Goal: Information Seeking & Learning: Learn about a topic

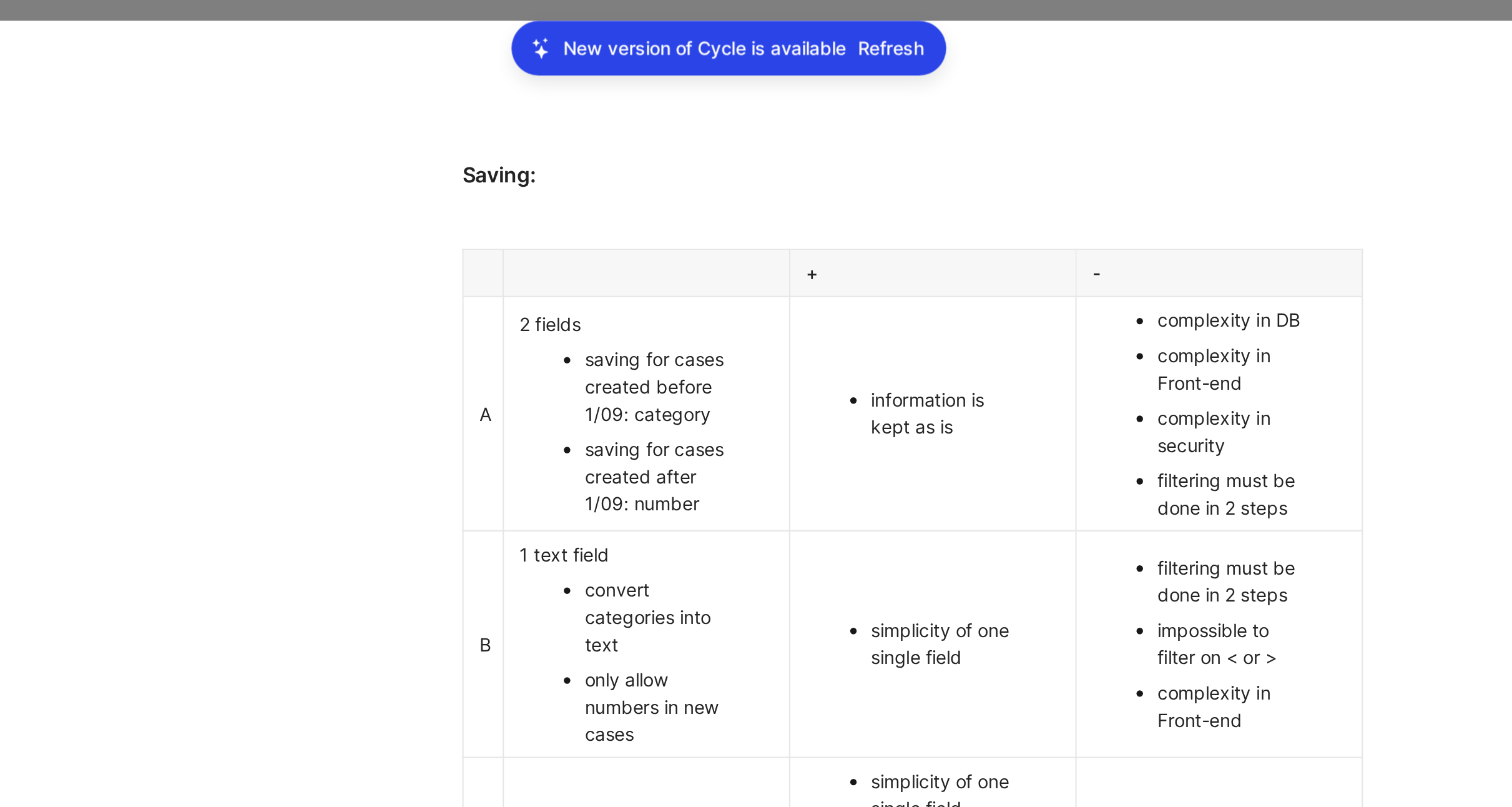
scroll to position [1307, 0]
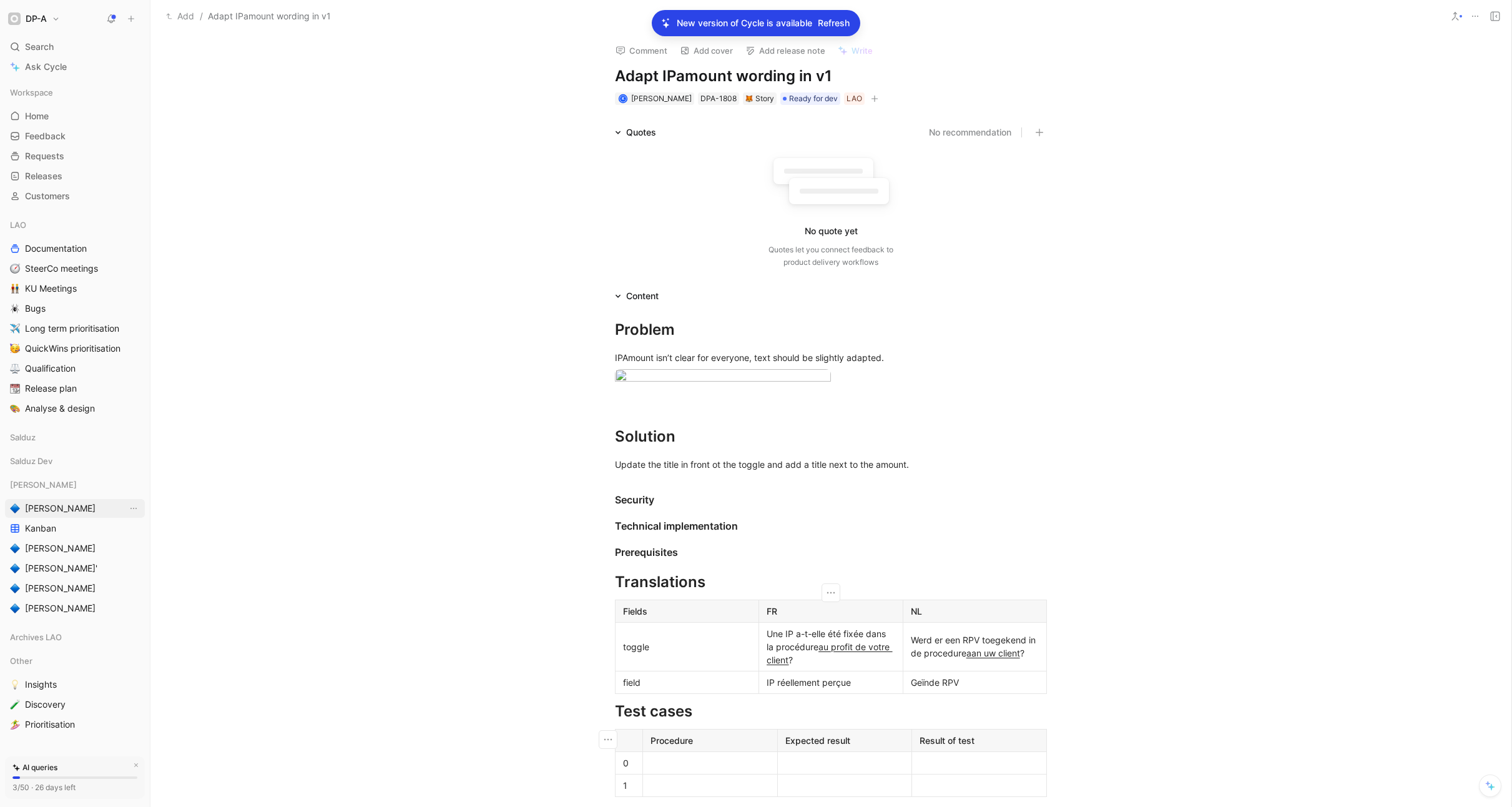
click at [43, 513] on span "[PERSON_NAME]" at bounding box center [63, 509] width 77 height 13
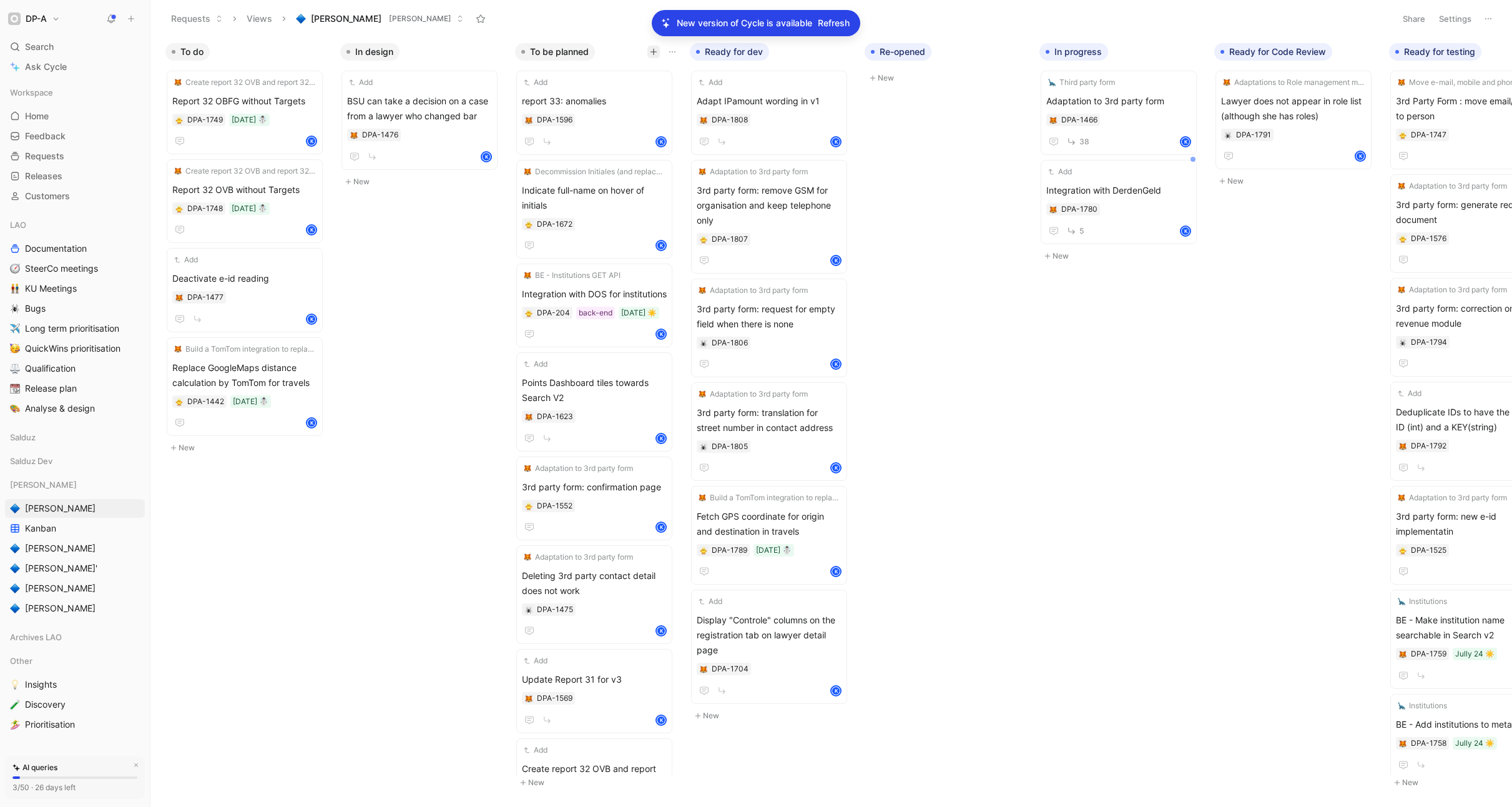
click at [652, 53] on icon "button" at bounding box center [654, 52] width 8 height 8
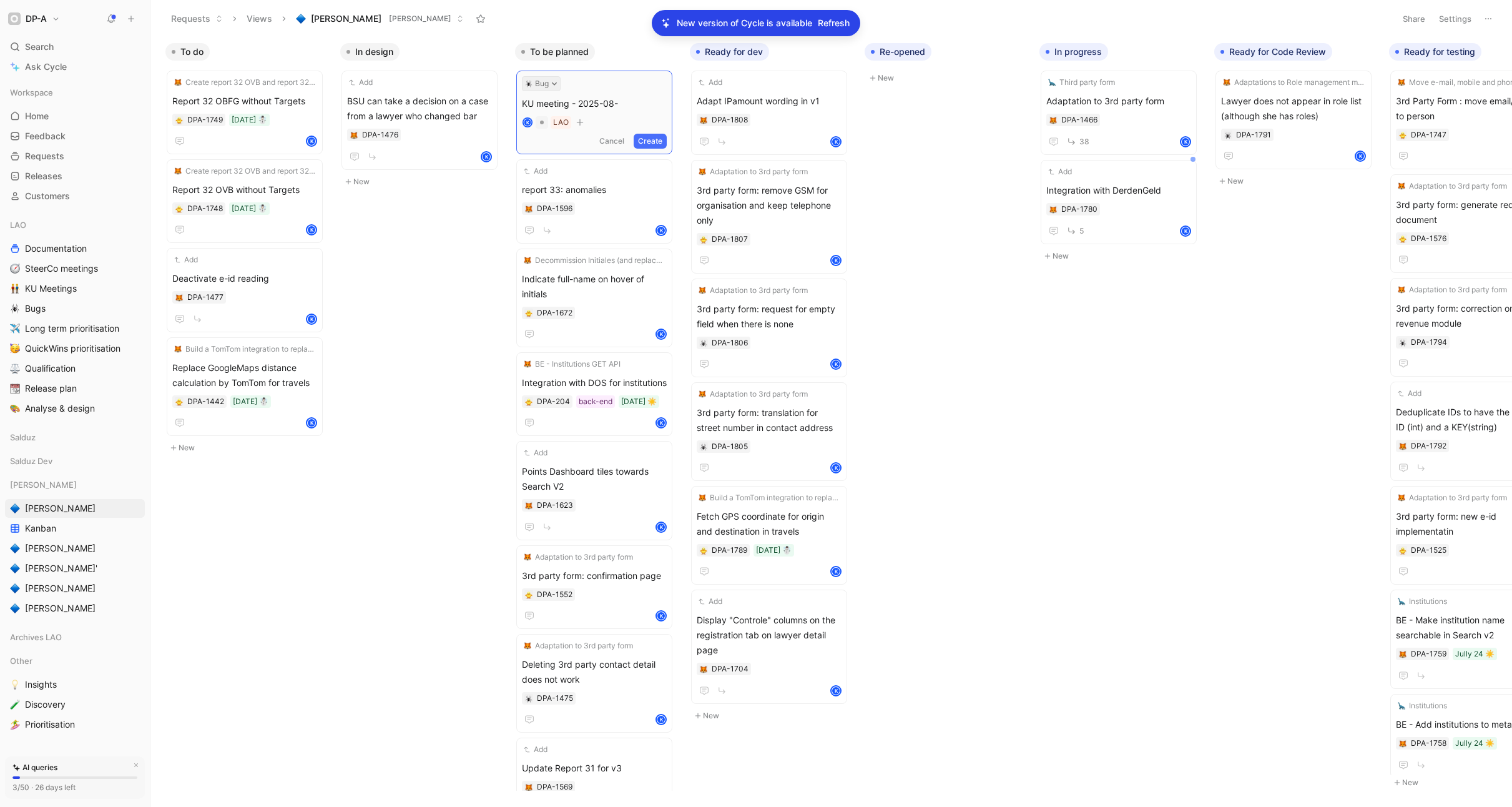
click at [555, 84] on icon at bounding box center [555, 84] width 6 height 6
click at [556, 81] on icon at bounding box center [555, 84] width 6 height 6
click at [535, 147] on div "Story" at bounding box center [565, 151] width 148 height 15
drag, startPoint x: 633, startPoint y: 104, endPoint x: 516, endPoint y: 104, distance: 117.0
click at [516, 104] on div "Story KU meeting - 2025-08- Untitled K LAO Cancel Create" at bounding box center [594, 112] width 156 height 84
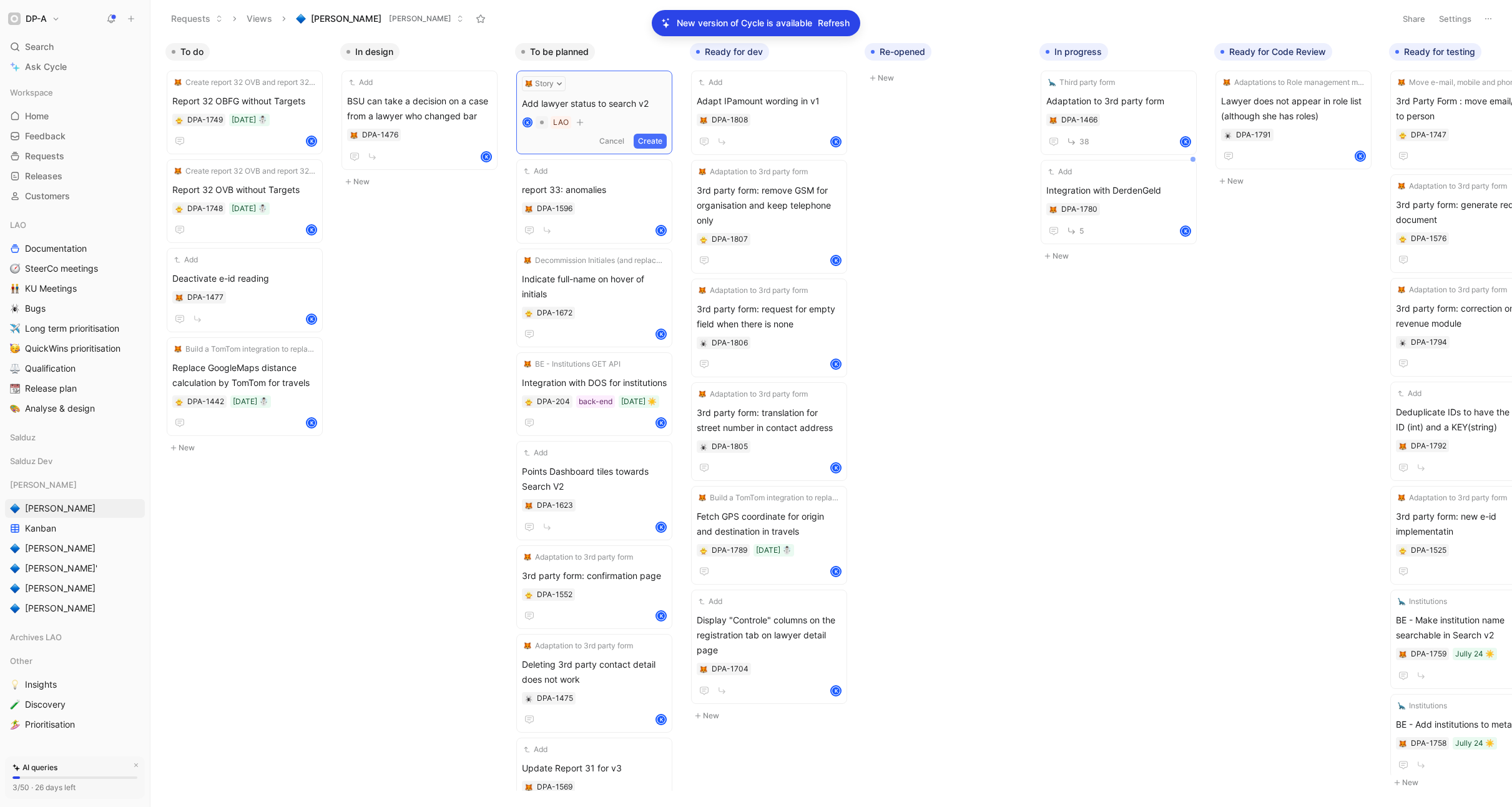
click at [652, 141] on button "Create" at bounding box center [650, 141] width 33 height 15
click at [808, 125] on div "DPA-1808" at bounding box center [769, 120] width 145 height 13
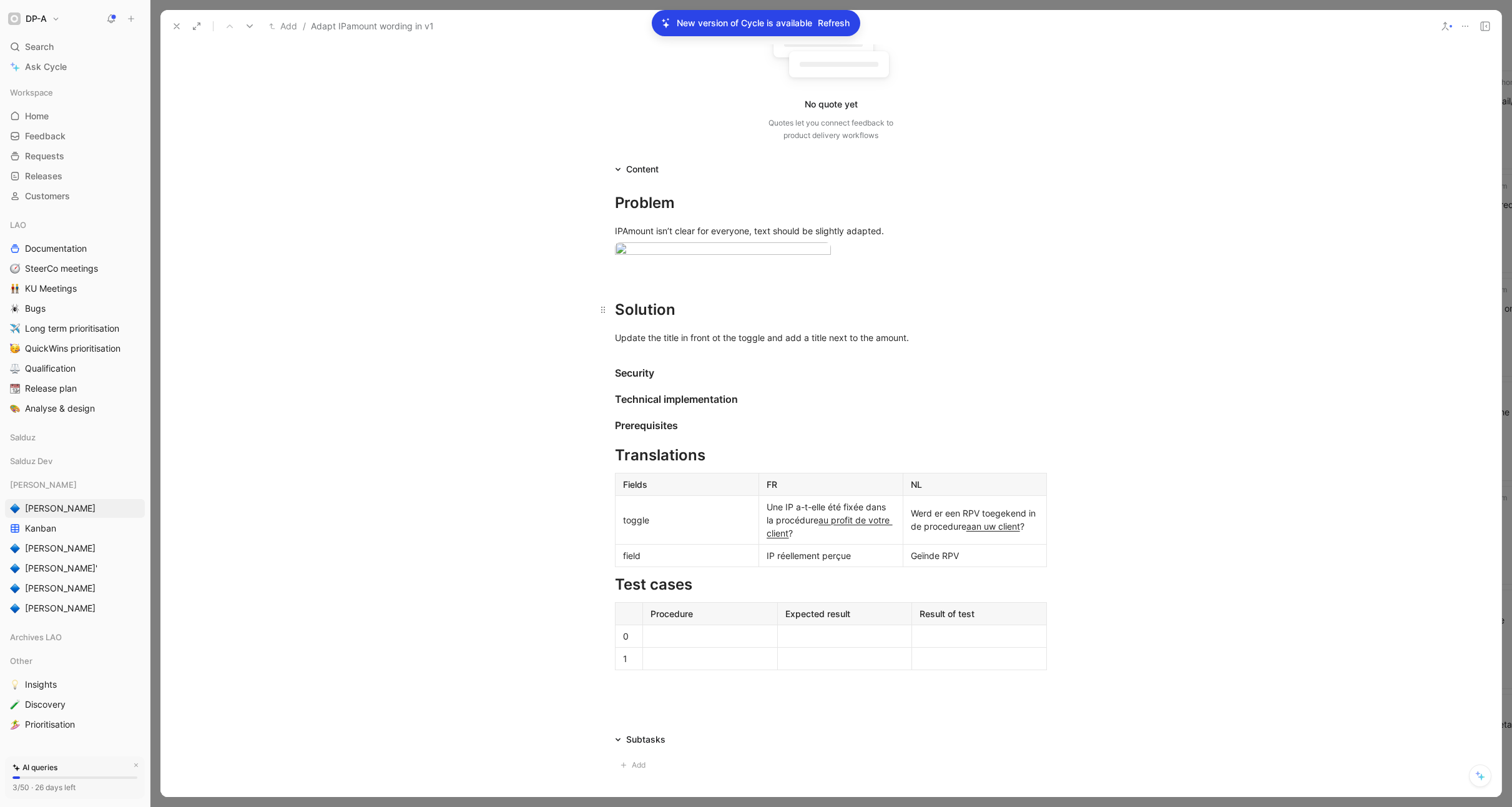
scroll to position [154, 0]
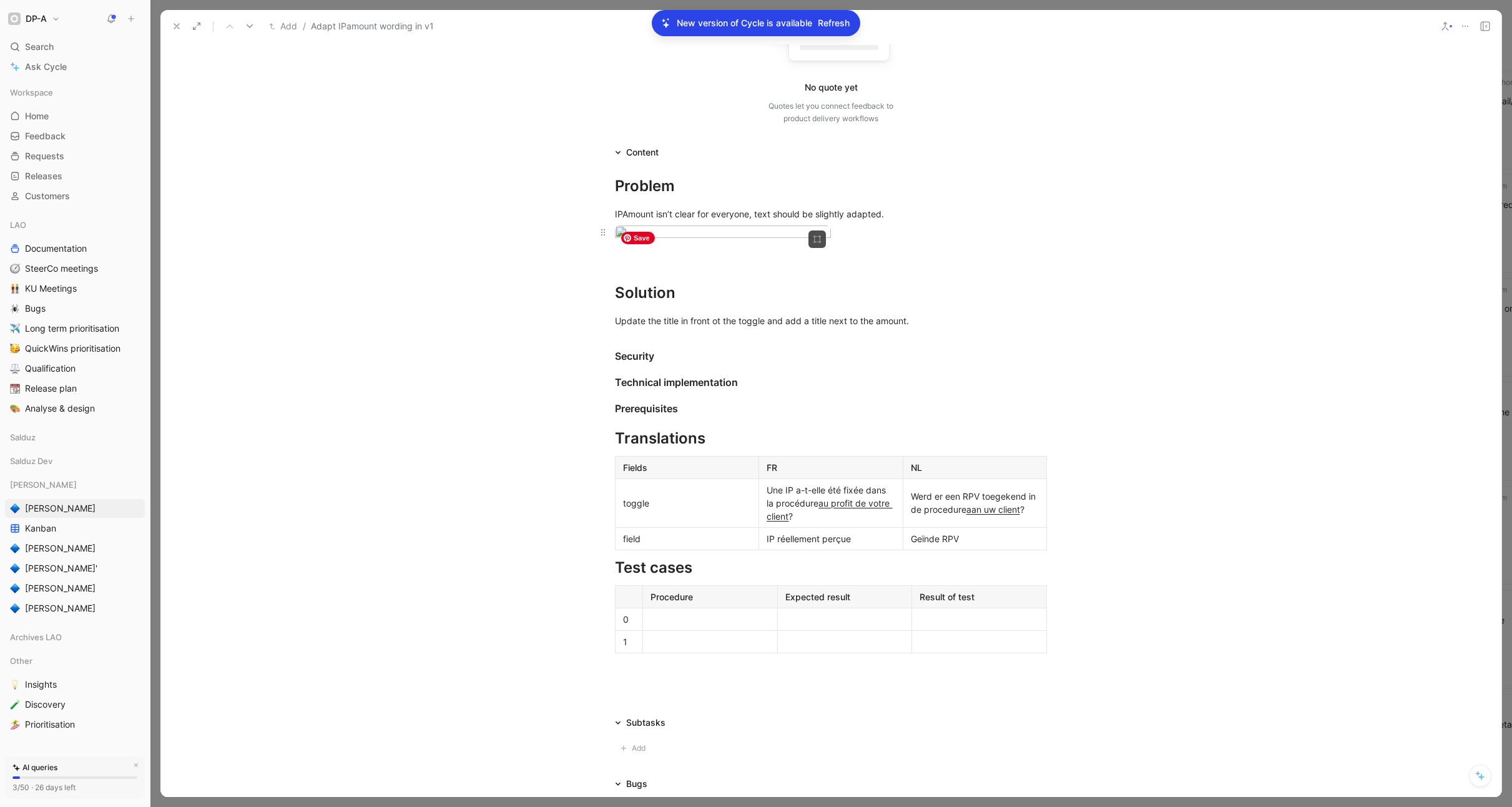
click at [768, 294] on body "DP-A Search ⌘ K Ask Cycle Workspace Home G then H Feedback G then F Requests G …" at bounding box center [756, 403] width 1512 height 807
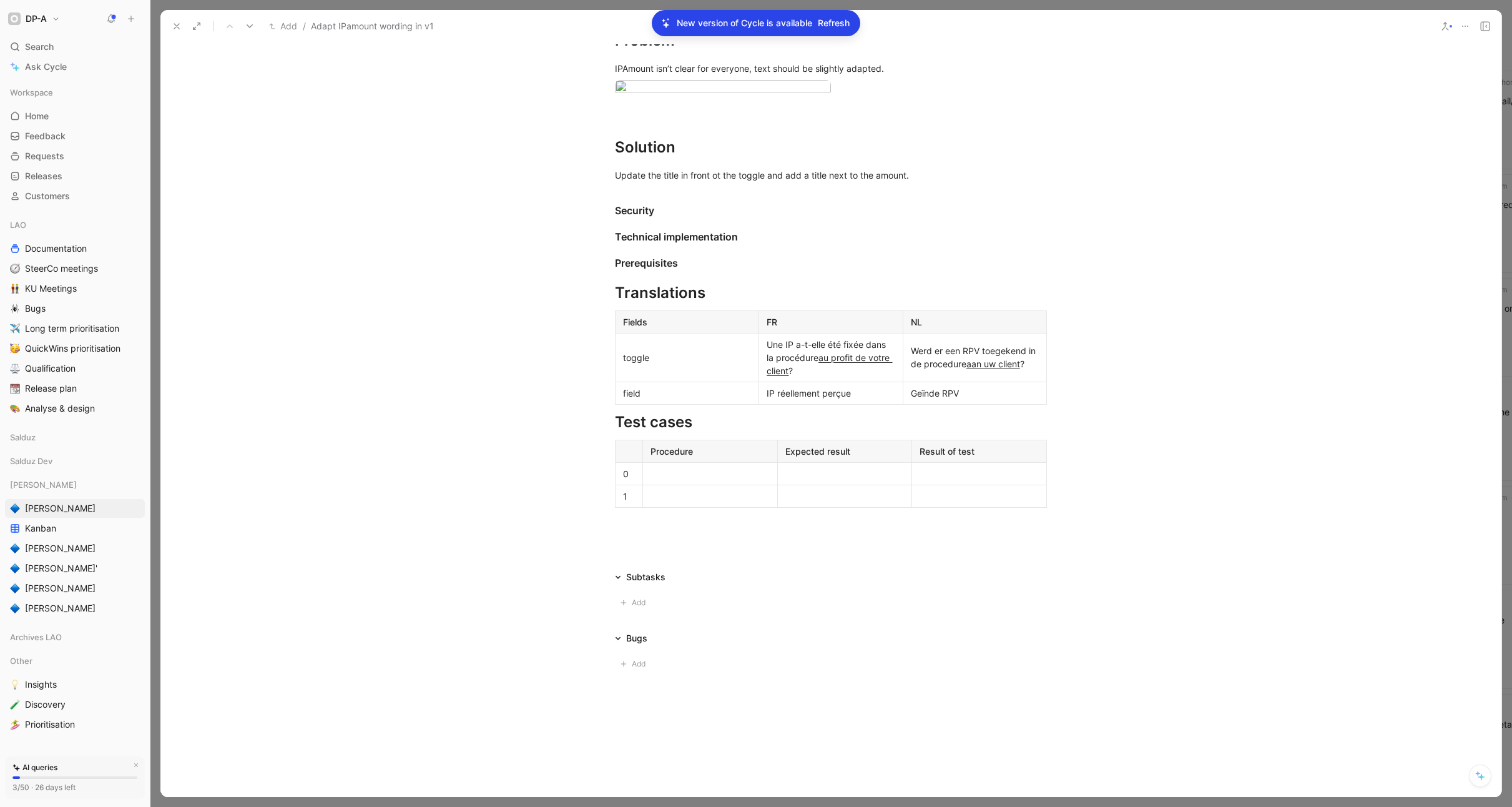
scroll to position [377, 0]
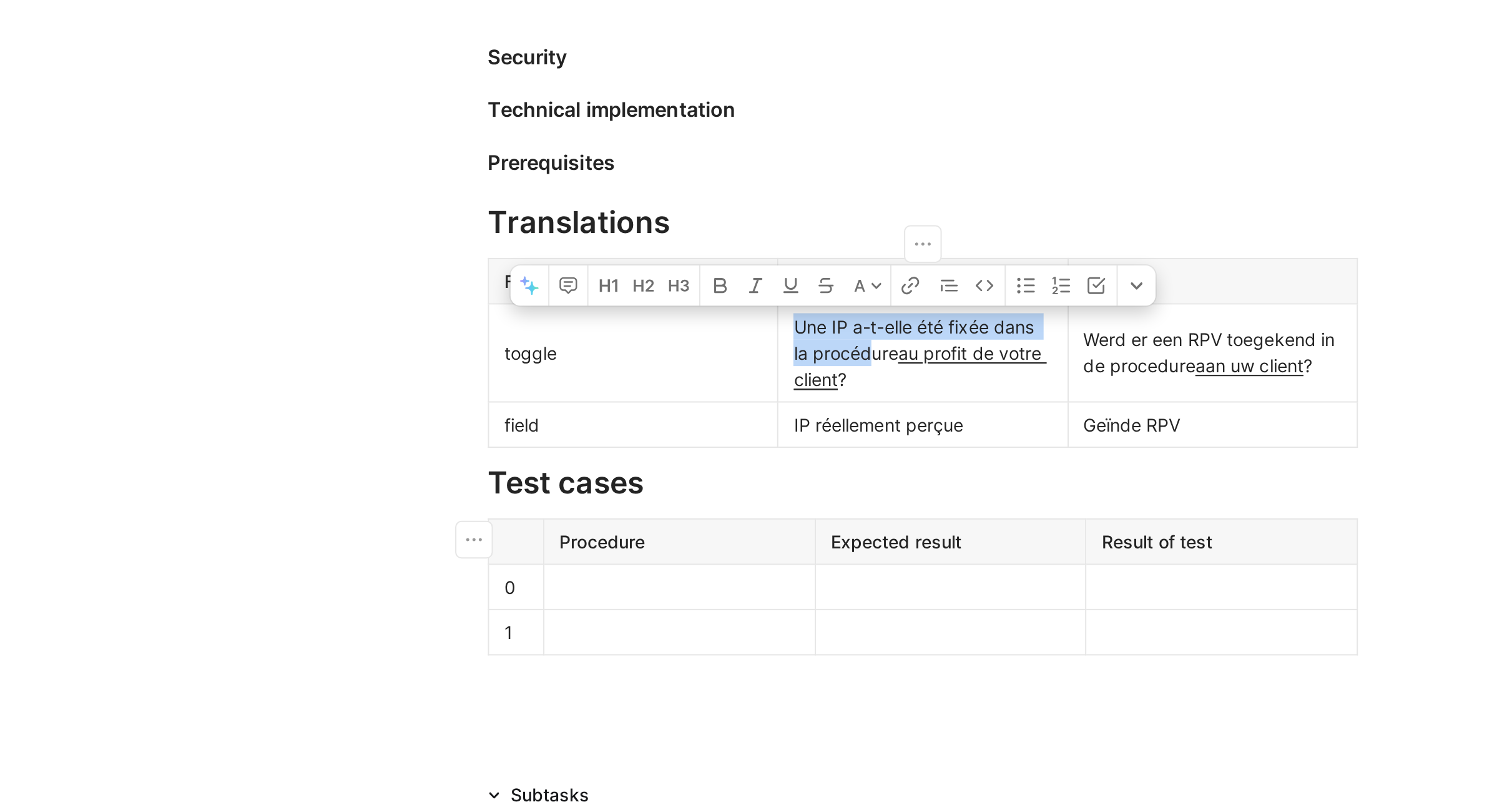
drag, startPoint x: 767, startPoint y: 358, endPoint x: 805, endPoint y: 372, distance: 40.5
click at [805, 363] on span "Une IP a-t-elle été fixée dans la procédure" at bounding box center [828, 351] width 122 height 24
click at [824, 378] on div "Une IP a-t-elle été fixée dans la procédure au profit de votre client ?" at bounding box center [831, 357] width 128 height 39
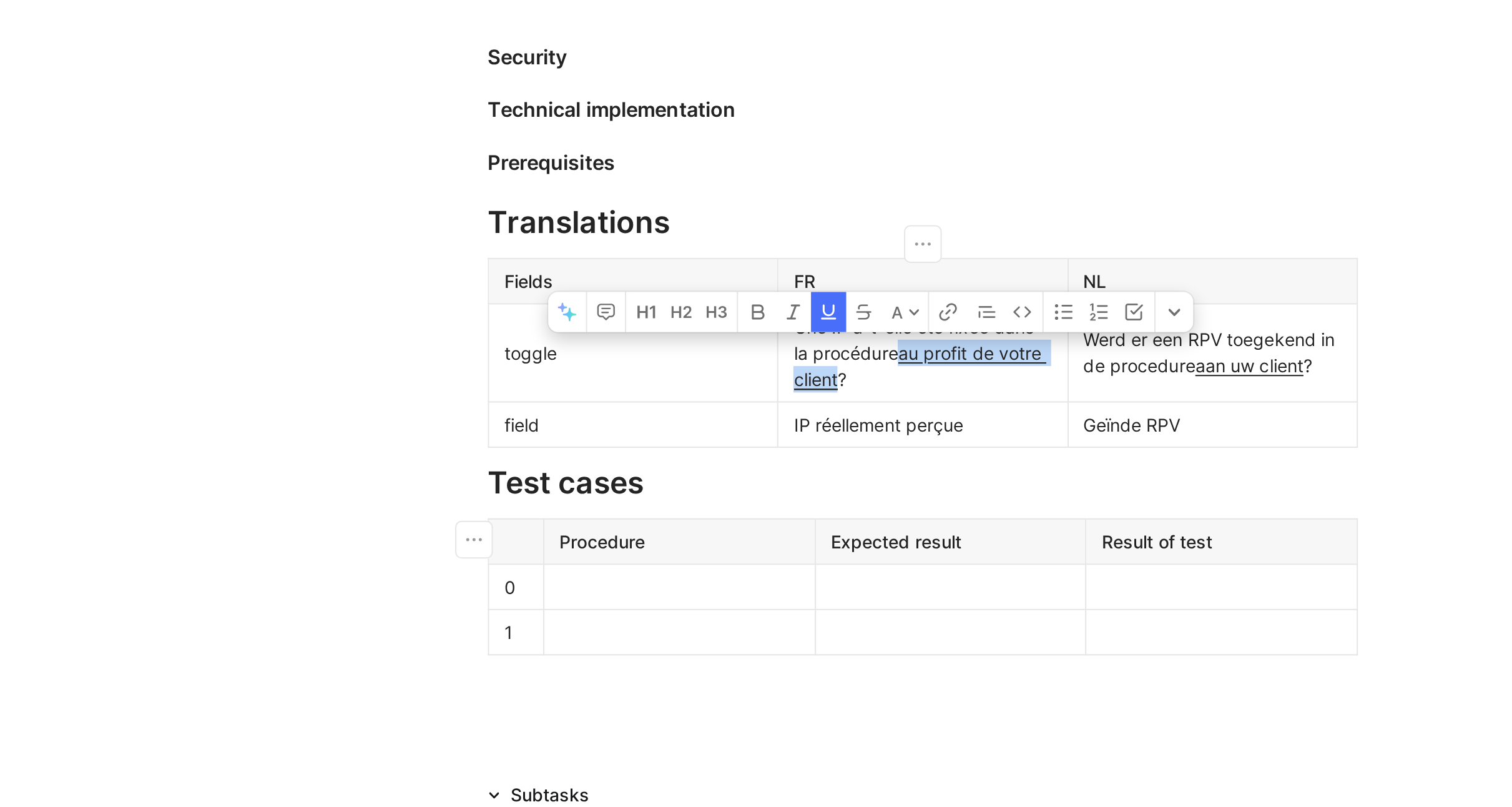
drag, startPoint x: 821, startPoint y: 373, endPoint x: 791, endPoint y: 389, distance: 34.0
click at [791, 378] on div "Une IP a-t-elle été fixée dans la procédure au profit de votre client ?" at bounding box center [831, 357] width 128 height 39
click at [992, 369] on u "aan uw client" at bounding box center [993, 364] width 54 height 11
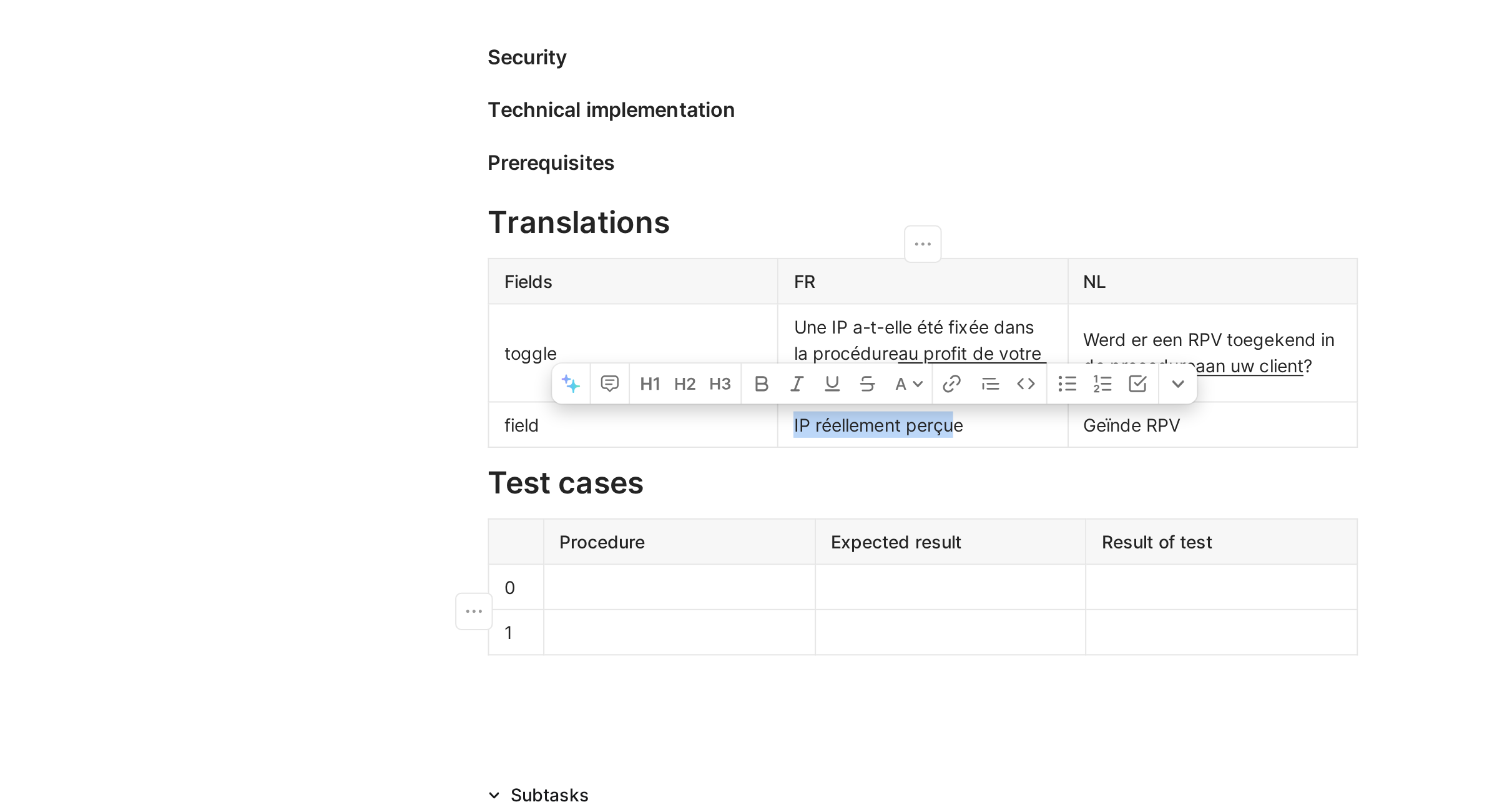
drag, startPoint x: 766, startPoint y: 408, endPoint x: 848, endPoint y: 404, distance: 82.1
click at [848, 400] on div "IP réellement perçue" at bounding box center [831, 393] width 128 height 13
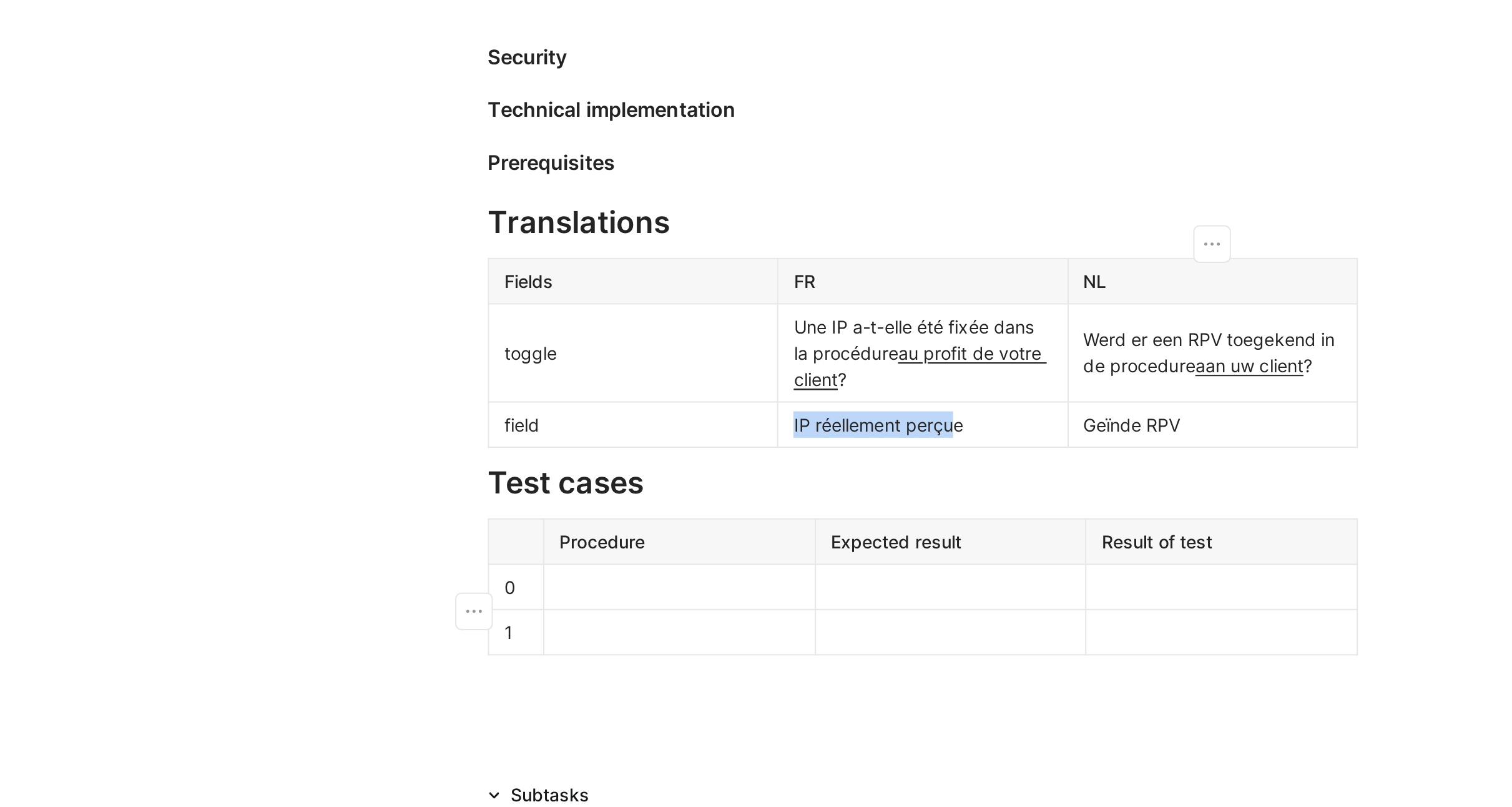
click at [938, 400] on div "Geïnde RPV" at bounding box center [975, 393] width 128 height 13
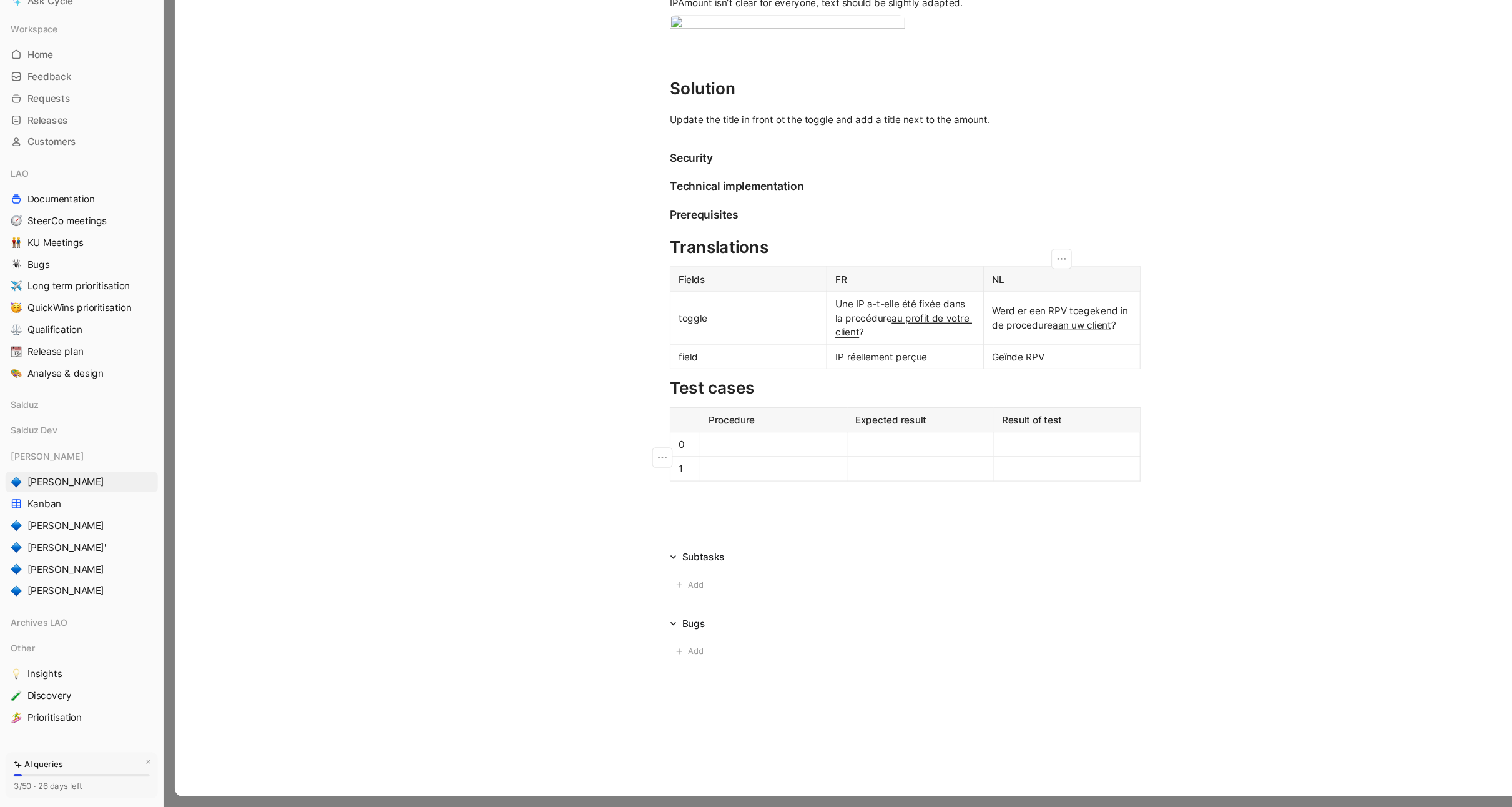
scroll to position [0, 0]
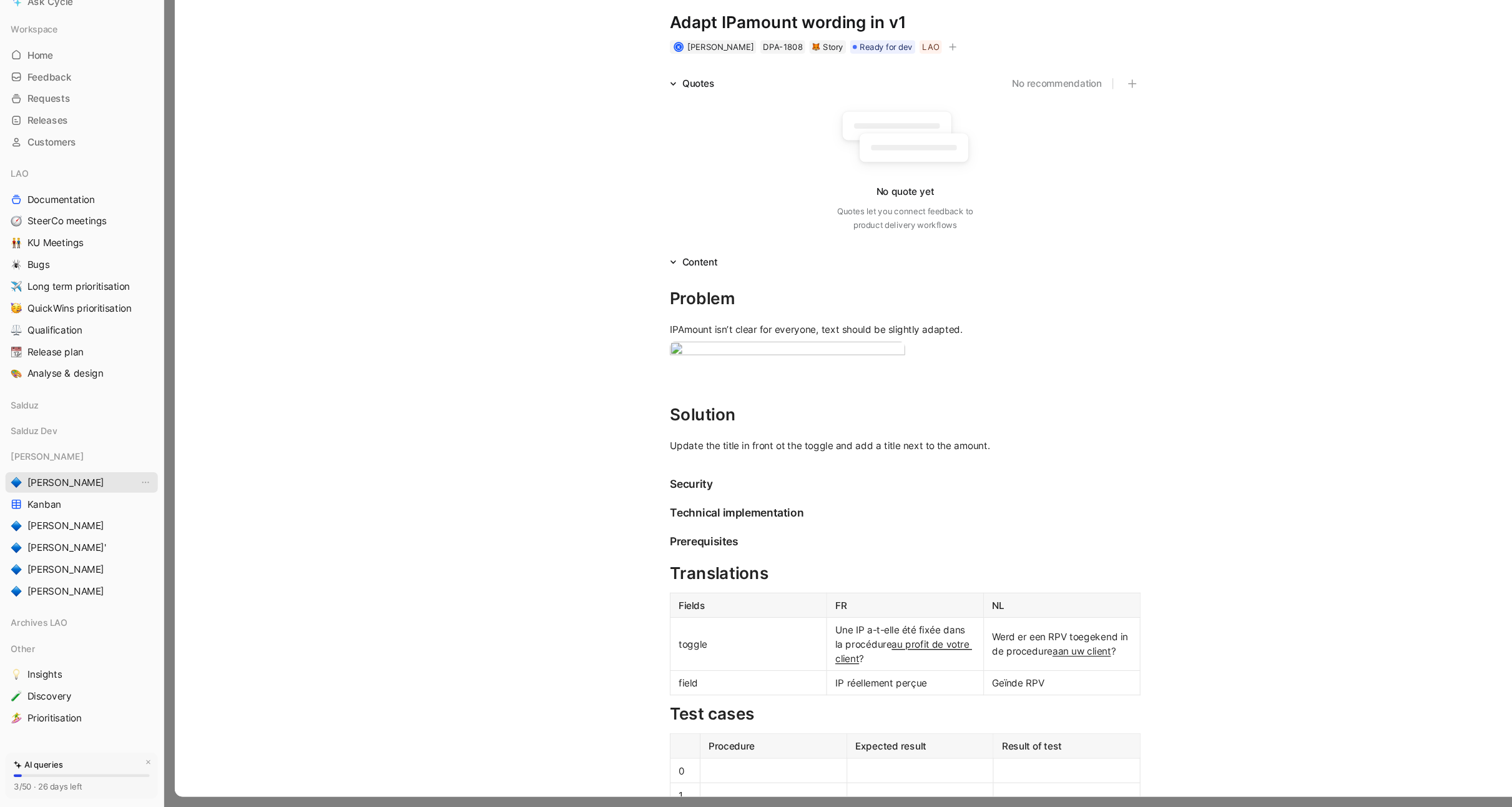
click at [45, 513] on span "[PERSON_NAME]'s" at bounding box center [63, 509] width 77 height 13
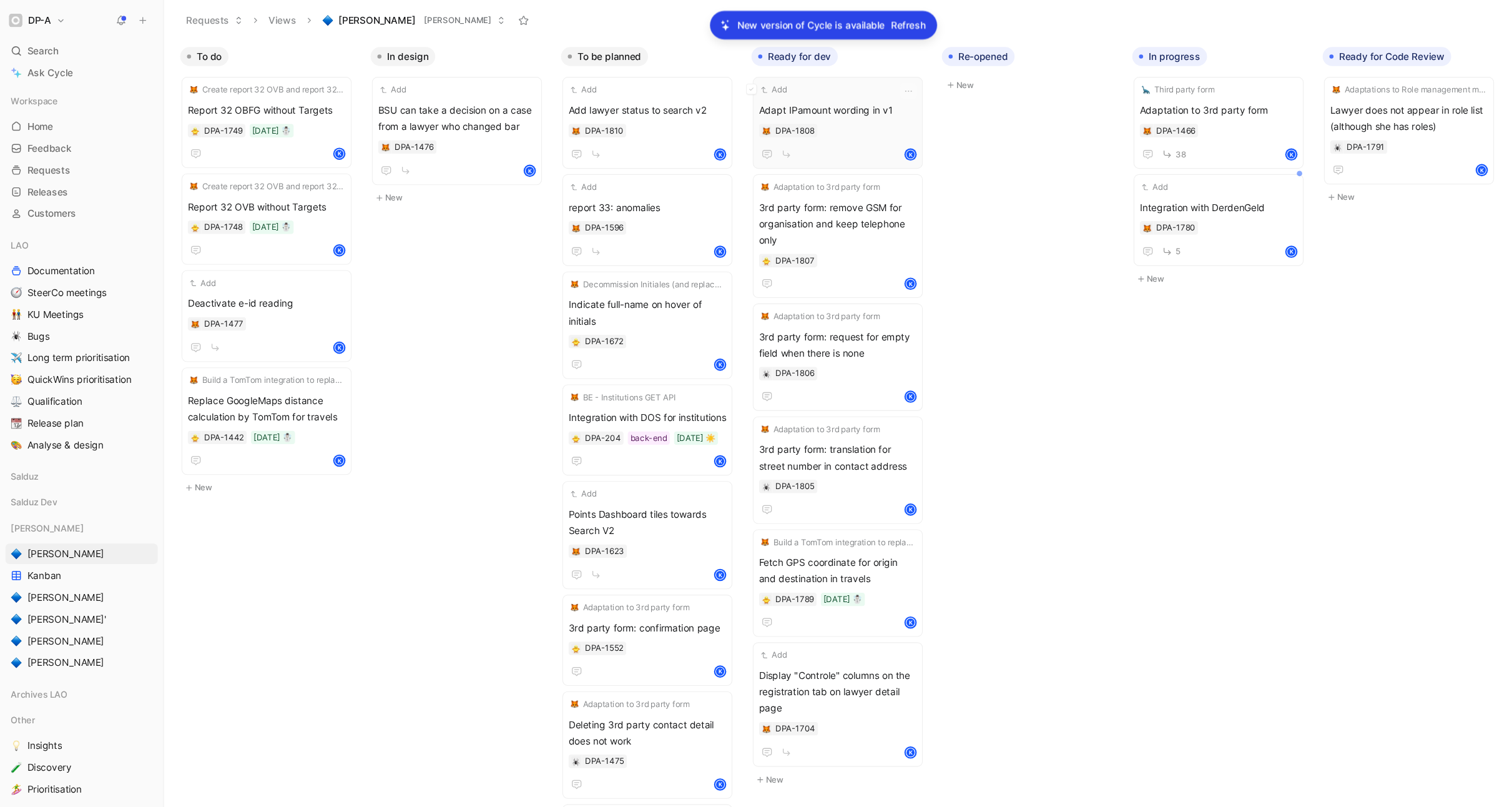
click at [776, 120] on div "DPA-1808" at bounding box center [769, 120] width 145 height 13
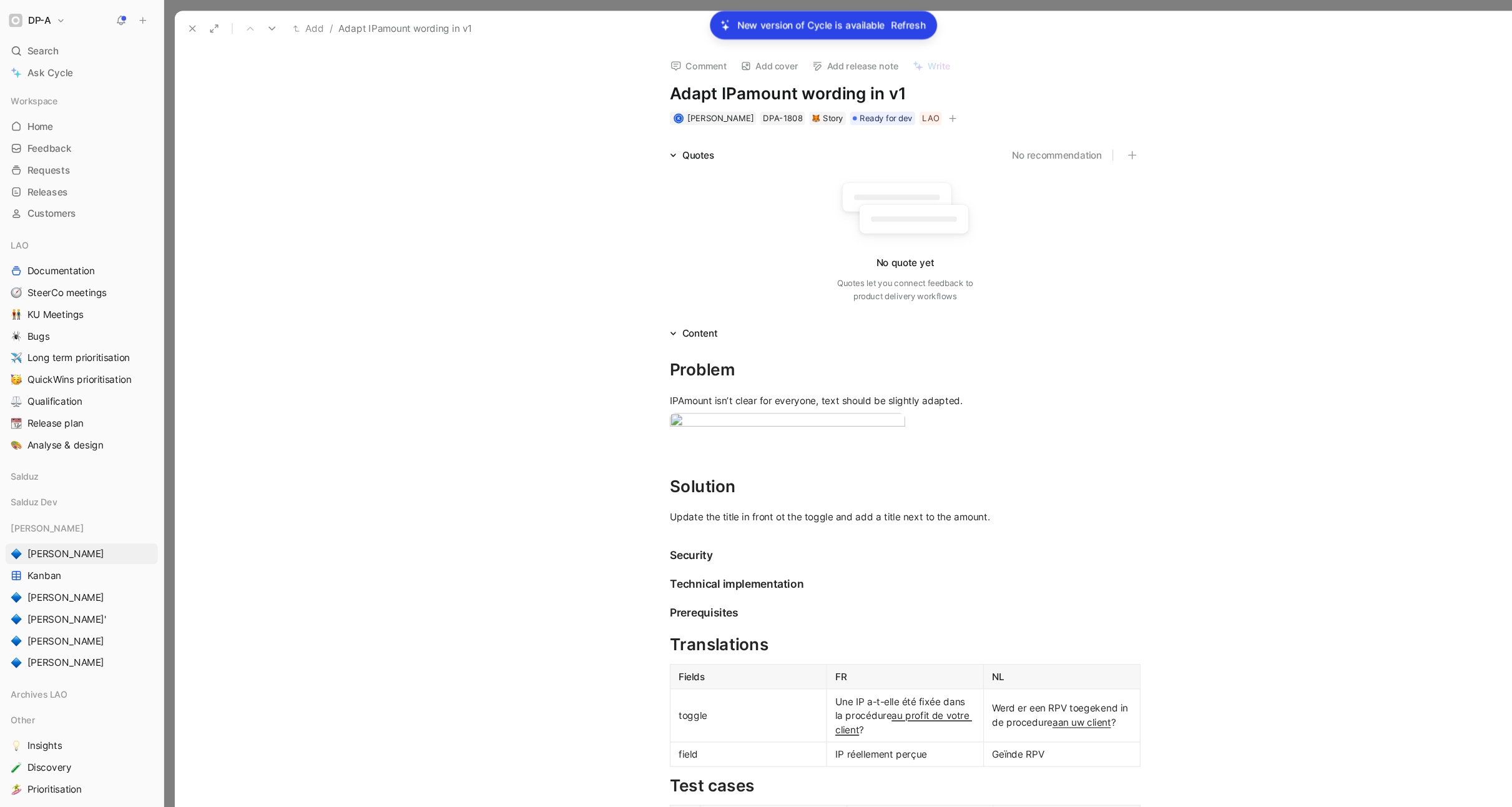
click at [177, 24] on icon at bounding box center [177, 26] width 10 height 10
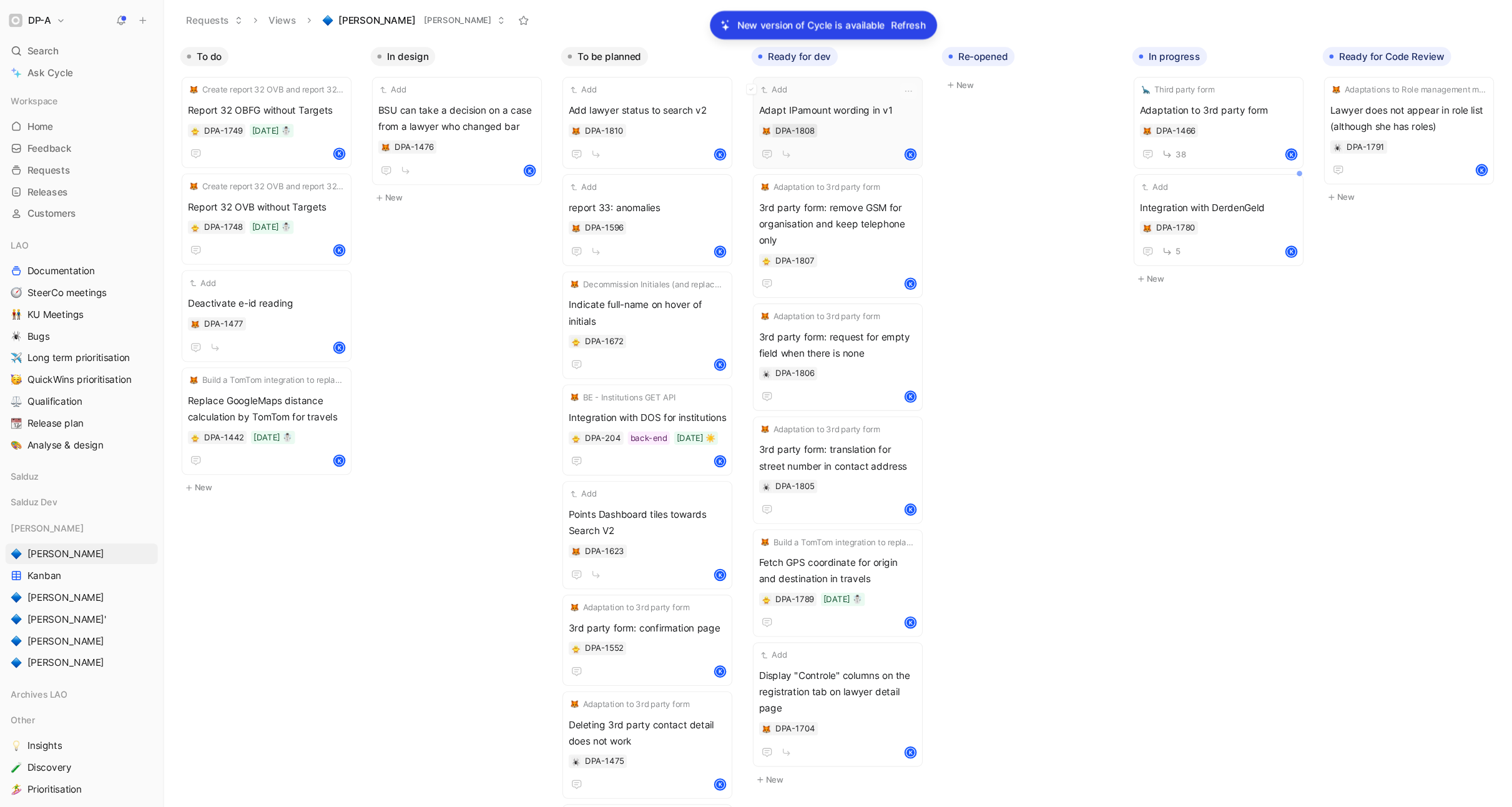
click at [727, 118] on div "DPA-1808" at bounding box center [730, 120] width 36 height 13
click at [38, 49] on span "Search" at bounding box center [39, 46] width 29 height 15
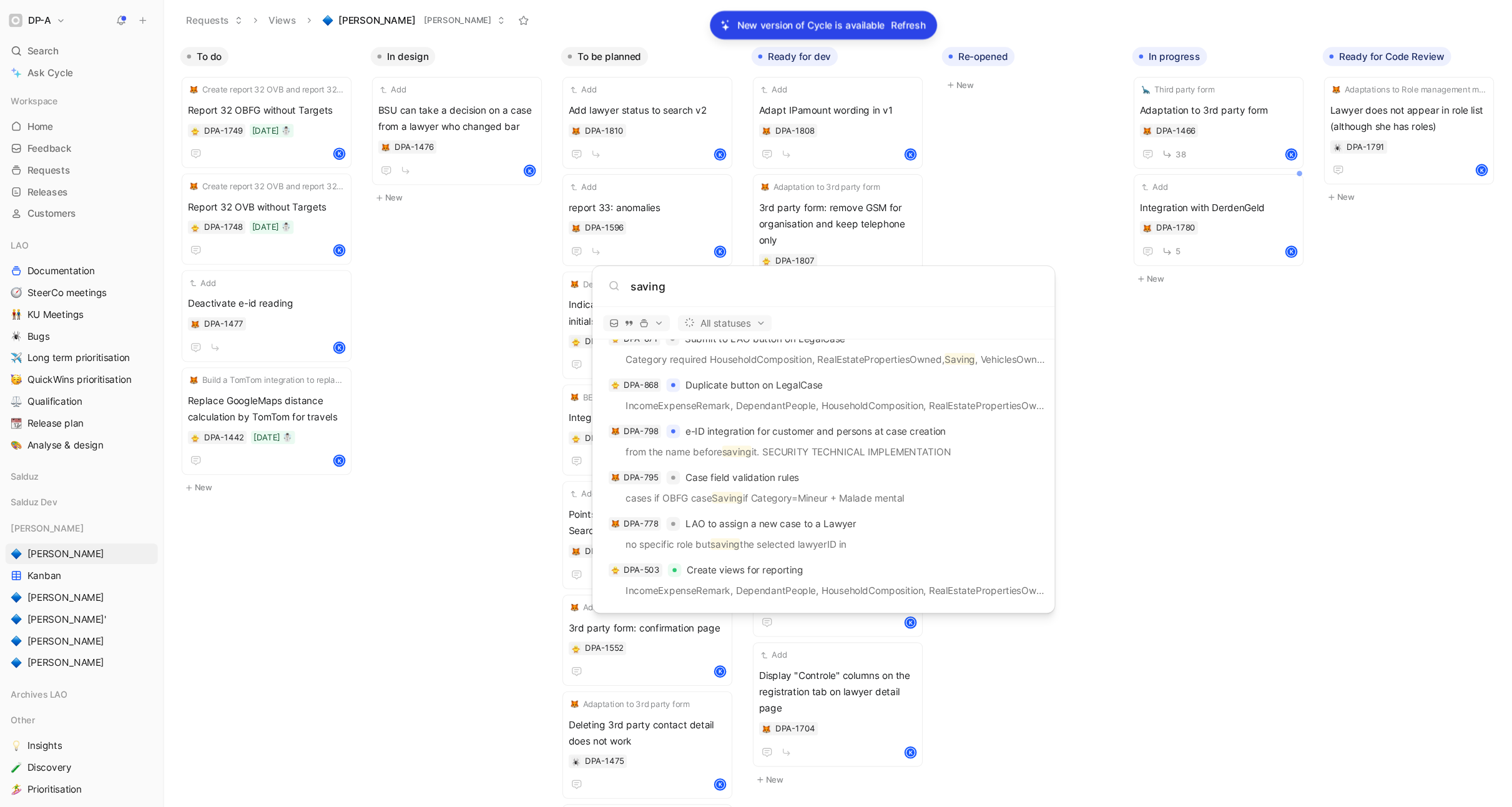
scroll to position [1001, 0]
type input "saving"
click at [1103, 397] on body "DP-A Search ⌘ K Ask Cycle Workspace Home G then H Feedback G then F Requests G …" at bounding box center [756, 403] width 1512 height 807
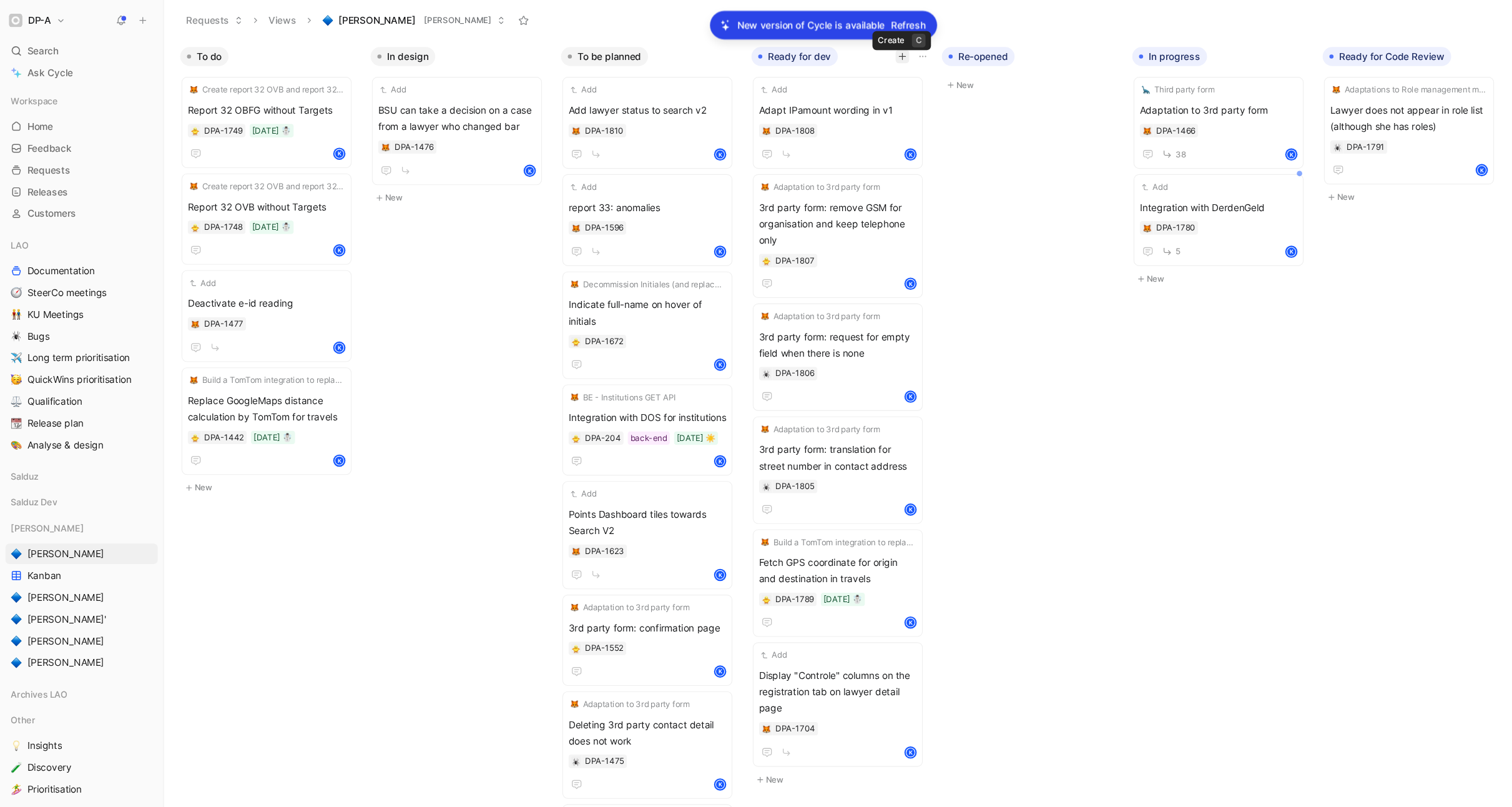
click at [829, 51] on icon "button" at bounding box center [828, 51] width 7 height 1
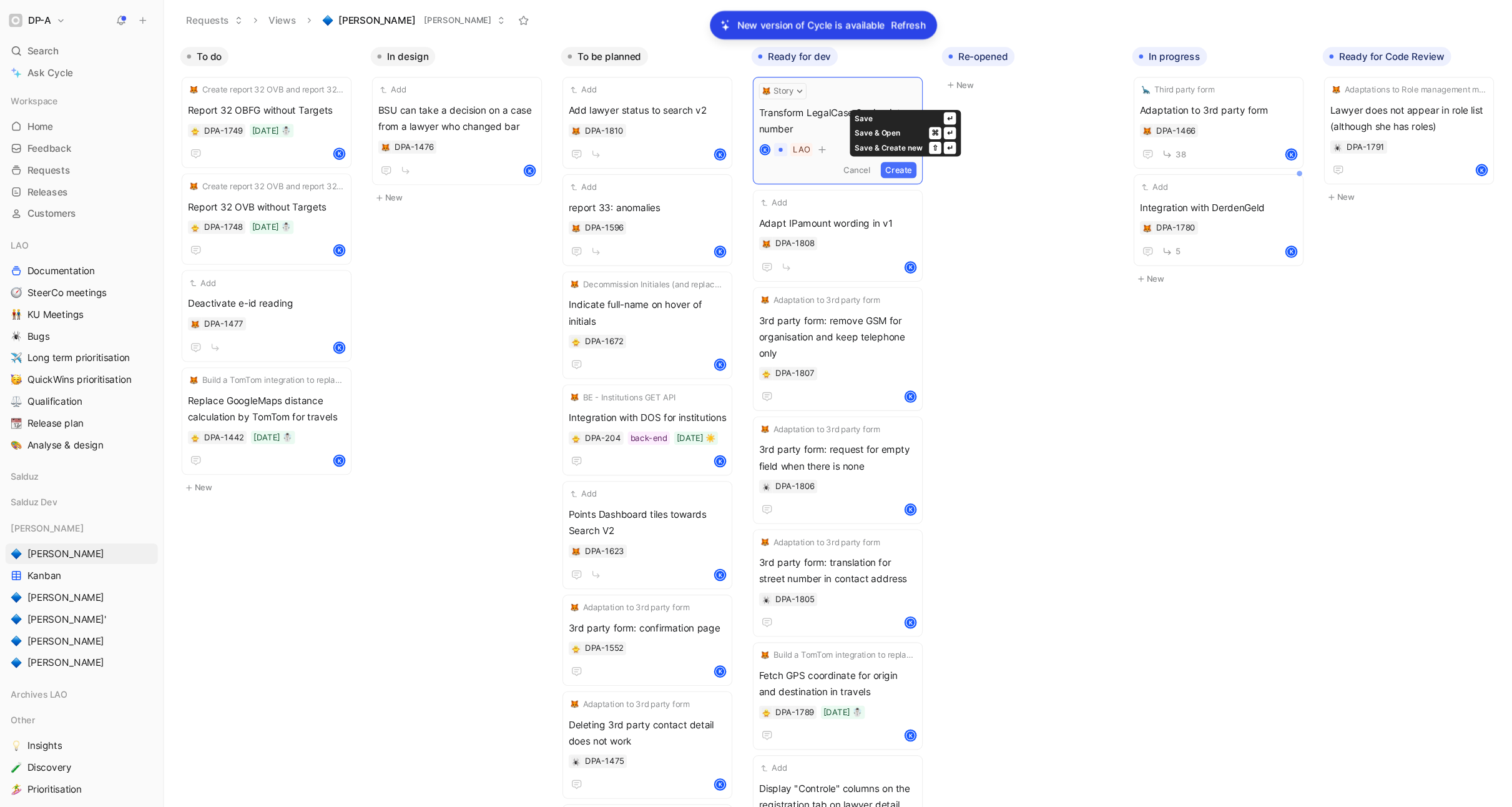
click at [837, 158] on button "Create" at bounding box center [825, 156] width 33 height 15
click at [737, 102] on span "Transform LegalCase.Saving into a number" at bounding box center [769, 108] width 145 height 30
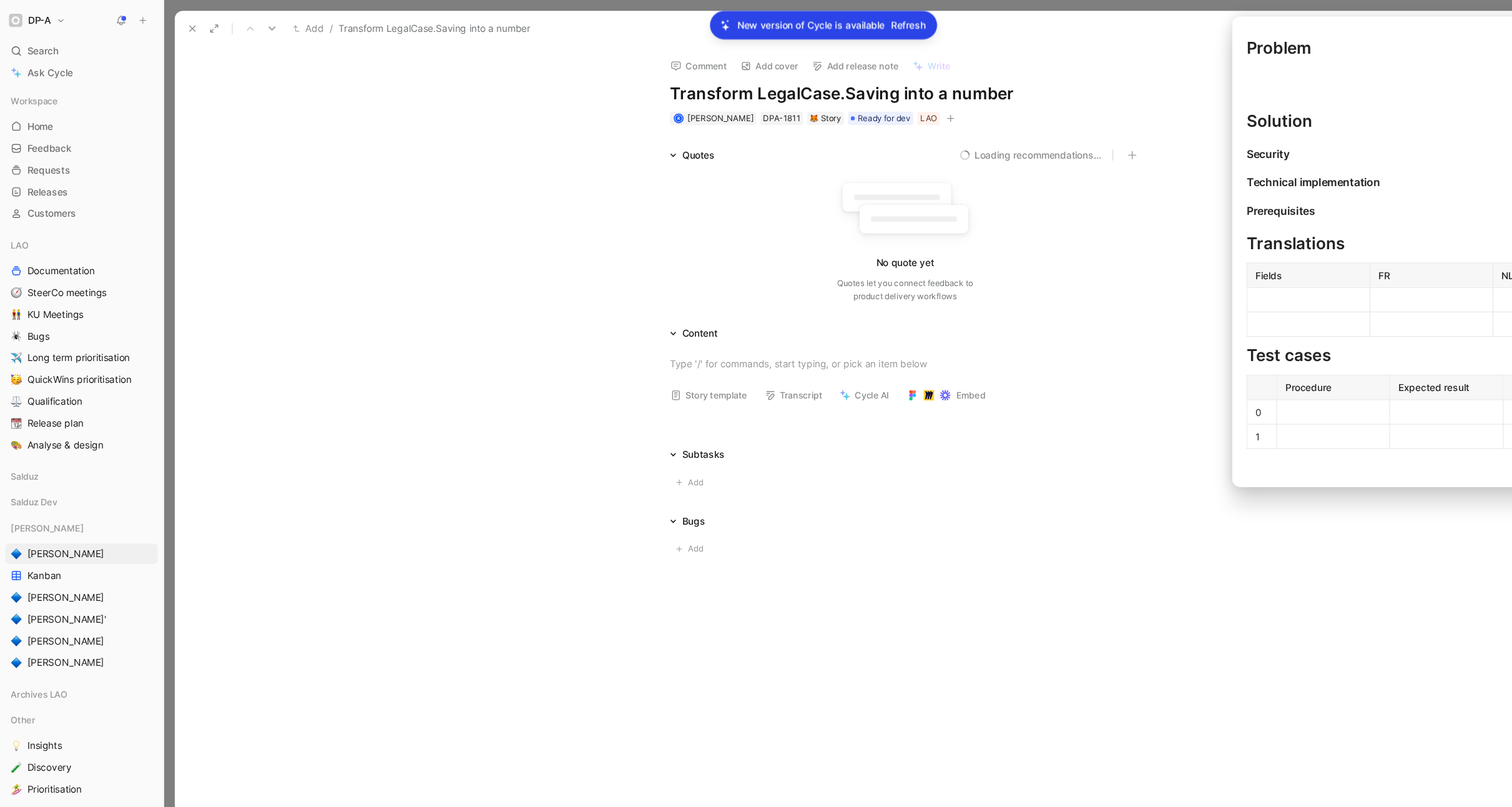
click at [642, 362] on button "Story template" at bounding box center [651, 362] width 82 height 17
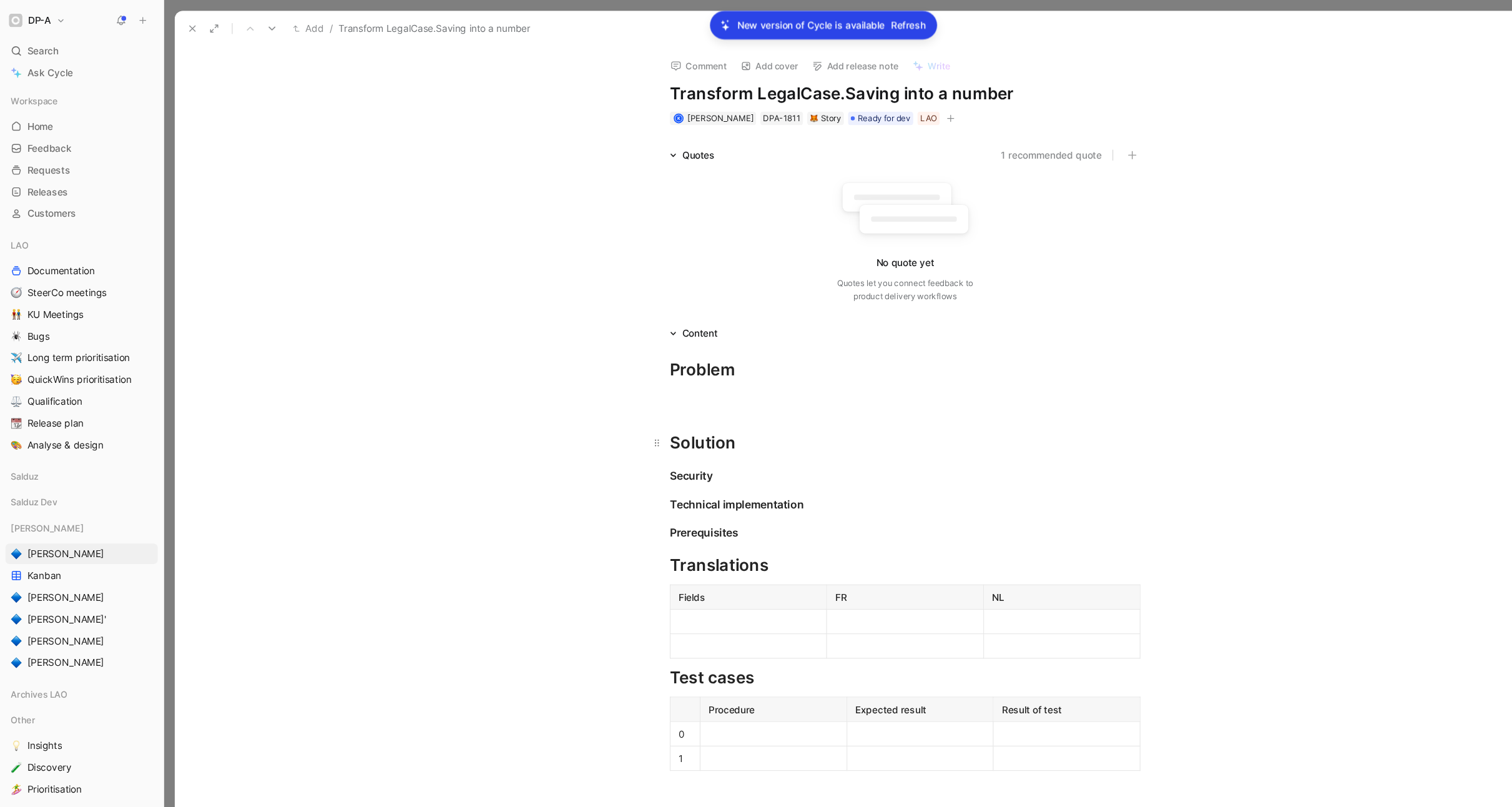
click at [701, 417] on div "Solution" at bounding box center [830, 406] width 432 height 22
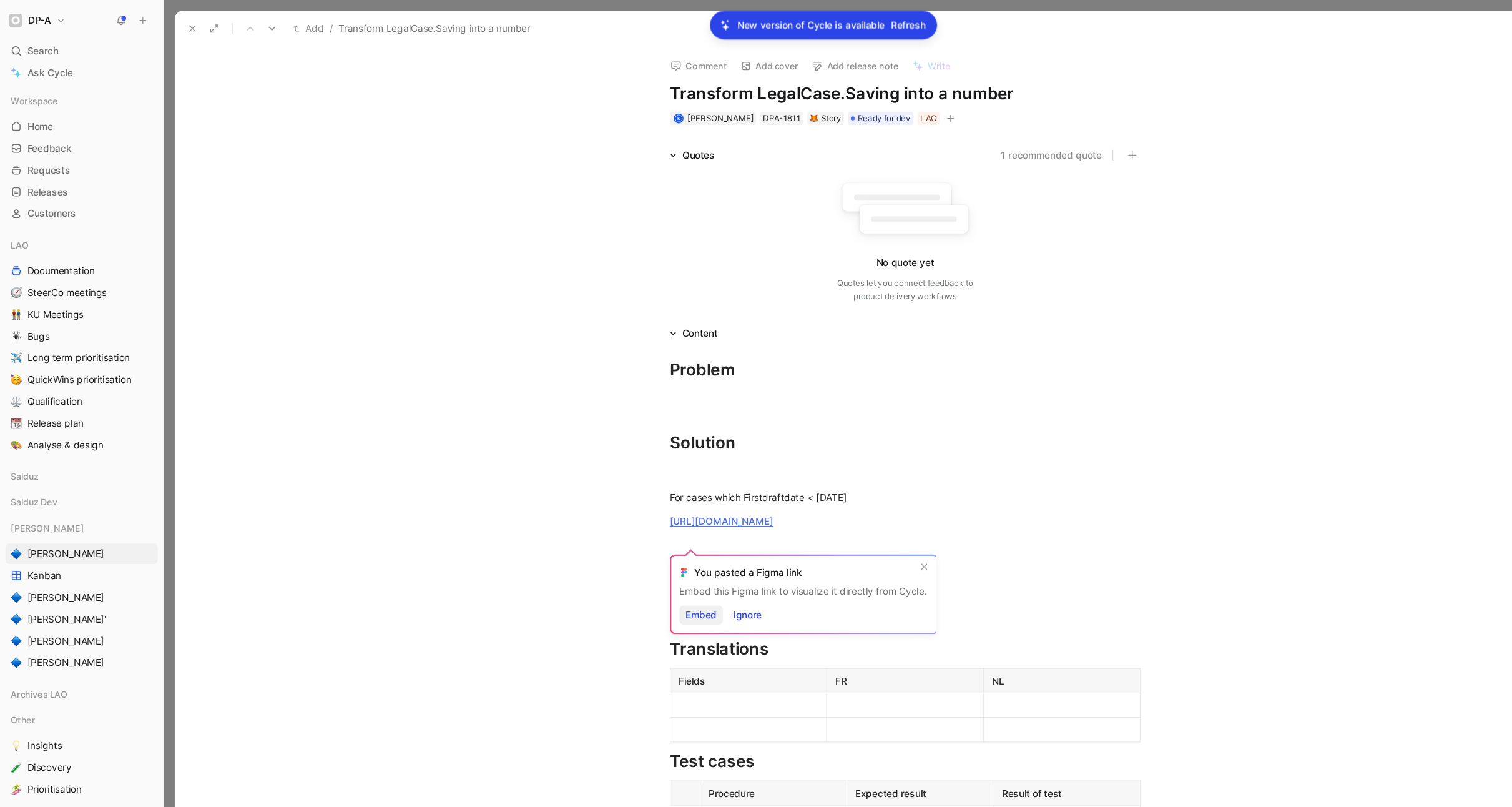
click at [648, 563] on span "Embed" at bounding box center [643, 564] width 29 height 15
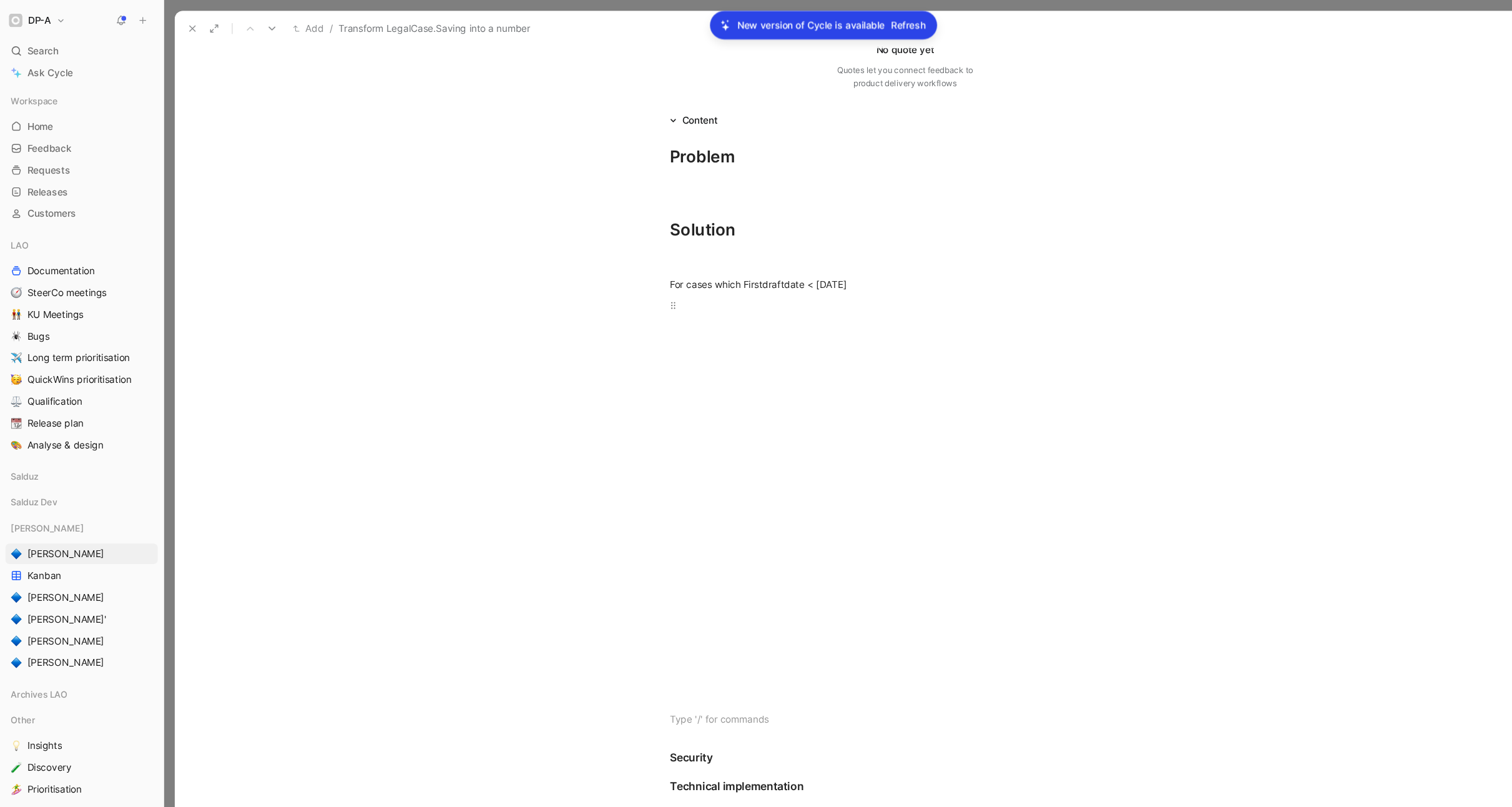
scroll to position [220, 0]
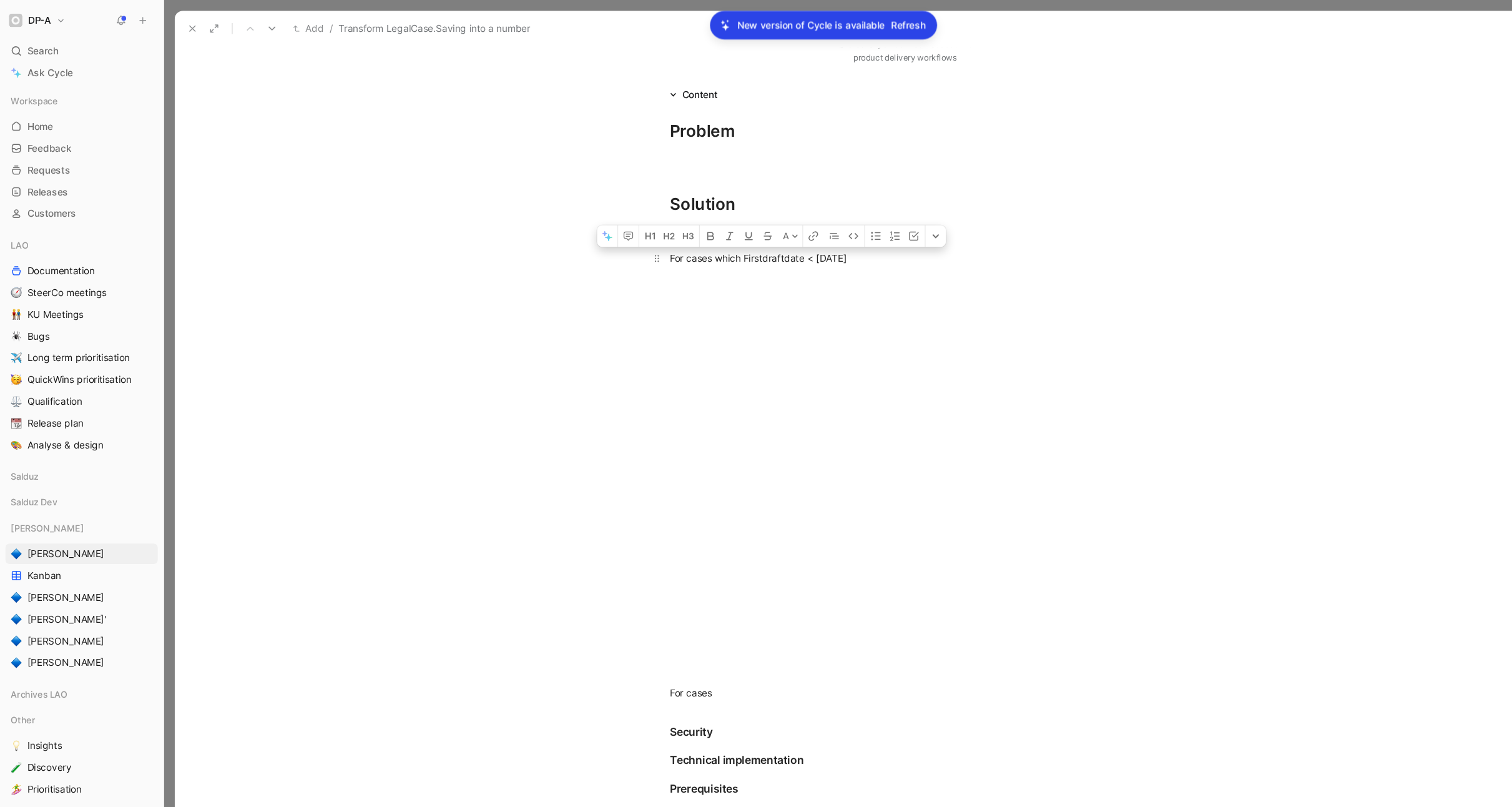
drag, startPoint x: 810, startPoint y: 237, endPoint x: 614, endPoint y: 238, distance: 196.0
click at [613, 237] on p "For cases which Firstdraftdate < 2025-09-01" at bounding box center [831, 237] width 480 height 20
copy div "For cases which Firstdraftdate < 2025-09-01"
click at [670, 634] on div "For cases" at bounding box center [830, 636] width 432 height 13
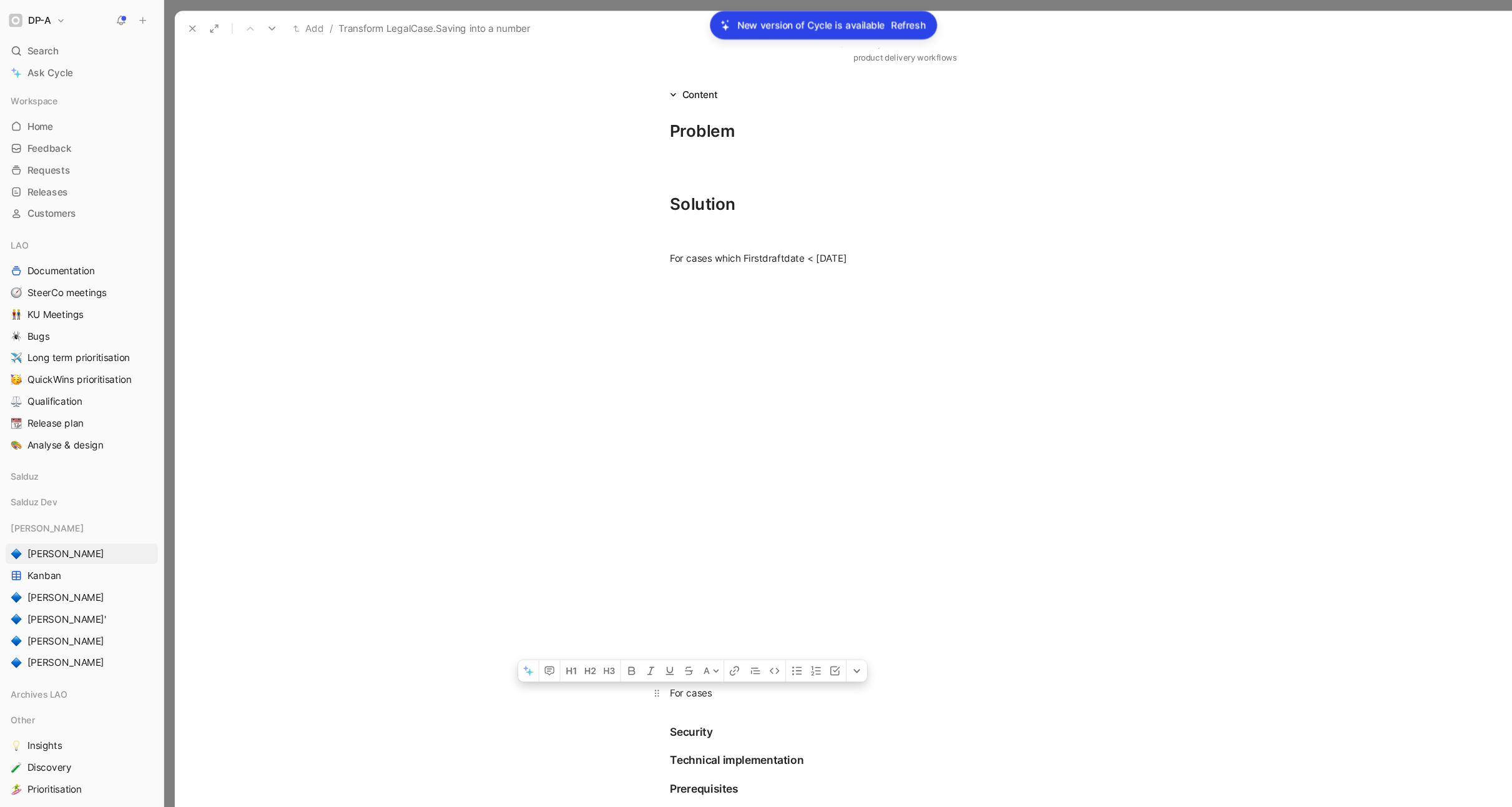
drag, startPoint x: 665, startPoint y: 640, endPoint x: 611, endPoint y: 639, distance: 54.0
click at [611, 639] on p "For cases" at bounding box center [831, 636] width 480 height 20
click at [746, 637] on div "For cases which Firstdraftdate < 2025-09-01" at bounding box center [830, 636] width 432 height 13
click at [641, 210] on div at bounding box center [830, 215] width 432 height 13
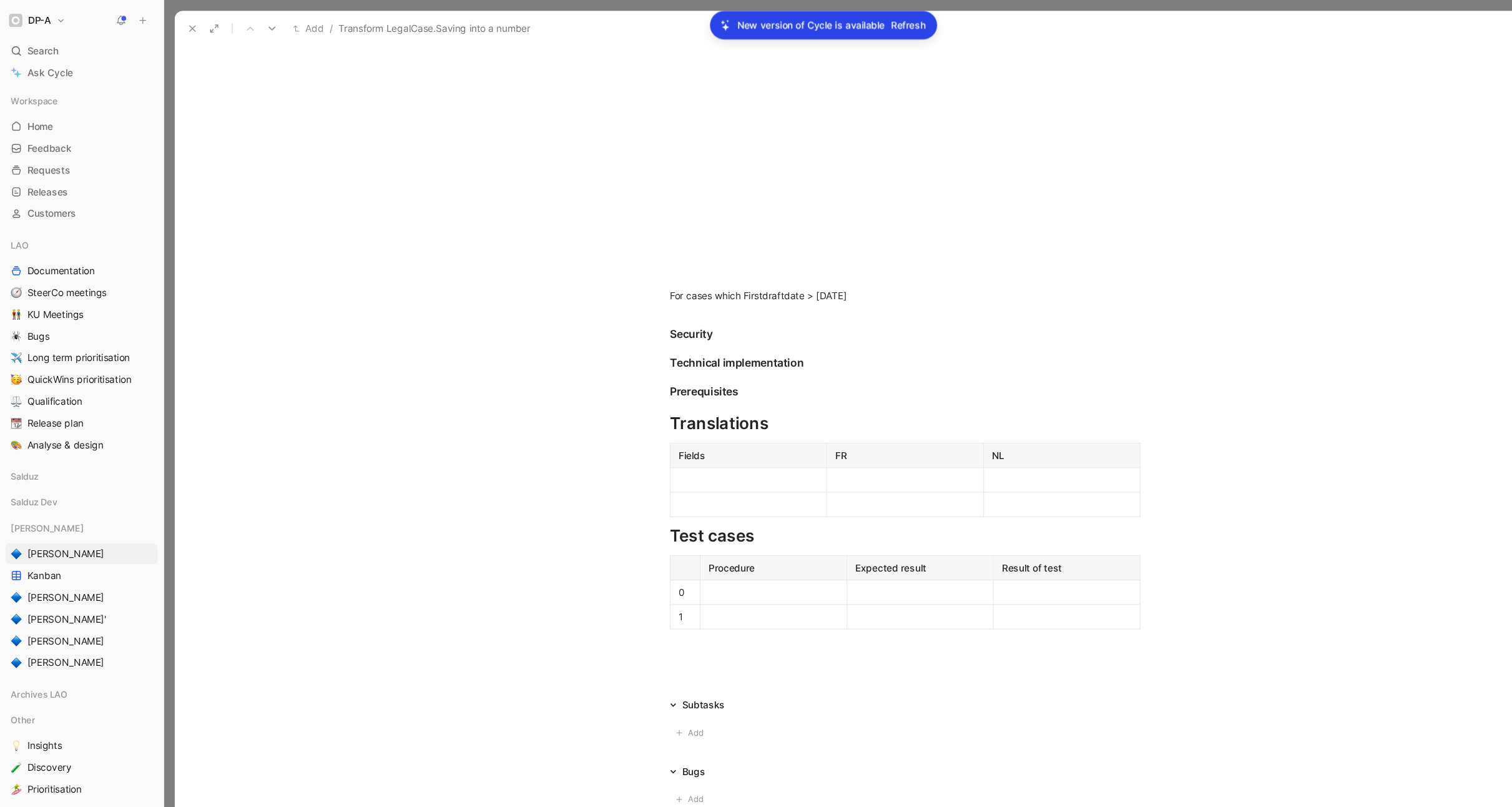
scroll to position [654, 0]
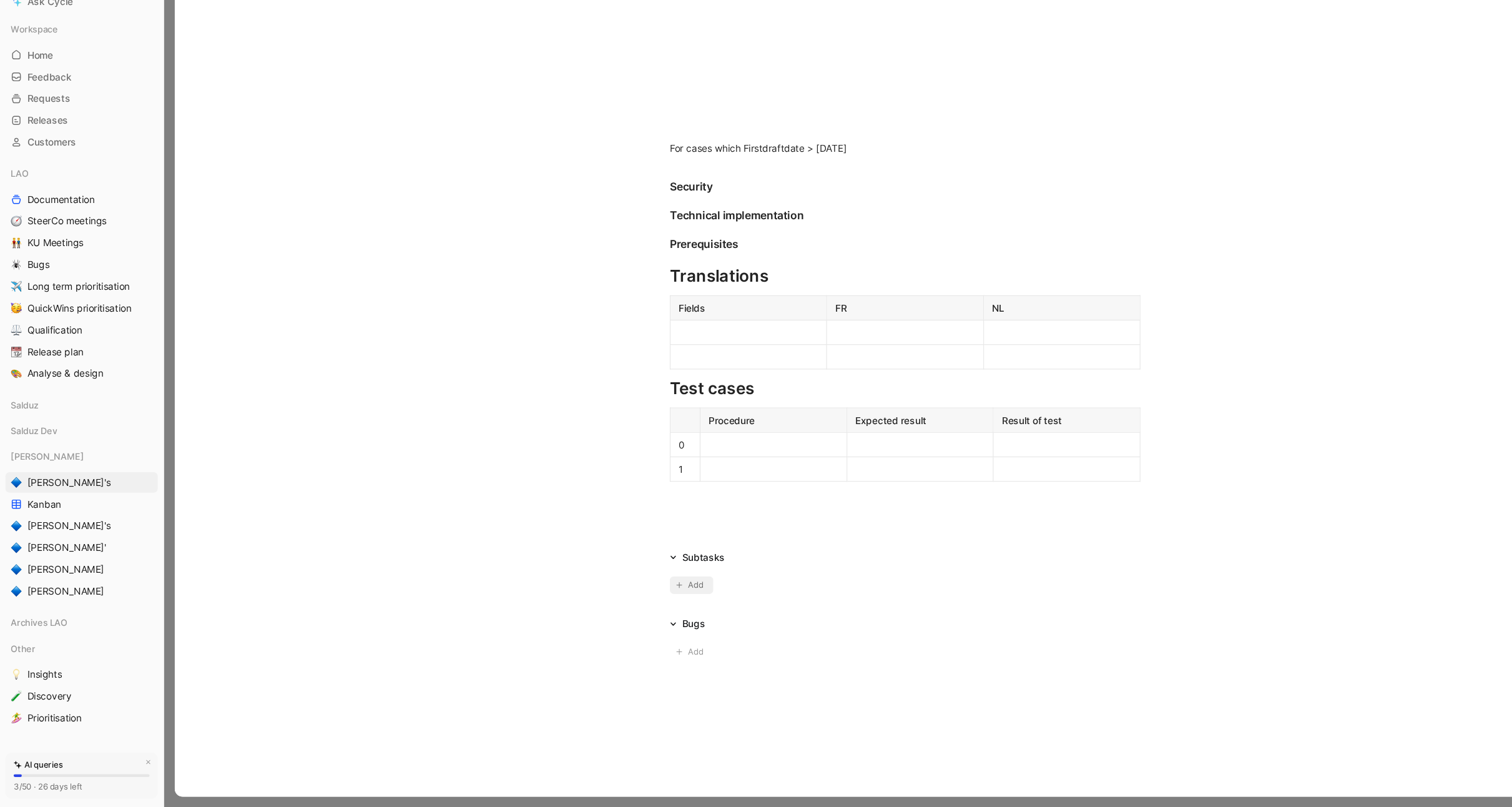
click at [645, 599] on span "Add" at bounding box center [640, 603] width 17 height 13
type input "S"
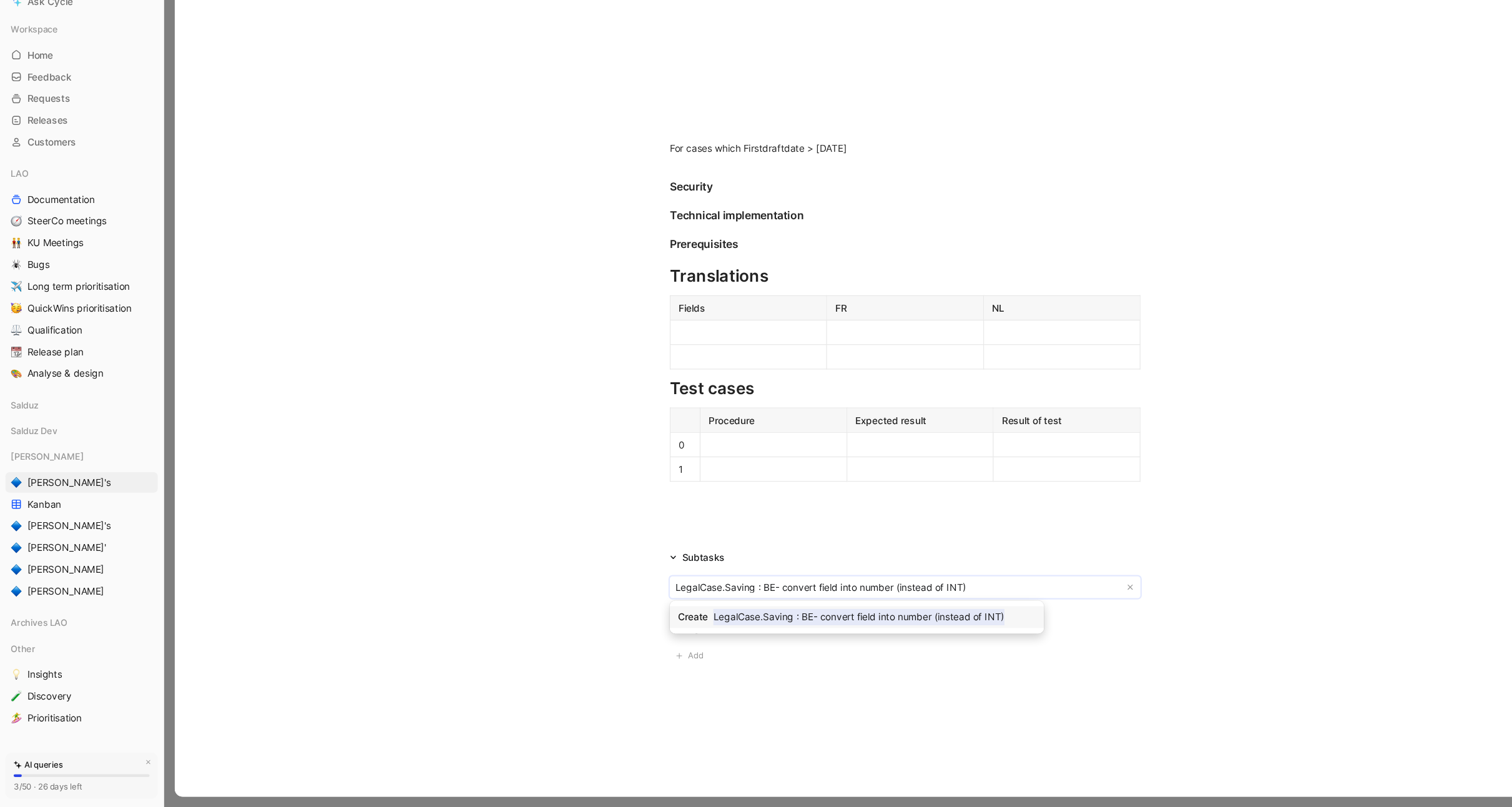
type input "LegalCase.Saving : BE- convert field into number (instead of INT)"
click at [823, 635] on mark "LegalCase.Saving : BE- convert field into number (instead of INT)" at bounding box center [789, 632] width 267 height 15
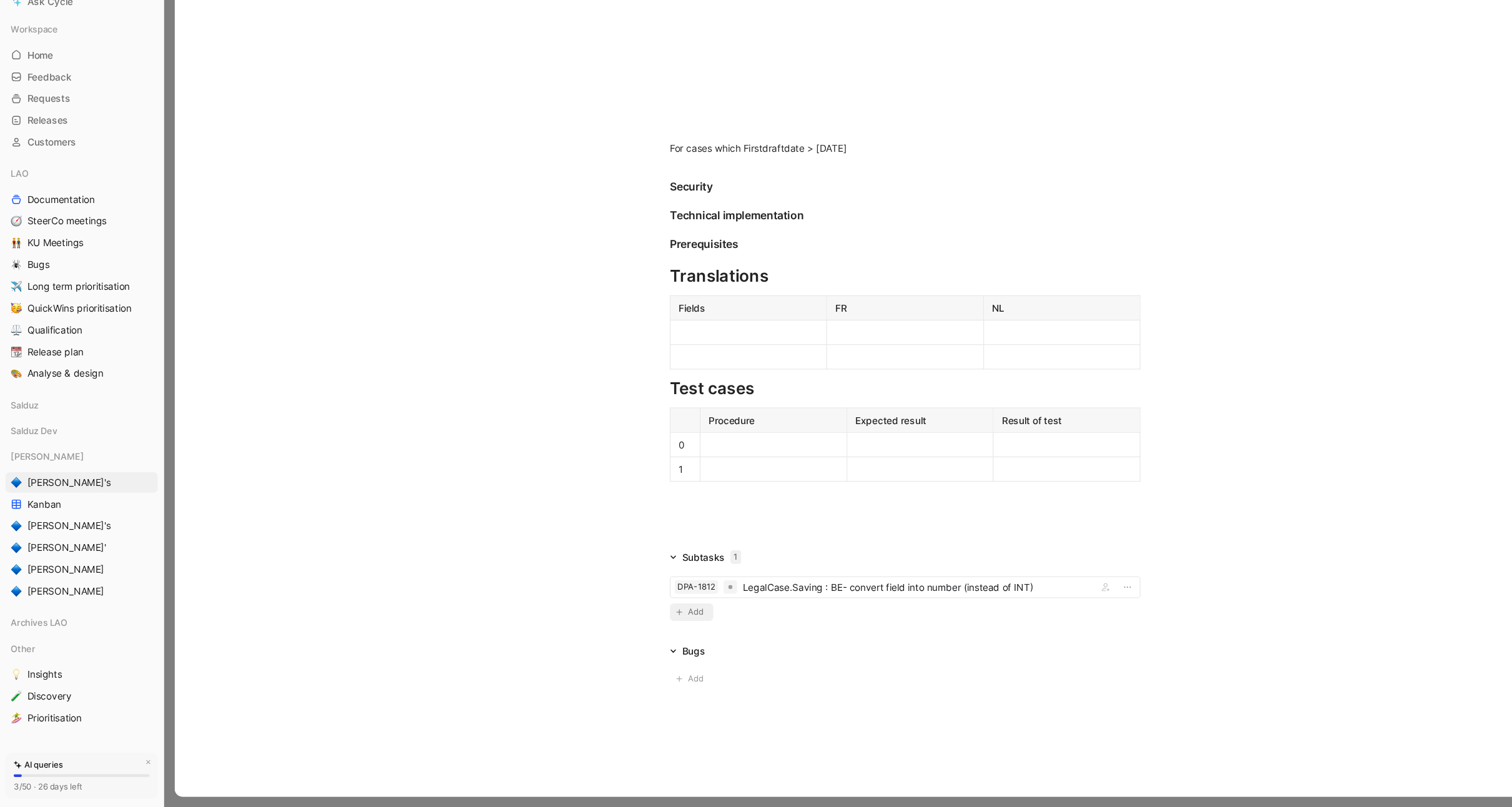
click at [641, 627] on span "Add" at bounding box center [640, 628] width 17 height 13
type input "A"
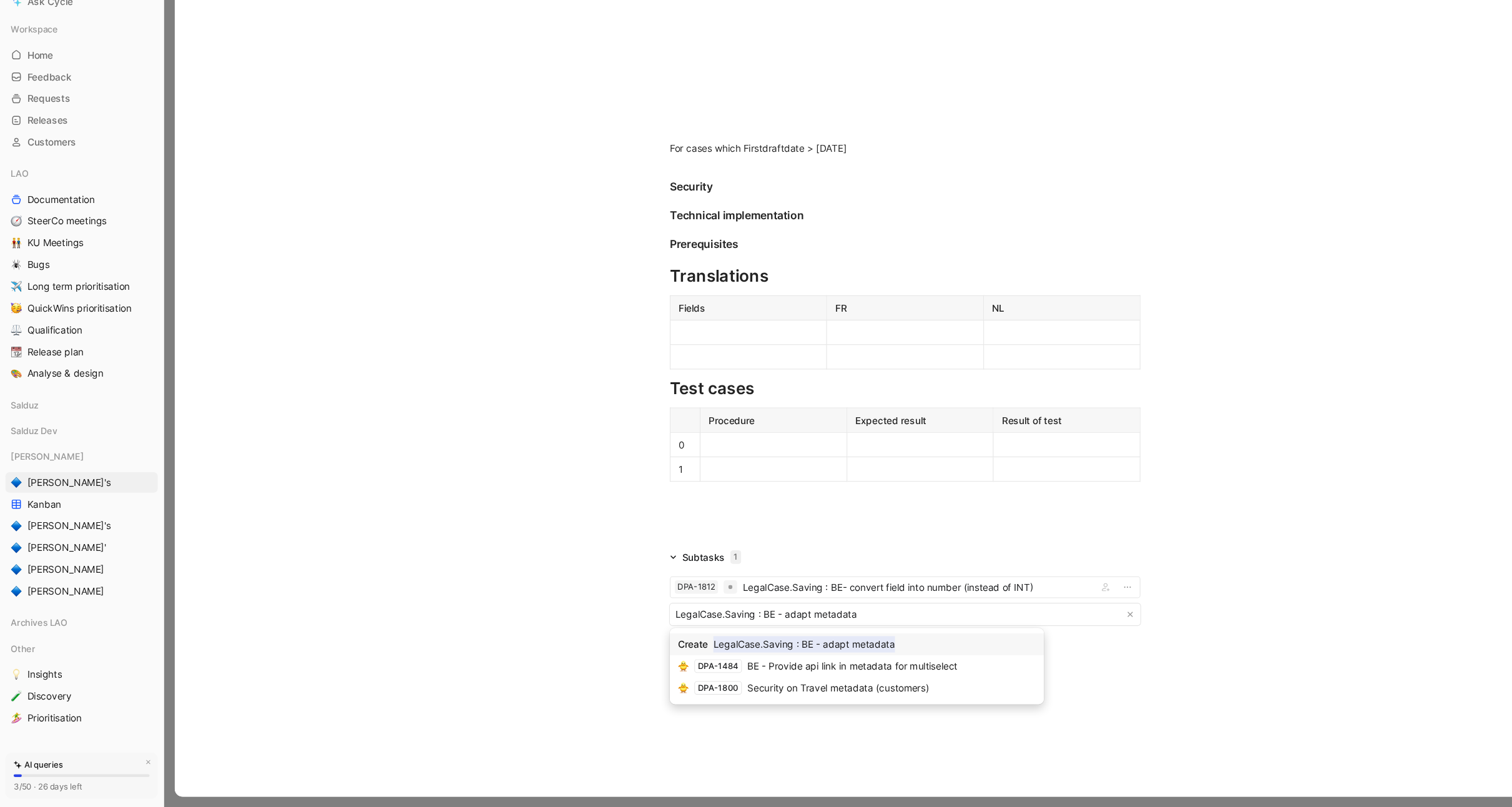
type input "LegalCase.Saving : BE - adapt metadata"
click at [730, 653] on mark "LegalCase.Saving : BE - adapt metadata" at bounding box center [738, 657] width 167 height 15
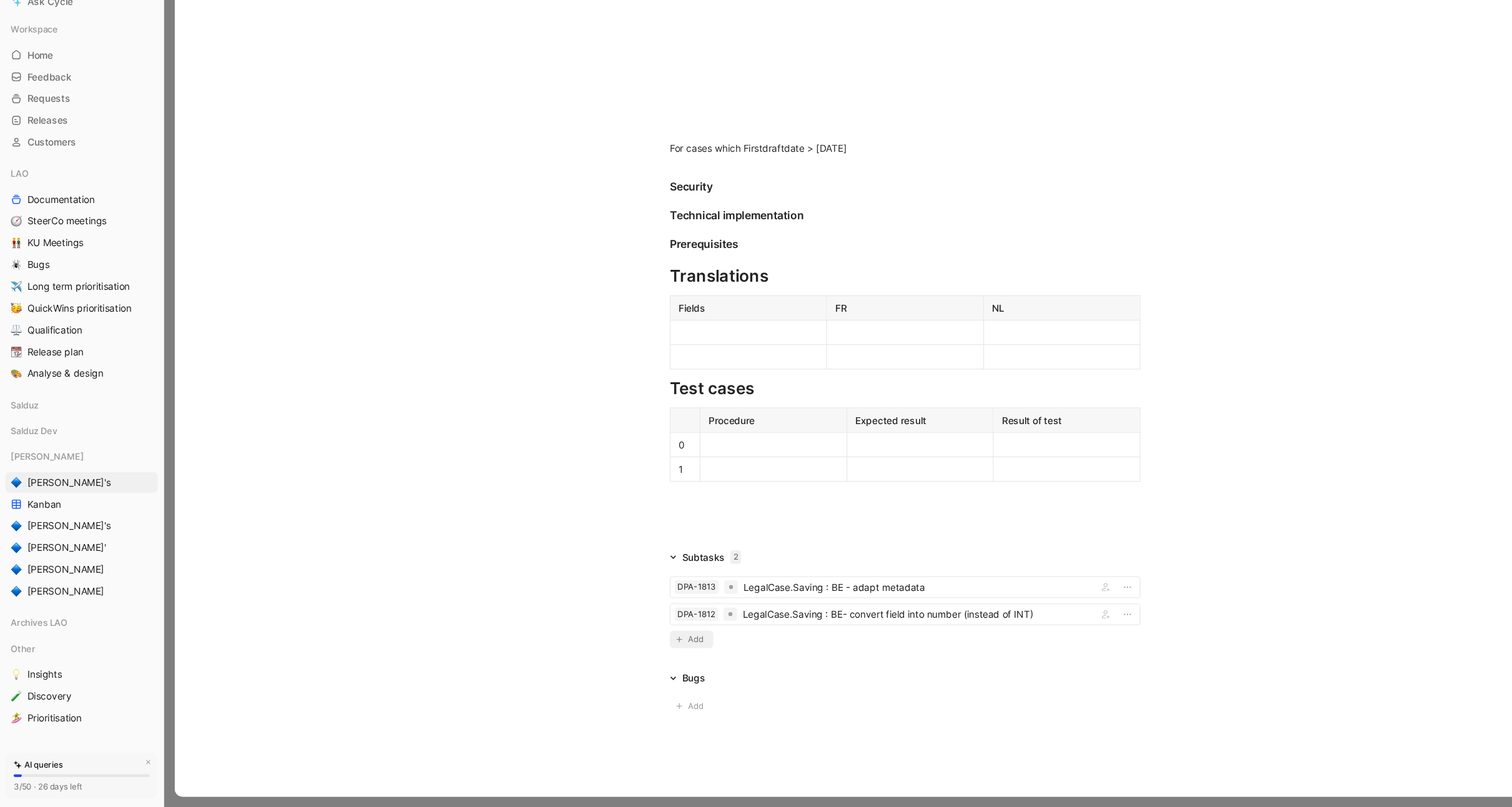
click at [630, 651] on button "Add" at bounding box center [634, 652] width 40 height 16
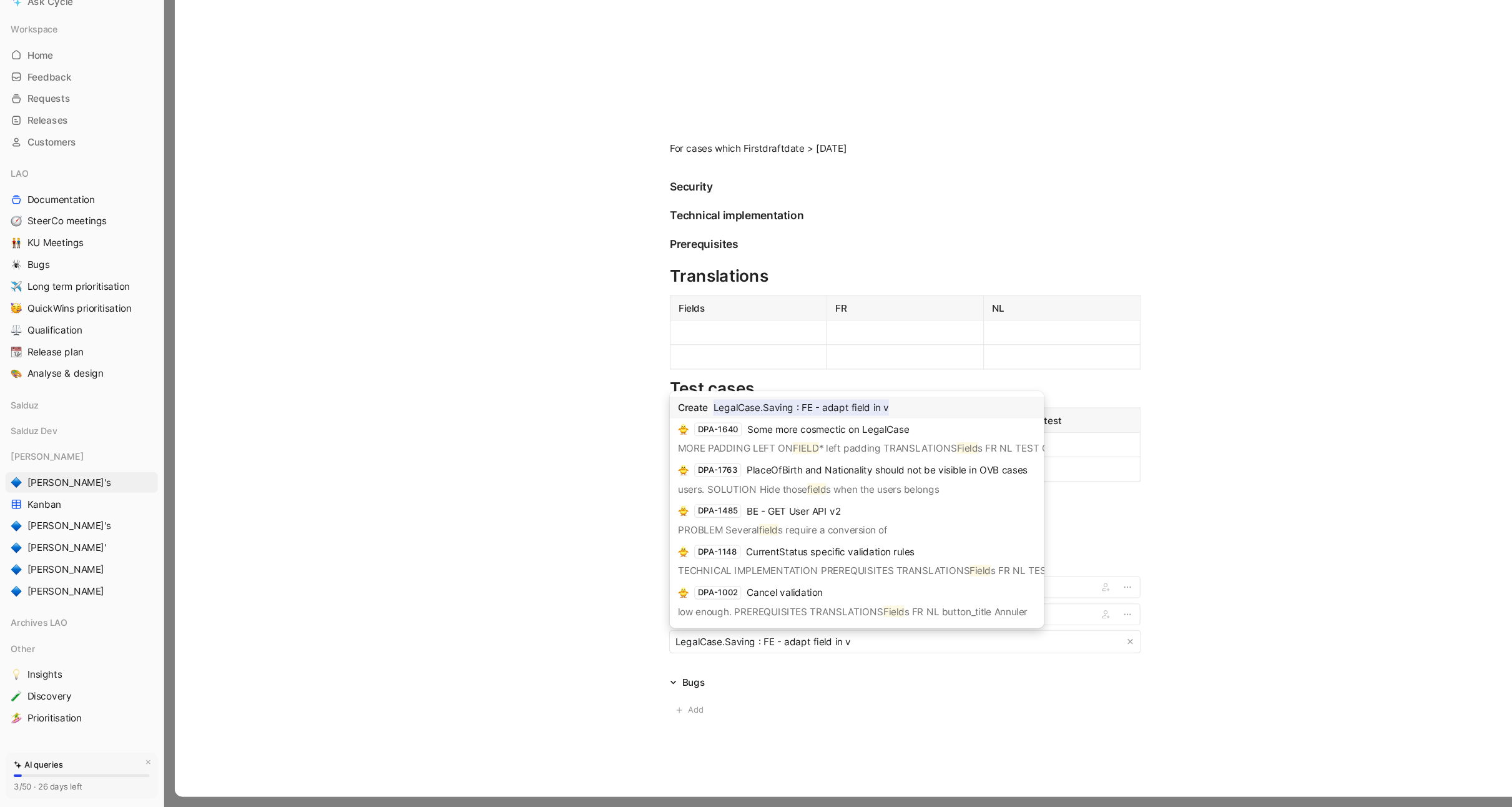
type input "LegalCase.Saving : FE - adapt field in v1"
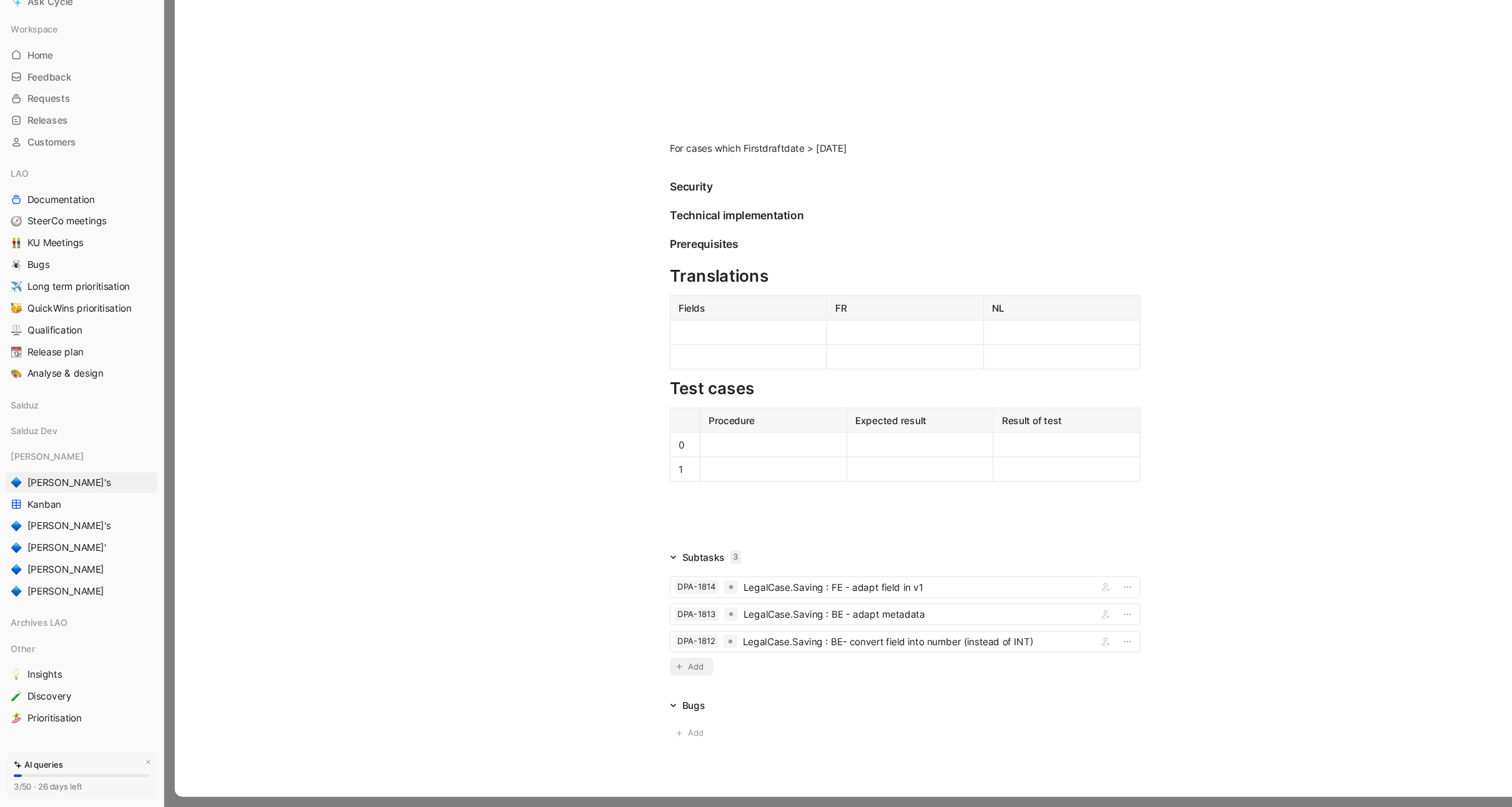
click at [634, 680] on span "Add" at bounding box center [640, 678] width 17 height 13
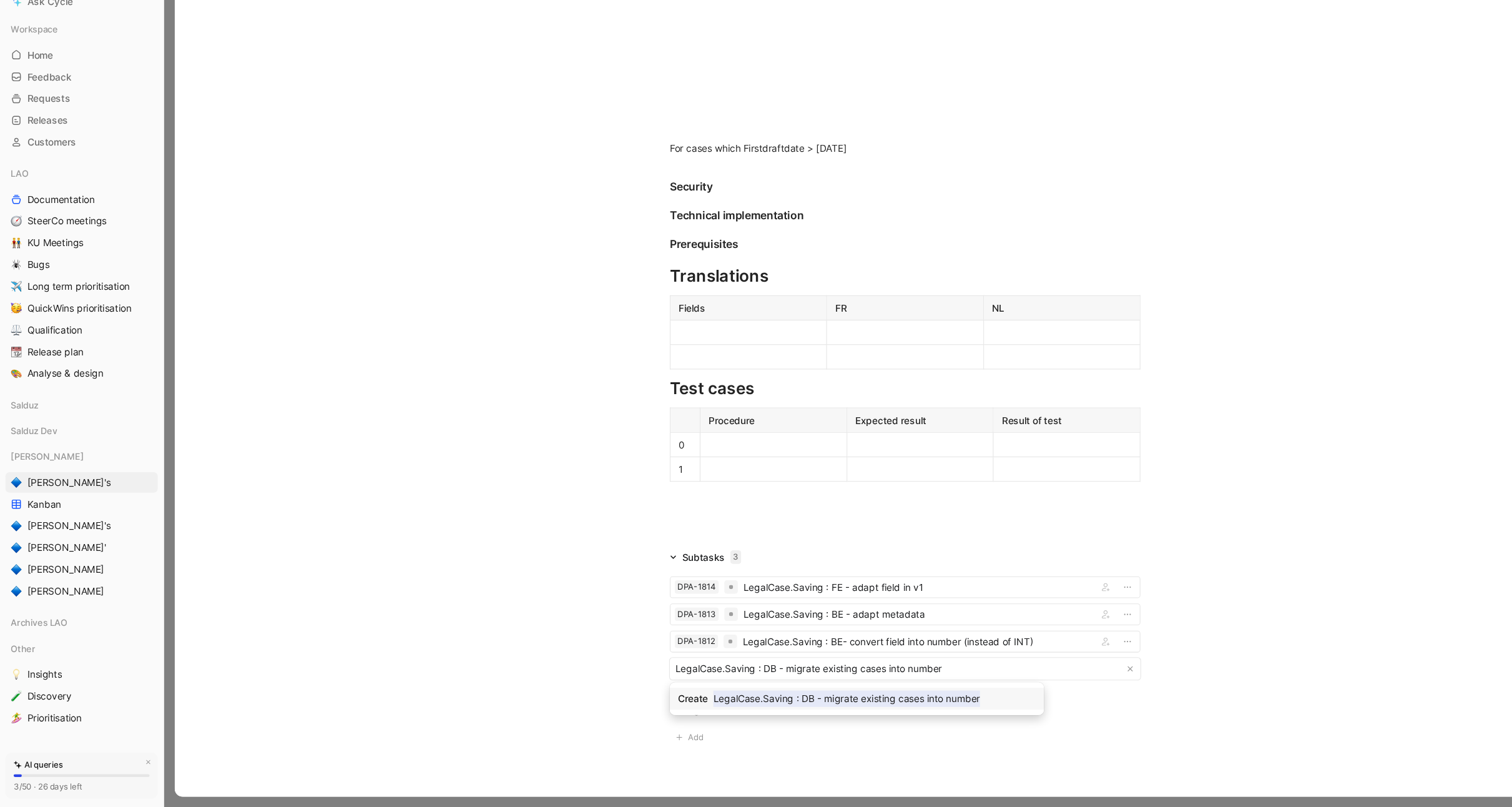
type input "LegalCase.Saving : DB - migrate existing cases into numbers"
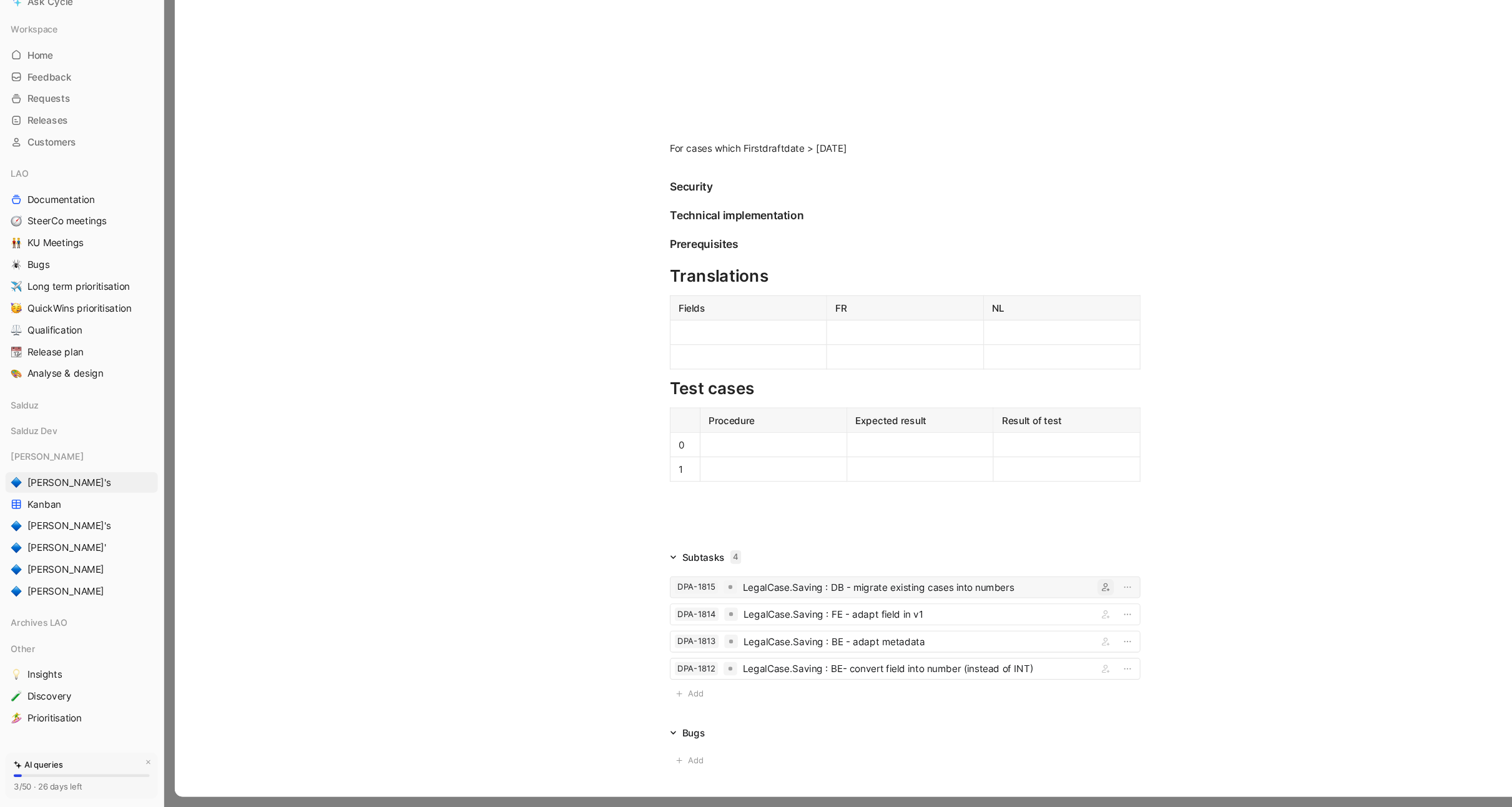
click at [1016, 609] on button "button" at bounding box center [1014, 604] width 15 height 15
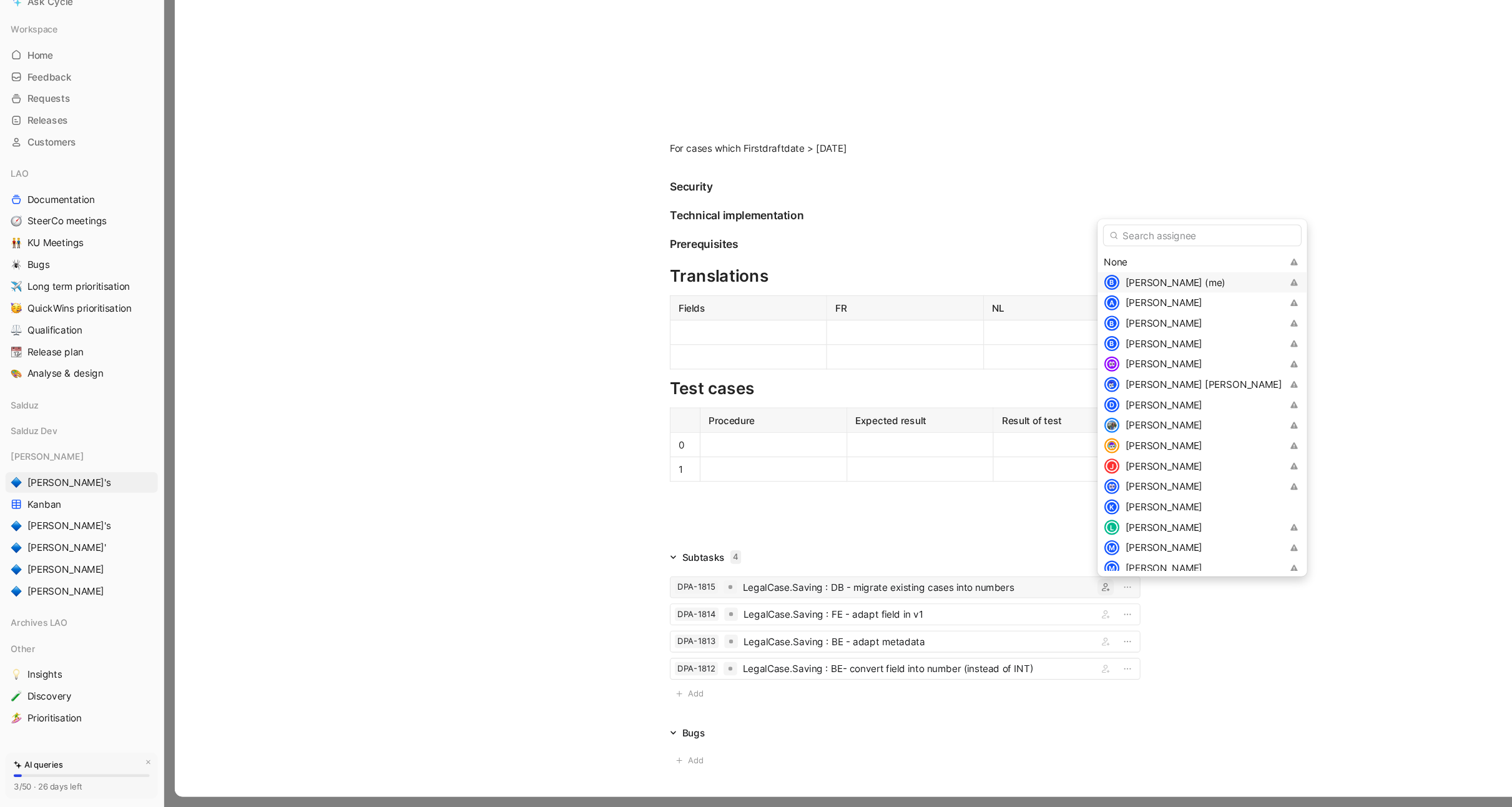
click at [1092, 323] on span "Benoît Libeau (me)" at bounding box center [1078, 324] width 91 height 11
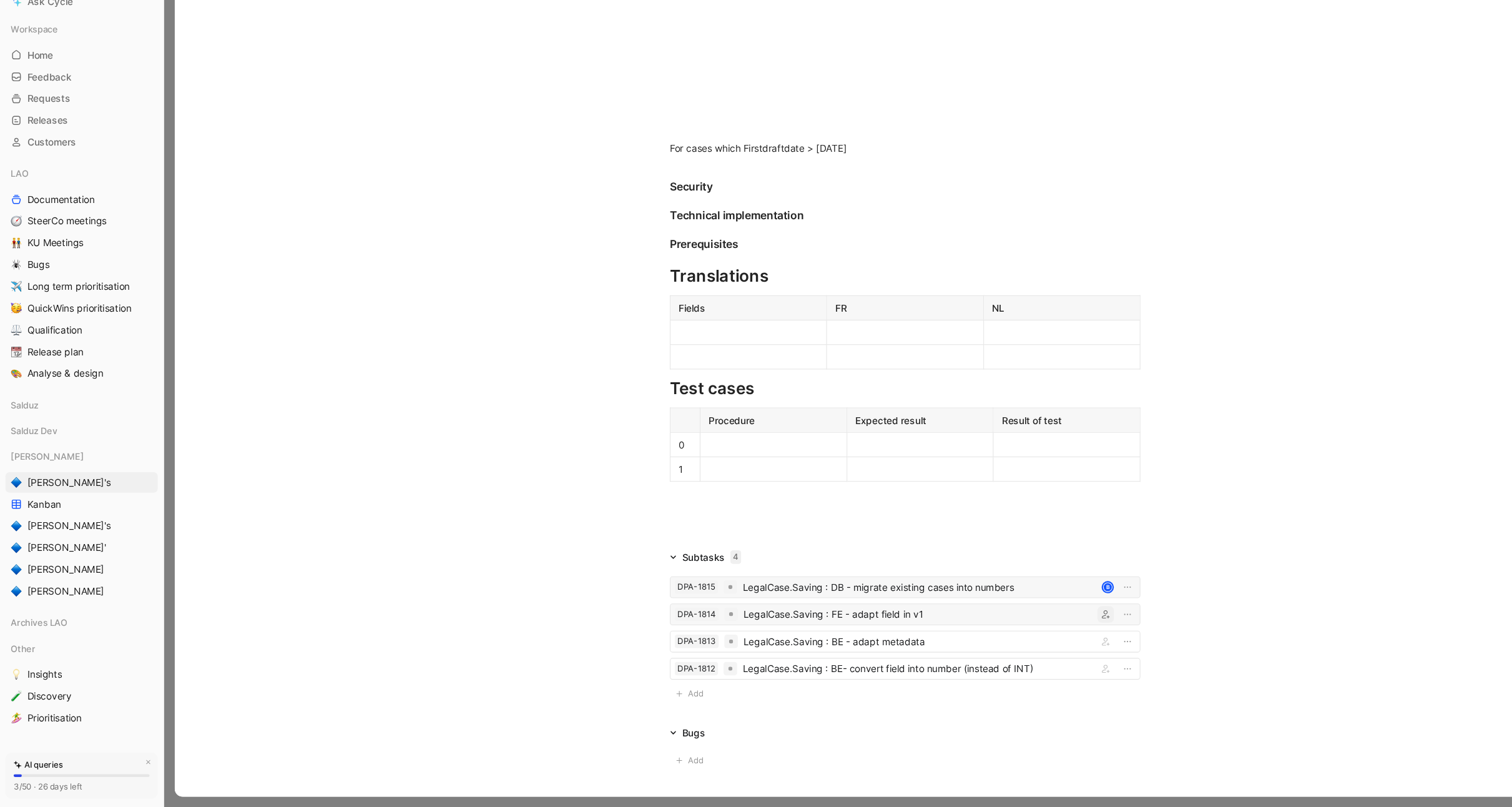
click at [1013, 629] on icon "button" at bounding box center [1015, 630] width 8 height 8
type input "kh"
click at [1057, 682] on span "aled" at bounding box center [1052, 678] width 17 height 11
click at [1015, 645] on div "DPA-1813 LegalCase.Saving : BE - adapt metadata" at bounding box center [830, 654] width 432 height 20
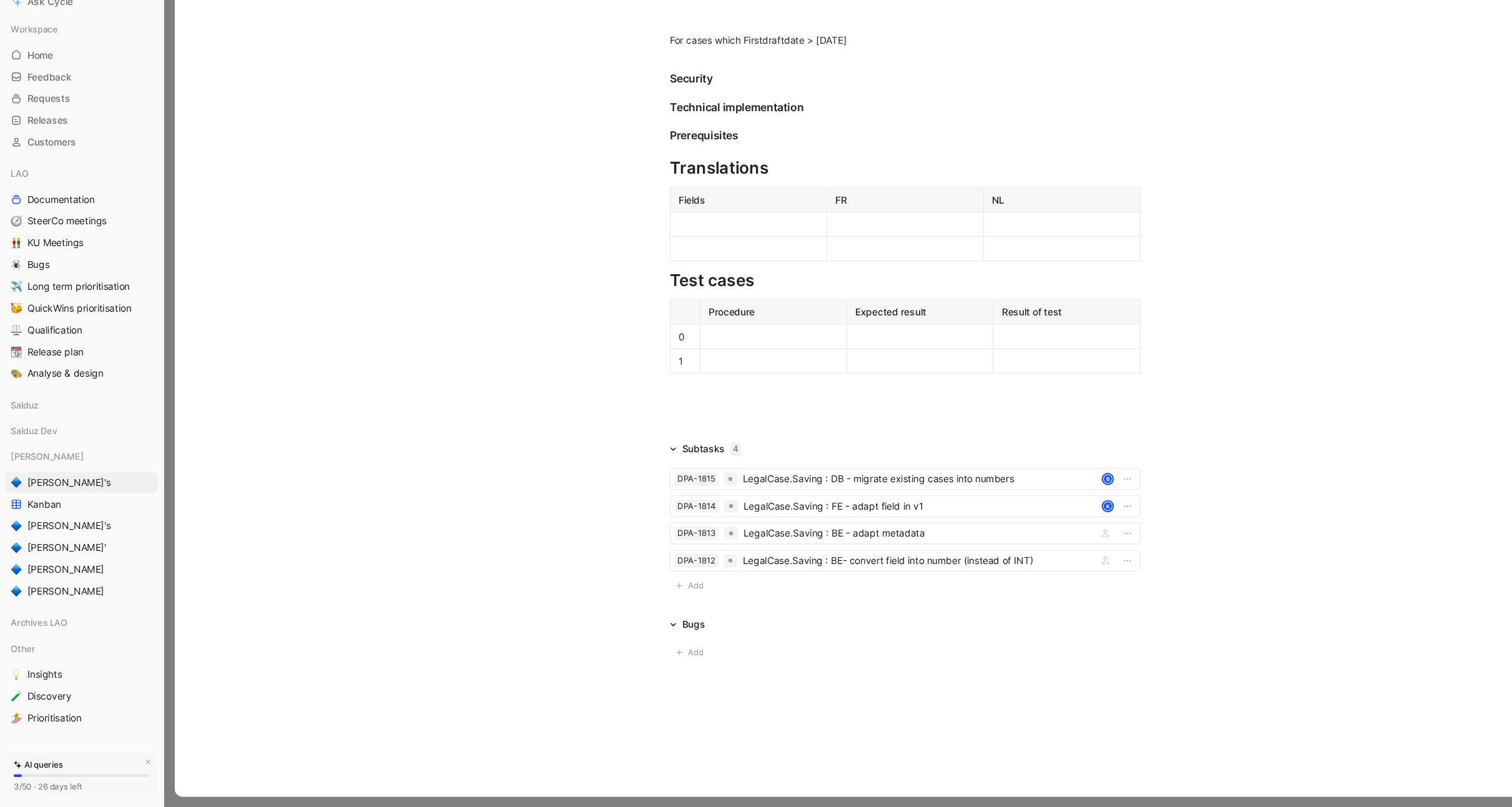
scroll to position [754, 0]
click at [1018, 555] on icon "button" at bounding box center [1015, 555] width 8 height 8
type input "khal"
click at [1059, 599] on span "ed Khelifi" at bounding box center [1086, 603] width 70 height 11
click at [1016, 582] on icon "button" at bounding box center [1015, 580] width 8 height 8
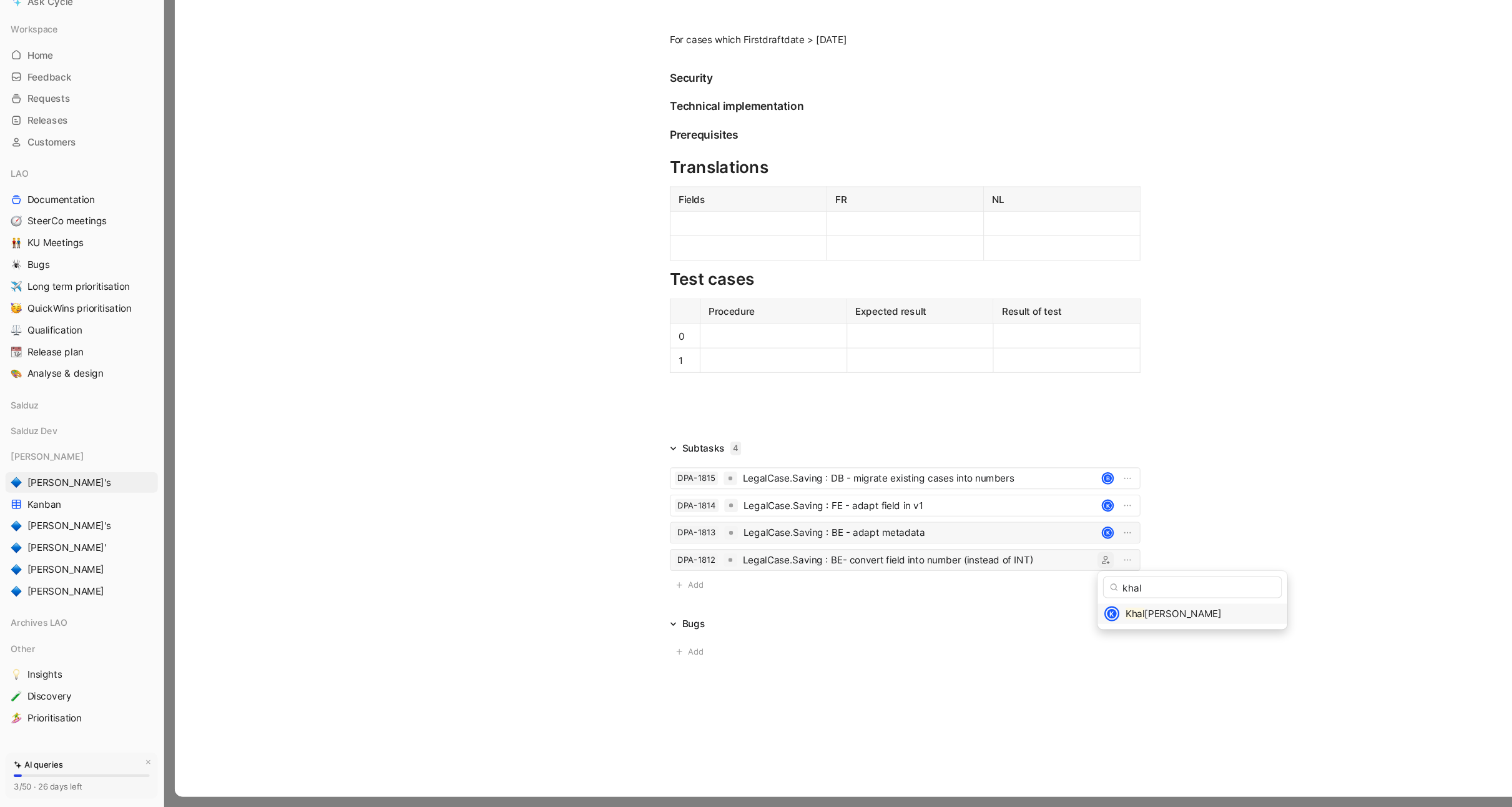
type input "khal"
click at [1069, 628] on span "ed Khelifi" at bounding box center [1086, 628] width 70 height 11
click at [1095, 552] on div "Subtasks 4 DPA-1815 LegalCase.Saving : DB - migrate existing cases into numbers…" at bounding box center [831, 543] width 1341 height 146
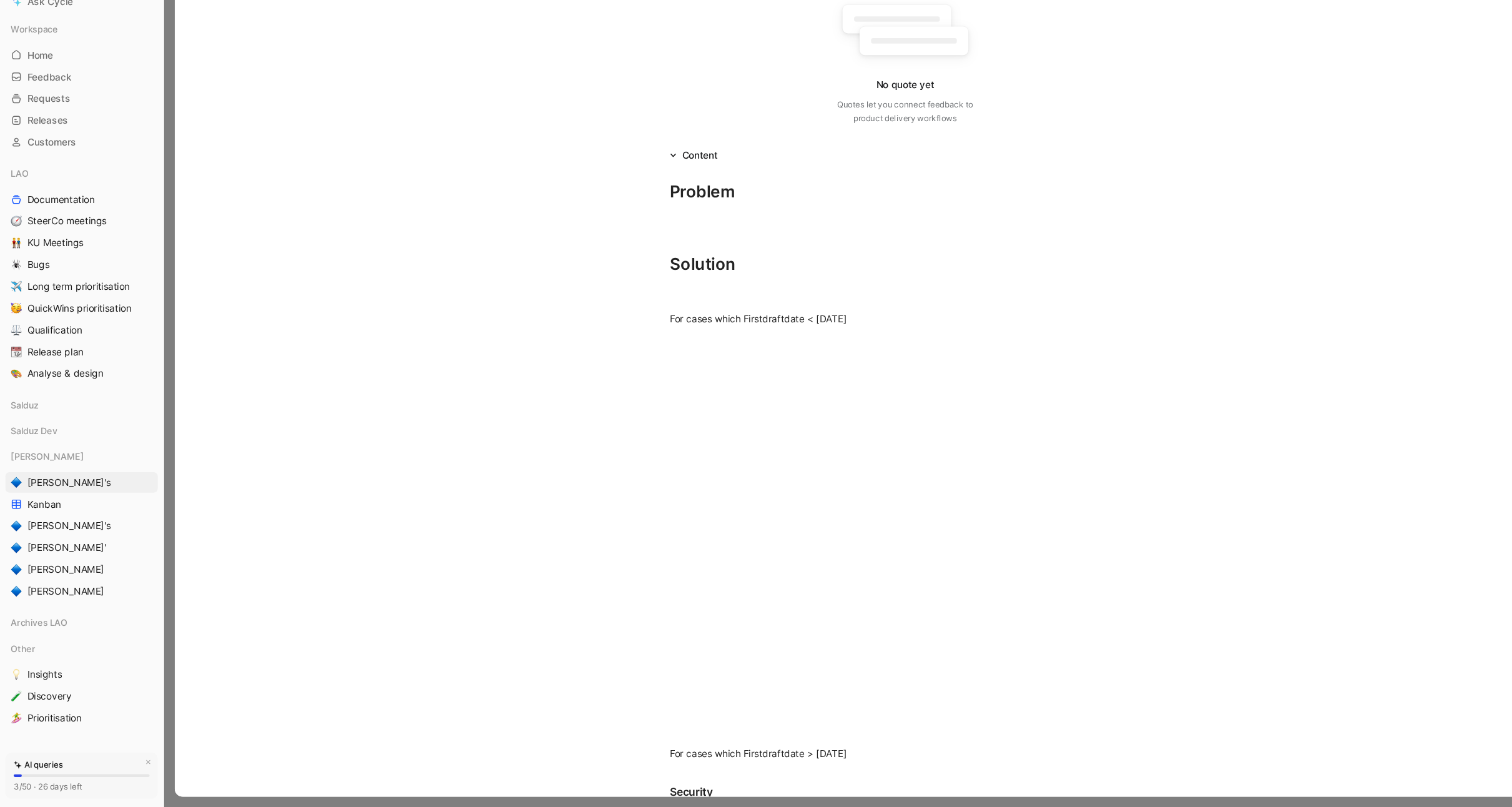
scroll to position [95, 0]
click at [638, 281] on p at bounding box center [831, 272] width 480 height 20
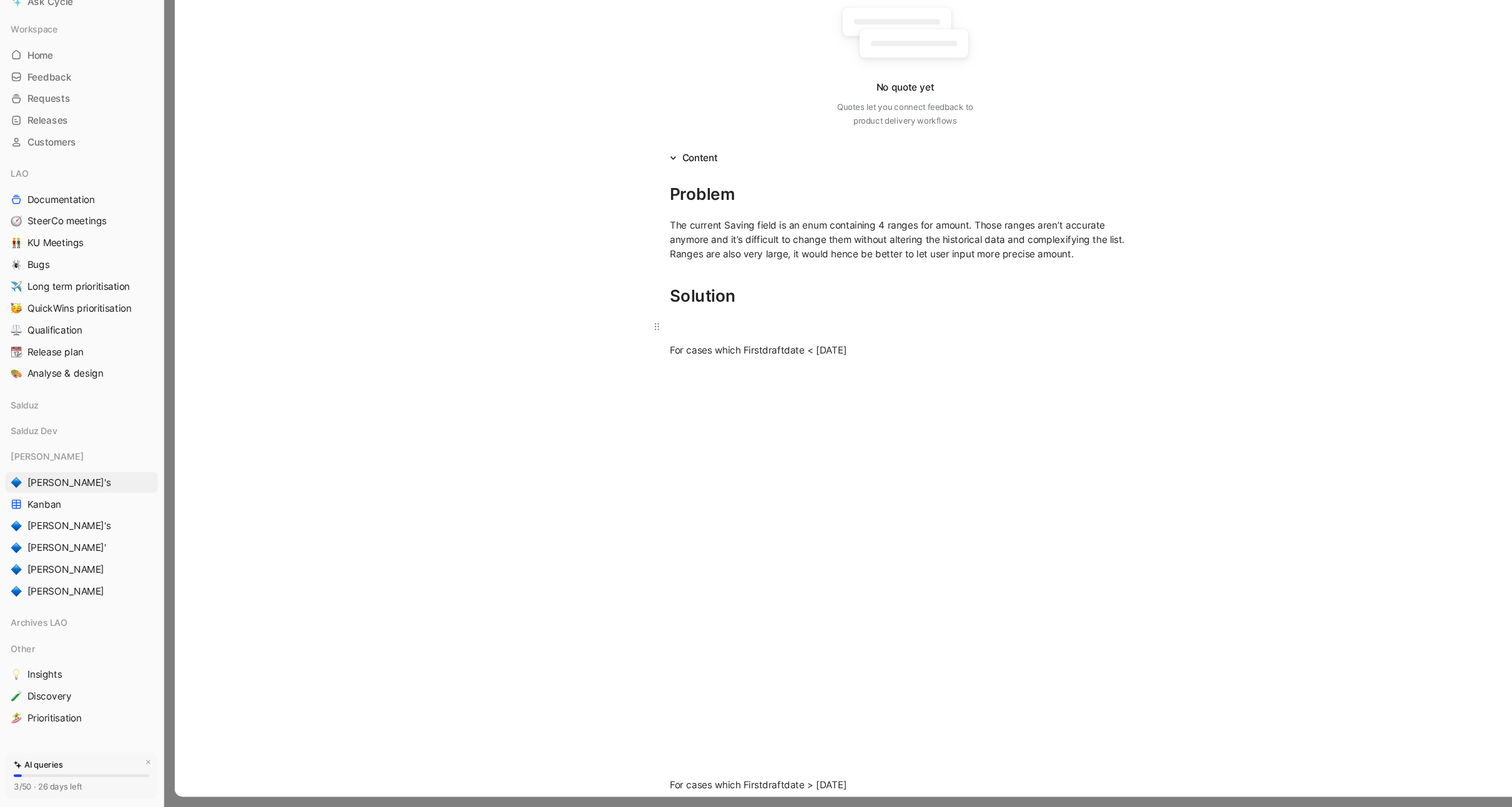
click at [654, 358] on div at bounding box center [830, 365] width 432 height 13
click at [711, 480] on div "Table" at bounding box center [706, 477] width 136 height 15
click at [663, 435] on div at bounding box center [687, 433] width 128 height 13
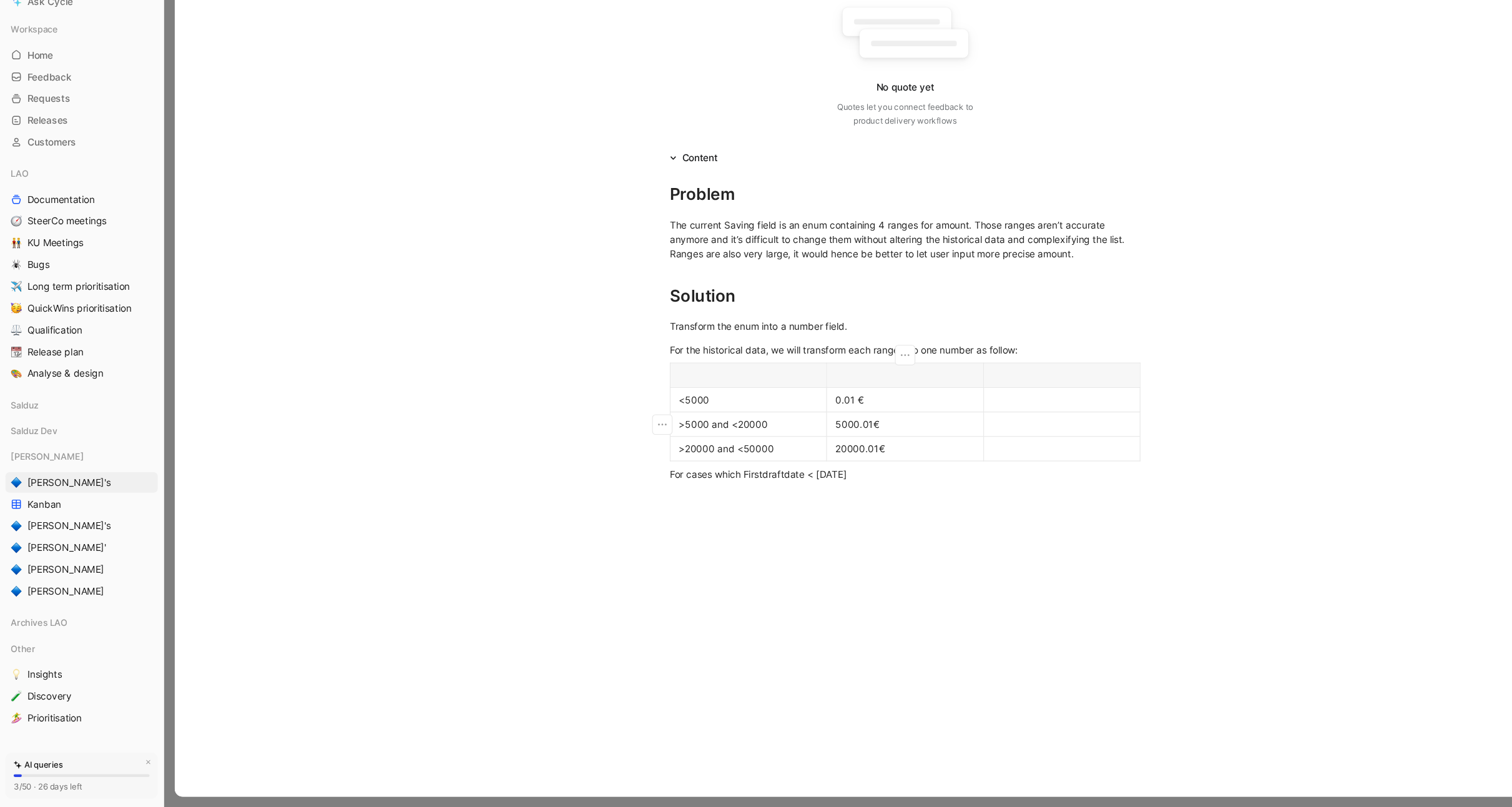
click at [788, 431] on div "0.01 €" at bounding box center [831, 433] width 128 height 13
click at [954, 483] on div at bounding box center [975, 477] width 128 height 13
click at [817, 410] on div at bounding box center [831, 410] width 128 height 13
click at [631, 413] on div at bounding box center [687, 410] width 128 height 13
click at [601, 411] on button "button" at bounding box center [608, 410] width 19 height 19
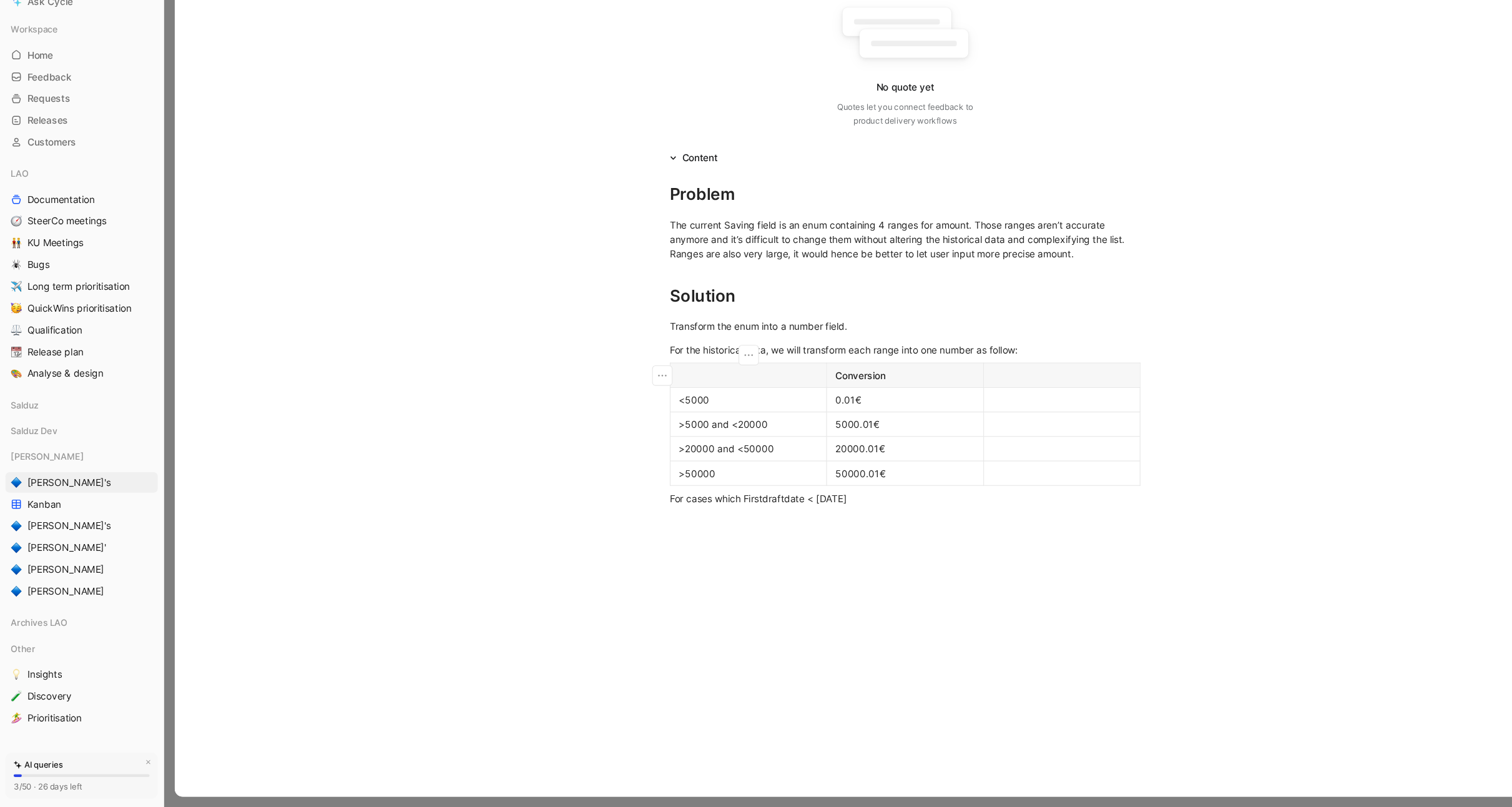
click at [687, 414] on div at bounding box center [687, 410] width 128 height 13
click at [692, 396] on icon "button" at bounding box center [688, 392] width 13 height 13
click at [692, 422] on span "Add column to left" at bounding box center [691, 420] width 75 height 11
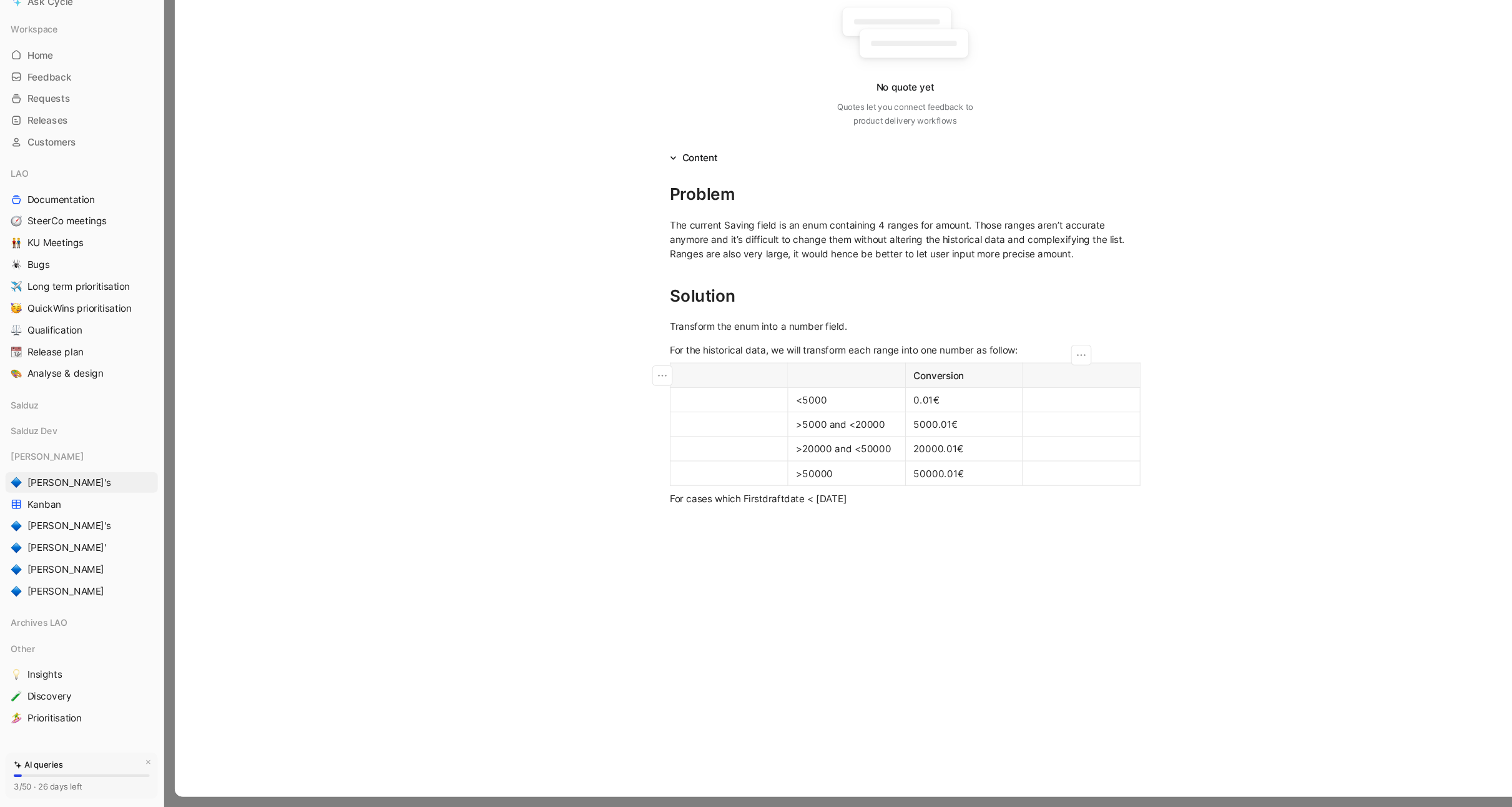
click at [965, 412] on div at bounding box center [993, 410] width 92 height 13
click at [988, 397] on icon "button" at bounding box center [993, 392] width 13 height 13
click at [995, 458] on span "Delete column" at bounding box center [989, 458] width 58 height 11
click at [689, 412] on div at bounding box center [687, 410] width 128 height 13
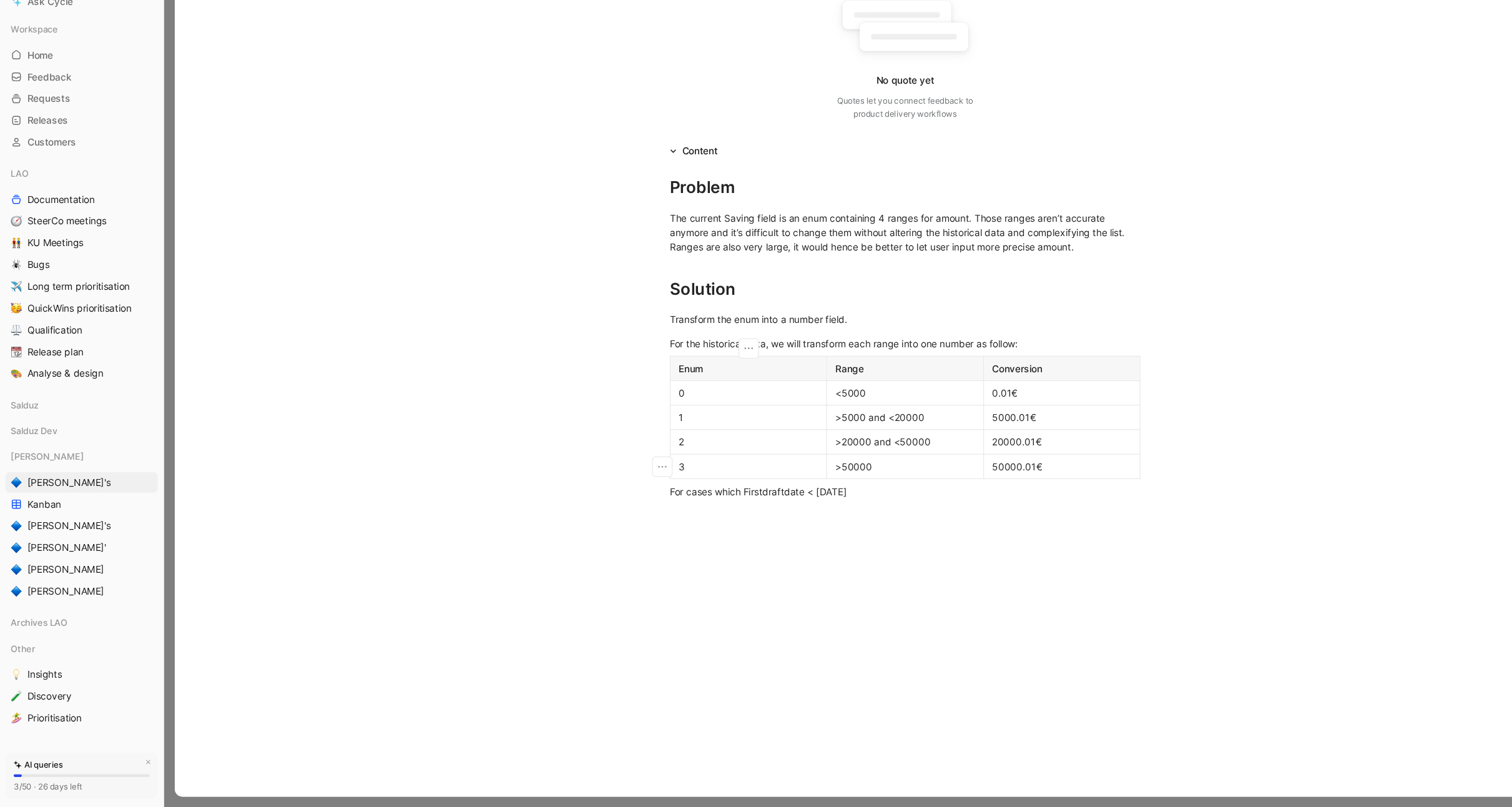
scroll to position [103, 0]
click at [615, 513] on div "For cases which Firstdraftdate < 2025-09-01" at bounding box center [830, 516] width 432 height 13
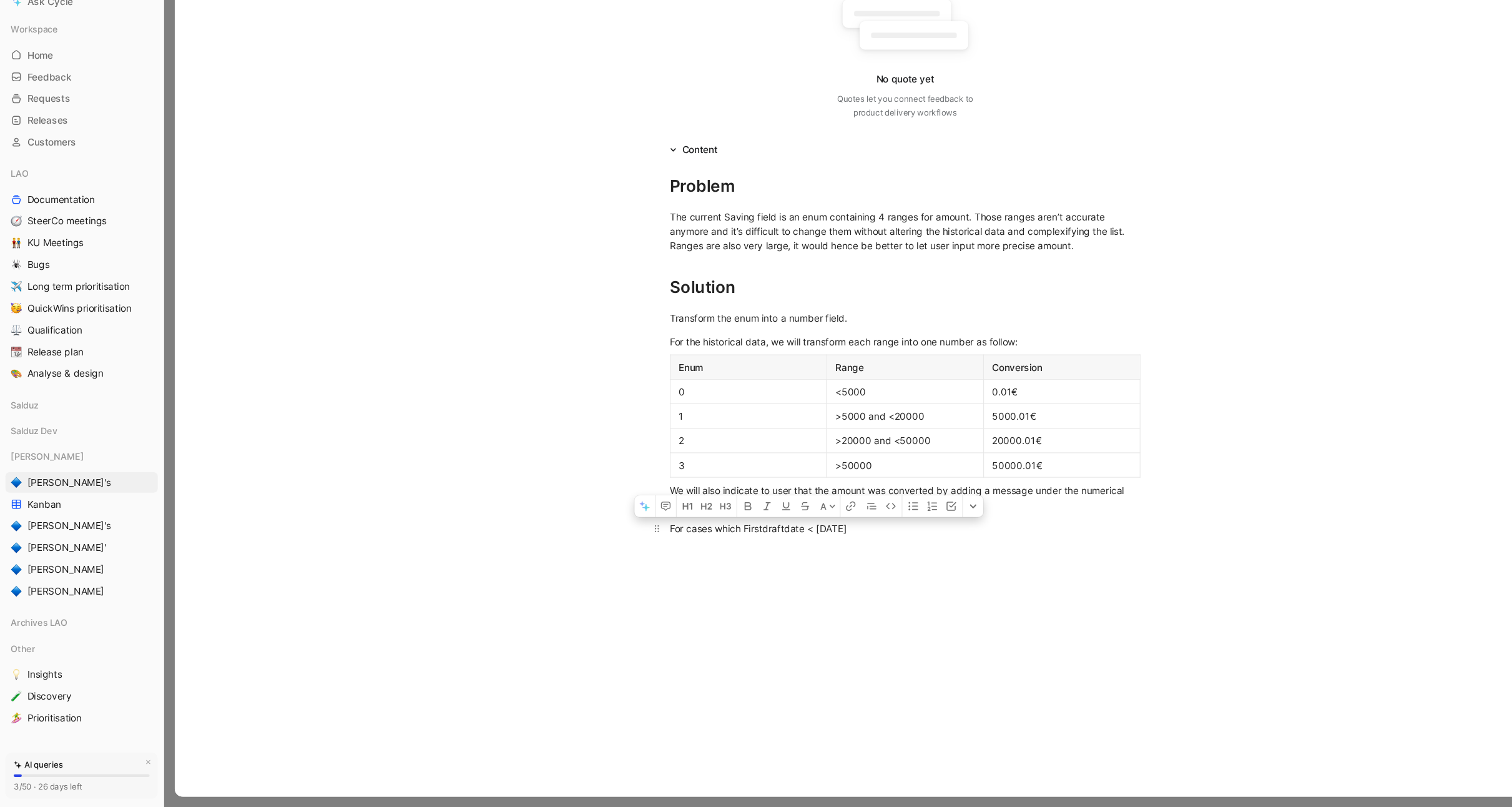
drag, startPoint x: 685, startPoint y: 547, endPoint x: 817, endPoint y: 545, distance: 132.0
click at [817, 545] on div "For cases which Firstdraftdate < 2025-09-01" at bounding box center [830, 550] width 432 height 13
click at [728, 529] on div "We will also indicate to user that the amount was converted by adding a message…" at bounding box center [830, 522] width 432 height 26
click at [703, 551] on div "For cases which" at bounding box center [830, 550] width 432 height 13
click at [614, 541] on p "For cases which" at bounding box center [831, 550] width 480 height 20
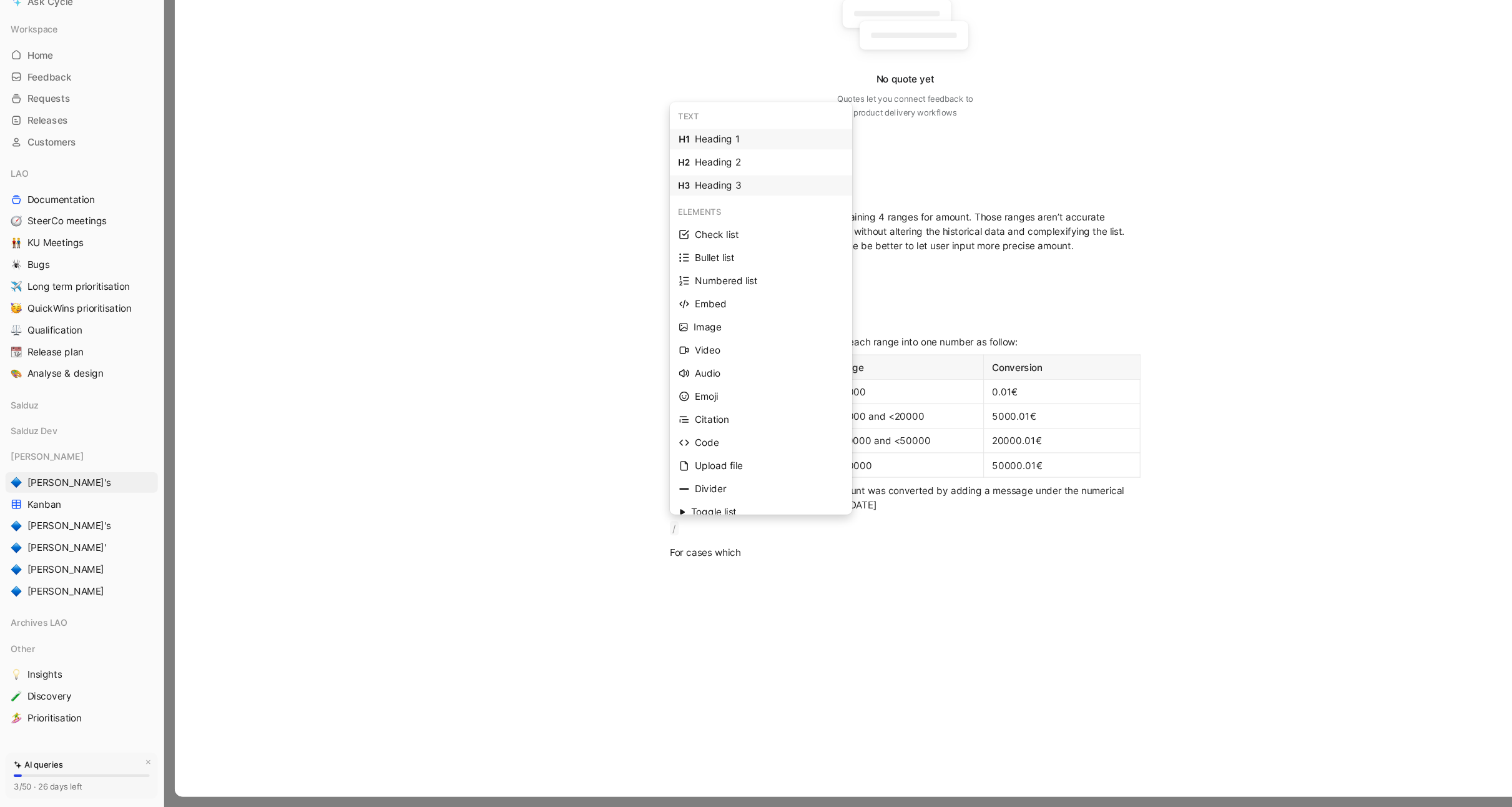
click at [675, 237] on div "Heading 3" at bounding box center [706, 236] width 136 height 15
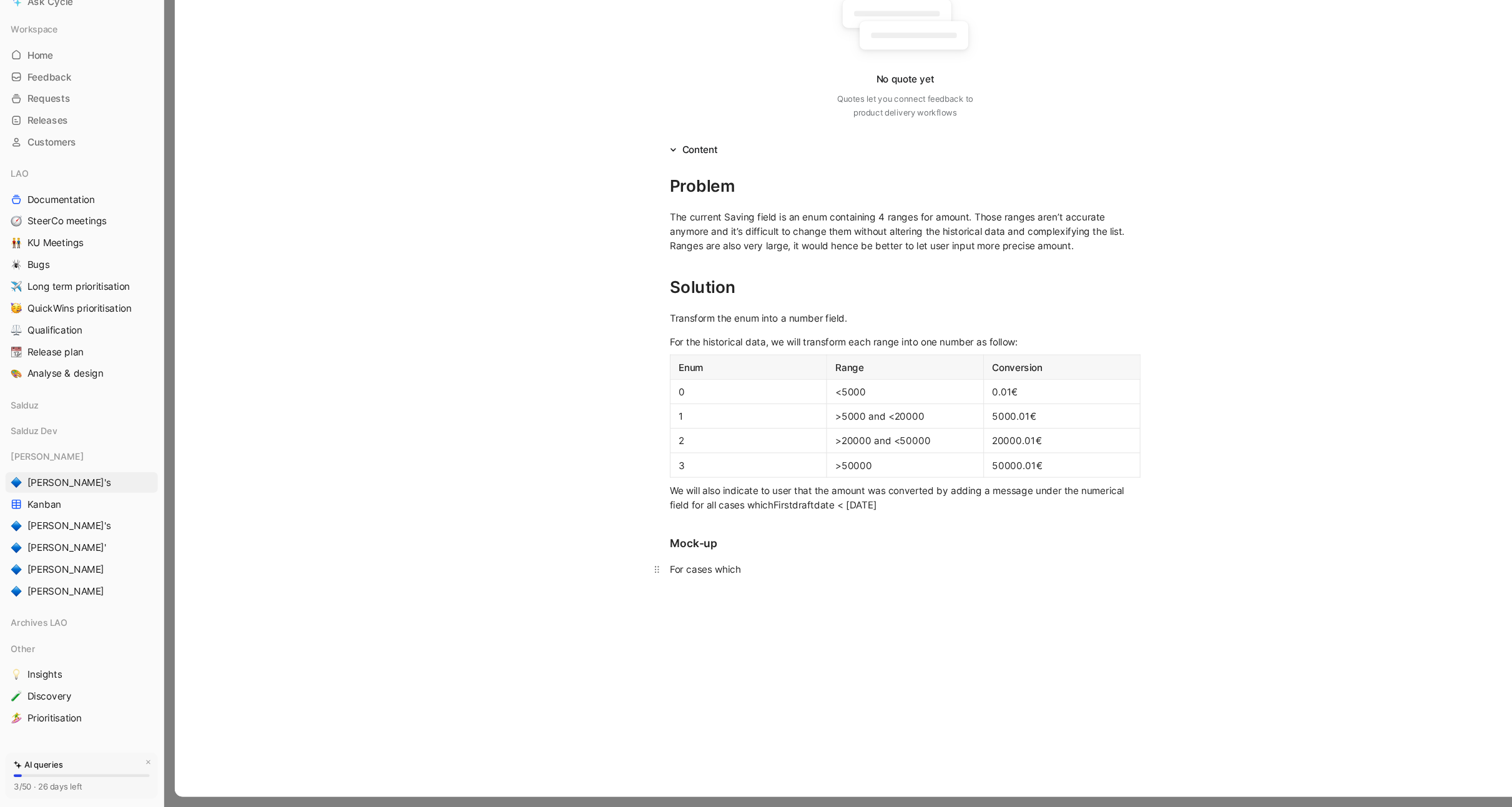
click at [728, 592] on div "For cases which" at bounding box center [830, 588] width 432 height 13
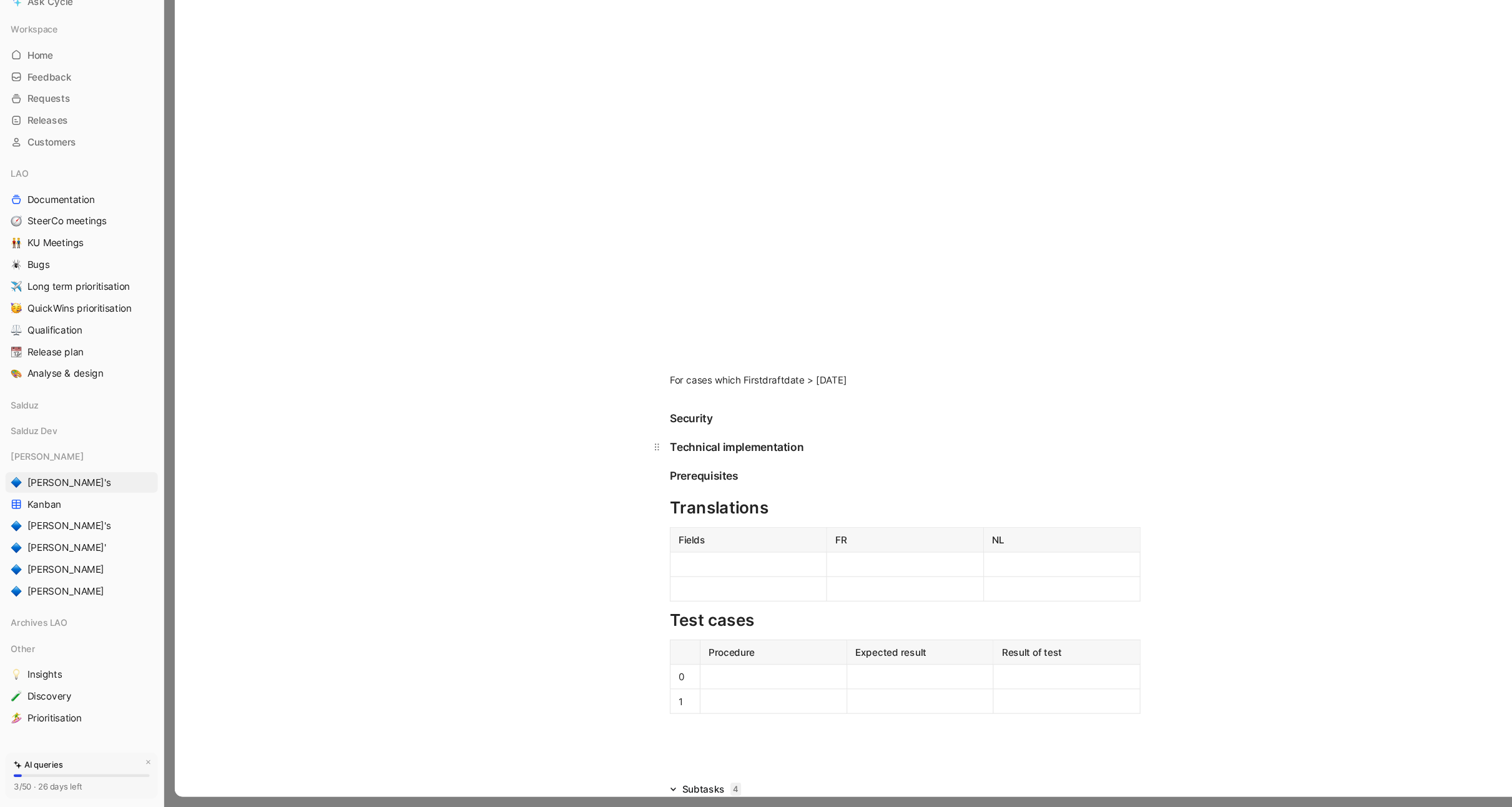
scroll to position [676, 0]
click at [665, 589] on p at bounding box center [687, 583] width 138 height 17
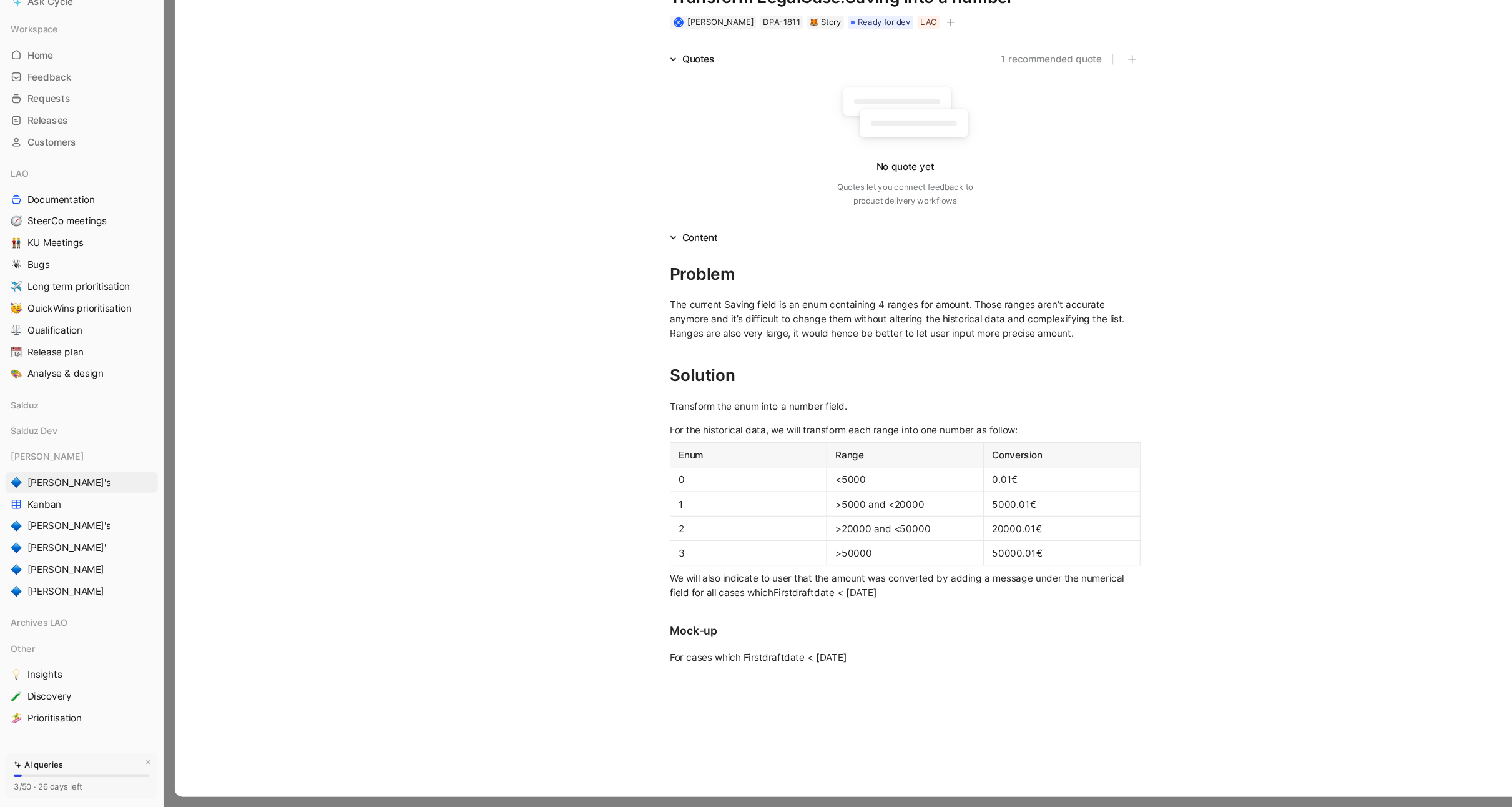
scroll to position [19, 0]
click at [771, 531] on div ">5000 and <20000" at bounding box center [831, 532] width 128 height 13
click at [843, 617] on div "We will also indicate to user that the amount was converted by adding a message…" at bounding box center [830, 606] width 432 height 26
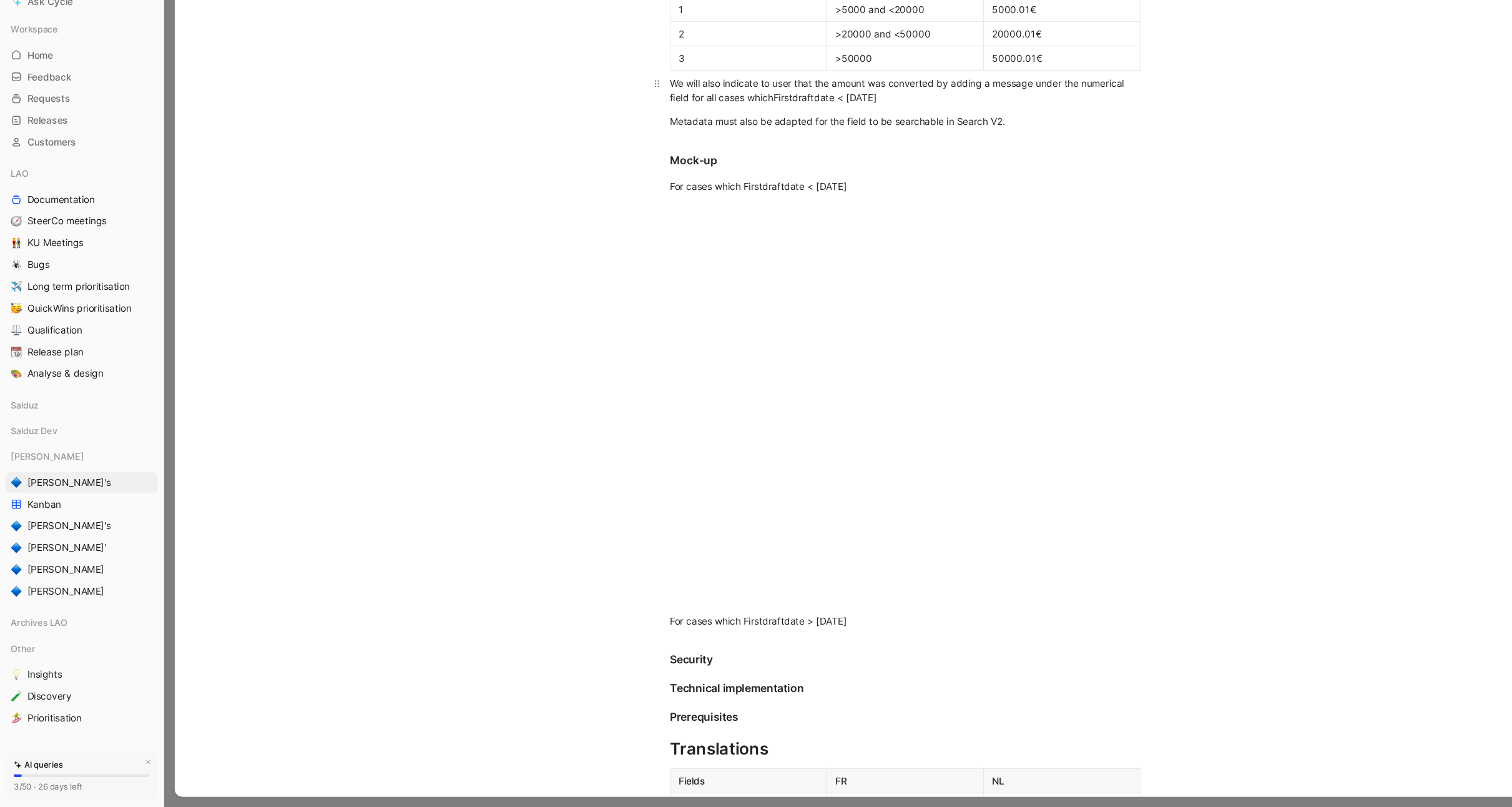
scroll to position [456, 0]
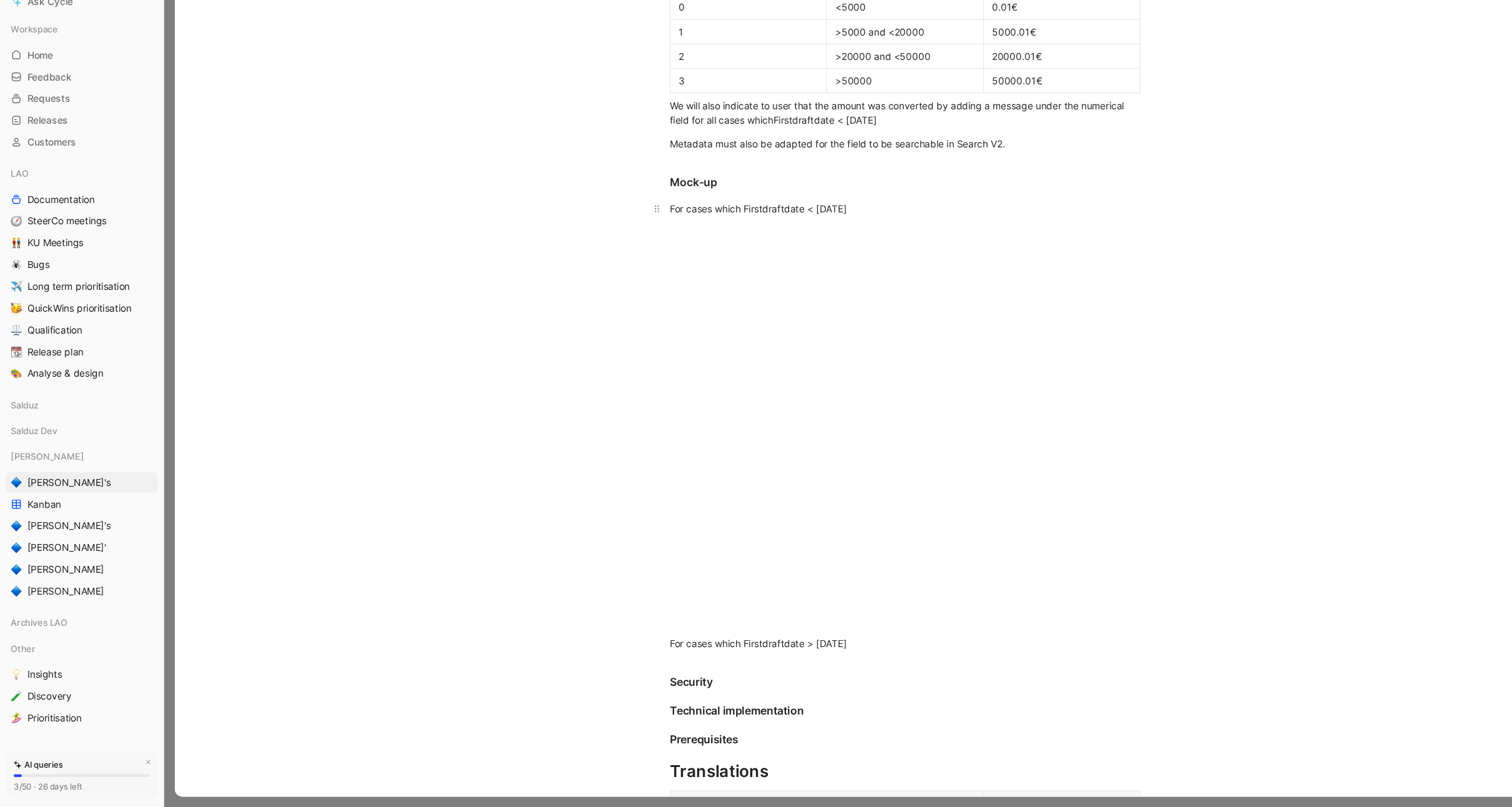
click at [807, 257] on div "For cases which Firstdraftdate < 2025-09-01" at bounding box center [830, 257] width 432 height 13
click at [814, 658] on div "For cases which Firstdraftdate > 2025-09-01" at bounding box center [830, 656] width 432 height 13
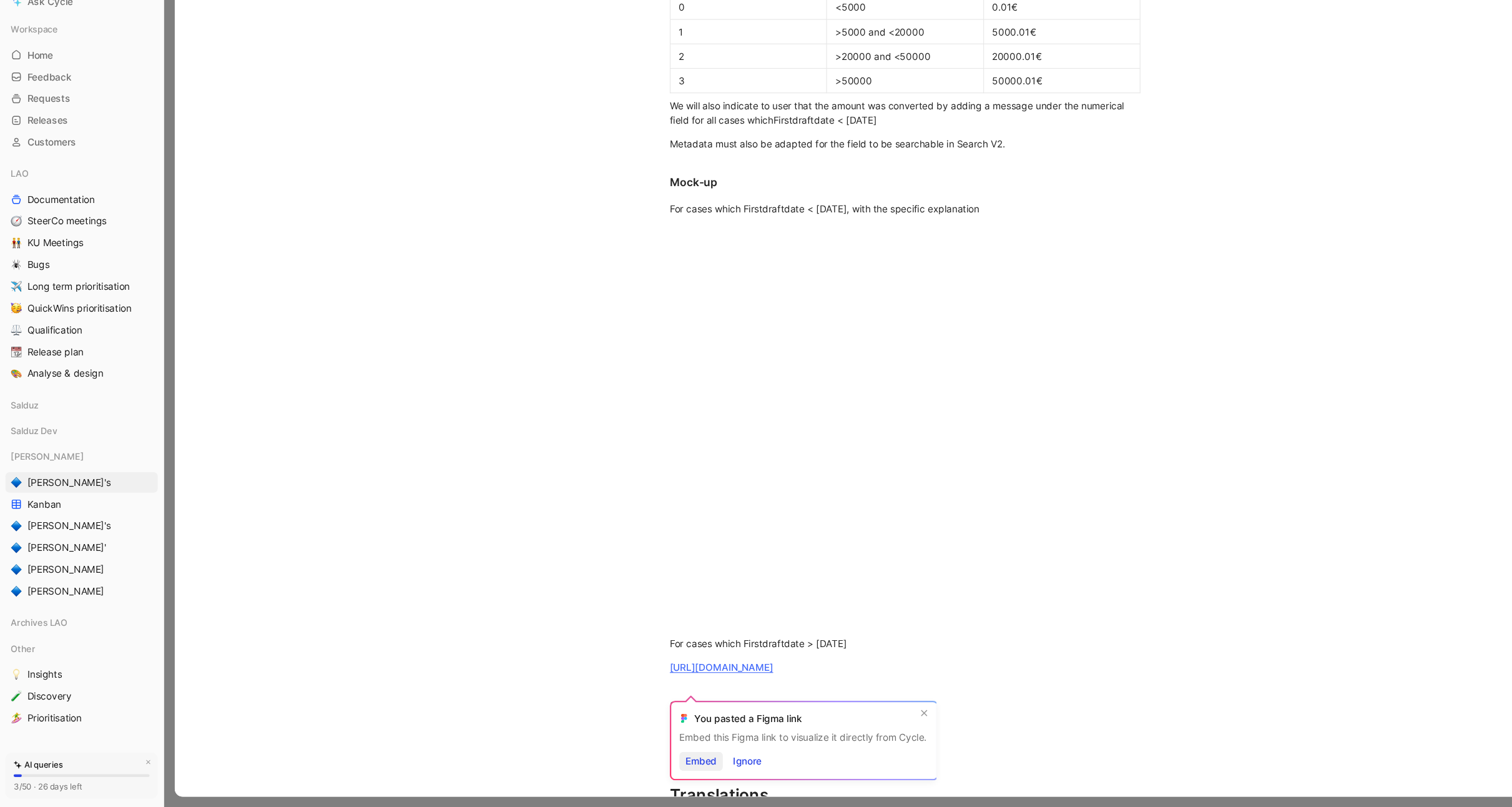
click at [637, 765] on span "Embed" at bounding box center [643, 764] width 29 height 15
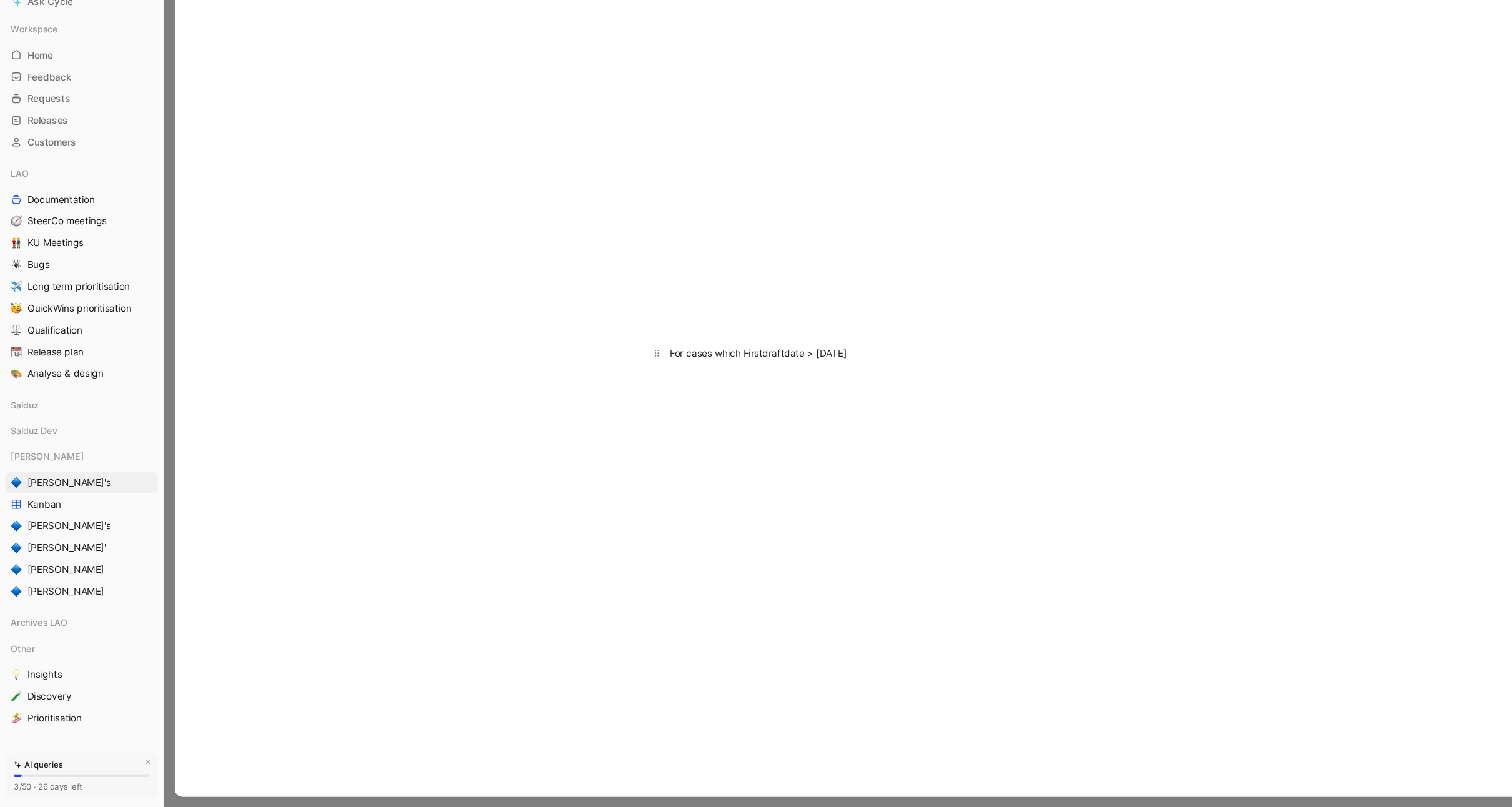
click at [815, 390] on div "For cases which Firstdraftdate > 2025-09-01" at bounding box center [830, 389] width 432 height 13
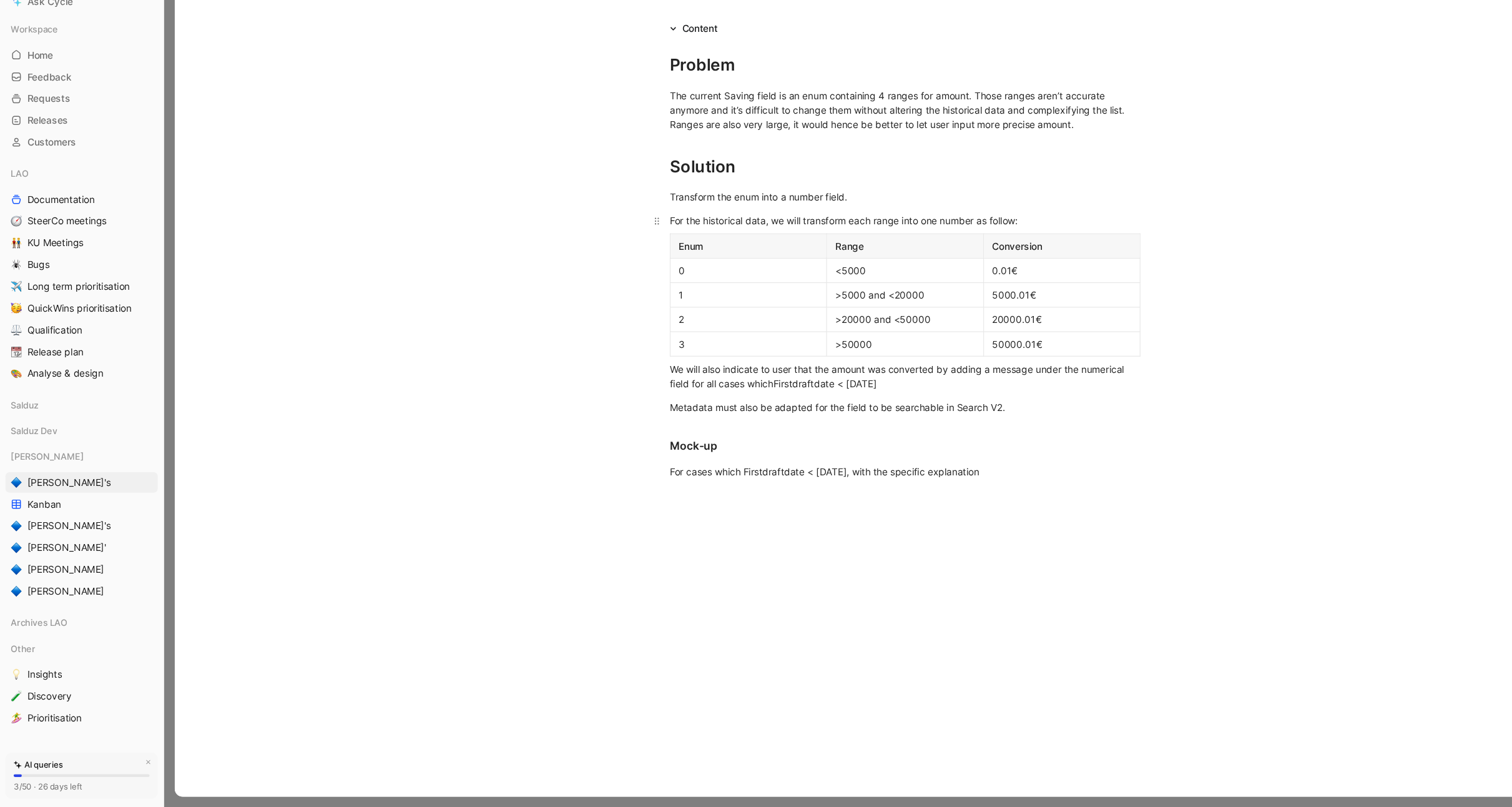
scroll to position [198, 0]
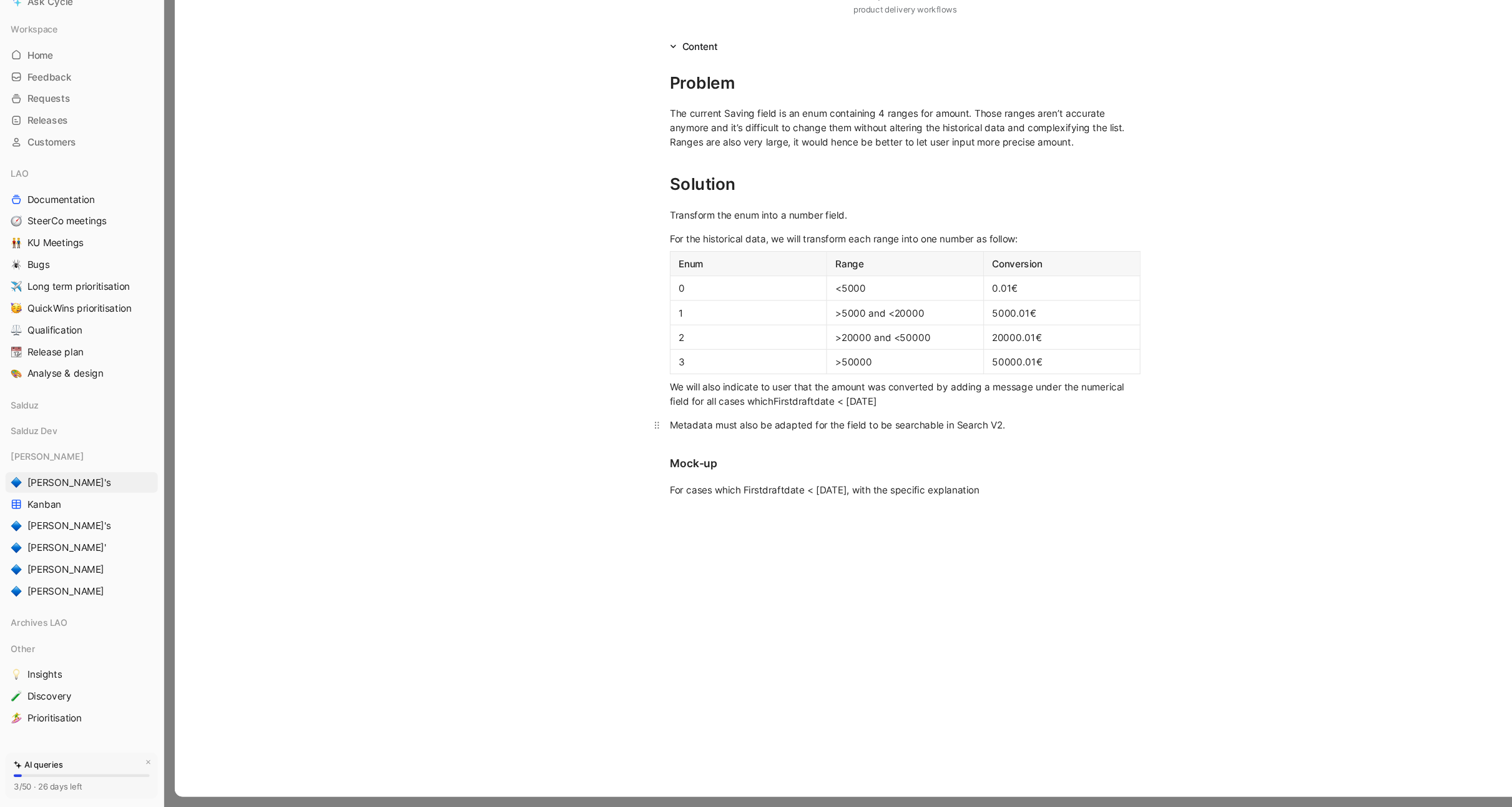
click at [930, 455] on div "Metadata must also be adapted for the field to be searchable in Search V2." at bounding box center [830, 456] width 432 height 13
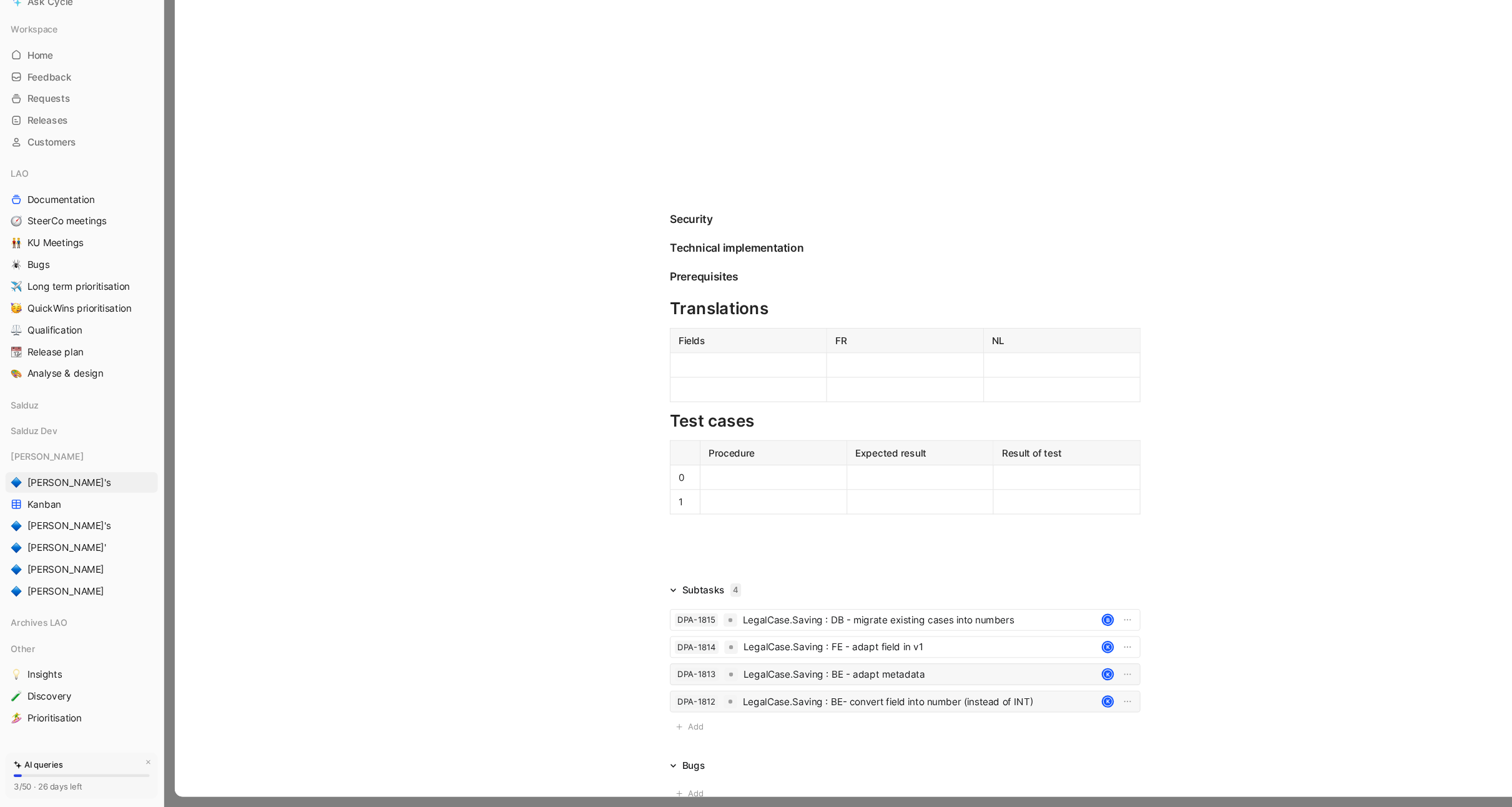
scroll to position [1297, 0]
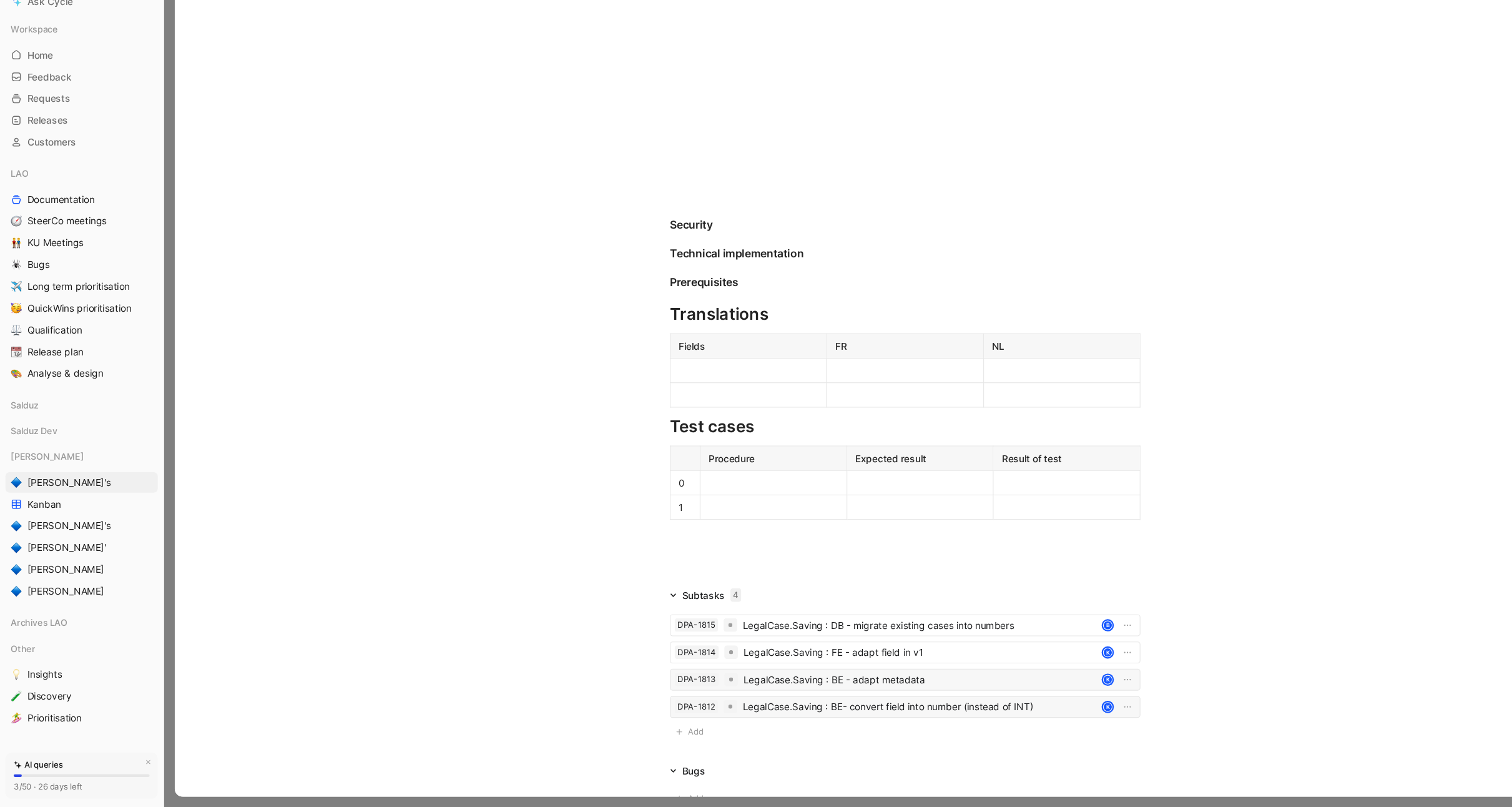
click at [699, 408] on div at bounding box center [687, 406] width 128 height 13
click at [838, 431] on div at bounding box center [831, 428] width 128 height 13
click at [920, 431] on div at bounding box center [975, 428] width 128 height 13
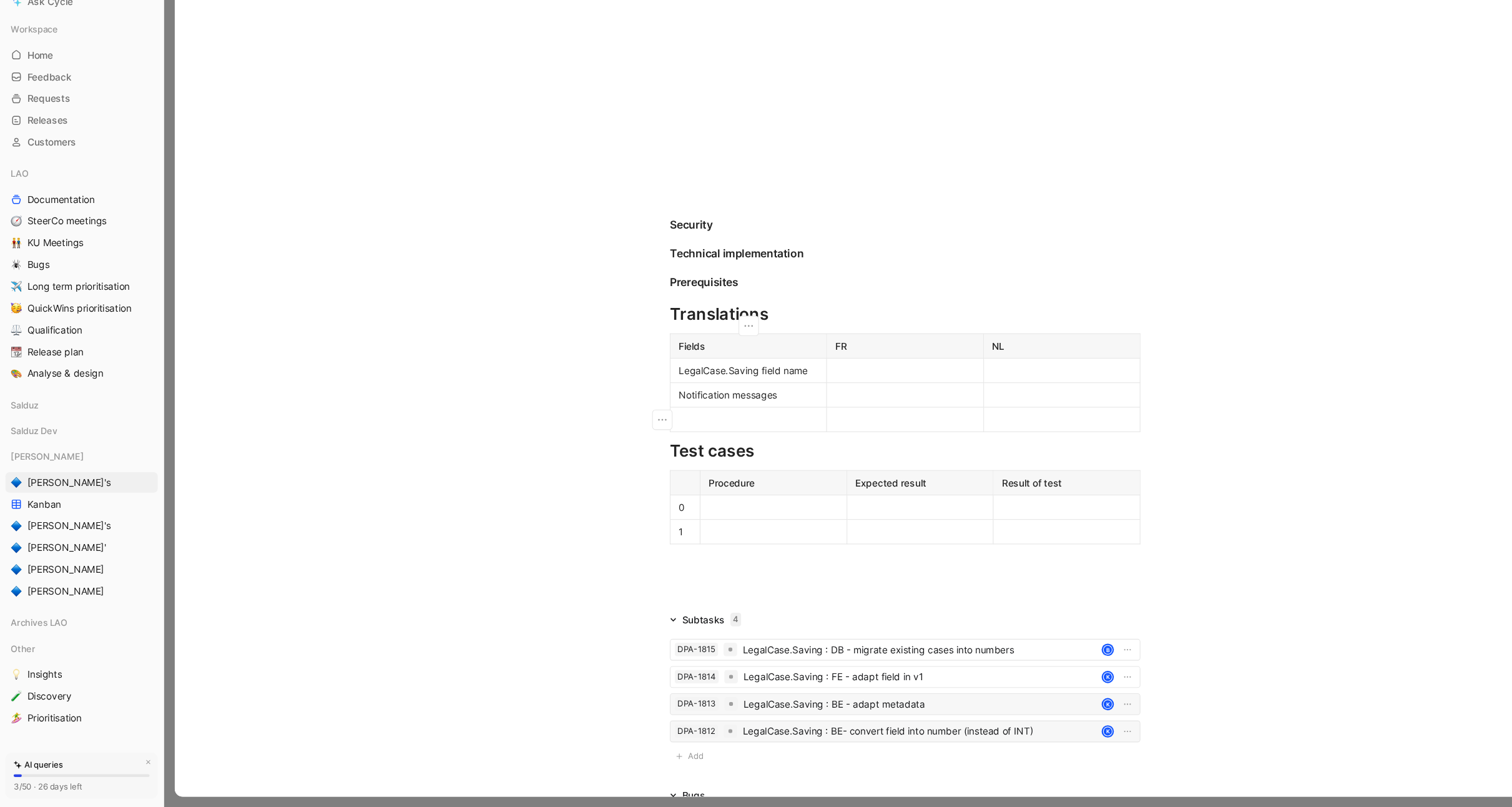
click at [930, 449] on div at bounding box center [975, 451] width 128 height 13
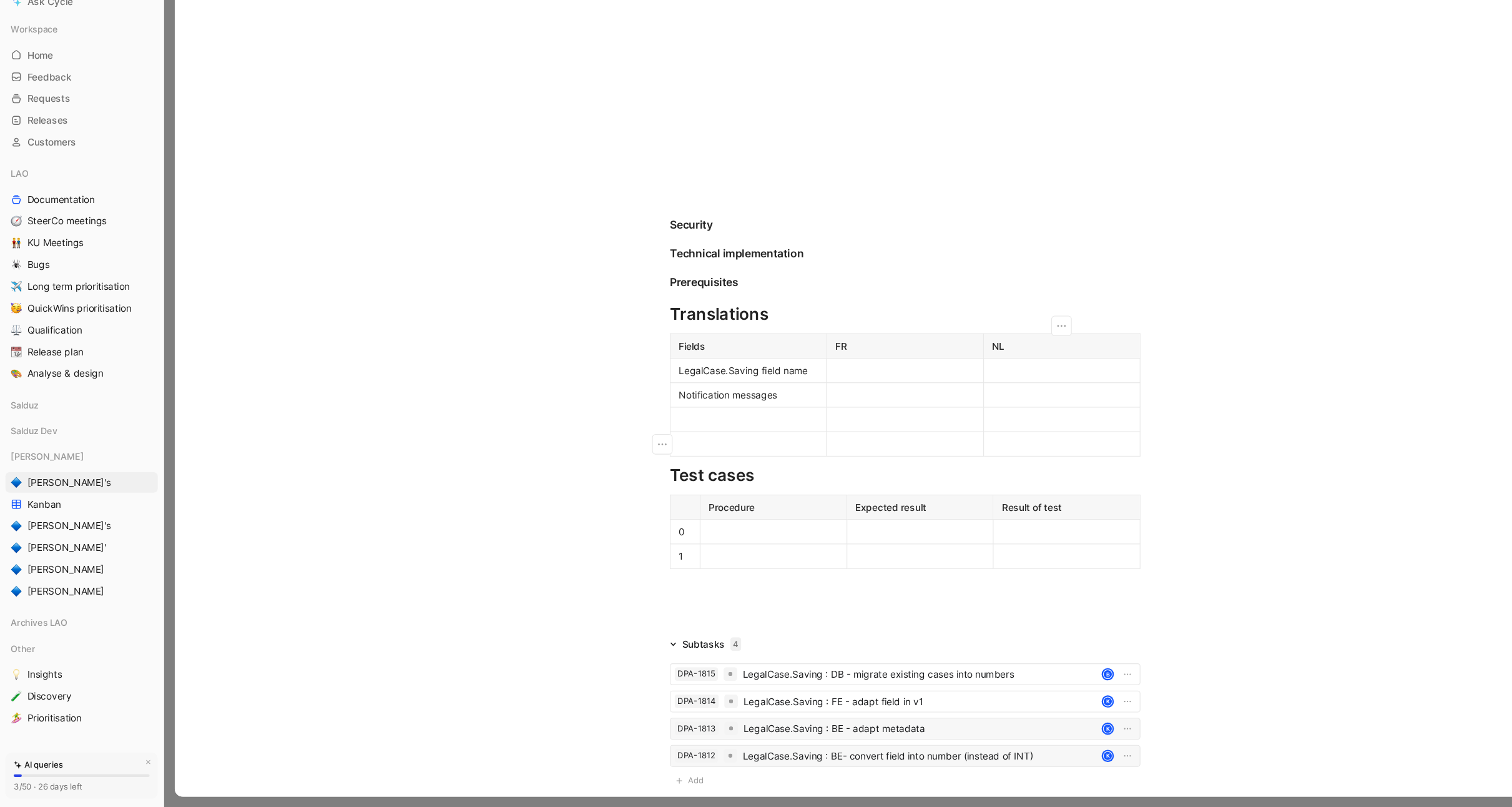
click at [936, 470] on div at bounding box center [975, 473] width 128 height 13
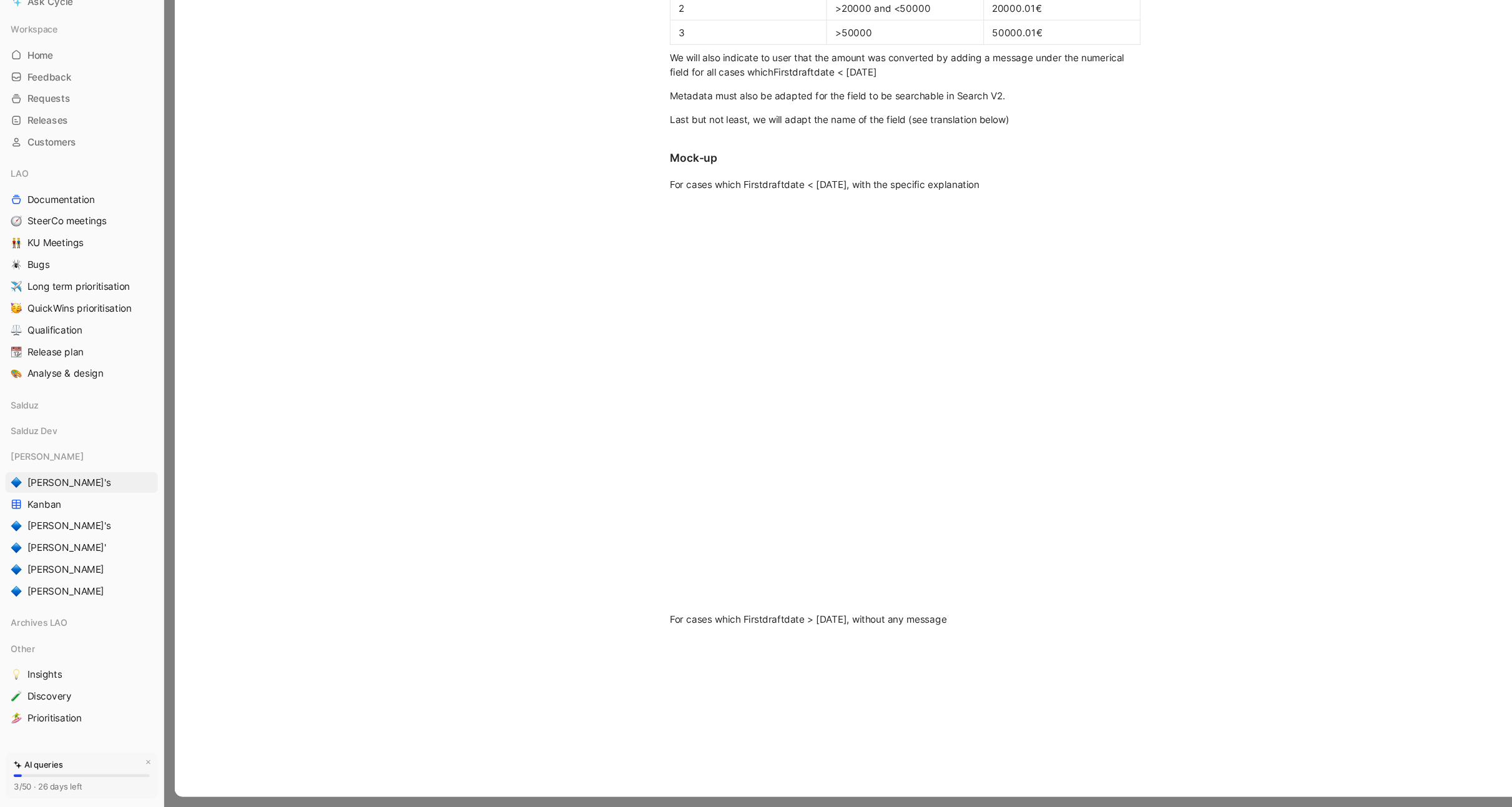
scroll to position [499, 0]
click at [936, 237] on div "For cases which Firstdraftdate < 2025-09-01, with the specific explanation" at bounding box center [830, 236] width 432 height 13
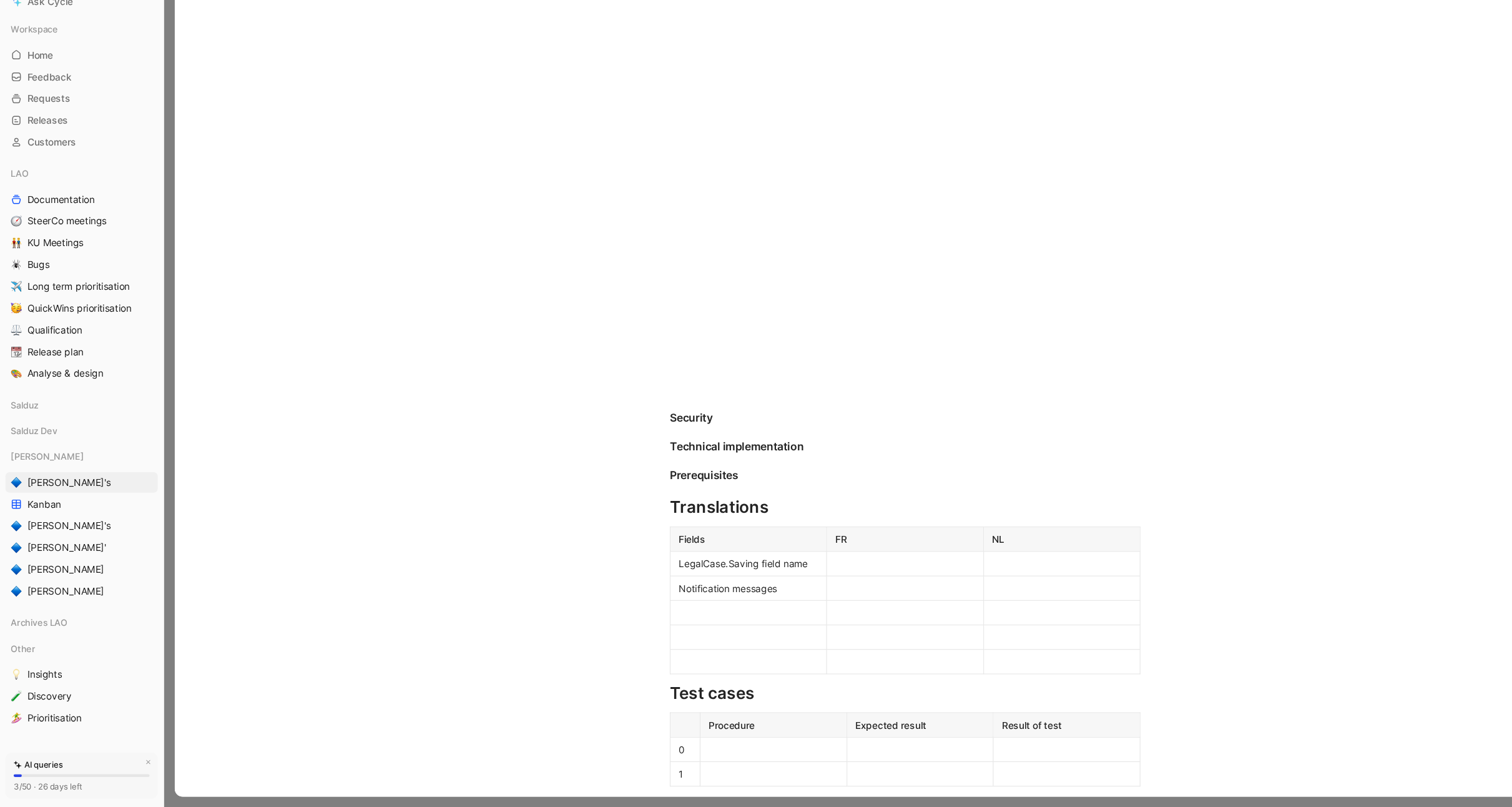
scroll to position [1150, 0]
click at [788, 595] on div at bounding box center [831, 601] width 128 height 13
click at [788, 613] on td at bounding box center [831, 623] width 144 height 22
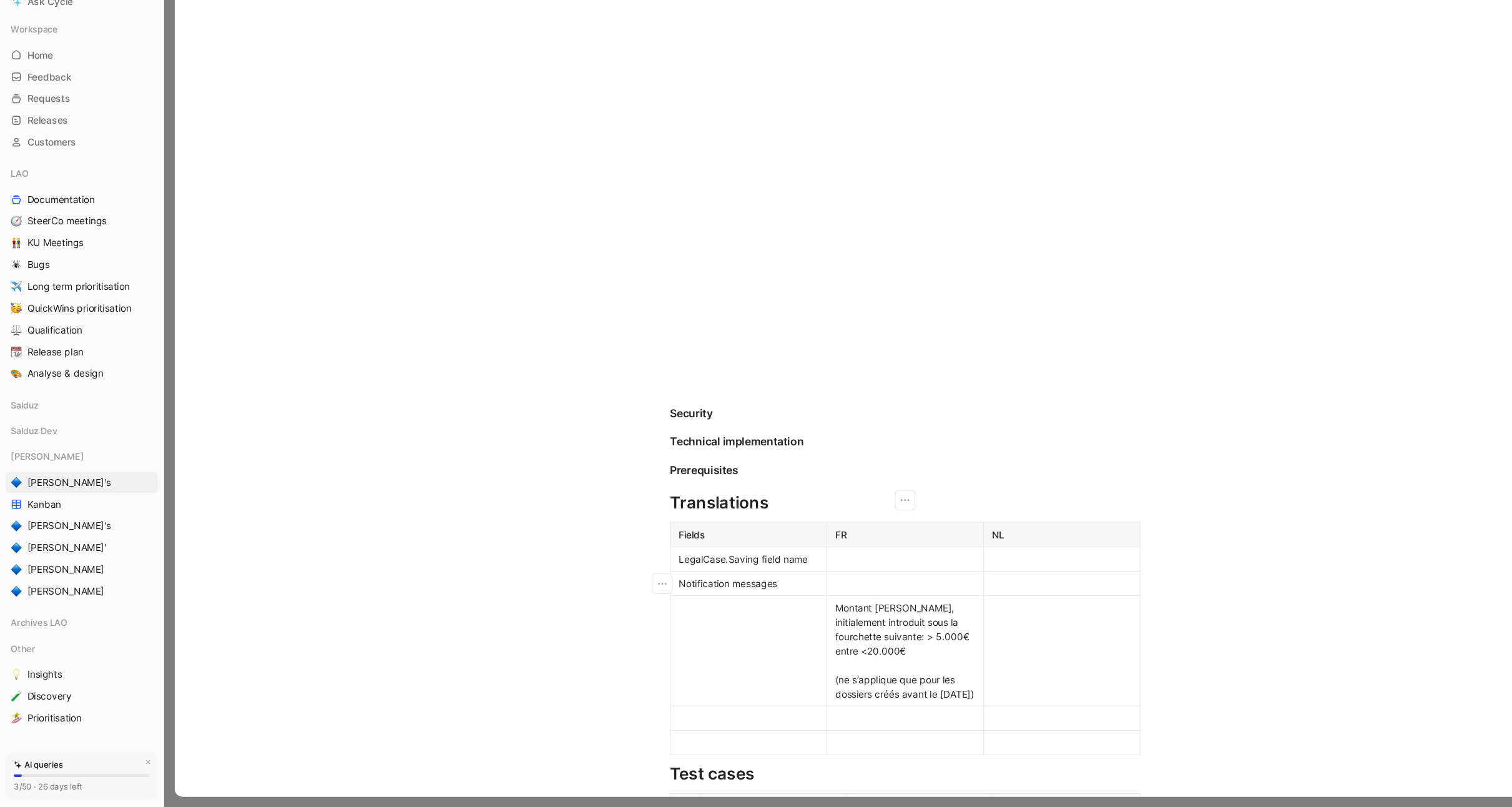
click at [797, 601] on div at bounding box center [831, 601] width 128 height 13
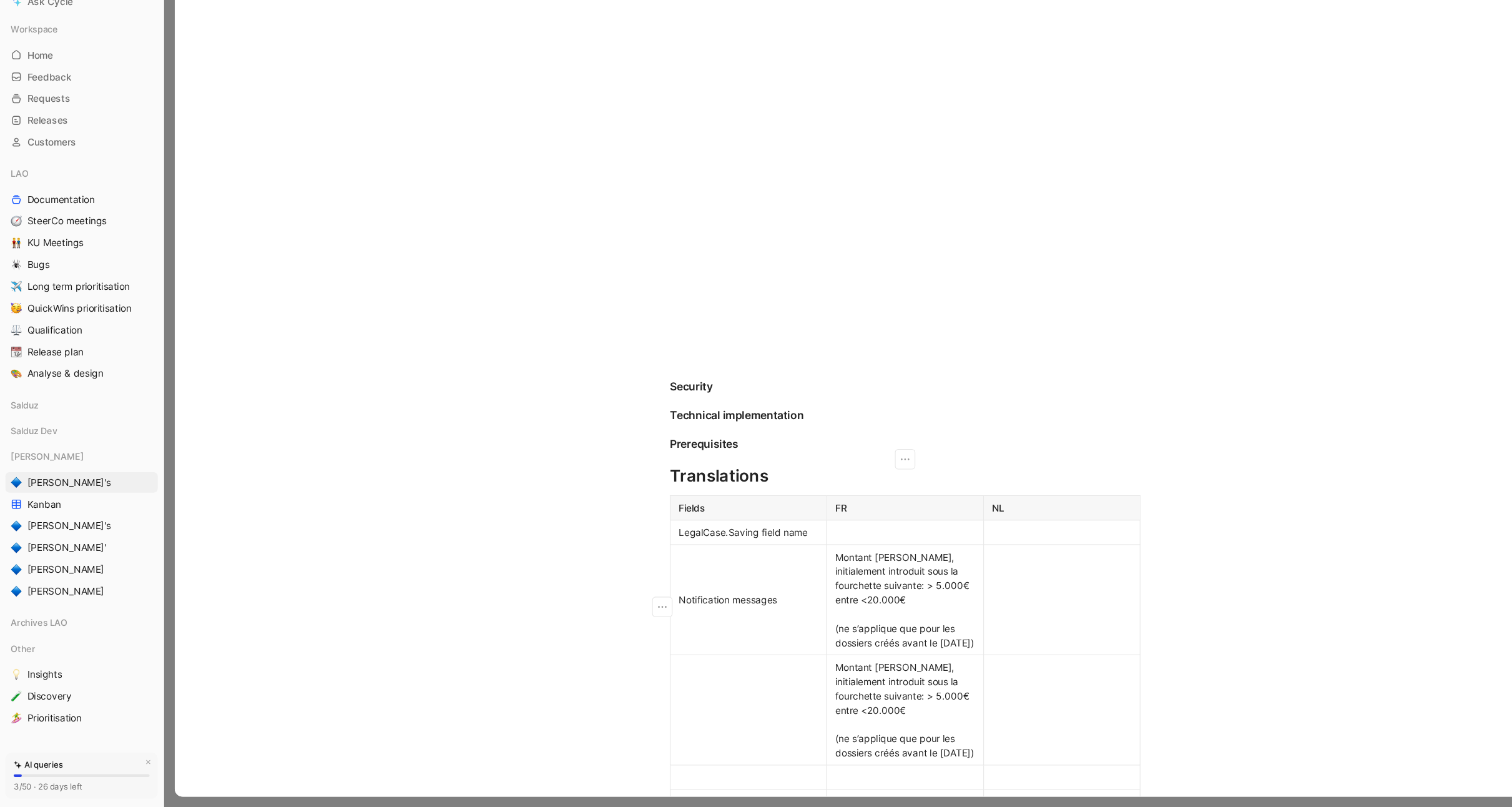
scroll to position [1179, 0]
click at [811, 600] on span "Montant estimé, initialement introduit sous la fourchette suivante: > 5.000€ en…" at bounding box center [830, 611] width 127 height 90
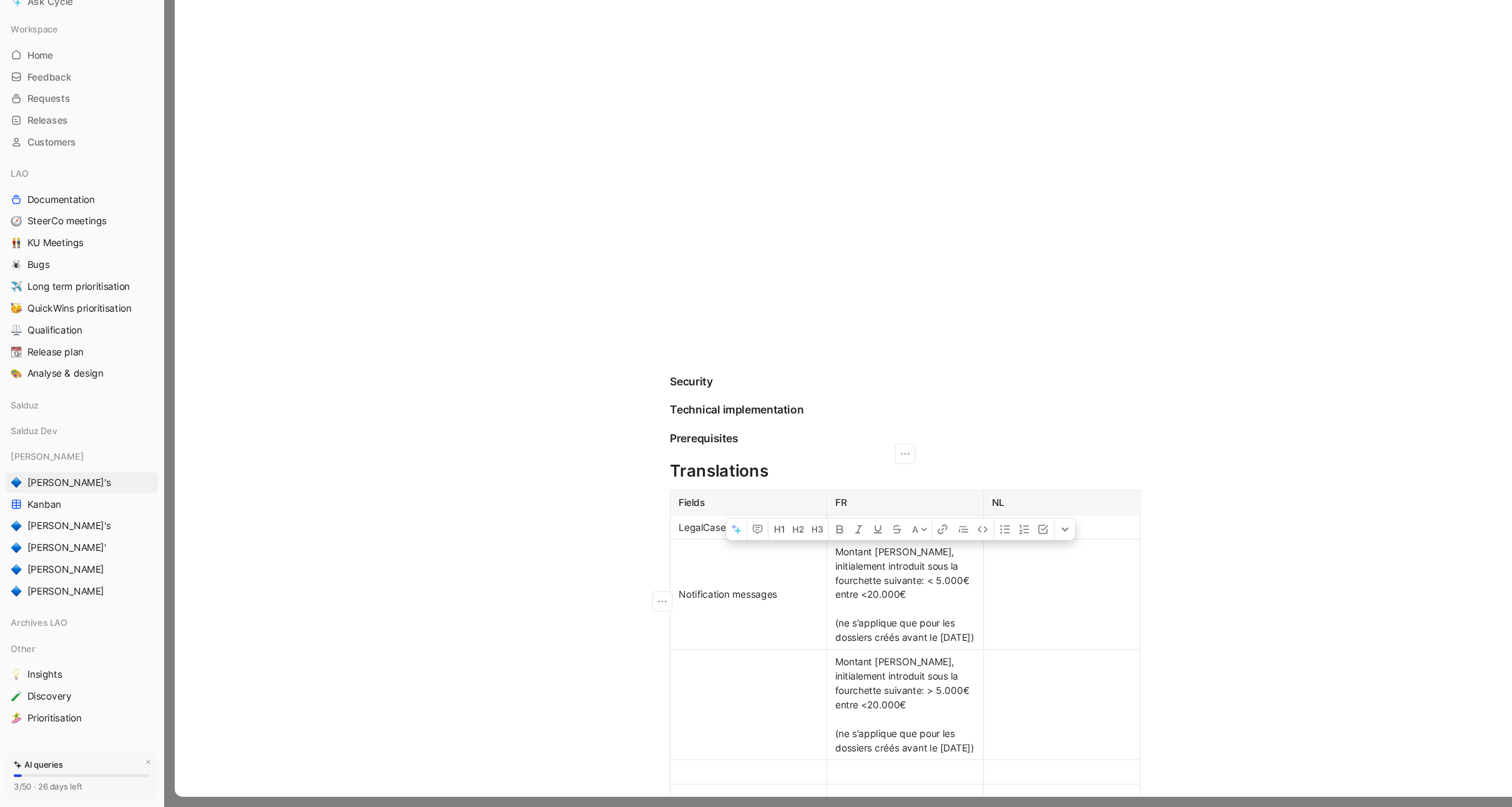
drag, startPoint x: 812, startPoint y: 612, endPoint x: 846, endPoint y: 595, distance: 38.0
click at [846, 595] on div "Montant estimé, initialement introduit sous la fourchette suivante: < 5.000€ en…" at bounding box center [831, 611] width 128 height 92
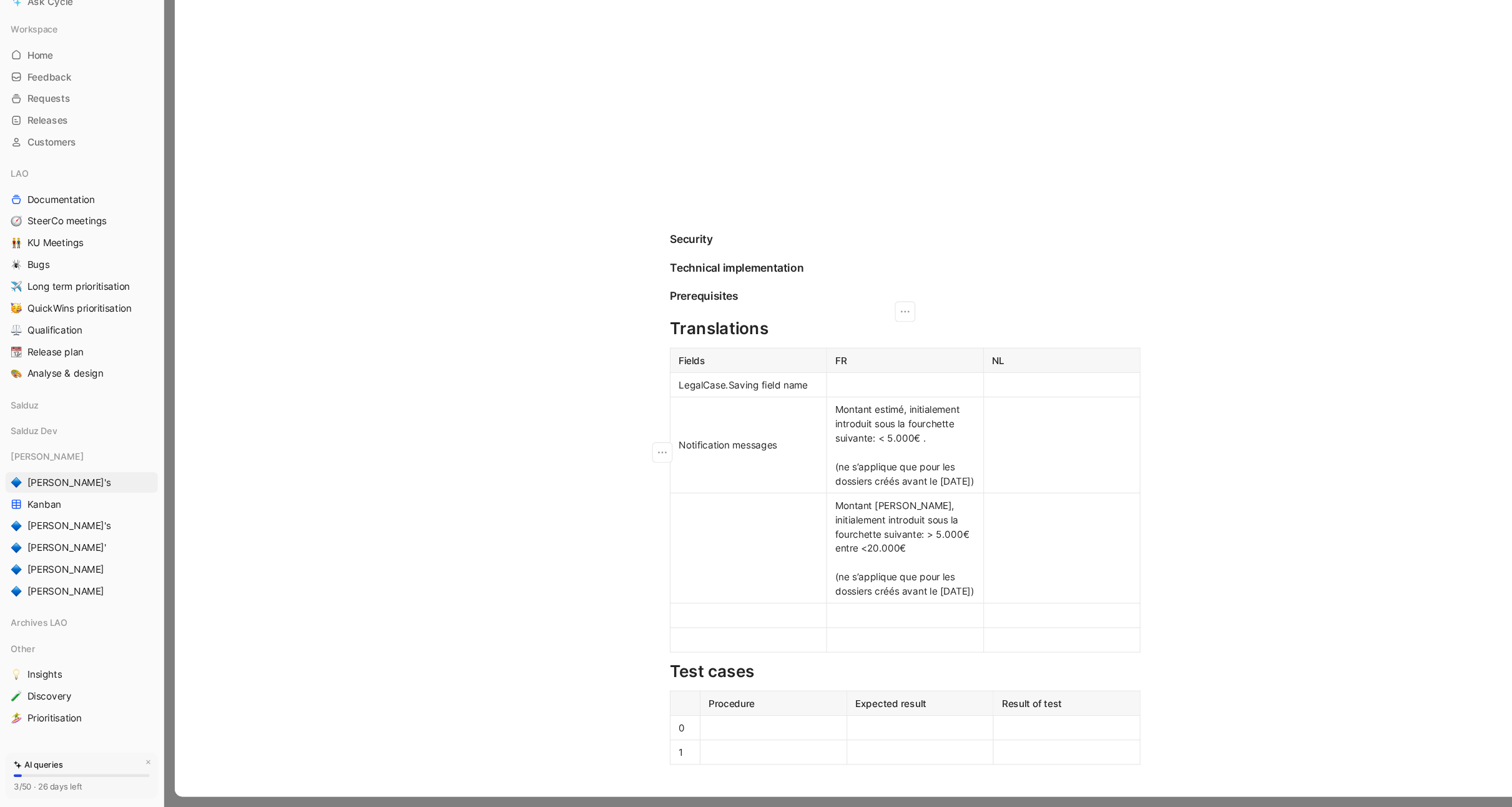
scroll to position [1311, 0]
click at [823, 637] on div at bounding box center [831, 630] width 128 height 13
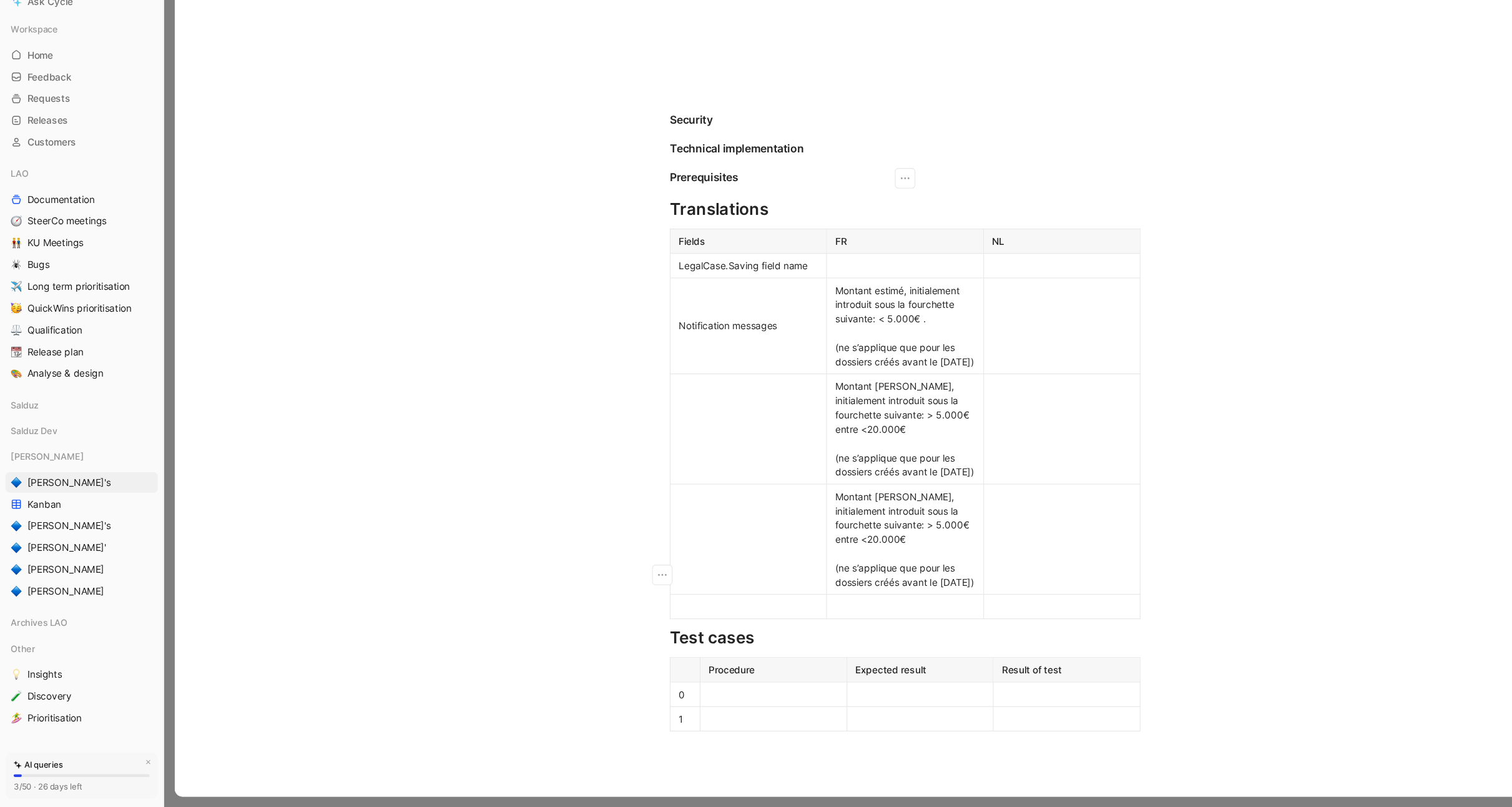
scroll to position [1424, 0]
click at [812, 625] on div at bounding box center [831, 618] width 128 height 13
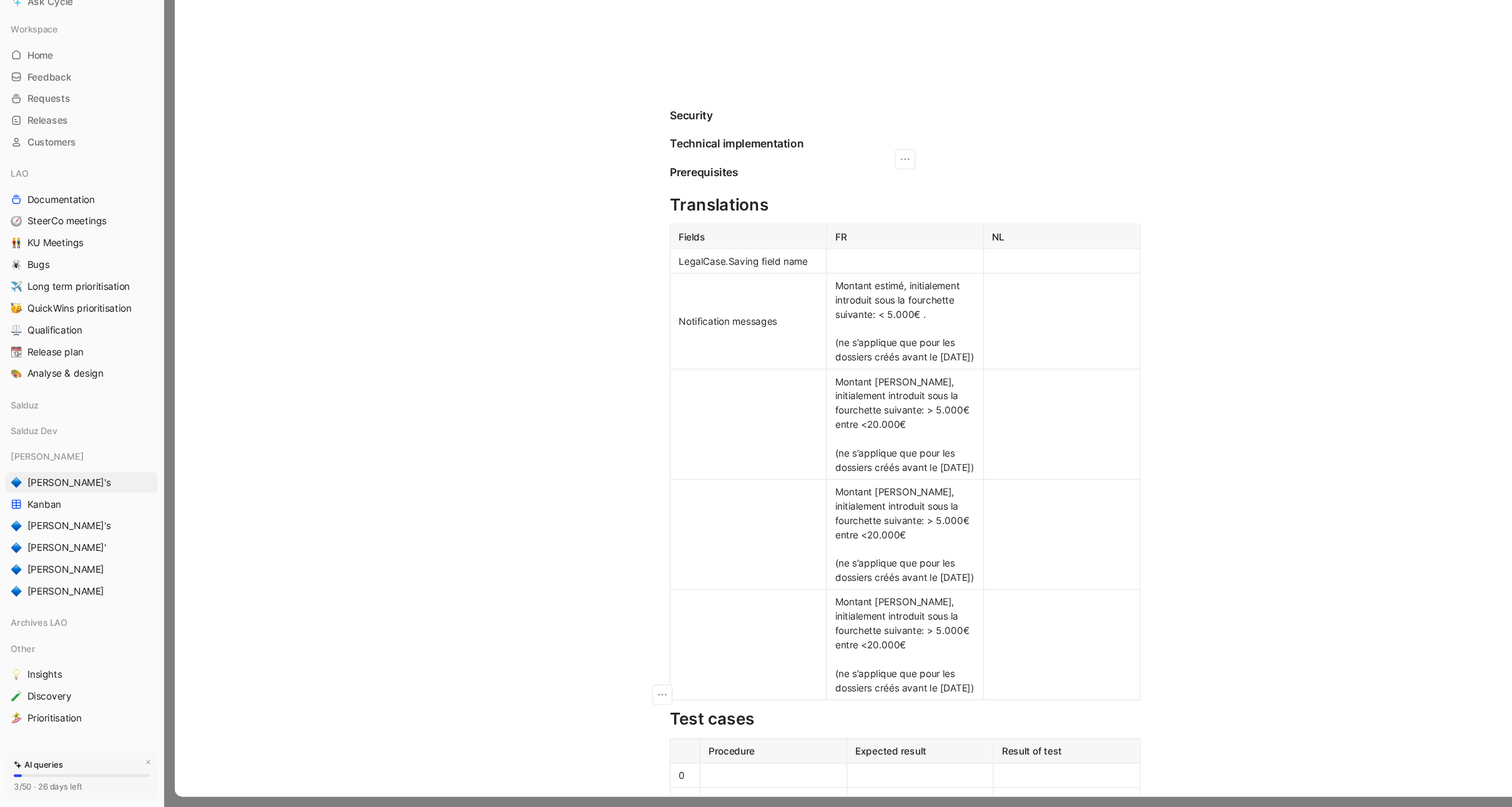
click at [820, 570] on span "Montant estimé, initialement introduit sous la fourchette suivante: > 5.000€ en…" at bounding box center [830, 556] width 127 height 90
click at [819, 684] on span "Montant estimé, initialement introduit sous la fourchette suivante: > 5.000€ en…" at bounding box center [830, 658] width 127 height 90
drag, startPoint x: 852, startPoint y: 687, endPoint x: 852, endPoint y: 694, distance: 7.0
click at [852, 694] on div "Montant estimé, initialement introduit sous la fourchette suivante: > 50.000€ e…" at bounding box center [831, 657] width 128 height 92
click at [813, 582] on div "Montant estimé, initialement introduit sous la fourchette suivante: > 20.000€ e…" at bounding box center [831, 555] width 128 height 92
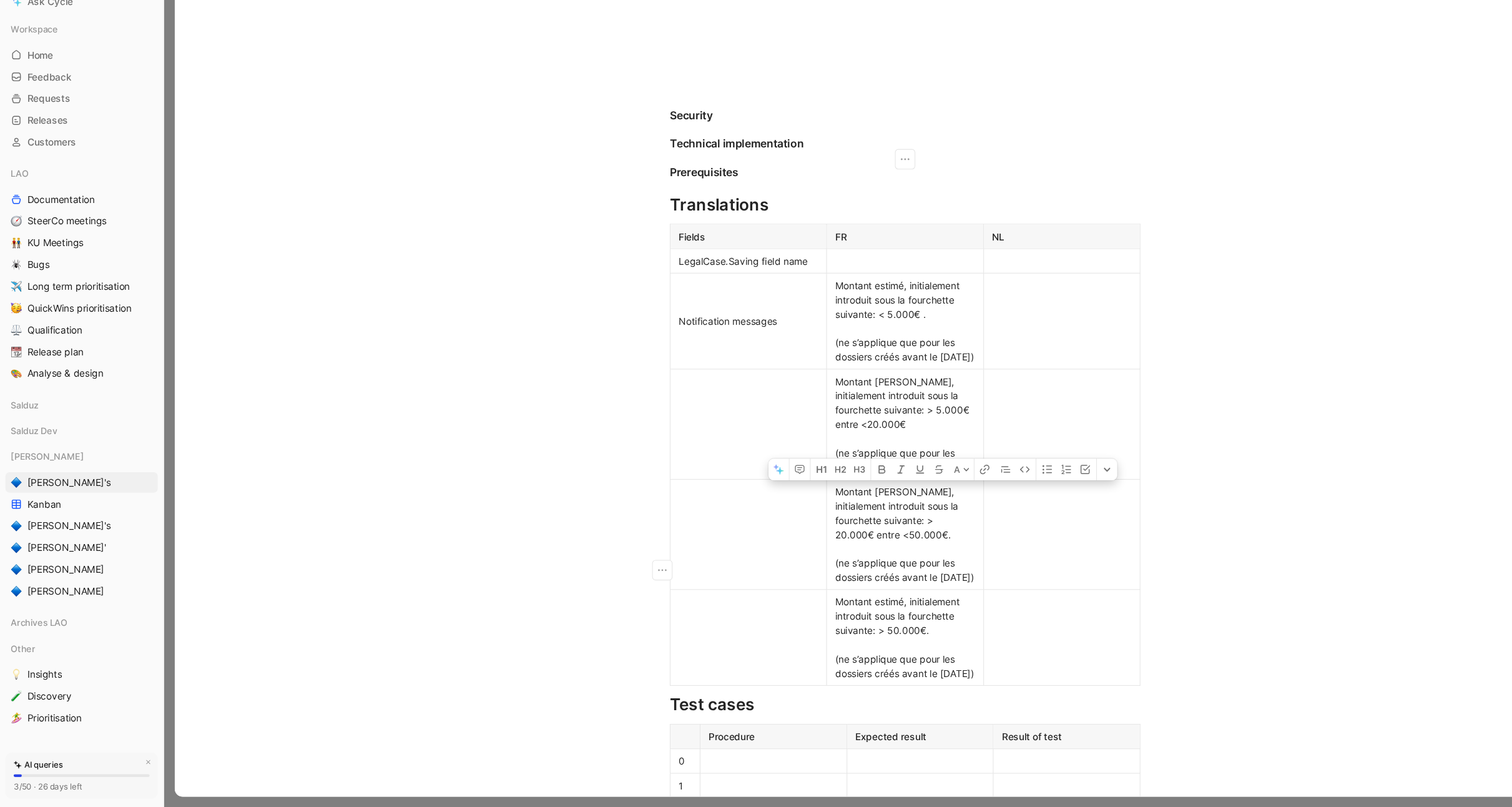
drag, startPoint x: 858, startPoint y: 571, endPoint x: 872, endPoint y: 571, distance: 14.0
click at [872, 571] on span "Montant estimé, initialement introduit sous la fourchette suivante: > 20.000€ e…" at bounding box center [830, 556] width 127 height 90
drag, startPoint x: 854, startPoint y: 454, endPoint x: 865, endPoint y: 455, distance: 11.0
click at [865, 455] on span "Montant estimé, initialement introduit sous la fourchette suivante: > 5.000€ en…" at bounding box center [830, 455] width 127 height 90
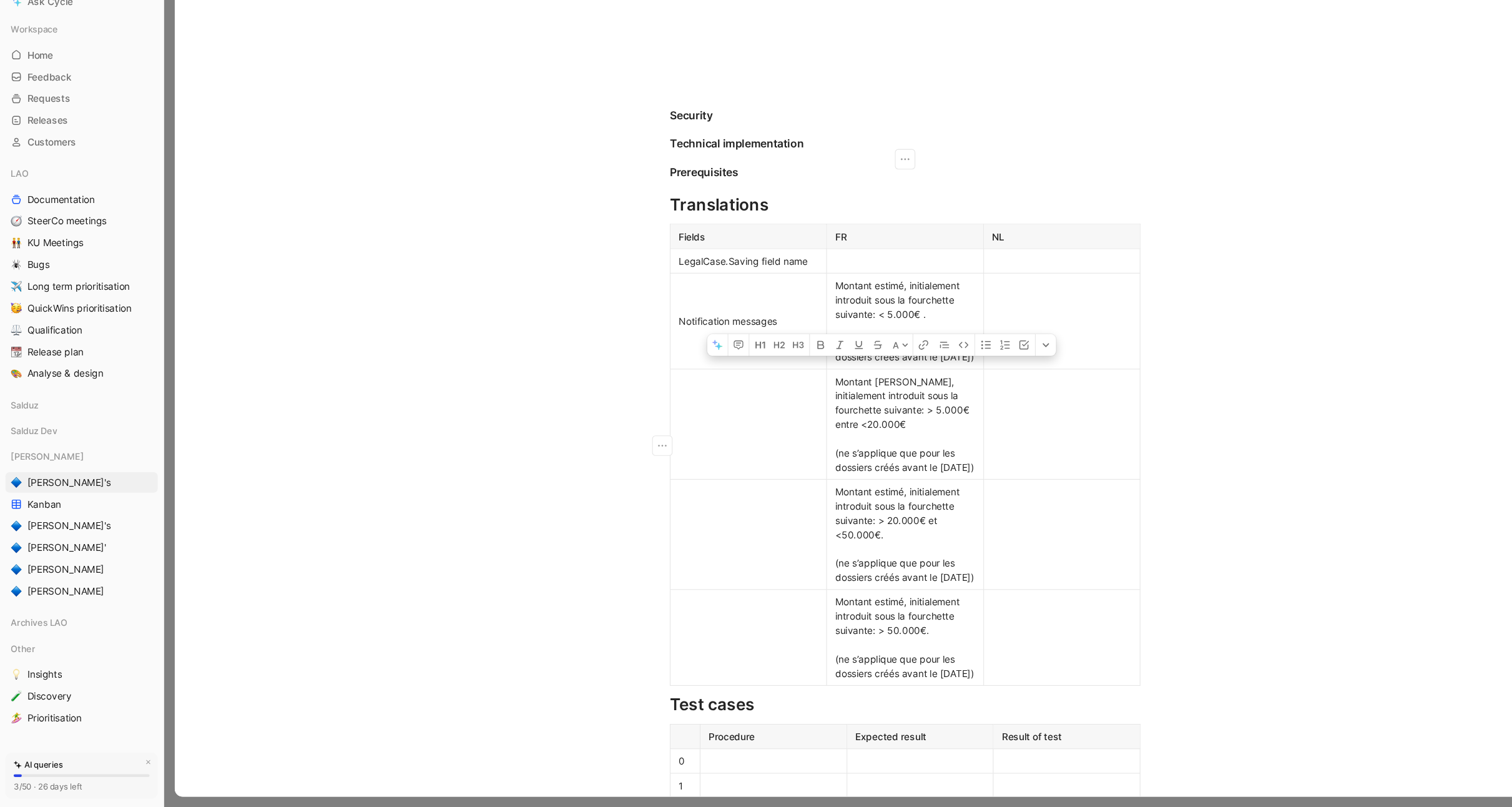
click at [810, 456] on span "Montant estimé, initialement introduit sous la fourchette suivante: > 5.000€ en…" at bounding box center [830, 455] width 127 height 90
drag, startPoint x: 853, startPoint y: 458, endPoint x: 866, endPoint y: 458, distance: 13.0
click at [866, 458] on span "Montant estimé, initialement introduit sous la fourchette suivante: > 5.000€ en…" at bounding box center [830, 455] width 127 height 90
click at [853, 490] on span "Montant estimé, initialement introduit sous la fourchette suivante: > 5.000€ et…" at bounding box center [830, 455] width 127 height 90
click at [825, 472] on div "Montant estimé, initialement introduit sous la fourchette suivante: > 5.000€ et…" at bounding box center [831, 454] width 128 height 92
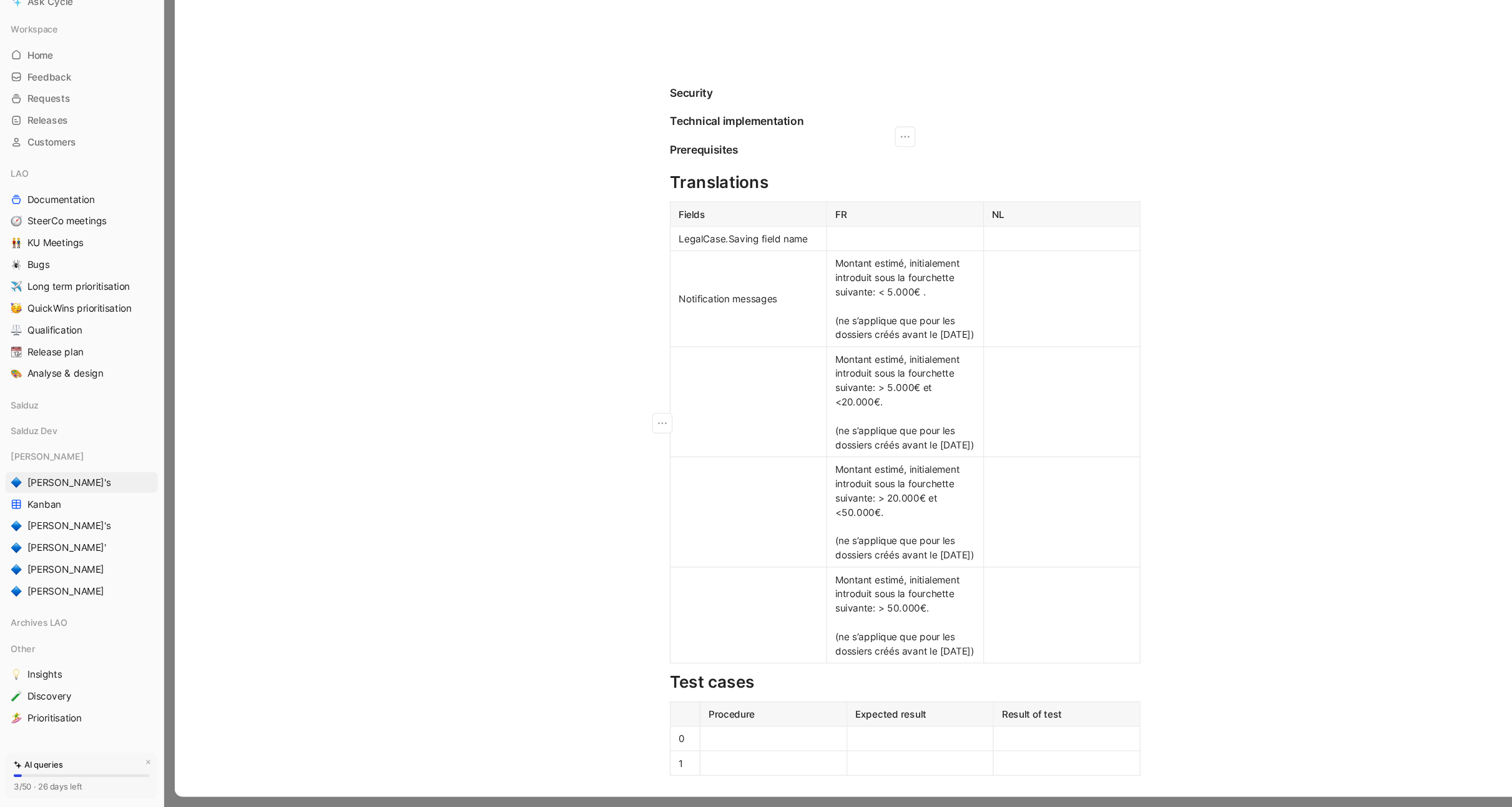
scroll to position [1435, 0]
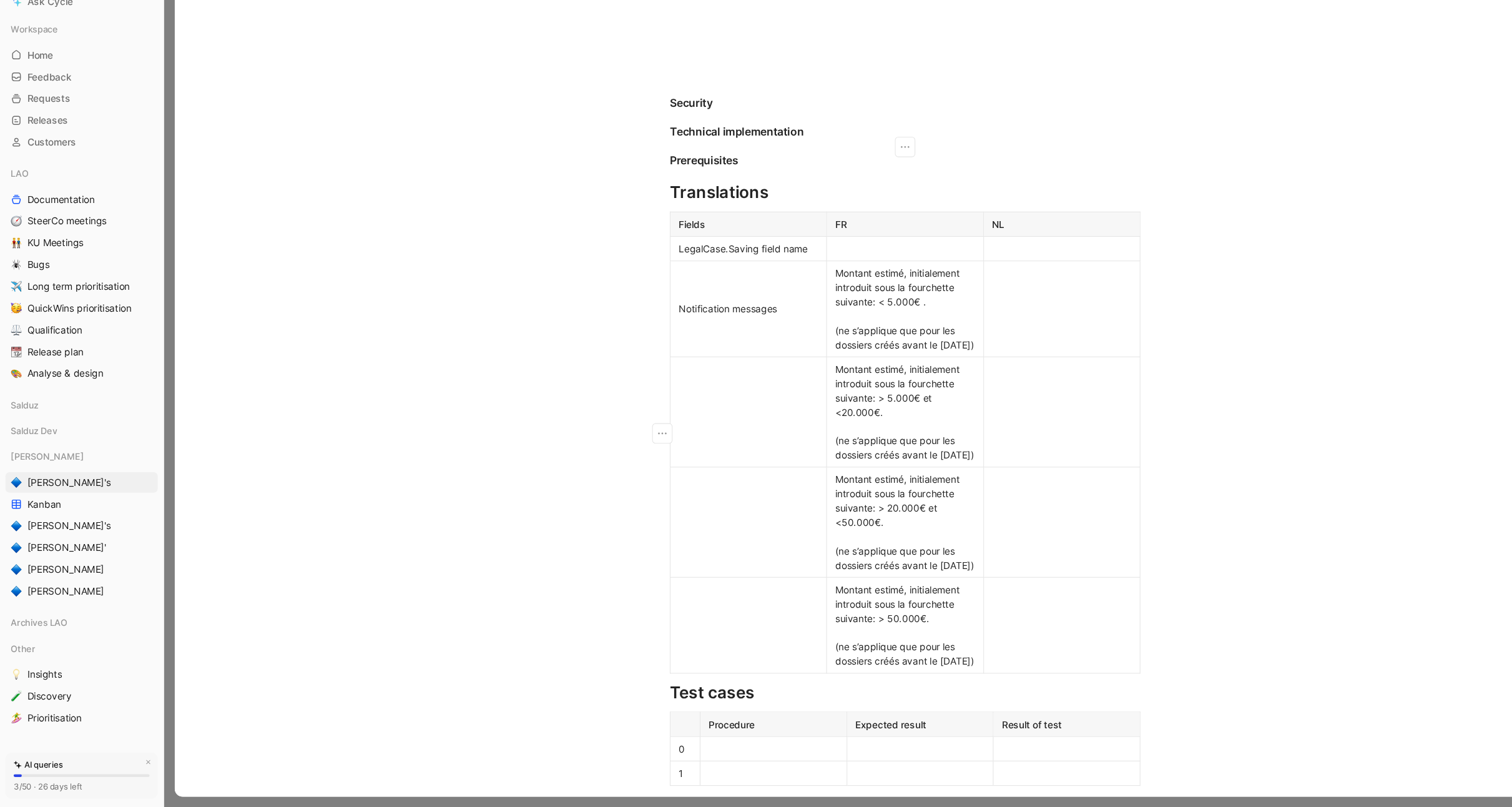
click at [820, 298] on div at bounding box center [831, 294] width 128 height 13
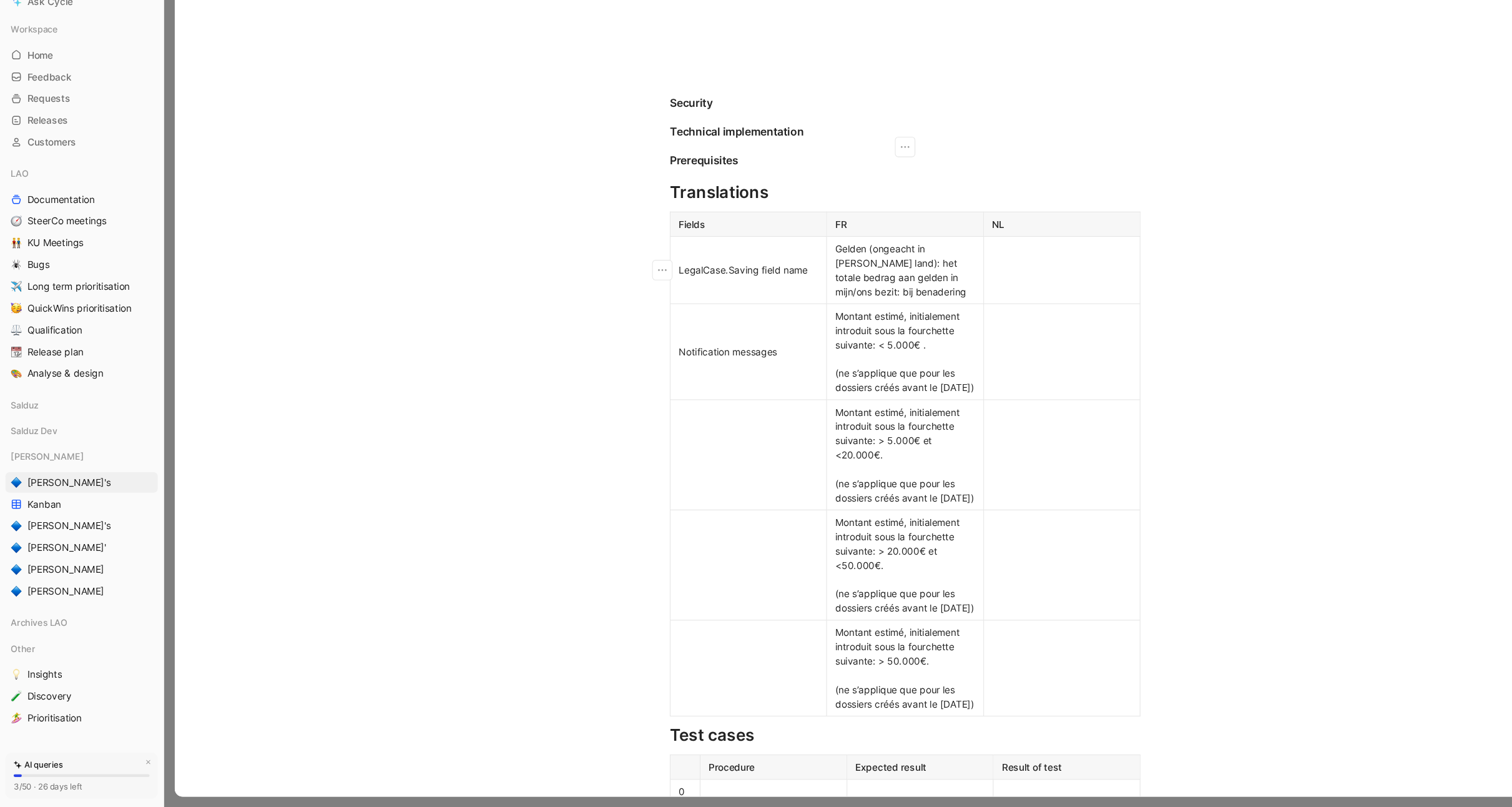
click at [919, 301] on td at bounding box center [974, 313] width 144 height 62
click at [608, 316] on icon "button" at bounding box center [608, 314] width 13 height 13
click at [620, 346] on span "Add row below" at bounding box center [616, 342] width 61 height 11
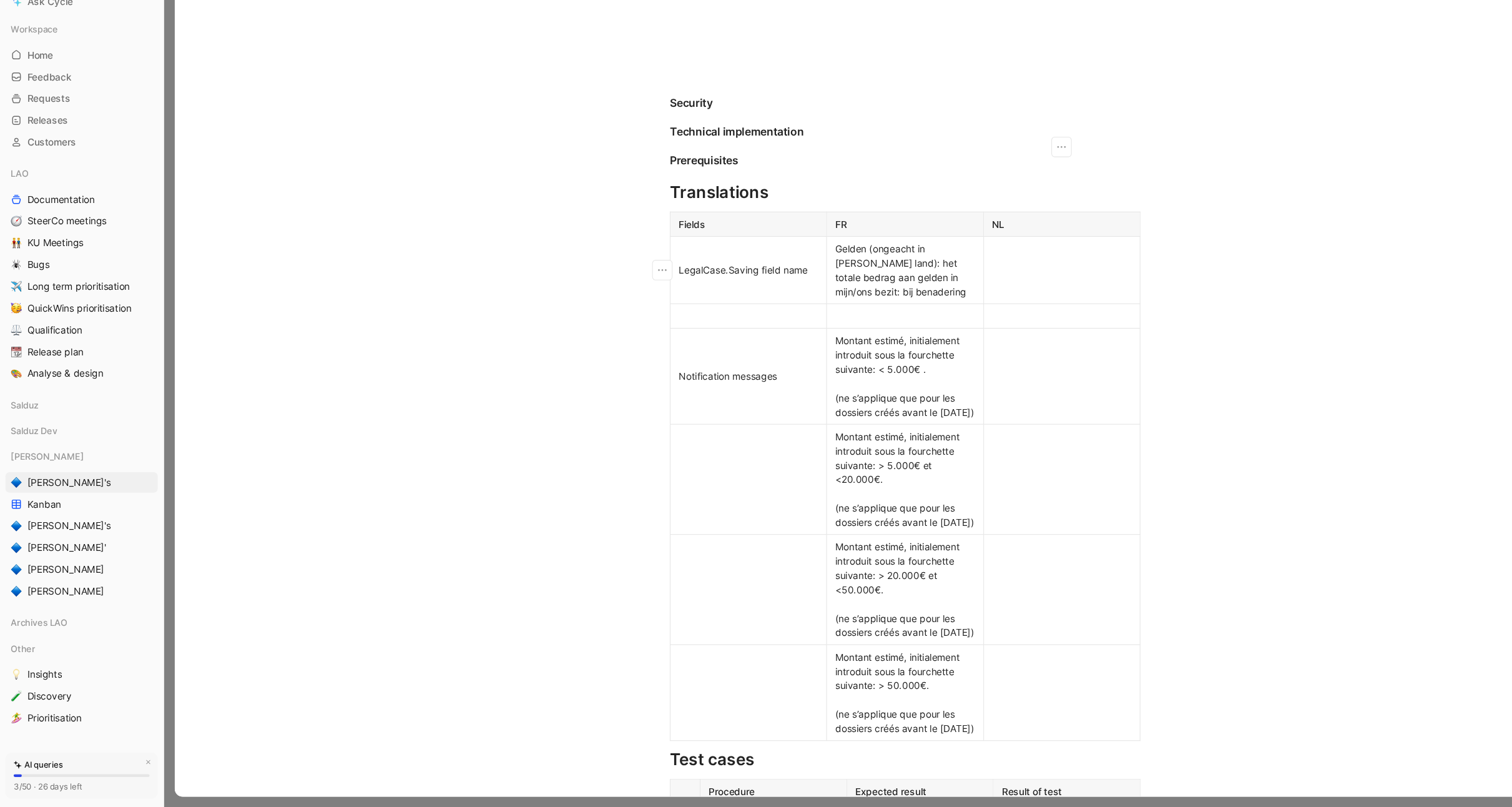
click at [689, 361] on div at bounding box center [687, 356] width 128 height 13
drag, startPoint x: 798, startPoint y: 295, endPoint x: 821, endPoint y: 339, distance: 49.6
click at [821, 339] on div "Gelden (ongeacht in welk land): het totale bedrag aan gelden in mijn/ons bezit:…" at bounding box center [831, 314] width 128 height 52
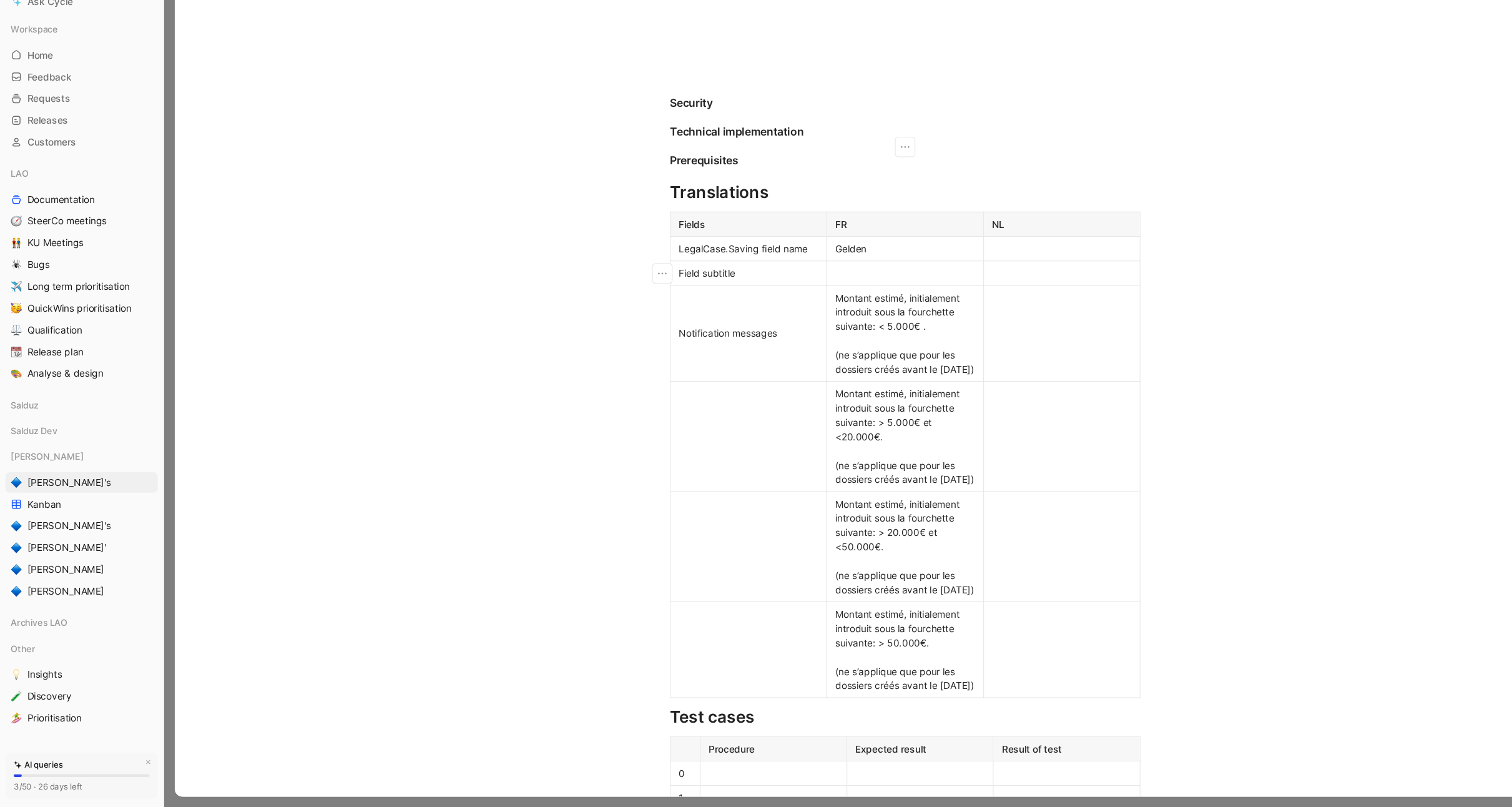
click at [796, 316] on div at bounding box center [831, 316] width 128 height 13
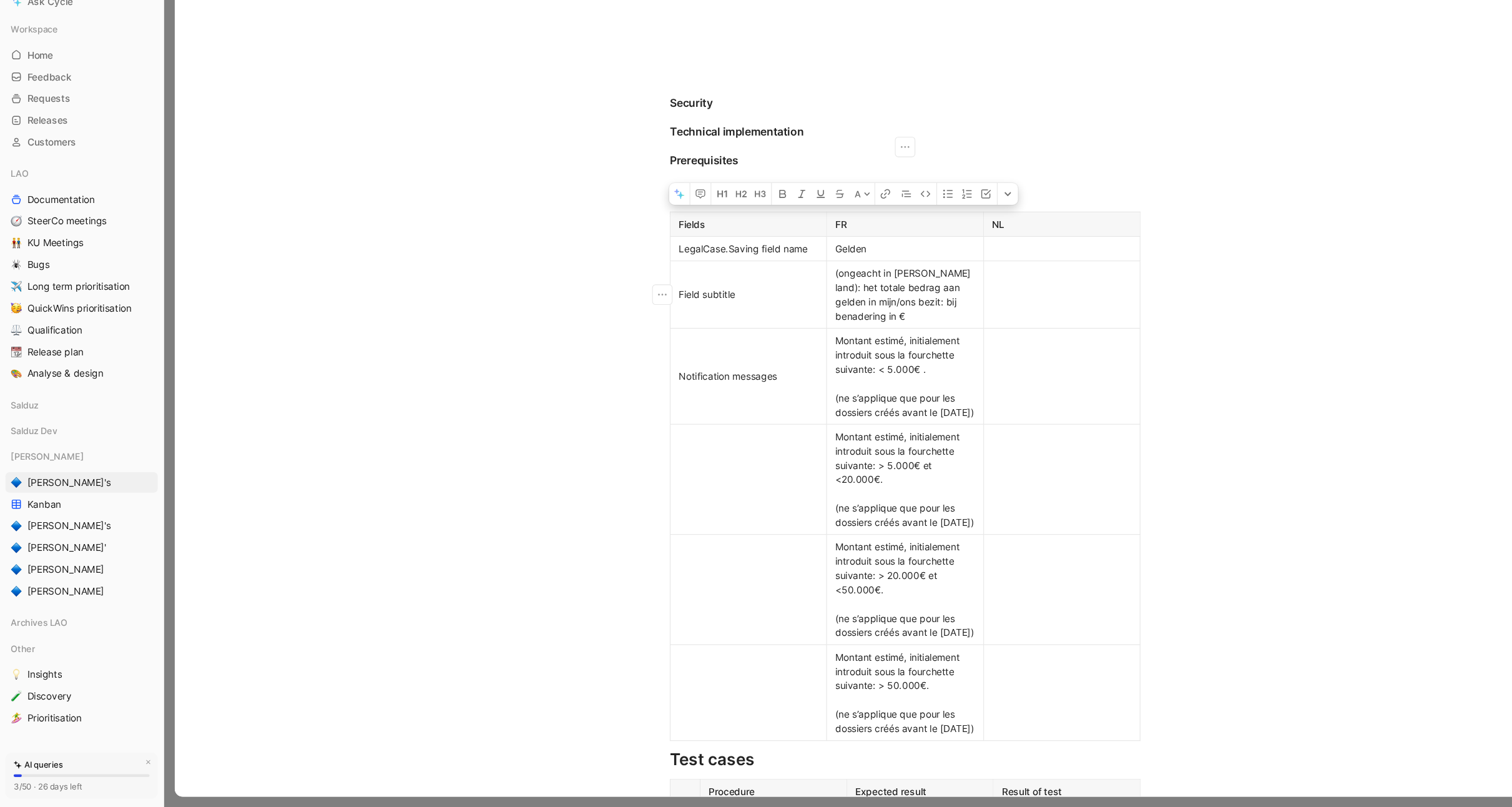
drag, startPoint x: 792, startPoint y: 353, endPoint x: 763, endPoint y: 321, distance: 43.2
click at [763, 319] on p "(ongeacht in welk land): het totale bedrag aan gelden in mijn/ons bezit: bij be…" at bounding box center [831, 336] width 138 height 56
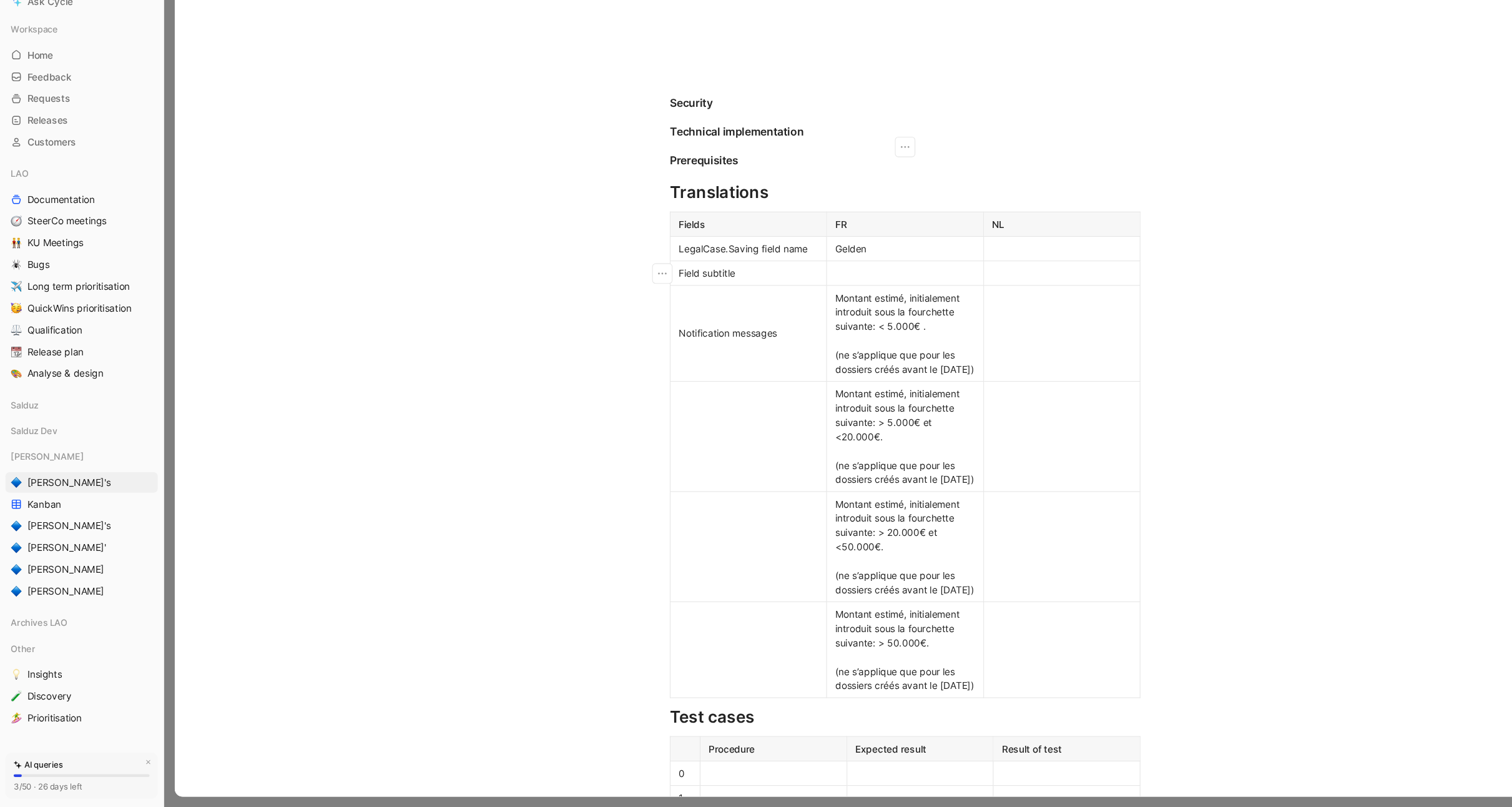
click at [950, 330] on td at bounding box center [974, 371] width 144 height 88
click at [936, 312] on div at bounding box center [975, 316] width 128 height 13
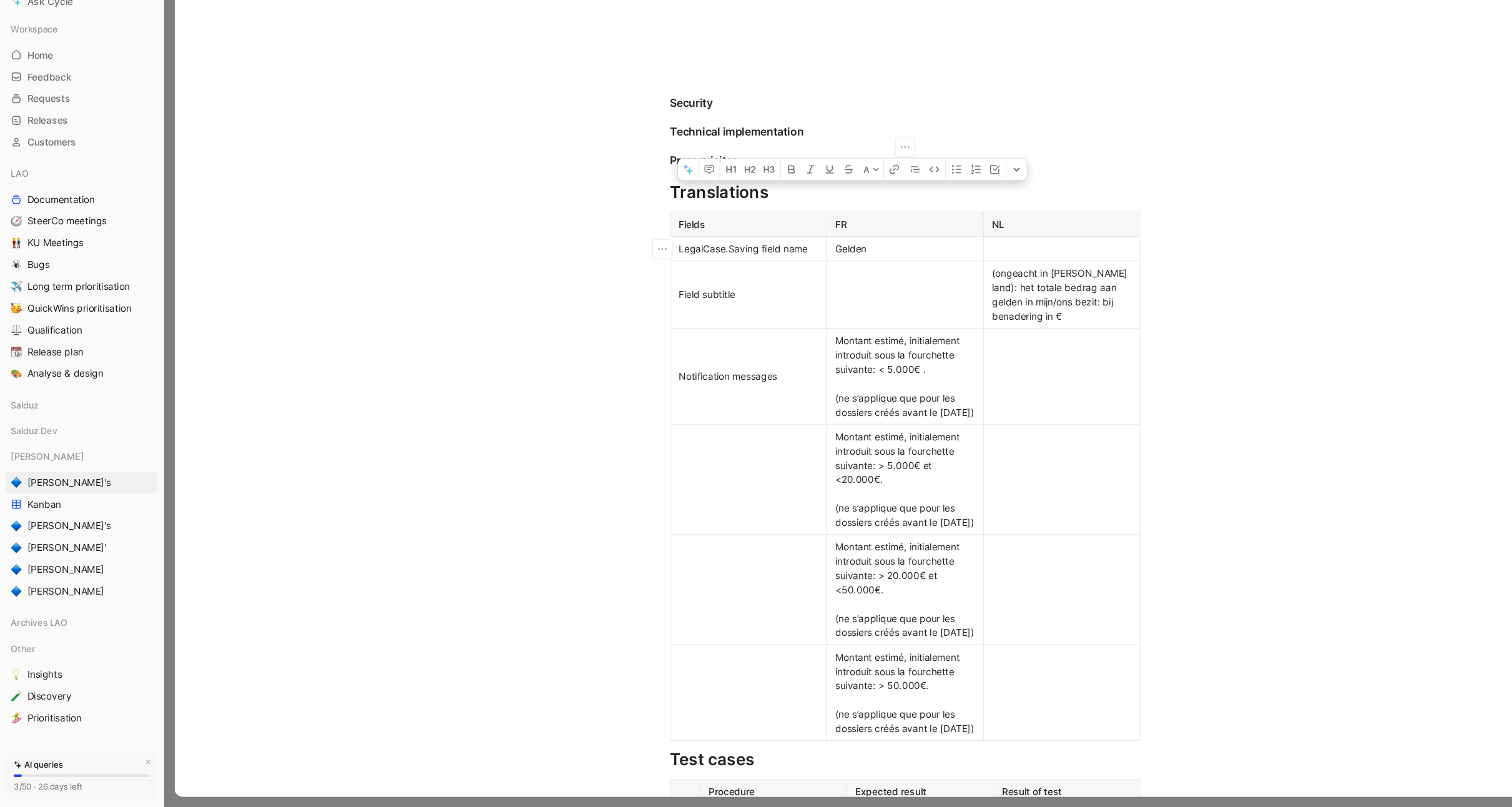
drag, startPoint x: 800, startPoint y: 293, endPoint x: 764, endPoint y: 293, distance: 36.0
click at [764, 293] on p "Gelden" at bounding box center [831, 294] width 138 height 17
click at [933, 298] on div at bounding box center [975, 294] width 128 height 13
click at [854, 297] on div at bounding box center [831, 294] width 128 height 13
click at [835, 329] on div at bounding box center [831, 335] width 128 height 13
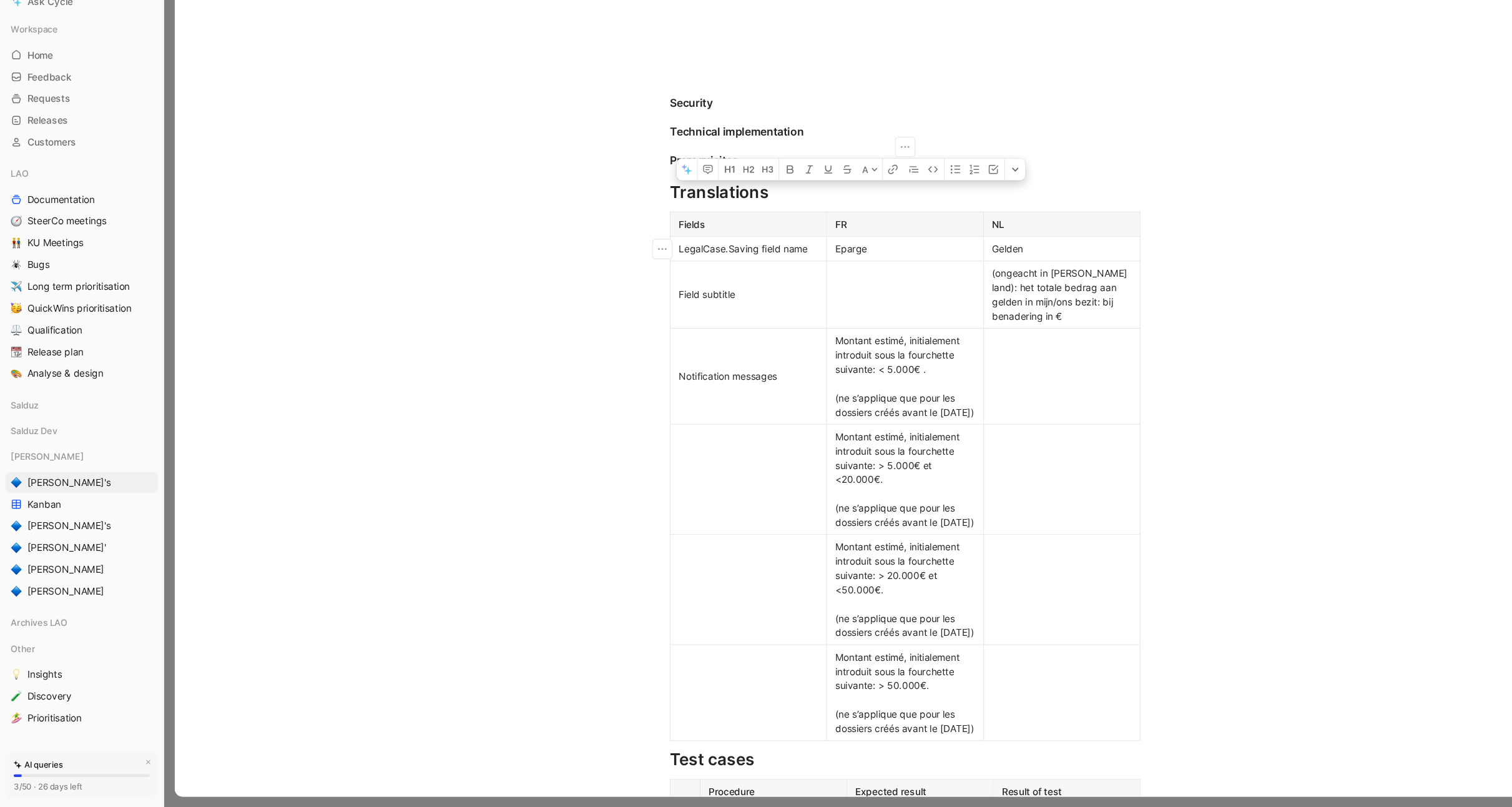
drag, startPoint x: 808, startPoint y: 296, endPoint x: 769, endPoint y: 294, distance: 39.1
click at [767, 294] on div "Eparge" at bounding box center [831, 294] width 128 height 13
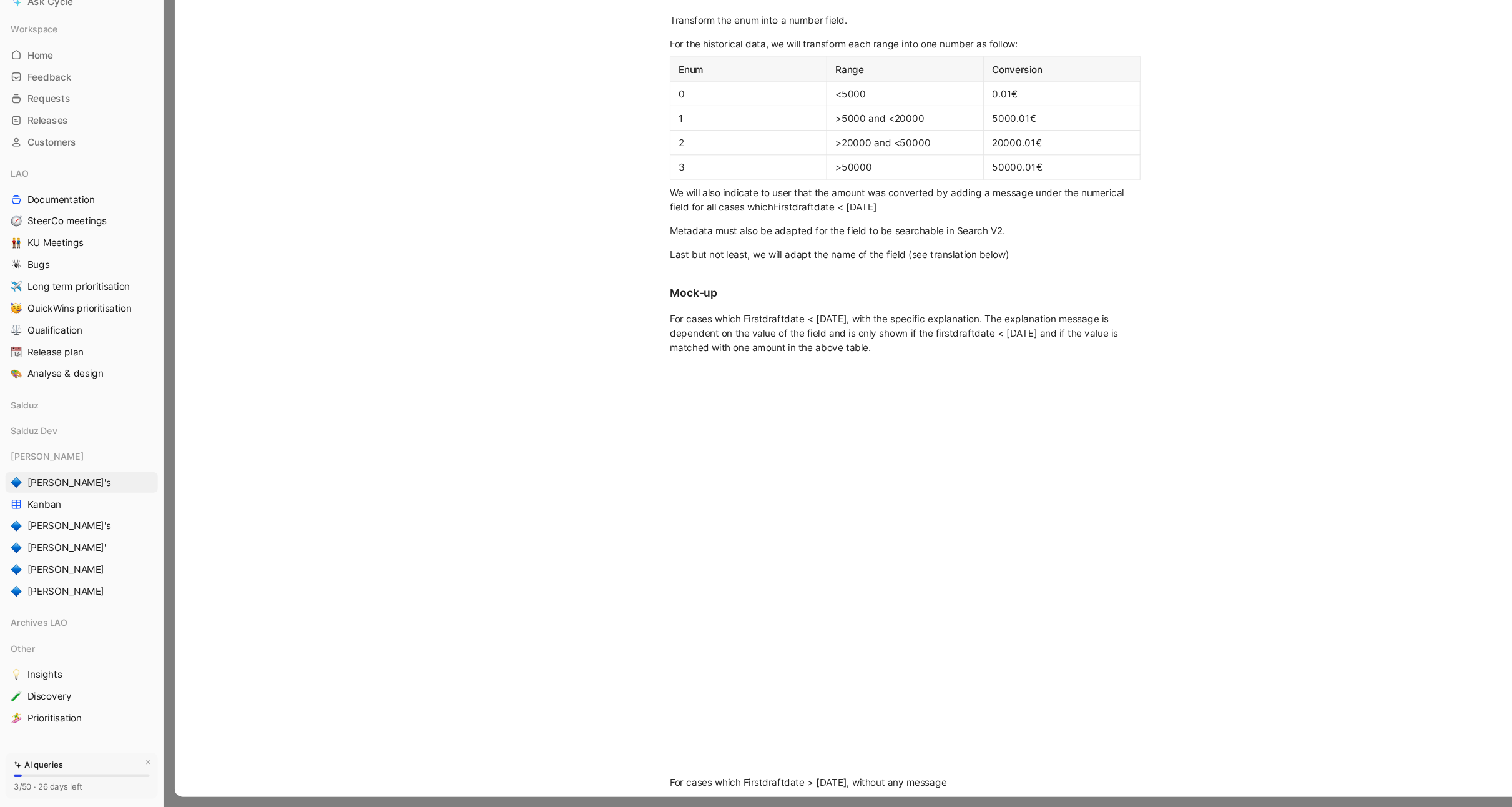
scroll to position [372, 0]
click at [950, 308] on div "Last but not least, we will adapt the name of the field (see translation below)" at bounding box center [830, 304] width 432 height 13
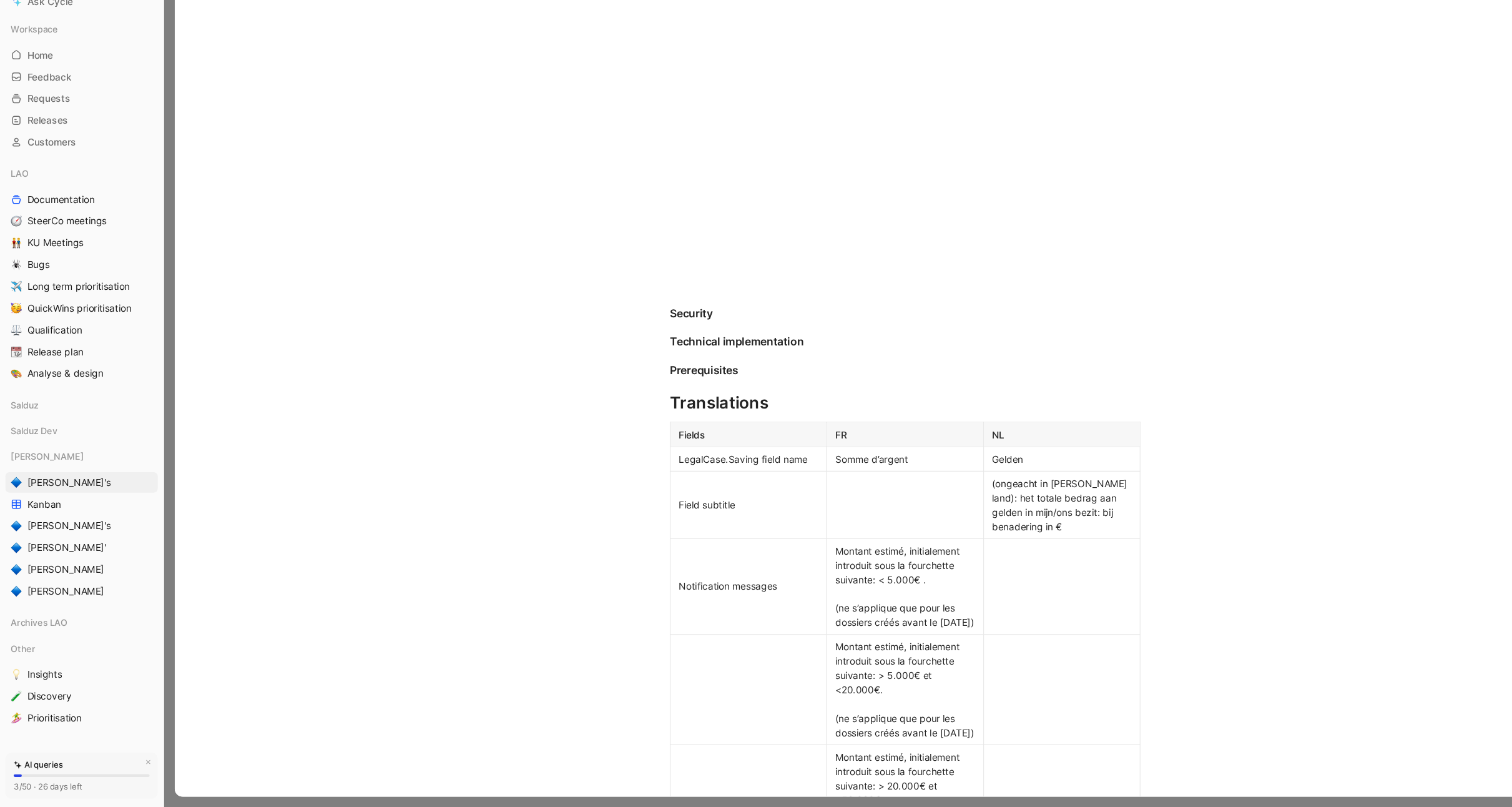
scroll to position [1295, 0]
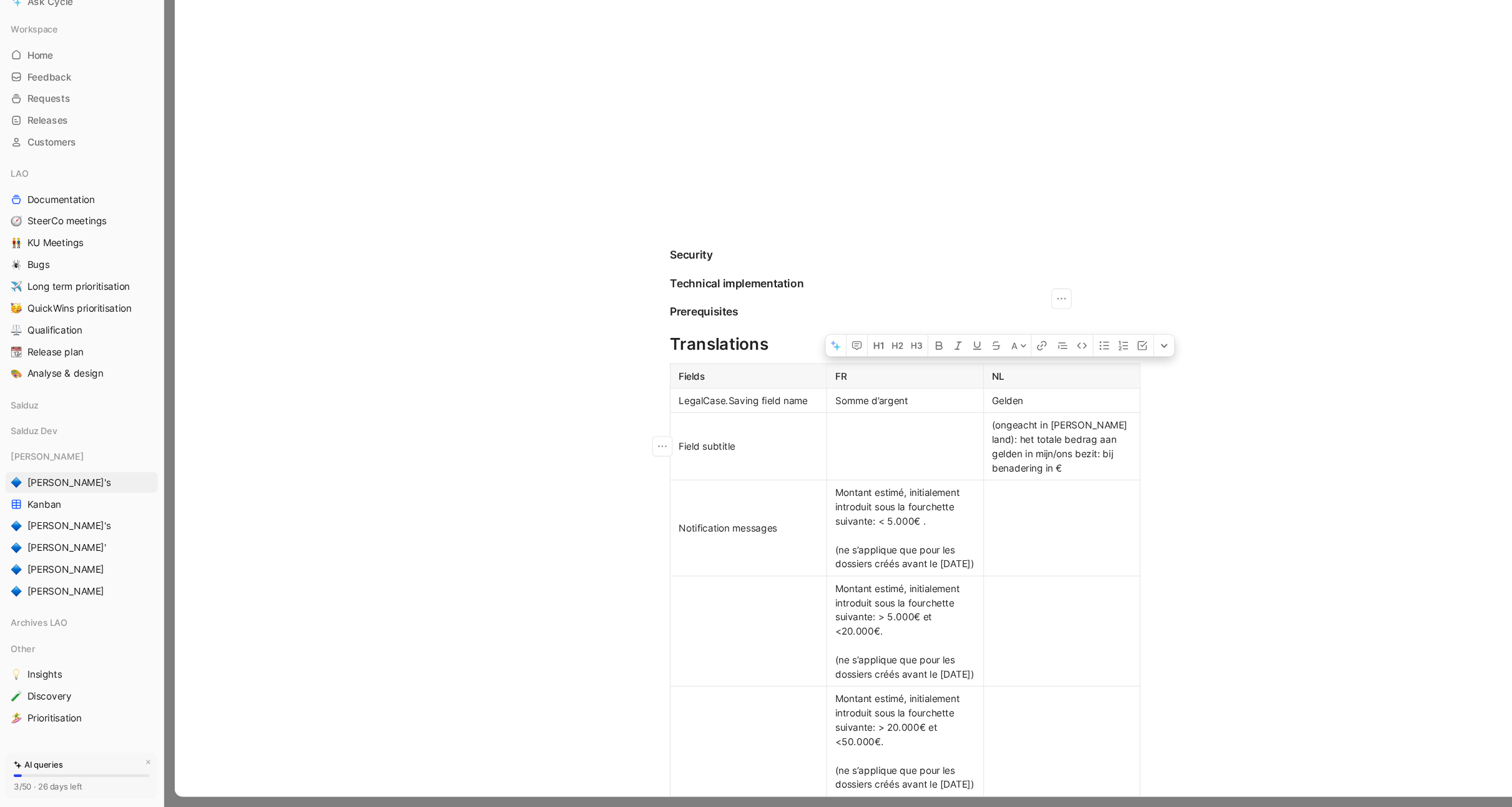
drag, startPoint x: 940, startPoint y: 491, endPoint x: 910, endPoint y: 458, distance: 44.6
click at [911, 458] on div "(ongeacht in welk land): het totale bedrag aan gelden in mijn/ons bezit: bij be…" at bounding box center [975, 475] width 128 height 52
copy div "(ongeacht in welk land): het totale bedrag aan gelden in mijn/ons bezit: bij be…"
click at [933, 498] on div "(ongeacht in welk land): het totale bedrag aan gelden in mijn/ons bezit: bij be…" at bounding box center [975, 475] width 128 height 52
drag, startPoint x: 933, startPoint y: 498, endPoint x: 911, endPoint y: 458, distance: 45.7
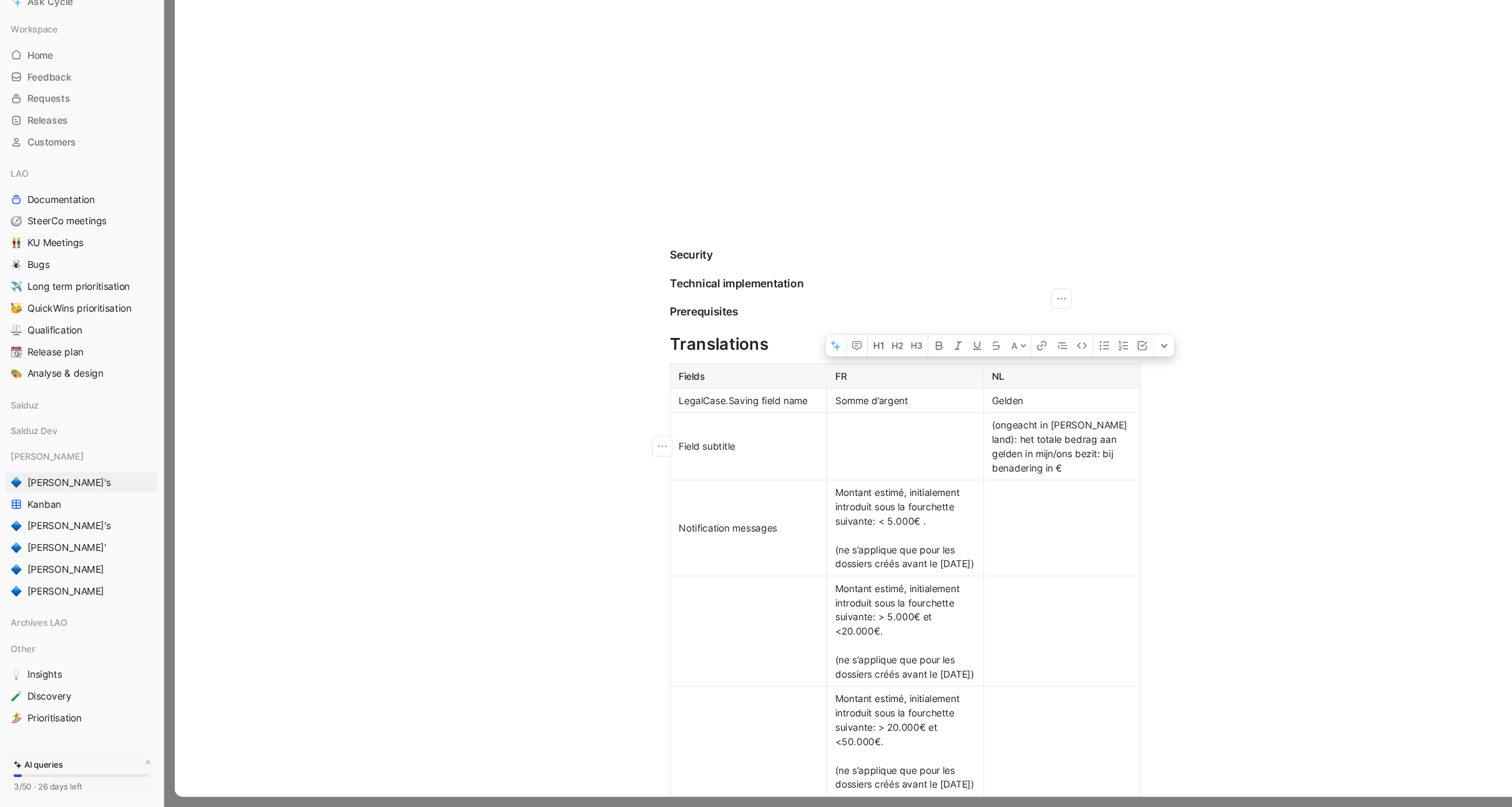
click at [911, 458] on div "(ongeacht in welk land): het totale bedrag aan gelden in mijn/ons bezit: bij be…" at bounding box center [975, 475] width 128 height 52
copy div "(ongeacht in welk land): het totale bedrag aan gelden in mijn/ons bezit: bij be…"
click at [944, 566] on td at bounding box center [974, 550] width 144 height 88
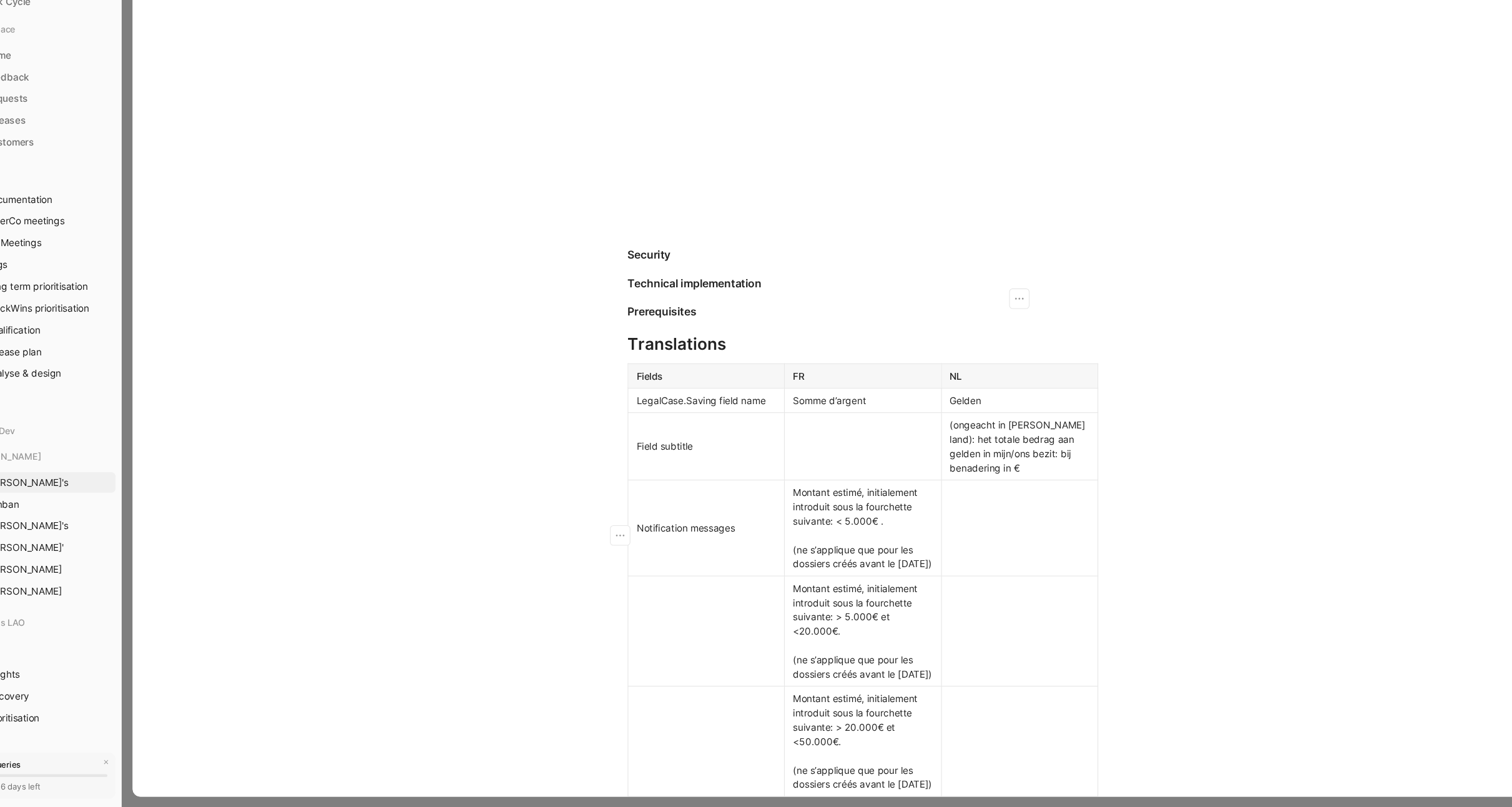
click at [771, 467] on p at bounding box center [831, 475] width 138 height 17
click at [1006, 458] on div "(ongeacht in welk land): het totale bedrag aan gelden in mijn/ons bezit: bij be…" at bounding box center [975, 475] width 128 height 52
click at [1009, 458] on div "(ongeacht in welk land): het totale bedrag aan gelden in mijn/ons bezit: bij be…" at bounding box center [975, 475] width 128 height 52
click at [940, 495] on div "(ongeacht in welk land, het totale bedrag aan gelden in mijn/ons bezit: bij ben…" at bounding box center [975, 475] width 128 height 52
click at [858, 477] on div "(quel que soit le pays)" at bounding box center [831, 475] width 128 height 13
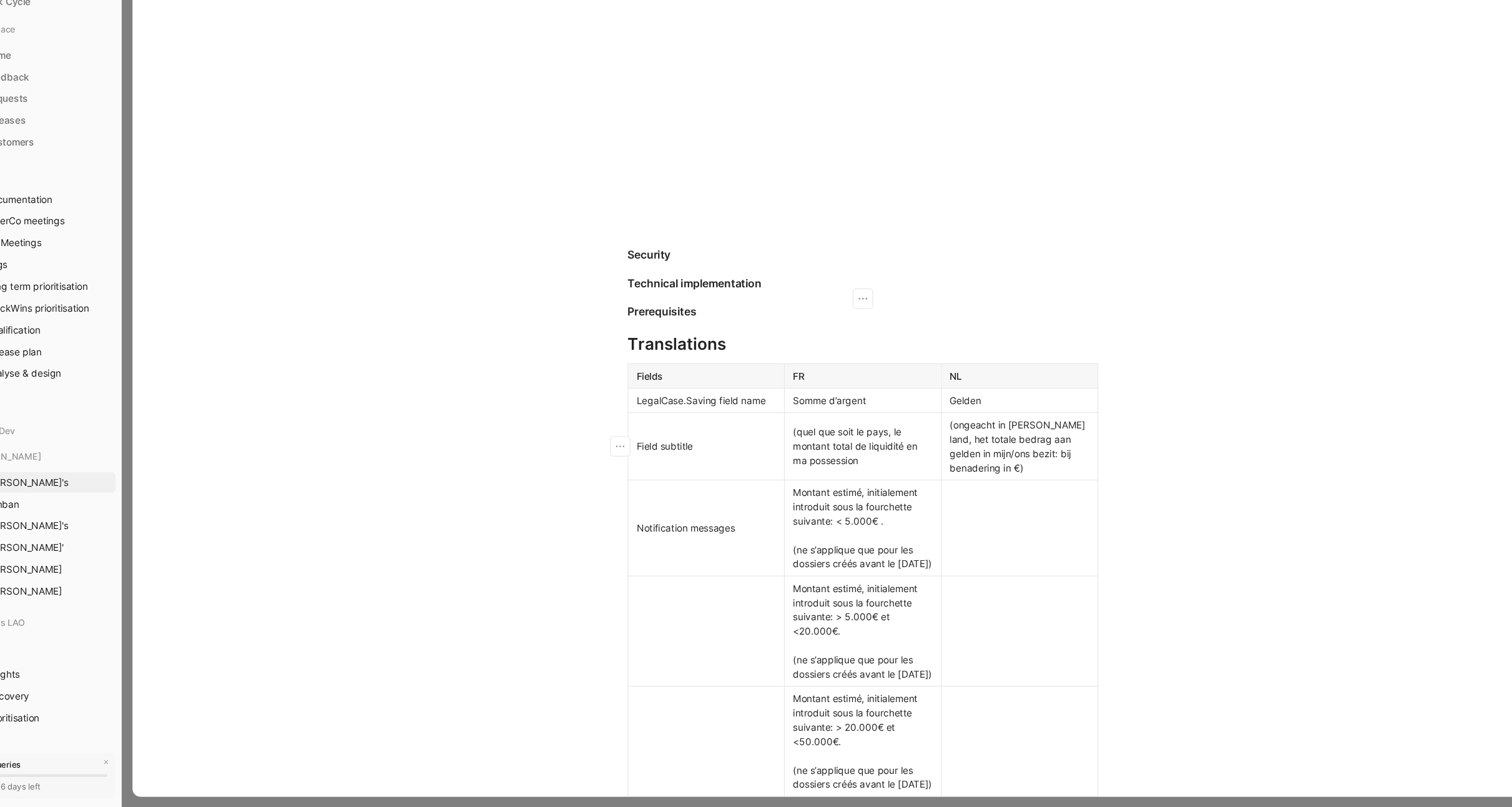
click at [825, 474] on div "(quel que soit le pays, le montant total de liquidité en ma possession" at bounding box center [831, 475] width 128 height 39
click at [879, 488] on div "(quel que soit le pays, le montant total estimé de liquidité en ma possession" at bounding box center [831, 475] width 128 height 52
click at [972, 483] on div "(ongeacht in welk land, het totale bedrag aan gelden in mijn/ons bezit: bij ben…" at bounding box center [975, 475] width 128 height 52
click at [1142, 476] on div "Problem The current Saving field is an enum containing 4 ranges for amount. Tho…" at bounding box center [831, 19] width 1341 height 2002
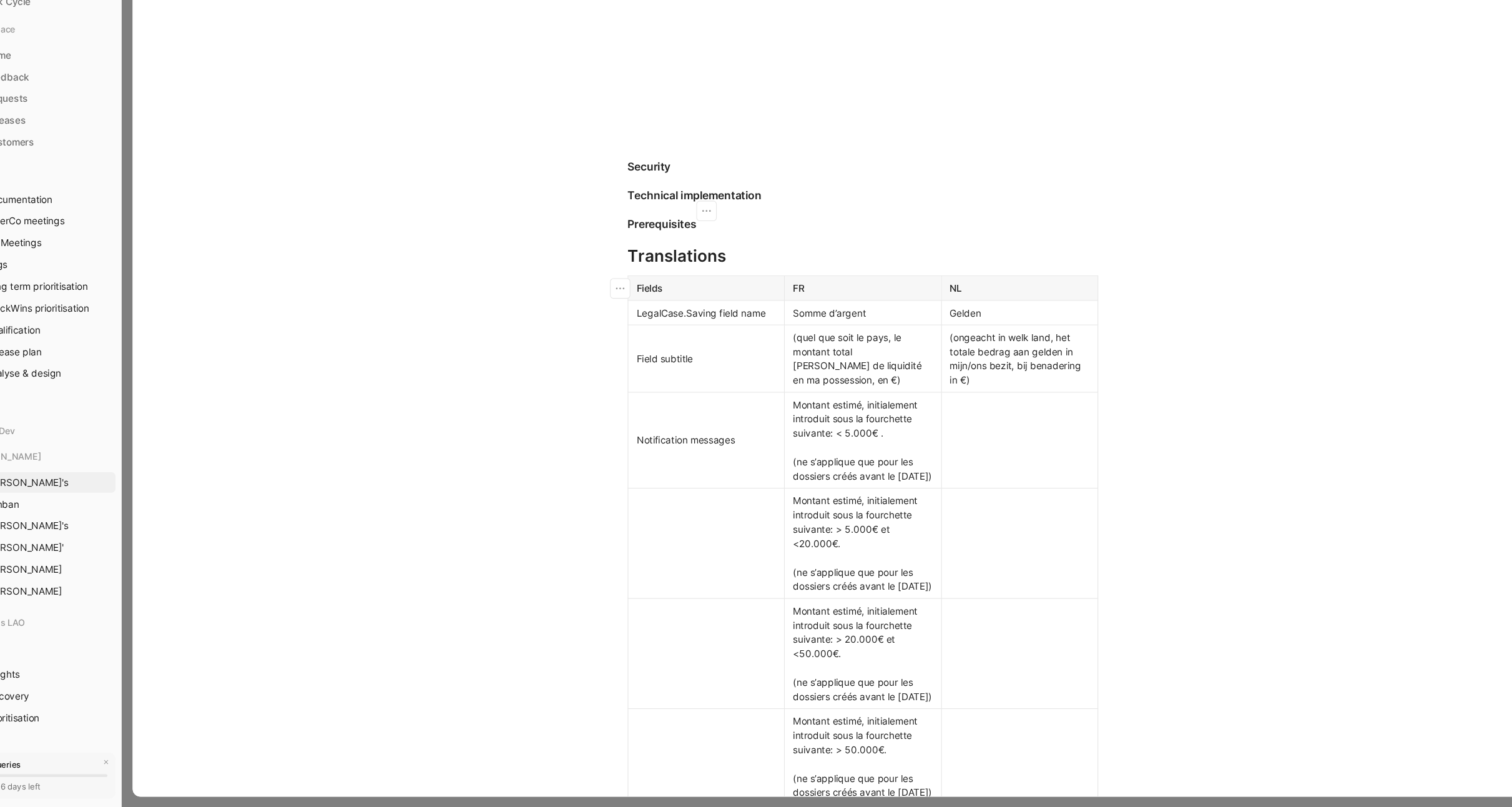
scroll to position [1410, 0]
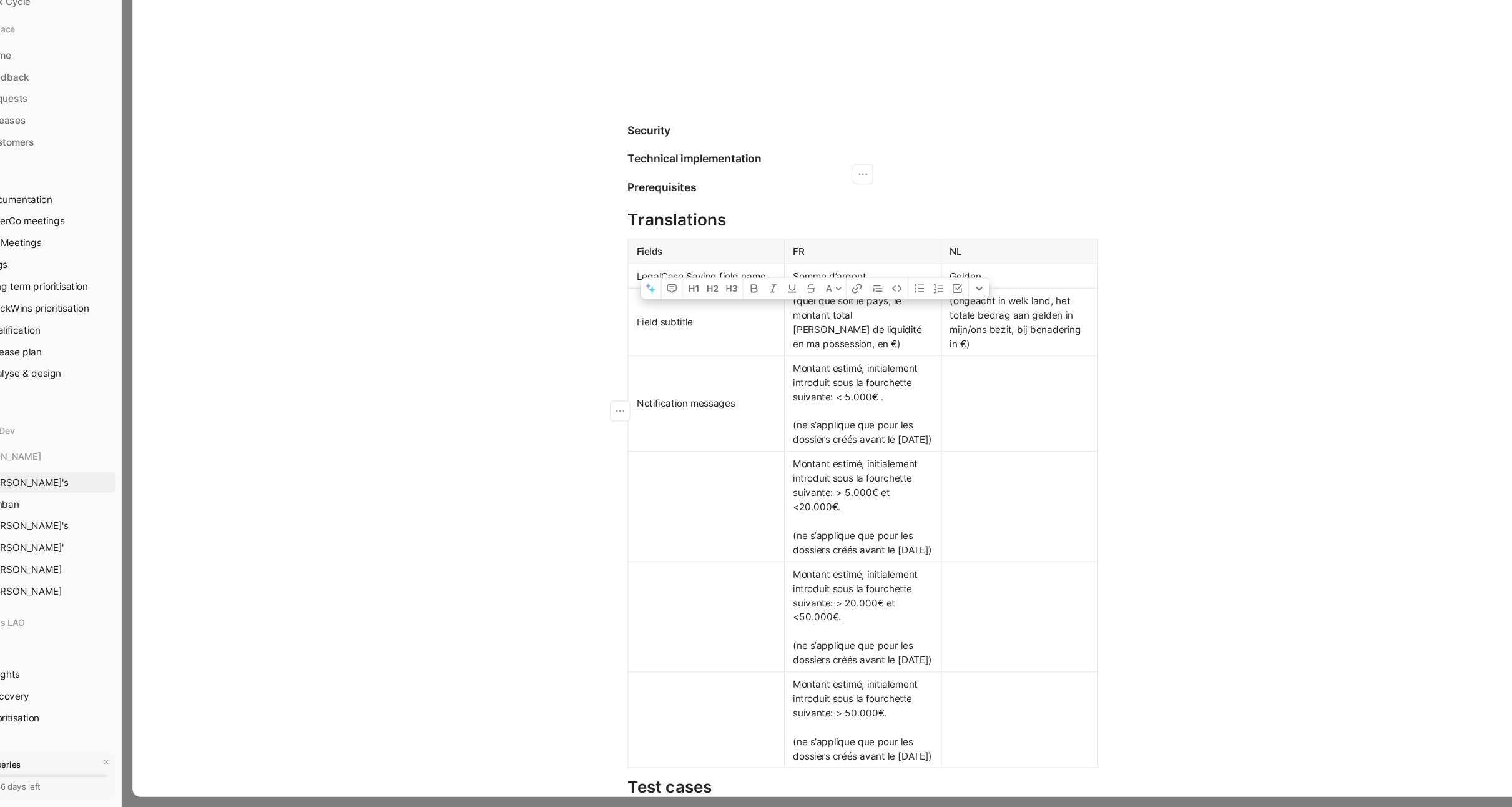
drag, startPoint x: 814, startPoint y: 484, endPoint x: 766, endPoint y: 405, distance: 92.4
click at [767, 405] on div "Montant estimé, initialement introduit sous la fourchette suivante: < 5.000€ . …" at bounding box center [831, 436] width 128 height 79
copy span "Montant estimé, initialement introduit sous la fourchette suivante: < 5.000€ . …"
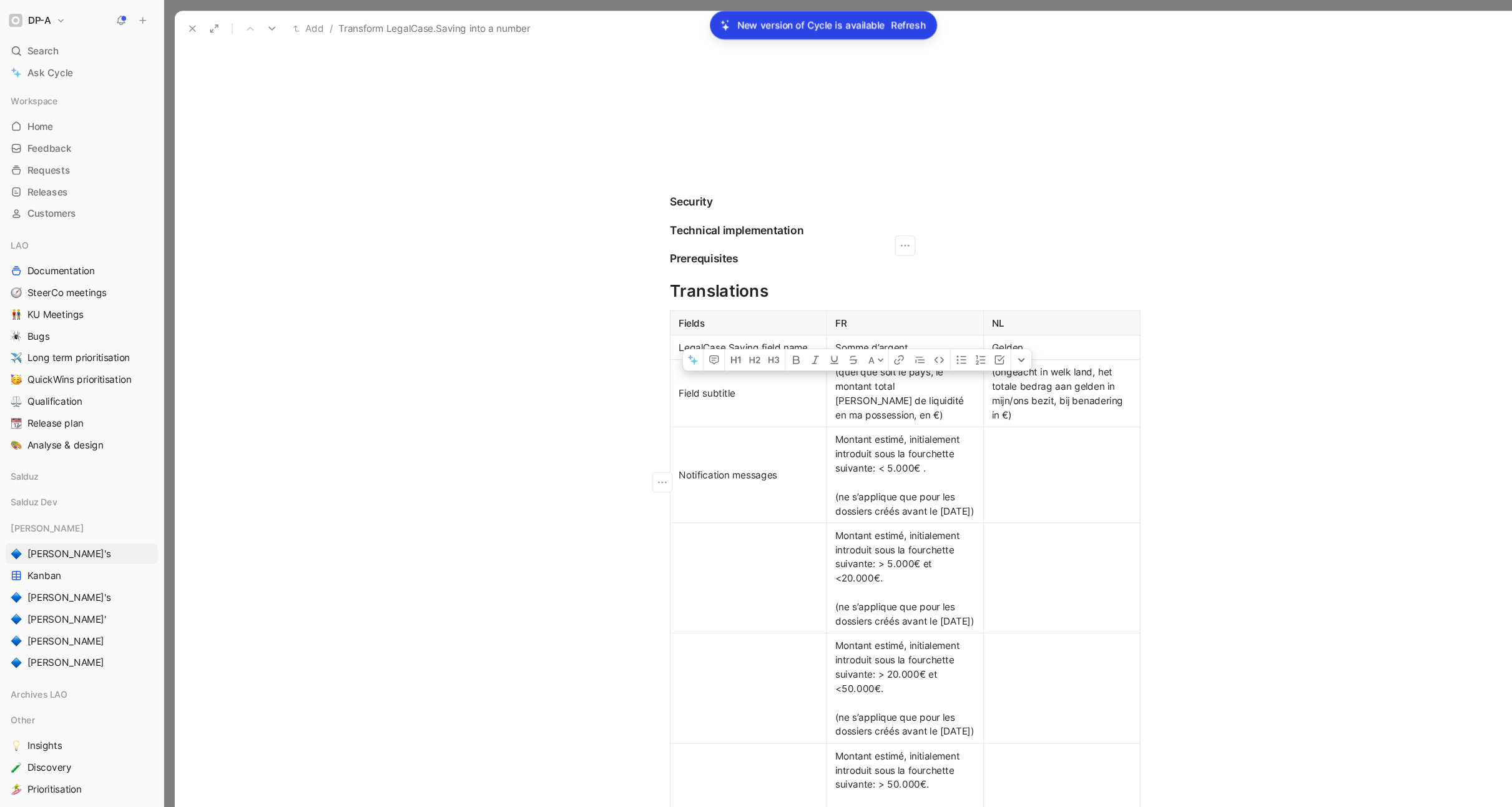
click at [975, 442] on div at bounding box center [975, 436] width 128 height 13
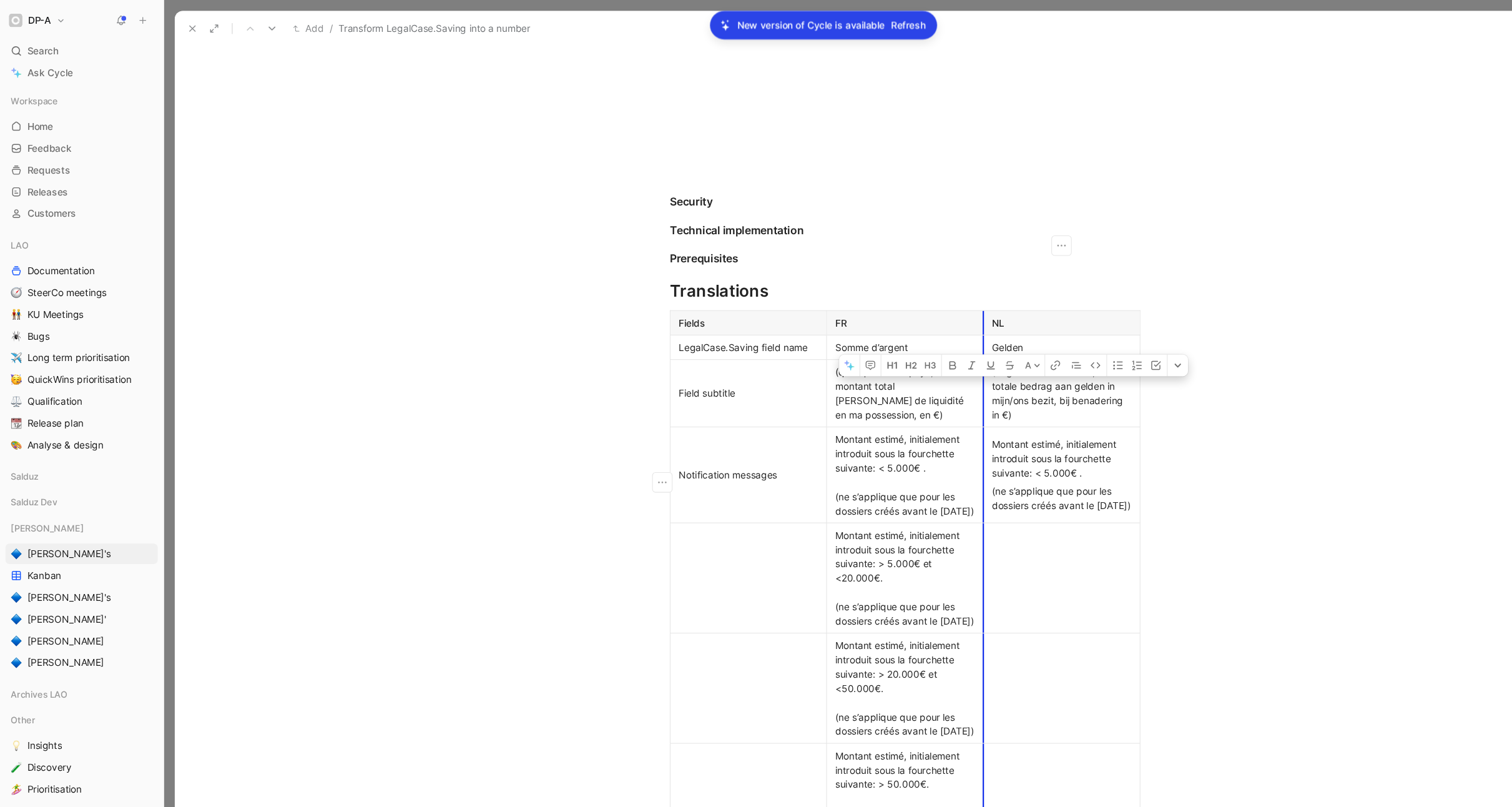
drag, startPoint x: 961, startPoint y: 477, endPoint x: 906, endPoint y: 409, distance: 87.5
click at [906, 408] on td "Montant estimé, initialement introduit sous la fourchette suivante: < 5.000€ . …" at bounding box center [974, 436] width 144 height 88
click at [929, 534] on td at bounding box center [974, 534] width 144 height 101
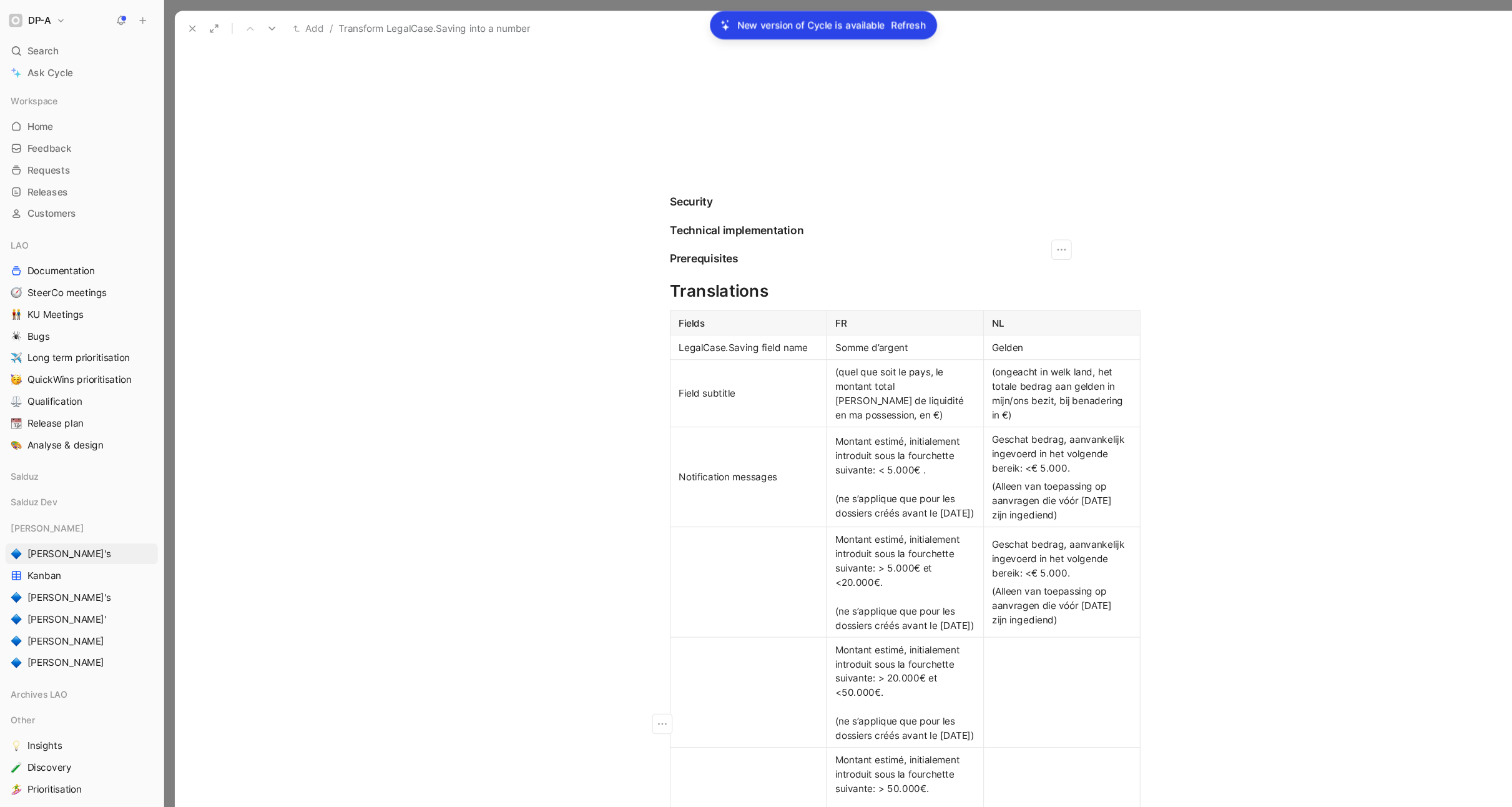
click at [936, 635] on td at bounding box center [974, 635] width 144 height 101
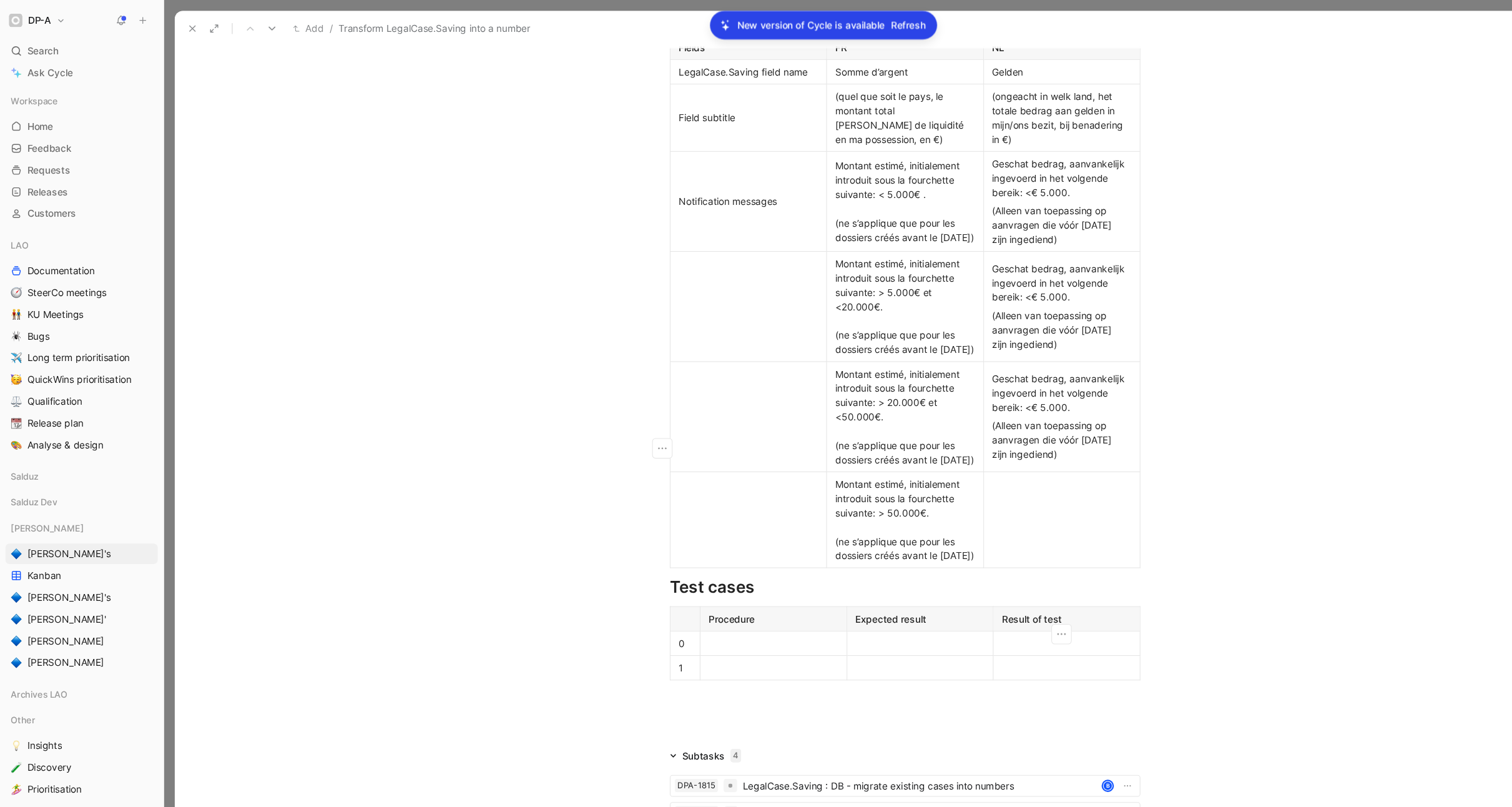
scroll to position [1679, 0]
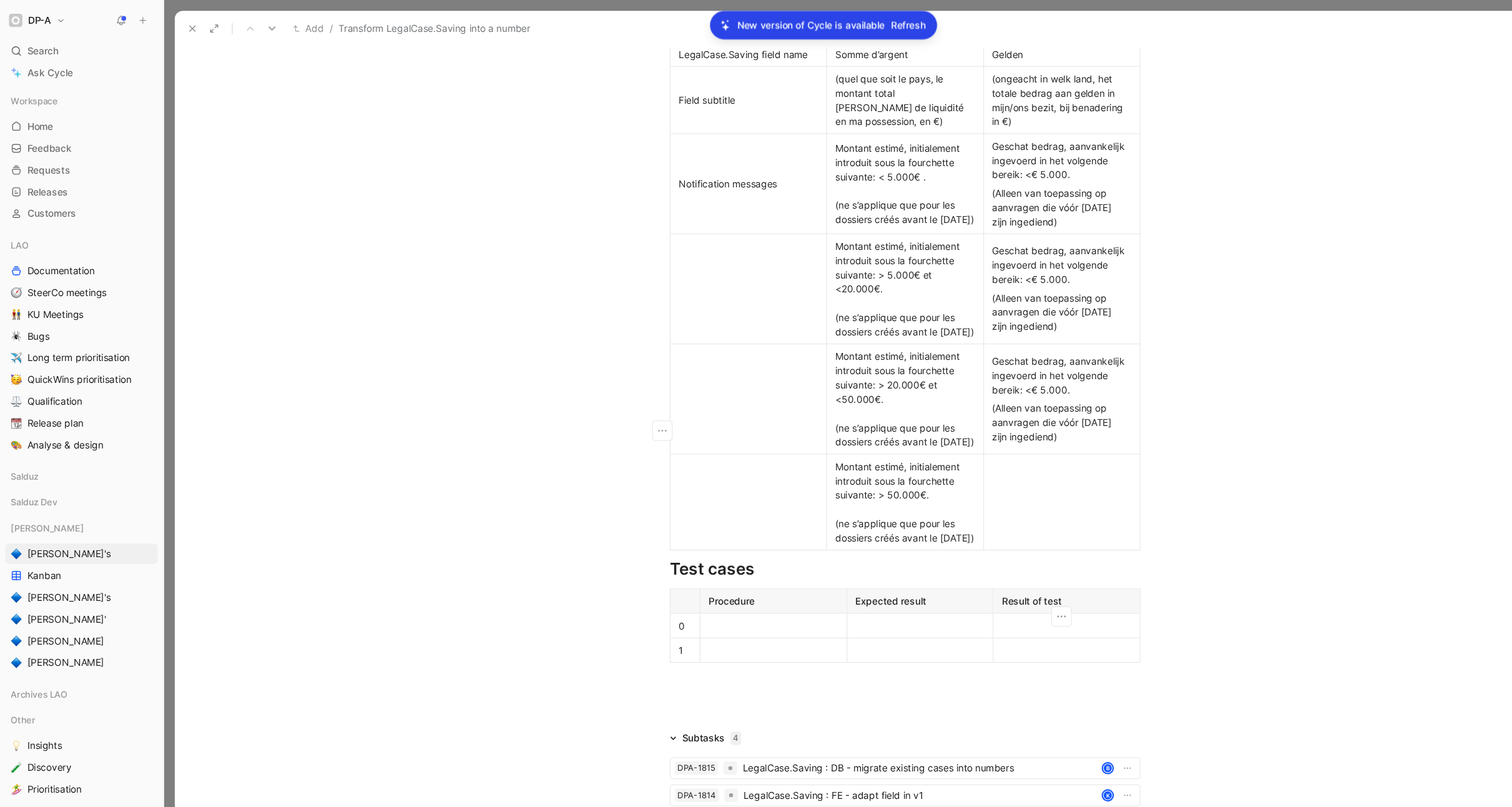
click at [936, 491] on td at bounding box center [974, 461] width 144 height 88
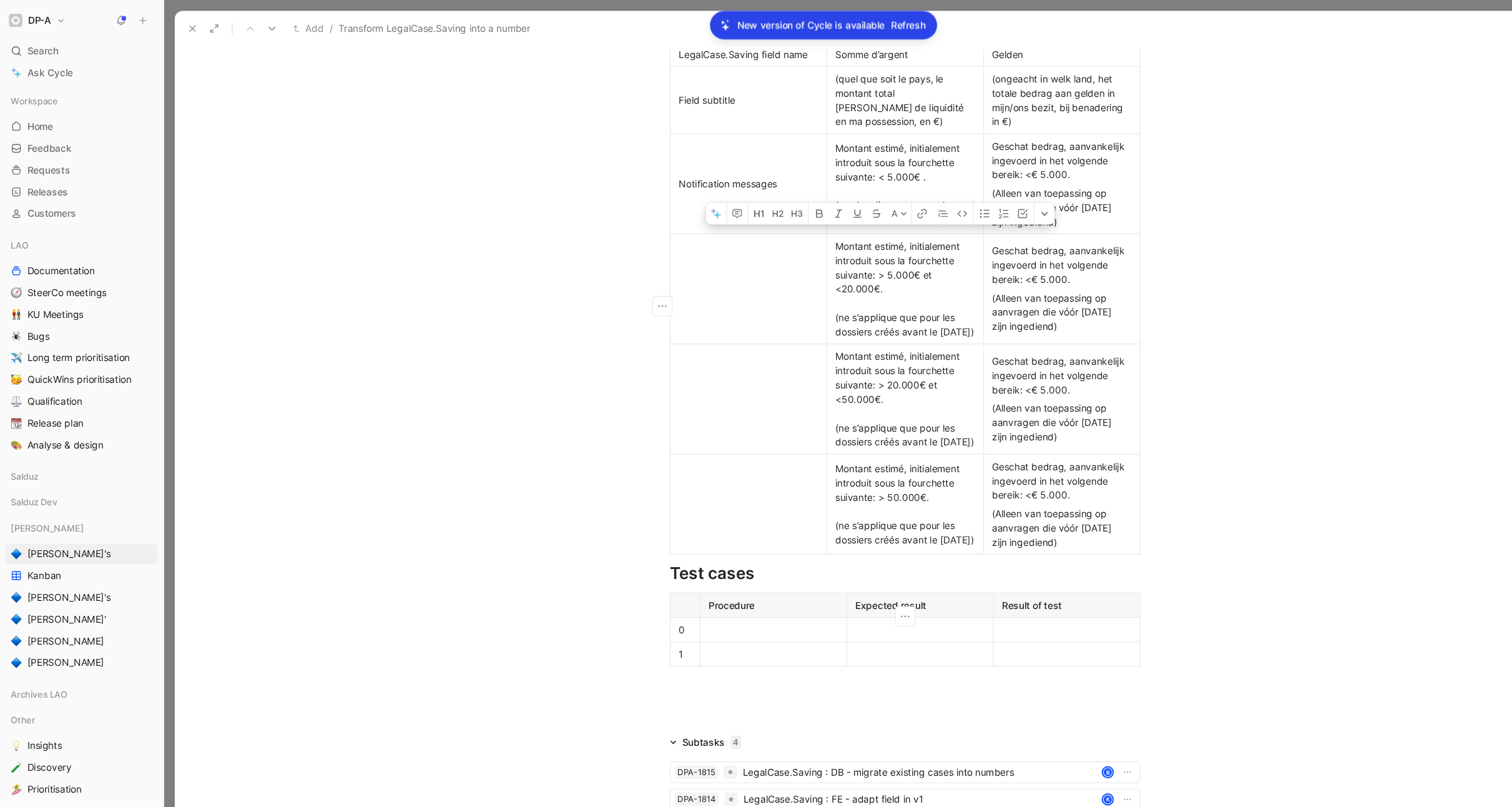
drag, startPoint x: 812, startPoint y: 275, endPoint x: 807, endPoint y: 262, distance: 13.9
click at [807, 262] on div "Montant estimé, initialement introduit sous la fourchette suivante: > 5.000€ et…" at bounding box center [831, 265] width 128 height 92
copy span "> 5.000€ et <20.000€."
click at [959, 263] on div "Geschat bedrag, aanvankelijk ingevoerd in het volgende bereik: <€ 5.000." at bounding box center [975, 243] width 128 height 39
drag, startPoint x: 982, startPoint y: 275, endPoint x: 942, endPoint y: 275, distance: 40.0
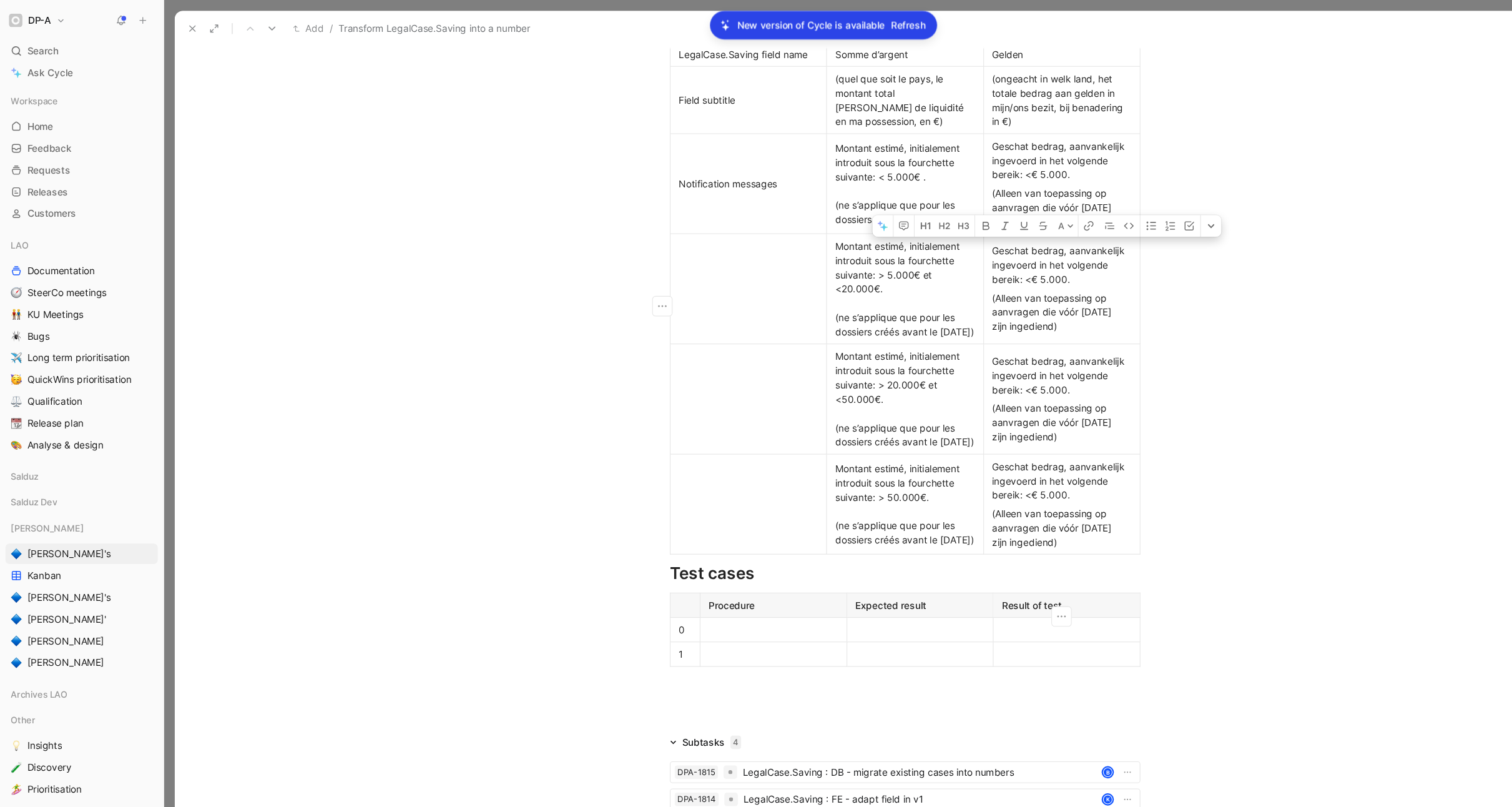
click at [942, 263] on div "Geschat bedrag, aanvankelijk ingevoerd in het volgende bereik: <€ 5.000." at bounding box center [975, 243] width 128 height 39
click at [988, 263] on div "Geschat bedrag, aanvankelijk ingevoerd in het volgende bereik: > 5.000€ et <20.…" at bounding box center [975, 243] width 128 height 39
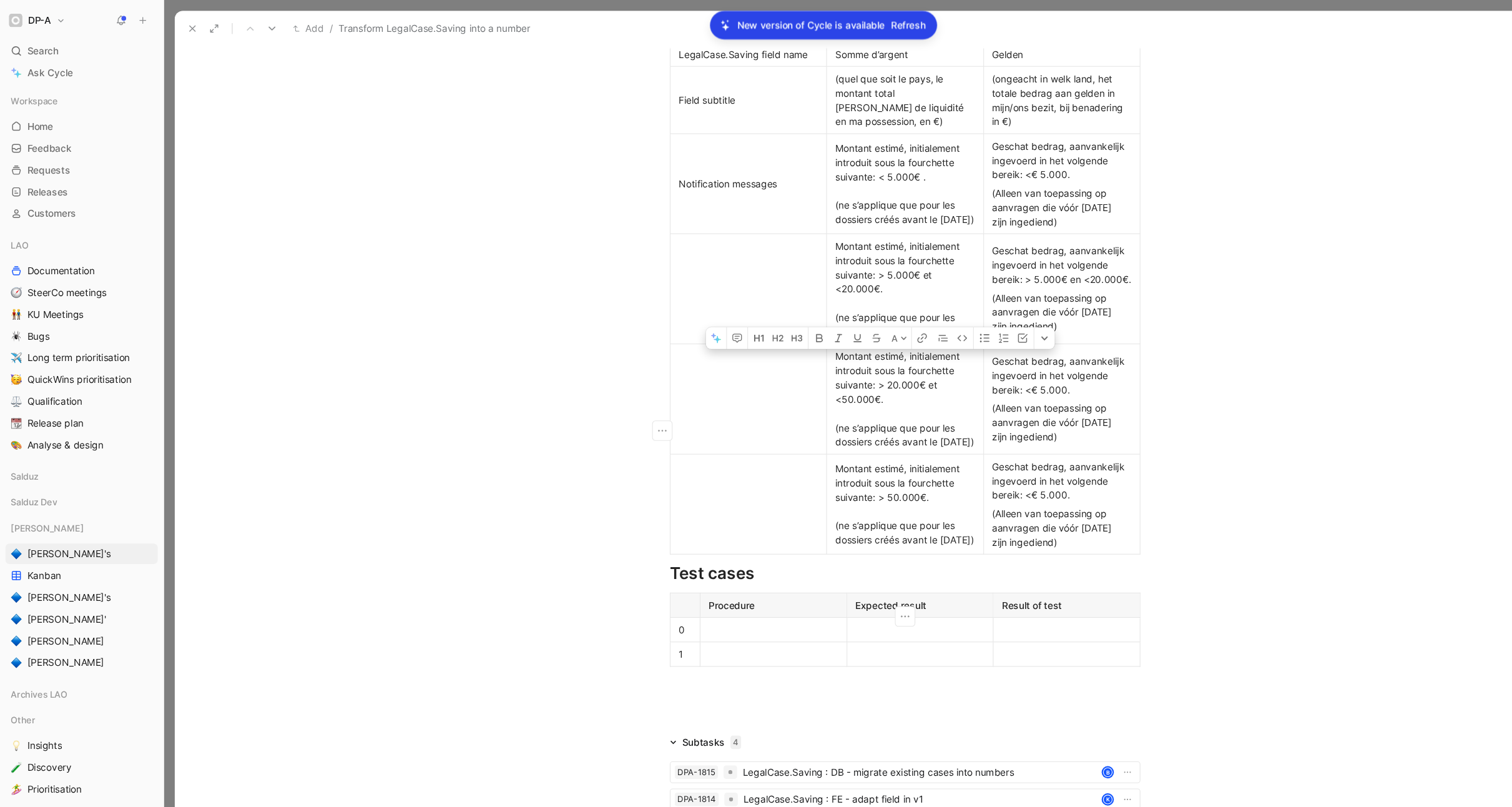
drag, startPoint x: 819, startPoint y: 386, endPoint x: 807, endPoint y: 379, distance: 13.9
click at [807, 378] on div "Montant estimé, initialement introduit sous la fourchette suivante: > 20.000€ e…" at bounding box center [831, 366] width 128 height 92
copy span "> 20.000€ et <50.000€."
drag, startPoint x: 986, startPoint y: 388, endPoint x: 943, endPoint y: 388, distance: 43.0
click at [943, 364] on div "Geschat bedrag, aanvankelijk ingevoerd in het volgende bereik: <€ 5.000." at bounding box center [975, 344] width 128 height 39
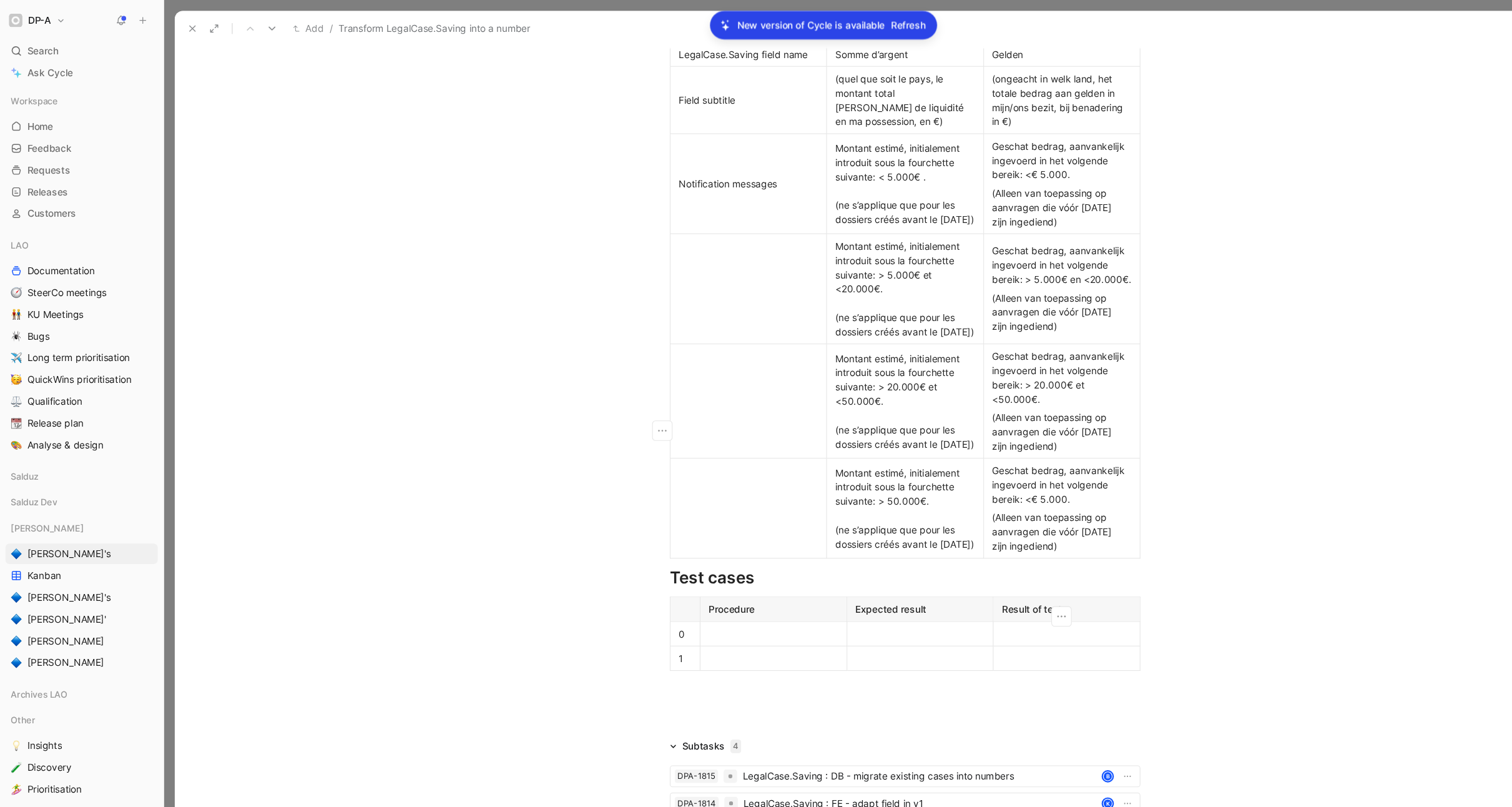
click at [996, 373] on div "Geschat bedrag, aanvankelijk ingevoerd in het volgende bereik: > 20.000€ et <50…" at bounding box center [975, 347] width 128 height 52
drag, startPoint x: 852, startPoint y: 491, endPoint x: 808, endPoint y: 492, distance: 44.0
click at [808, 492] on div "Montant estimé, initialement introduit sous la fourchette suivante: > 50.000€. …" at bounding box center [831, 467] width 128 height 79
copy span "> 50.000€."
click at [982, 465] on div "Geschat bedrag, aanvankelijk ingevoerd in het volgende bereik: <€ 5.000." at bounding box center [975, 445] width 128 height 39
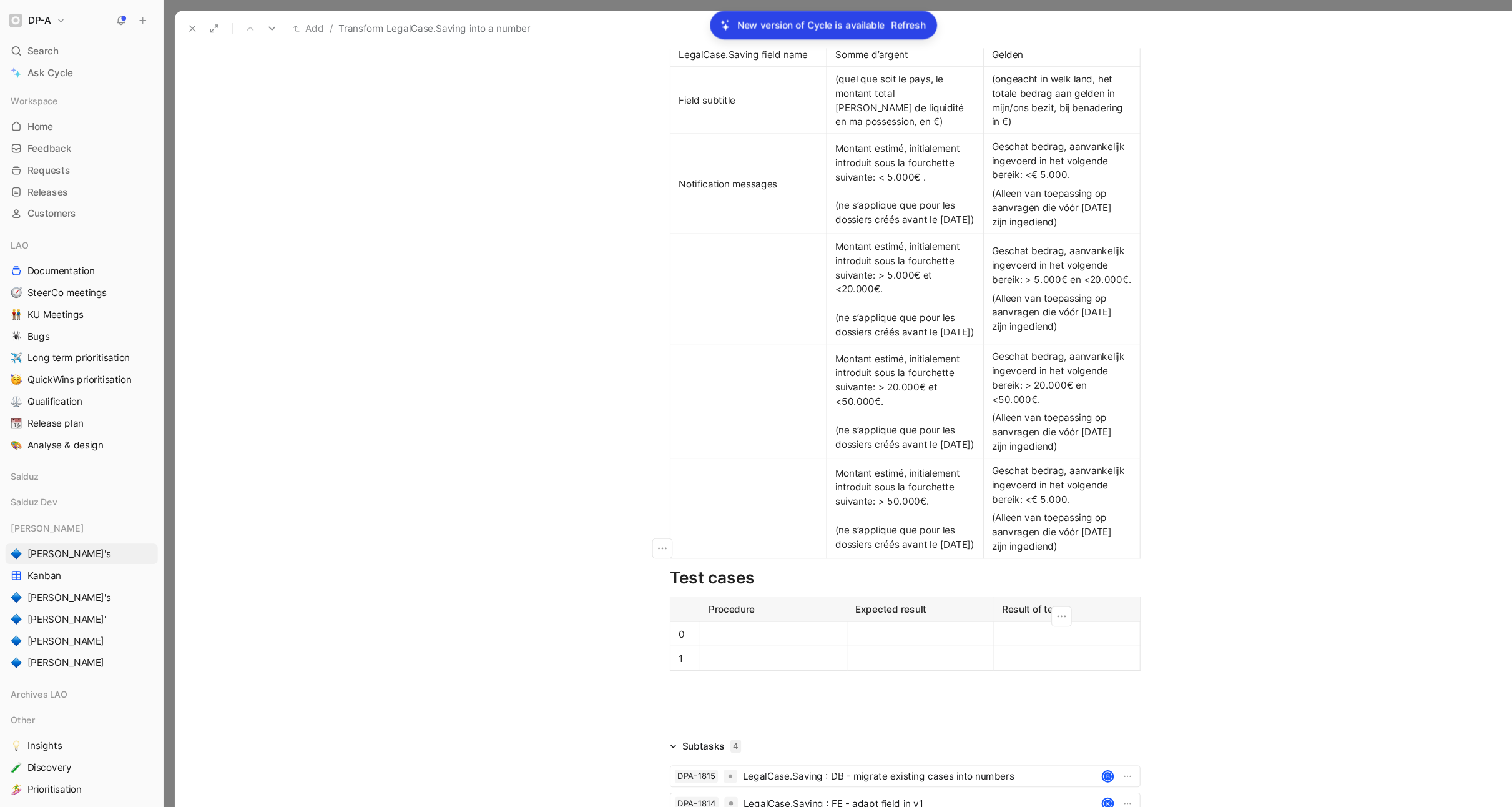
click at [959, 465] on div "Geschat bedrag, aanvankelijk ingevoerd in het volgende bereik: <€ 5.000." at bounding box center [975, 445] width 128 height 39
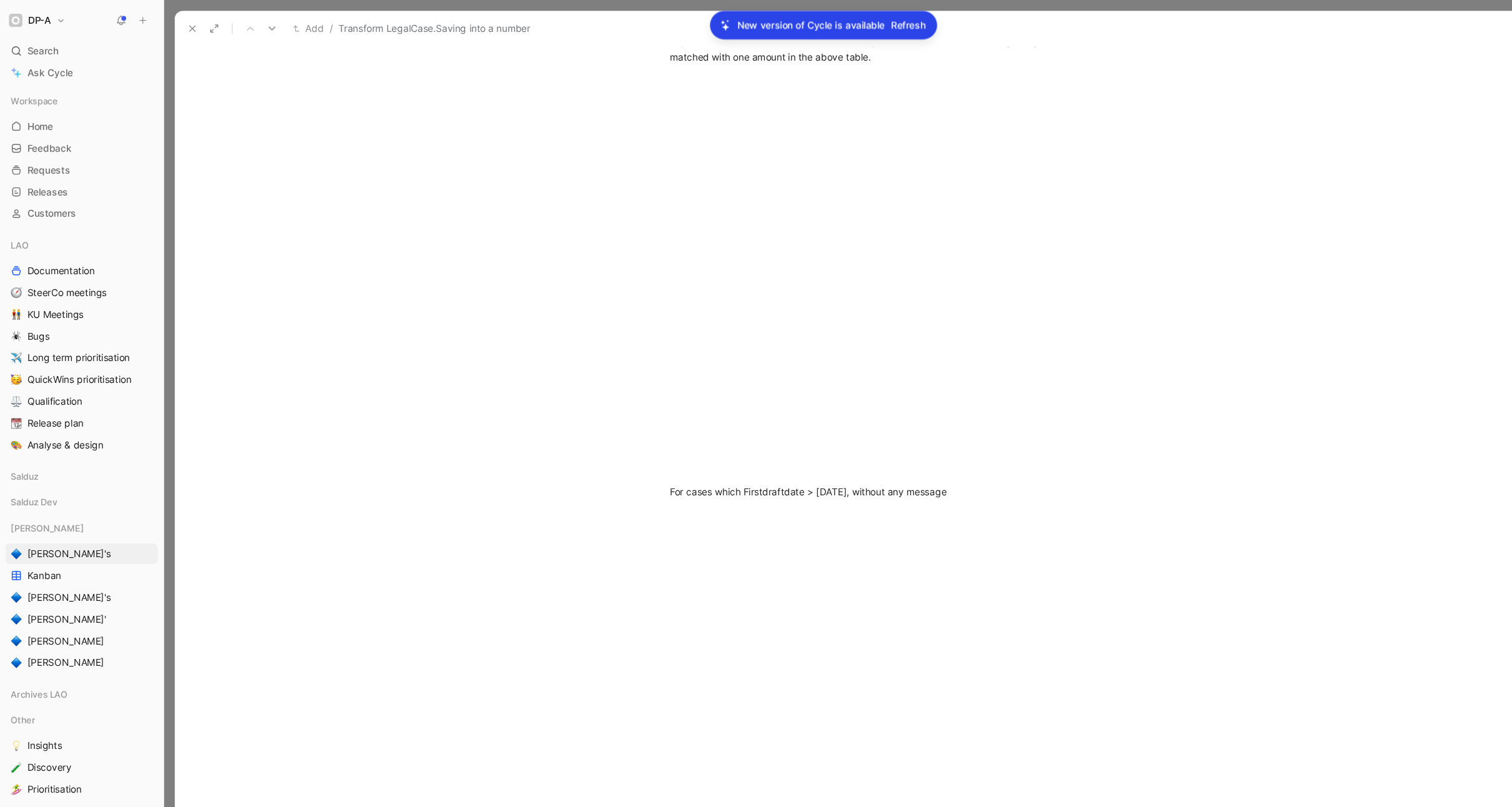
scroll to position [0, 0]
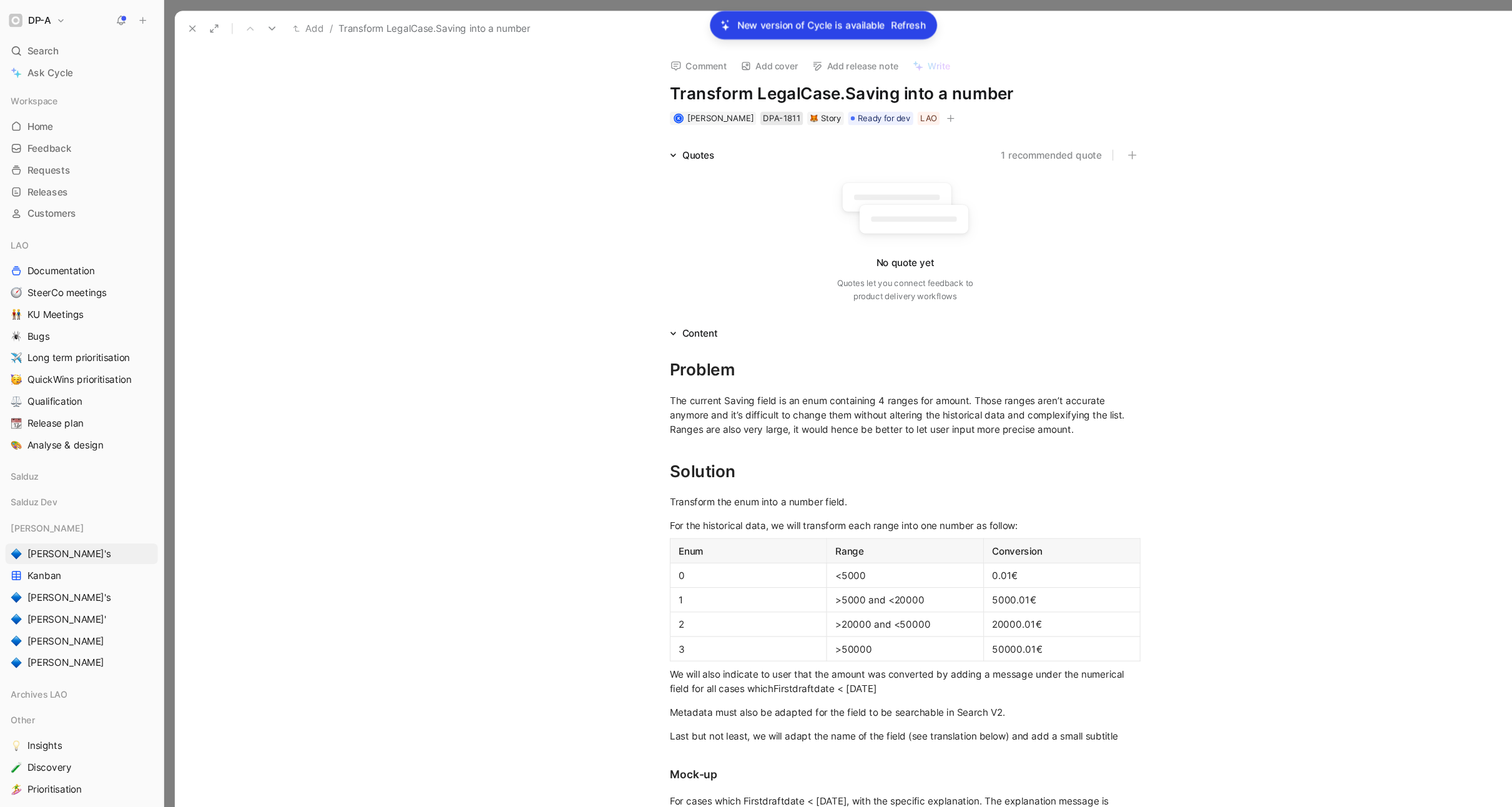
click at [716, 106] on div "DPA-1811" at bounding box center [718, 109] width 35 height 13
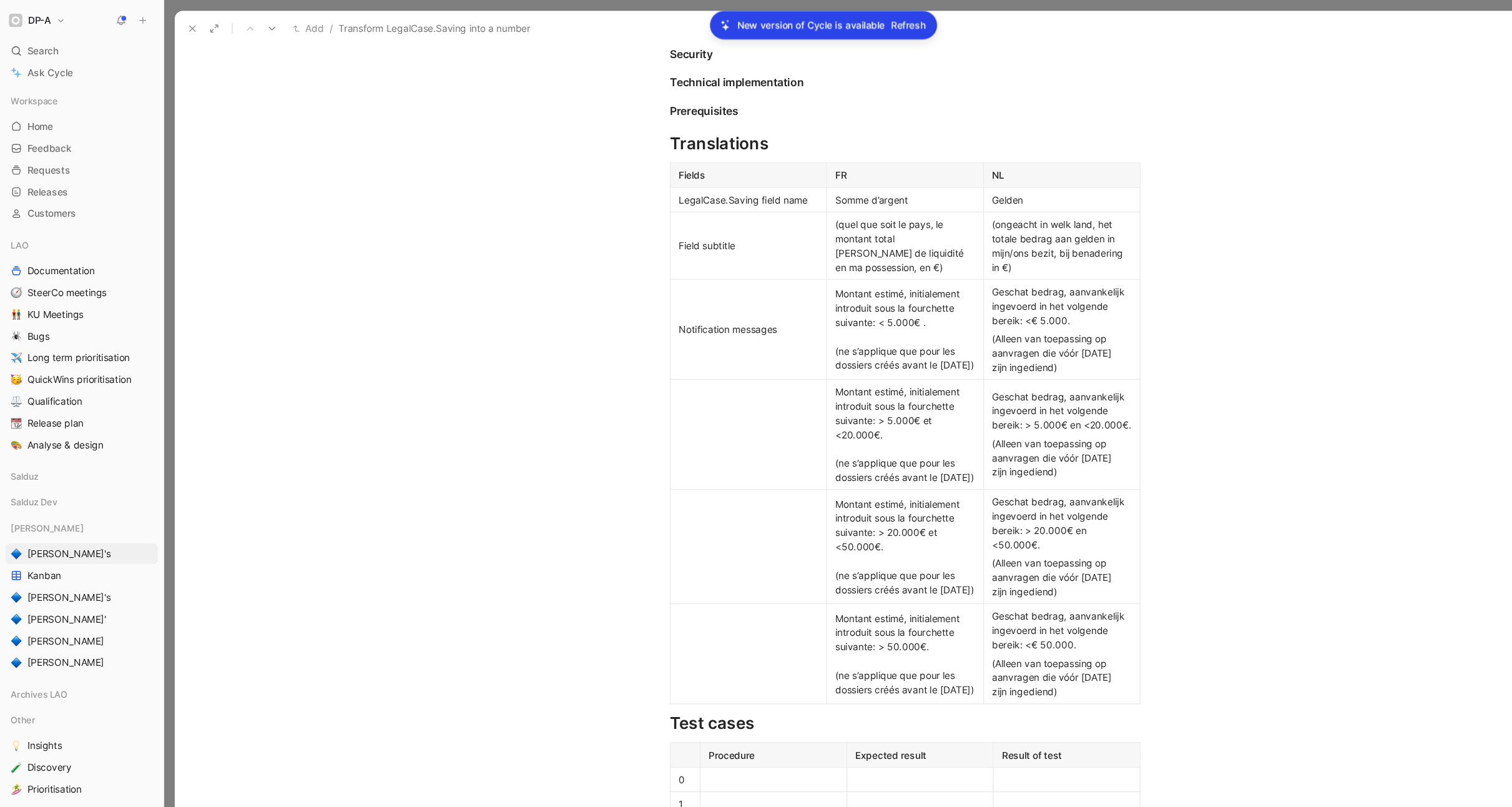
scroll to position [1547, 0]
drag, startPoint x: 798, startPoint y: 230, endPoint x: 768, endPoint y: 231, distance: 30.0
click at [768, 230] on div "(quel que soit le pays, le montant total estimé de liquidité en ma possession, …" at bounding box center [831, 224] width 128 height 52
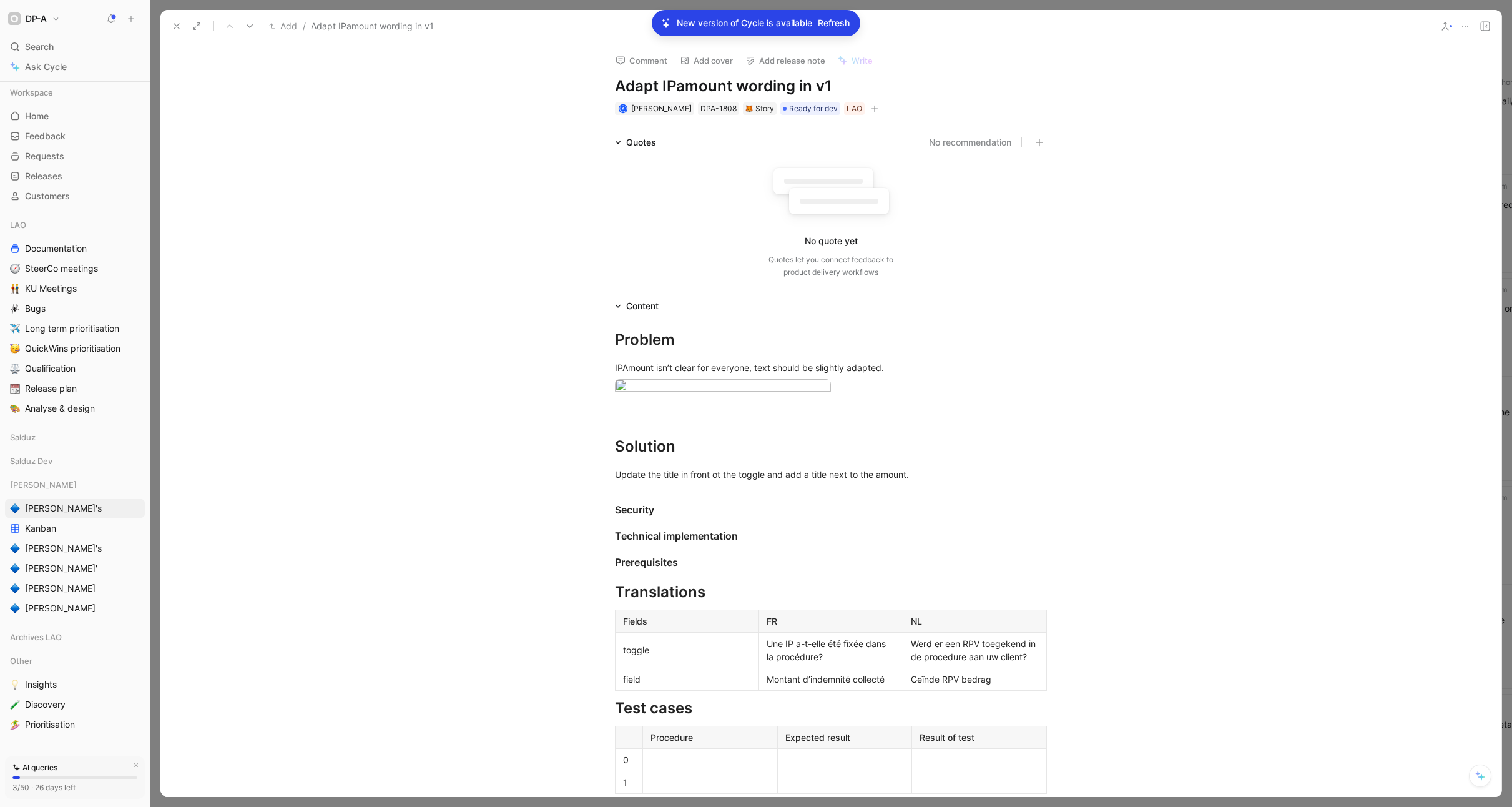
scroll to position [0, 430]
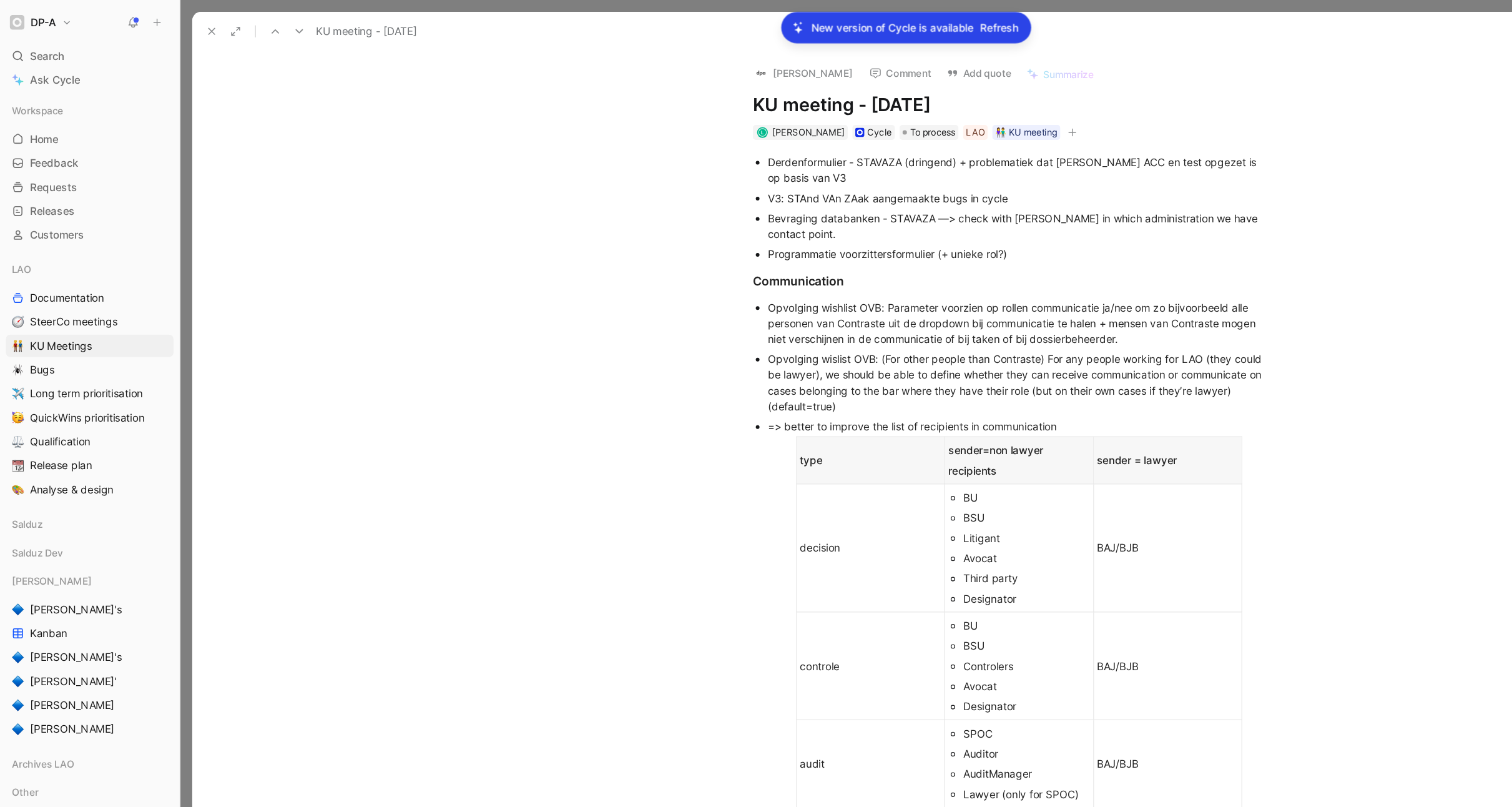
scroll to position [1307, 0]
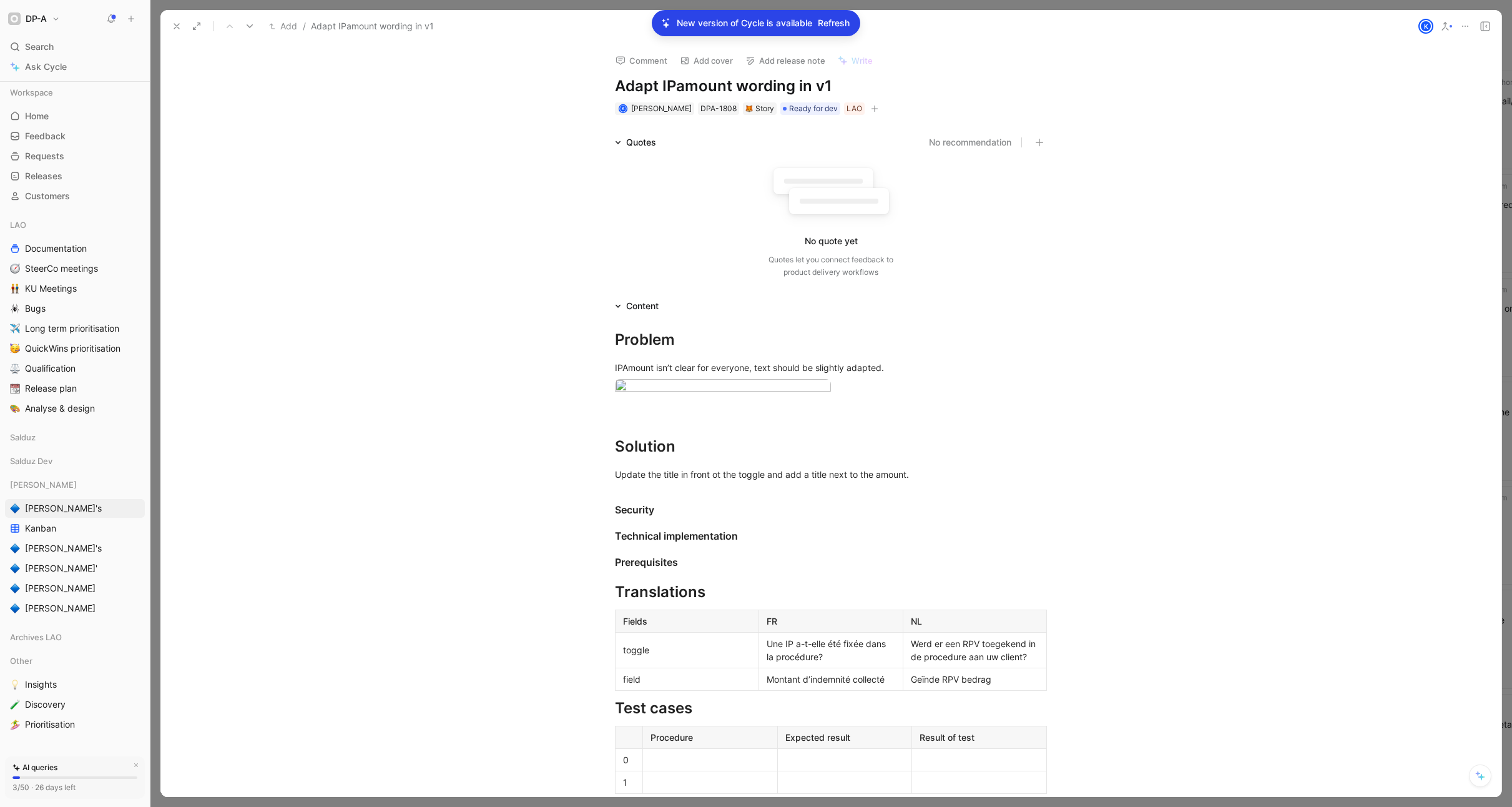
scroll to position [0, 430]
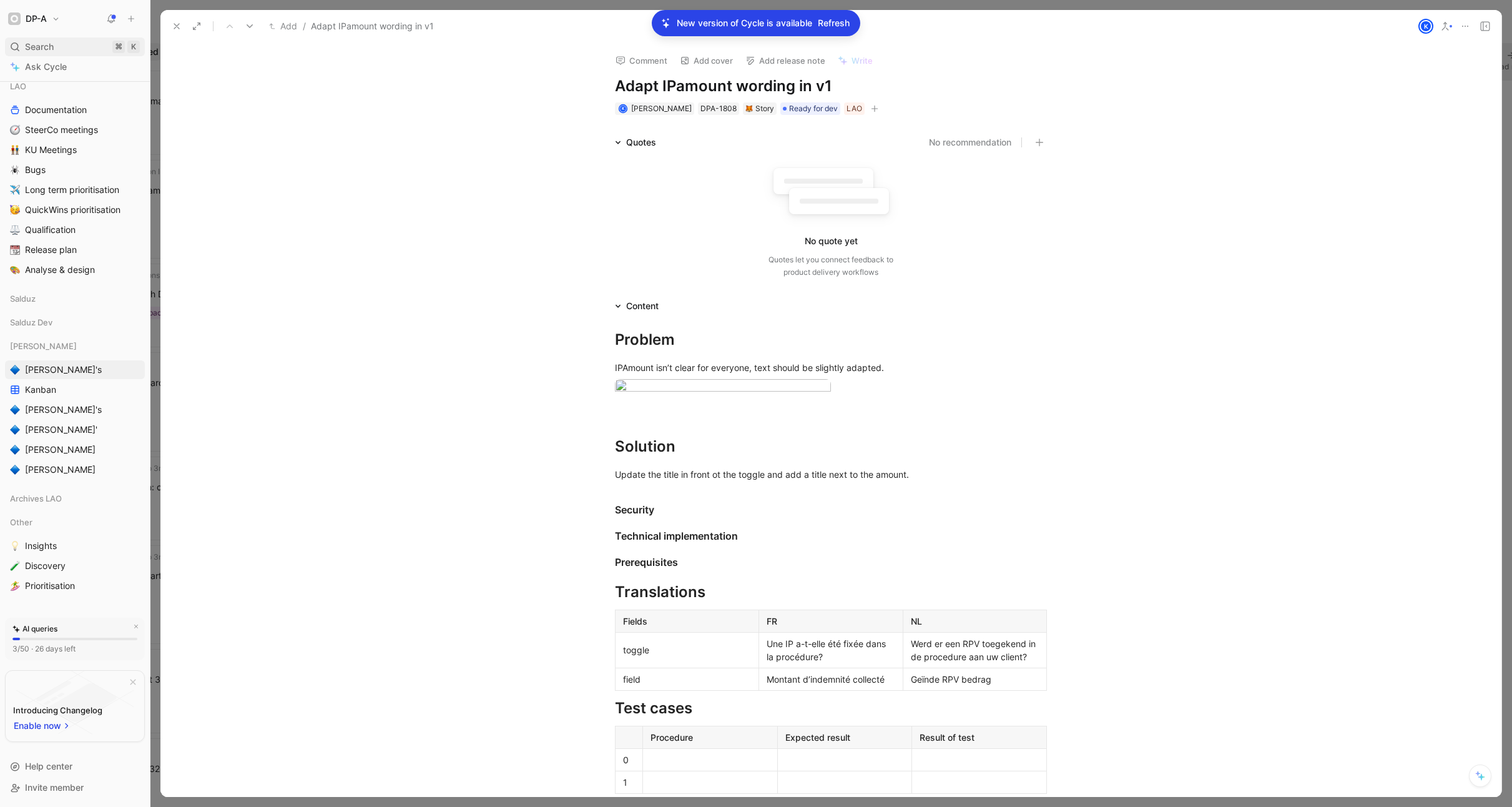
click at [35, 47] on span "Search" at bounding box center [39, 46] width 29 height 15
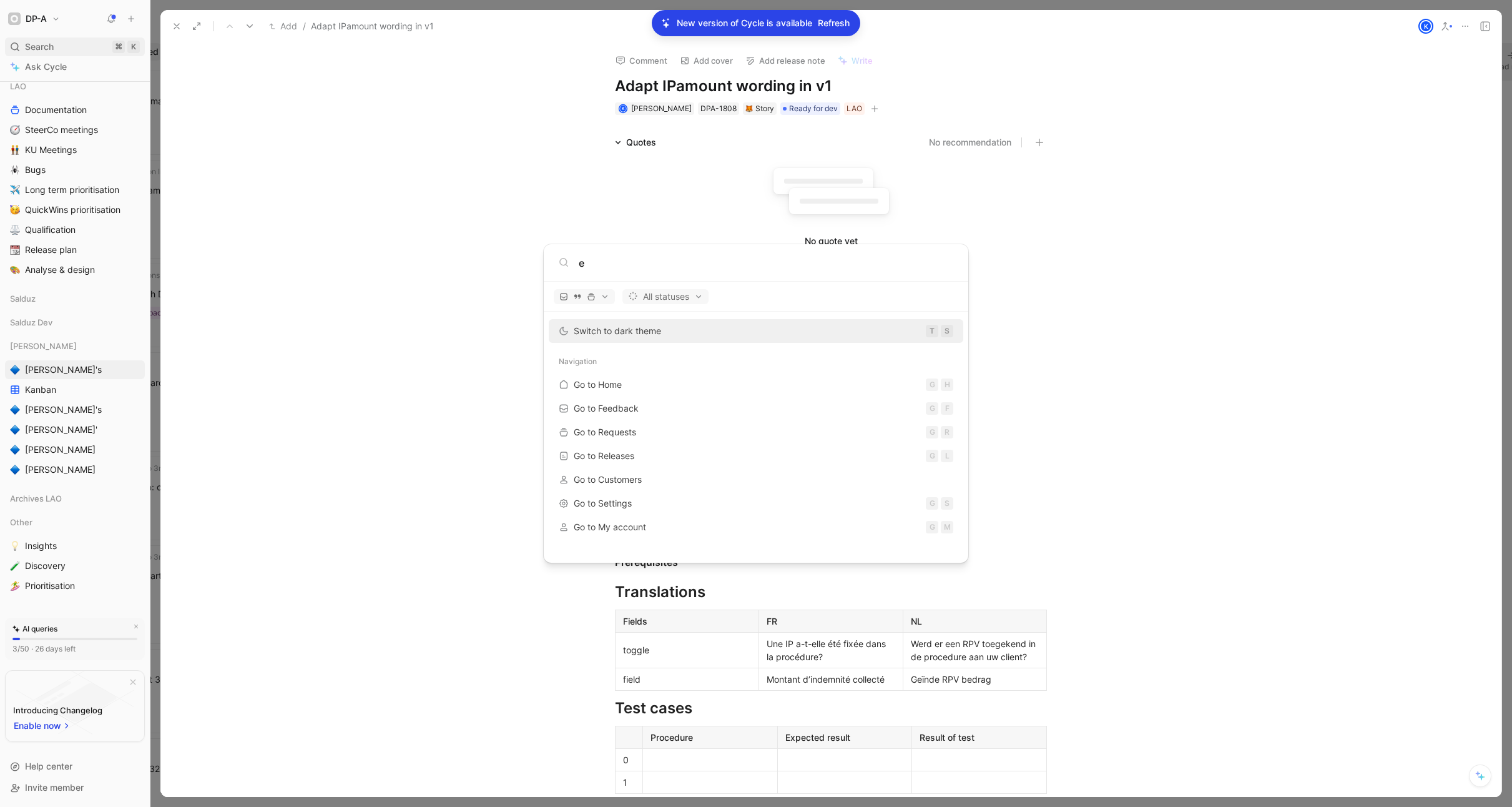
type input "e"
click at [35, 47] on body "DP-A Search ⌘ K Ask Cycle Workspace Home G then H Feedback G then F Requests G …" at bounding box center [756, 403] width 1512 height 807
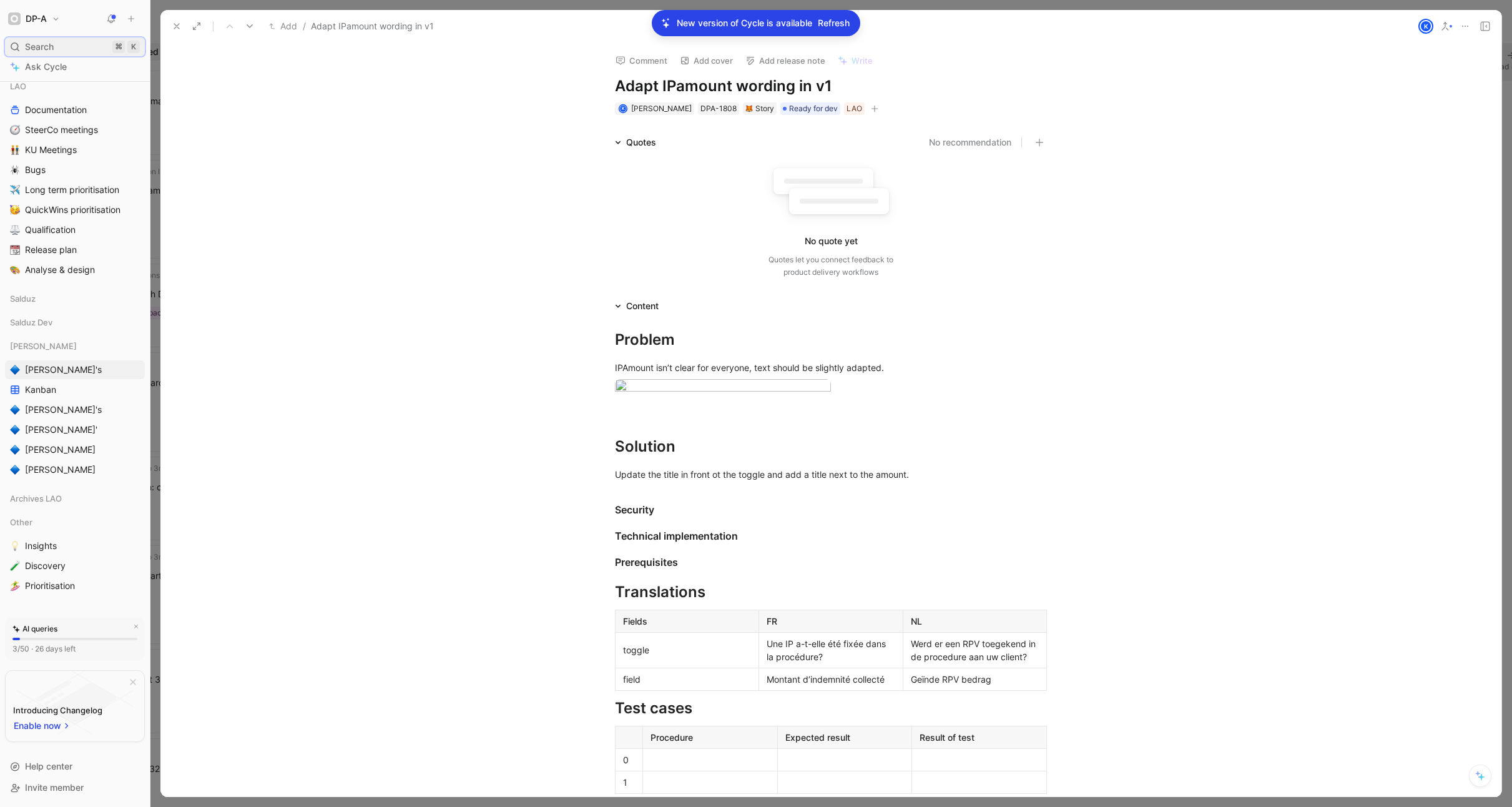
click at [65, 47] on div "Search ⌘ K" at bounding box center [75, 47] width 140 height 19
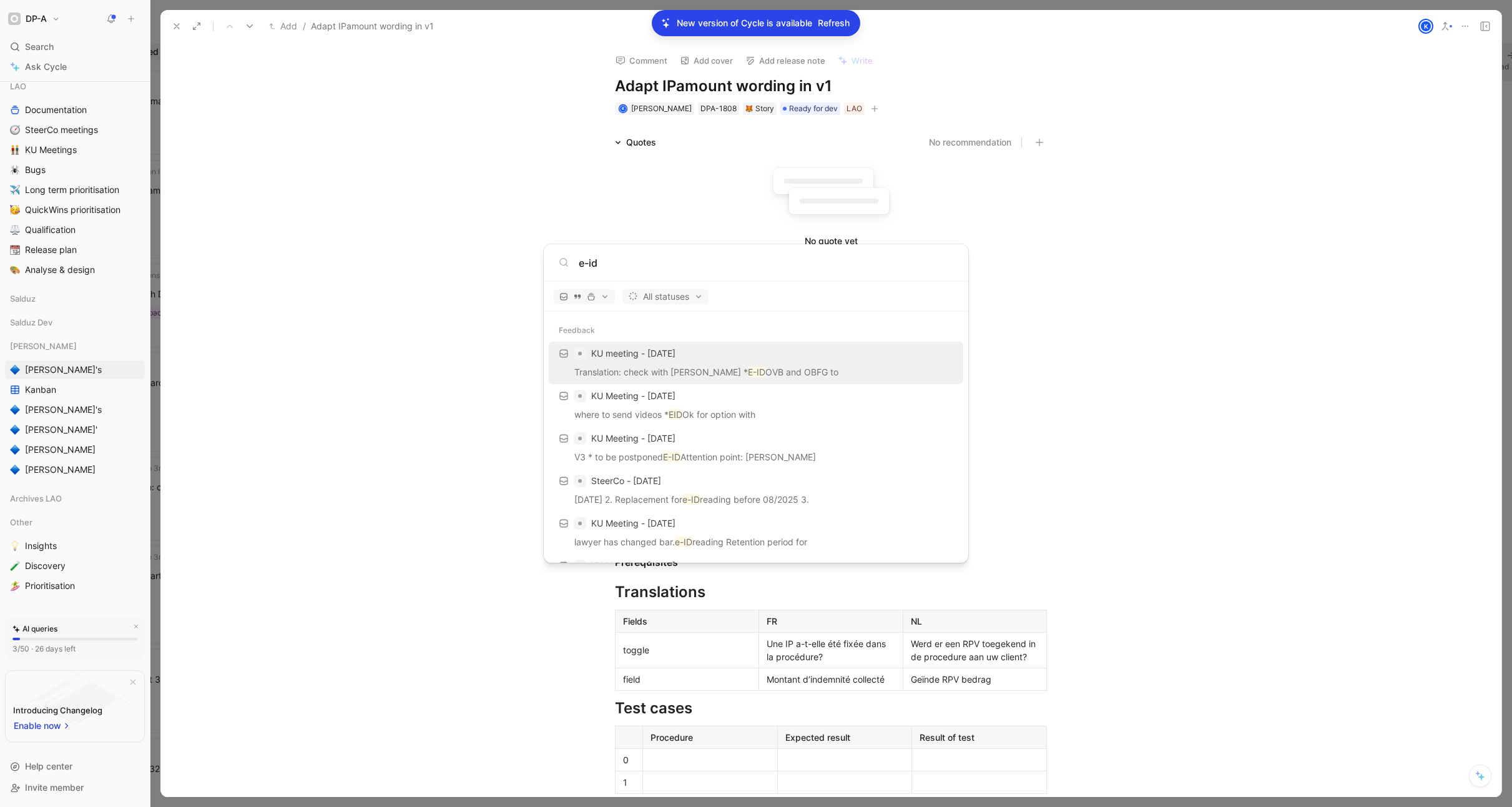
type input "e-id"
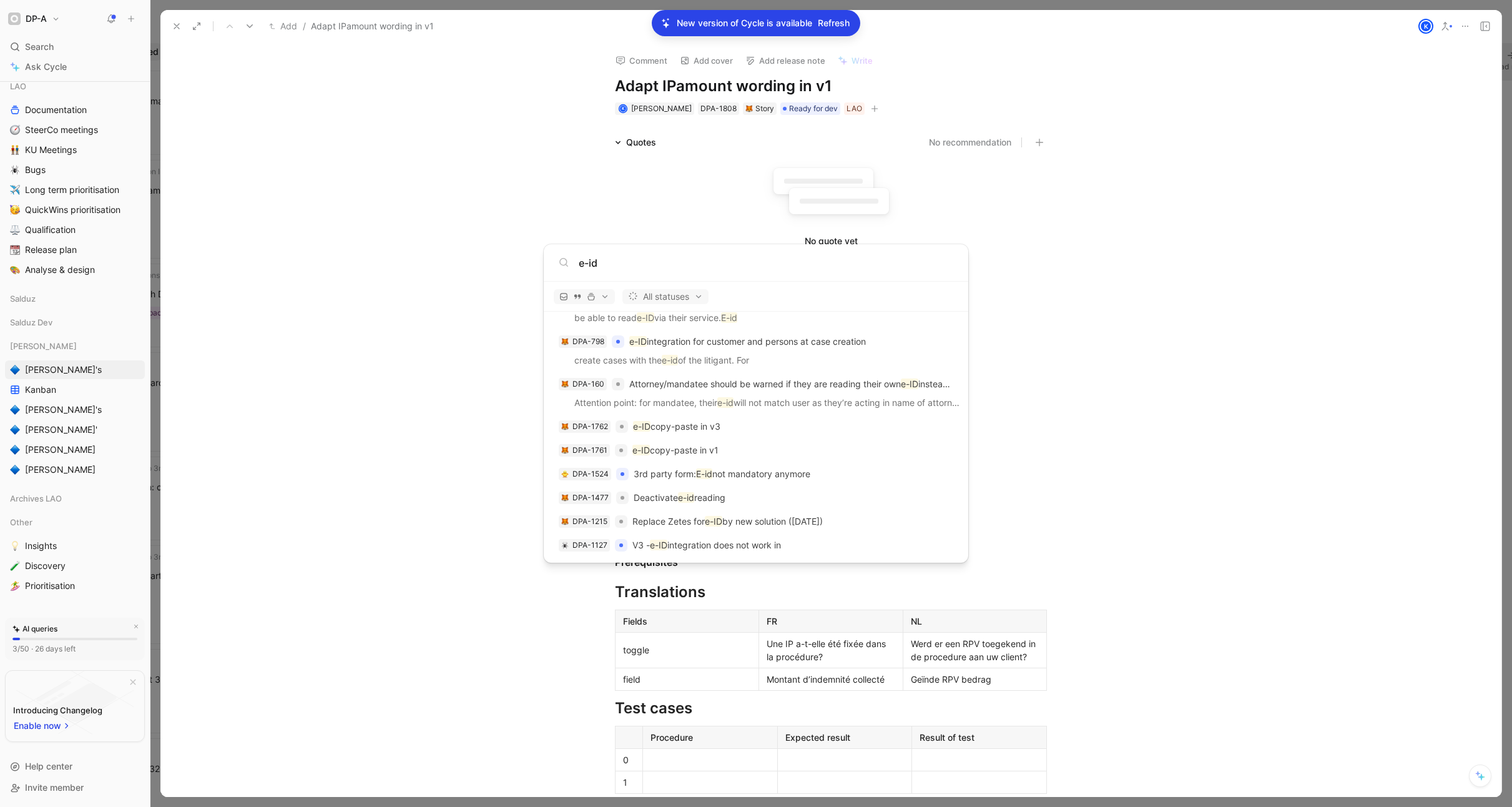
scroll to position [664, 0]
click at [748, 454] on div "DPA-1761 e-ID copy-paste in v1" at bounding box center [756, 453] width 407 height 22
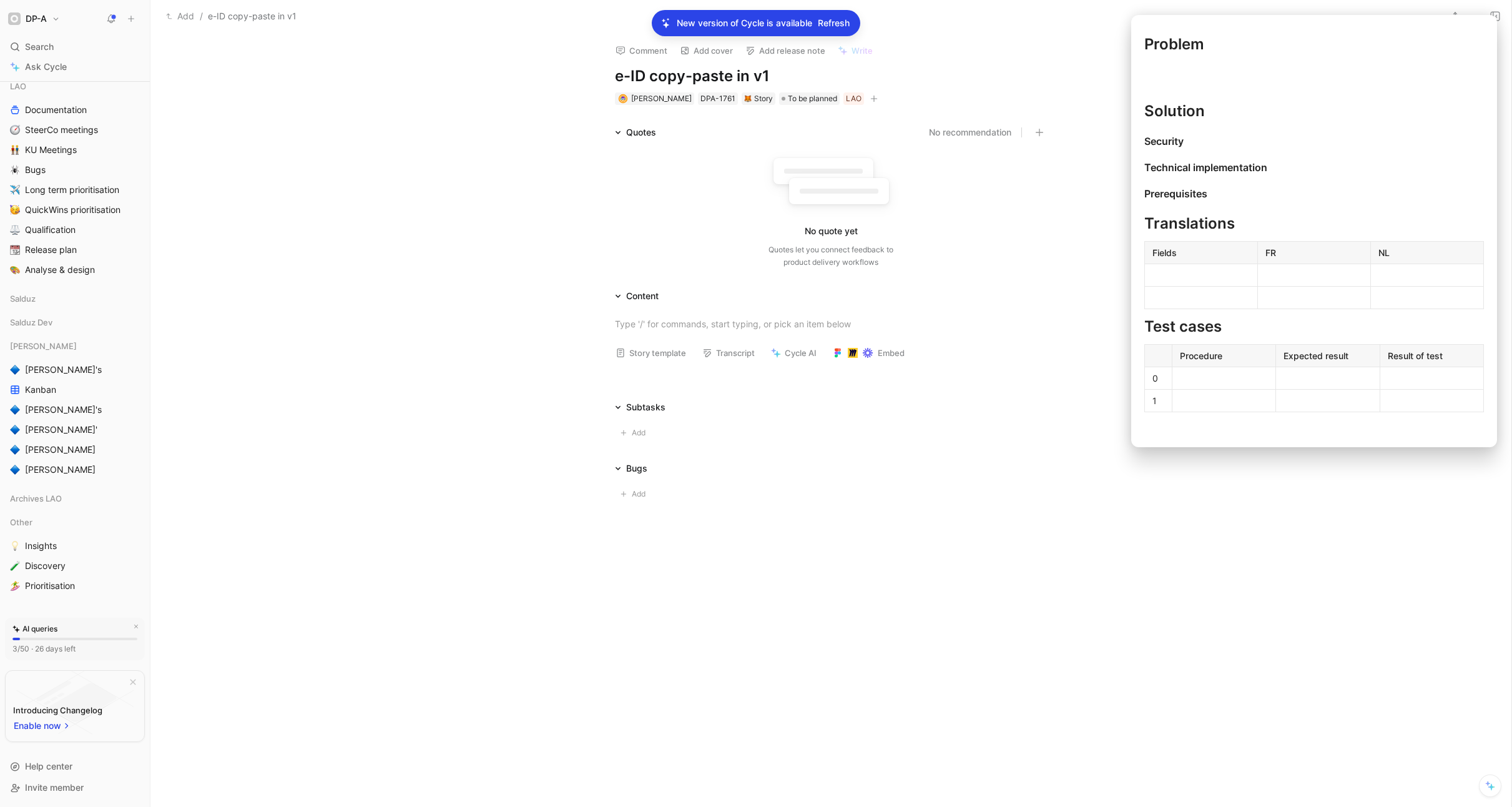
click at [663, 356] on button "Story template" at bounding box center [651, 353] width 82 height 17
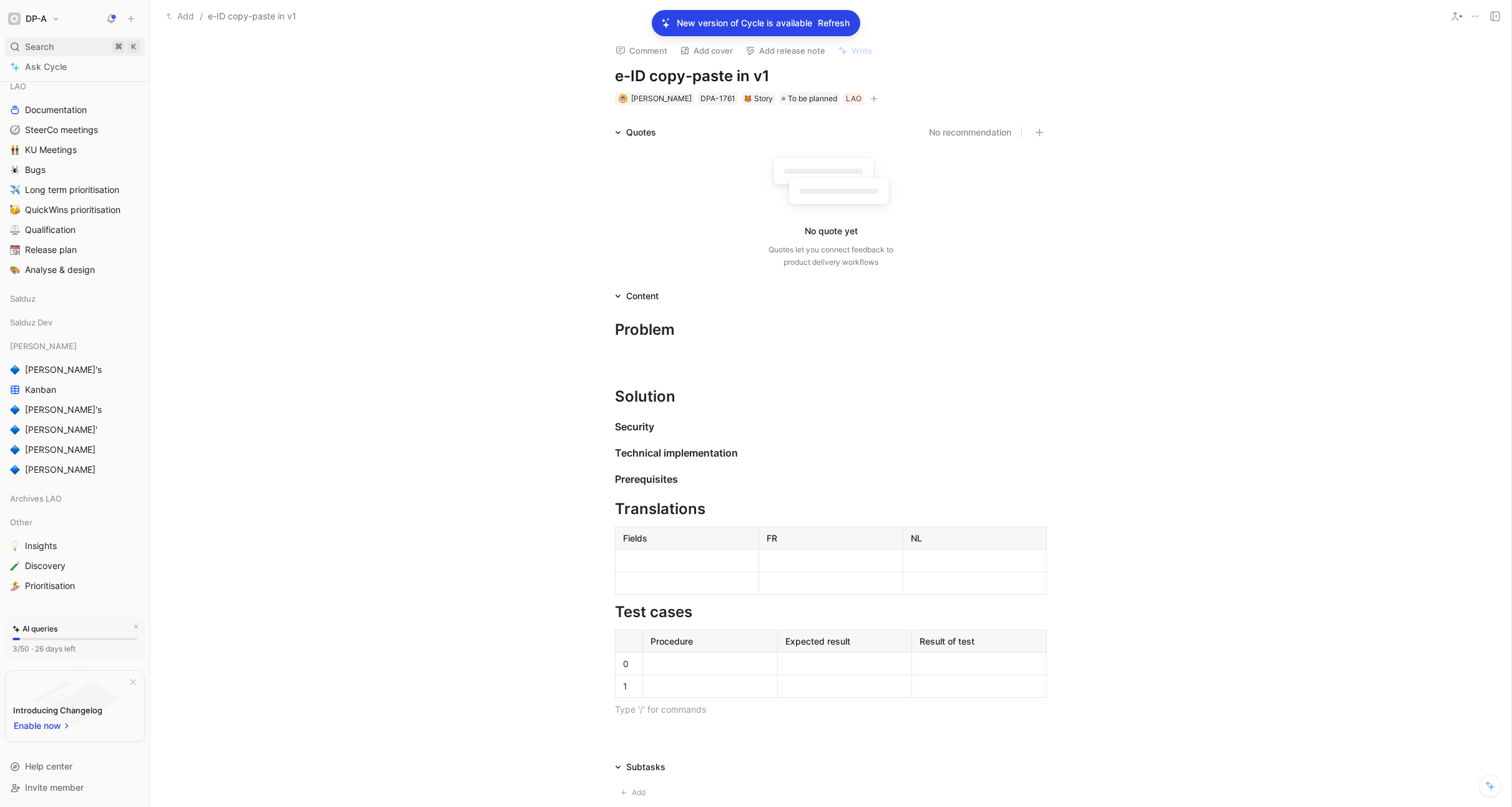
click at [44, 45] on span "Search" at bounding box center [39, 46] width 29 height 15
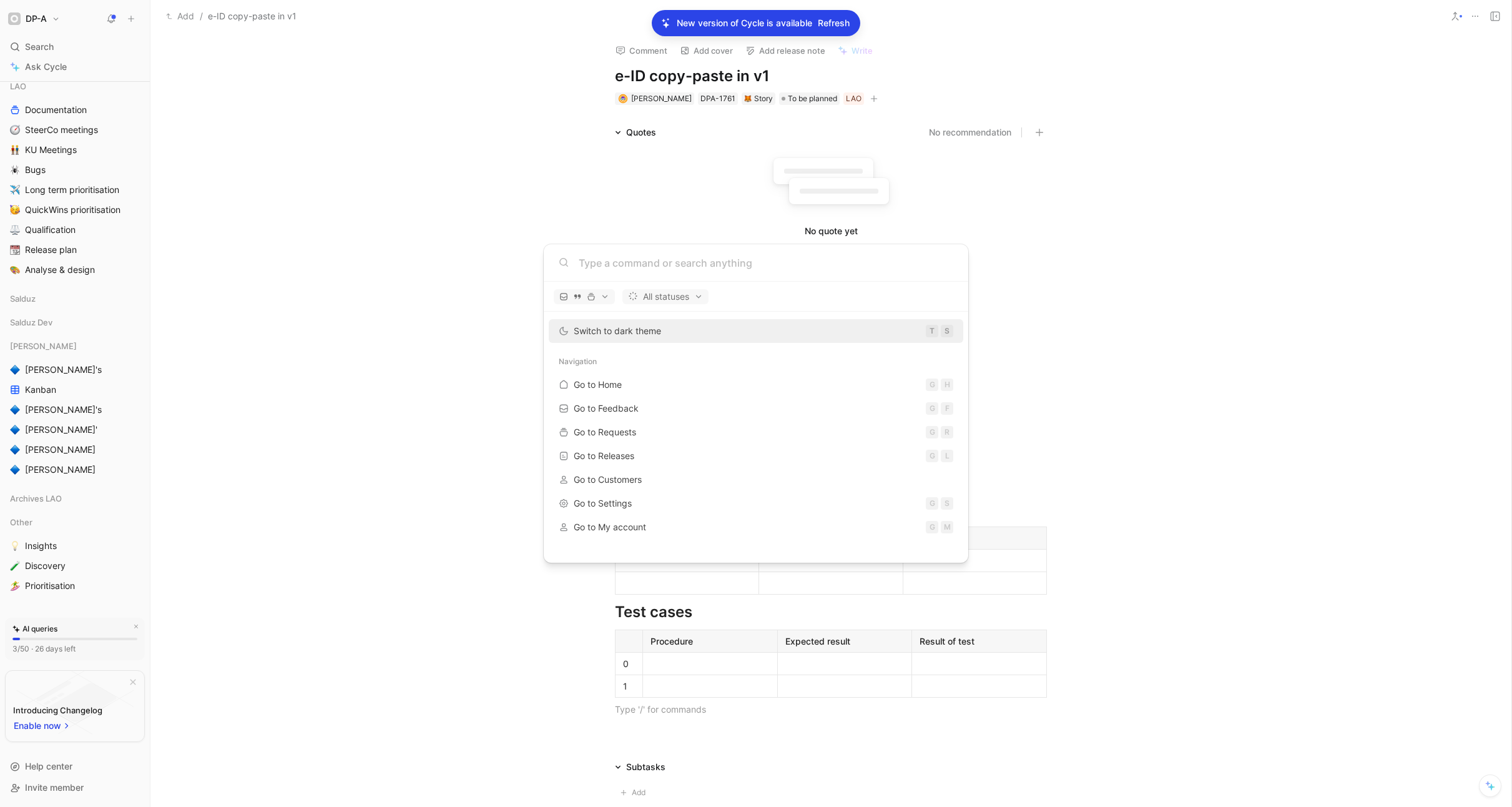
click at [349, 186] on body "DP-A Search ⌘ K Ask Cycle Workspace Home G then H Feedback G then F Requests G …" at bounding box center [756, 403] width 1512 height 807
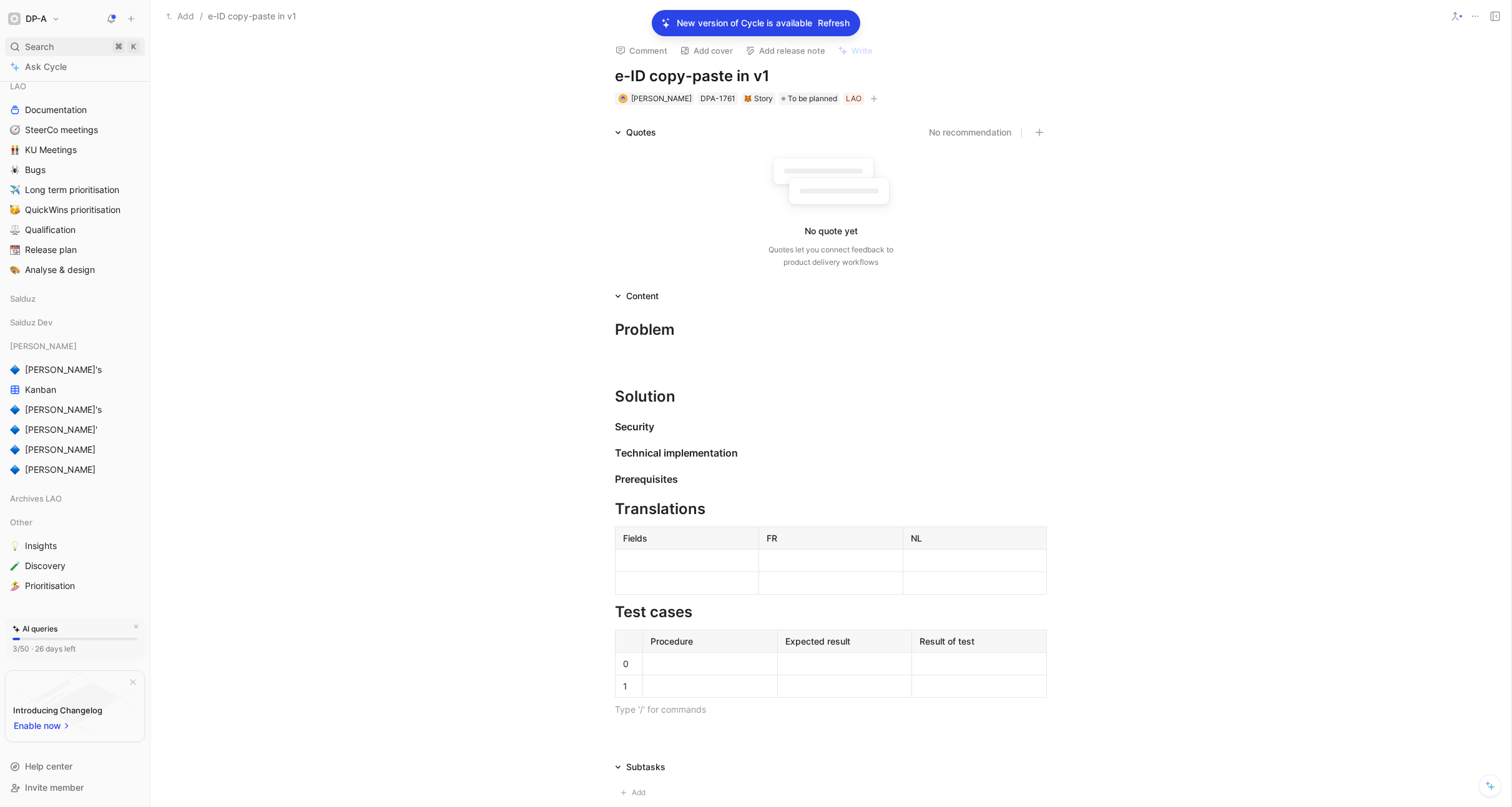
click at [52, 53] on span "Search" at bounding box center [39, 46] width 29 height 15
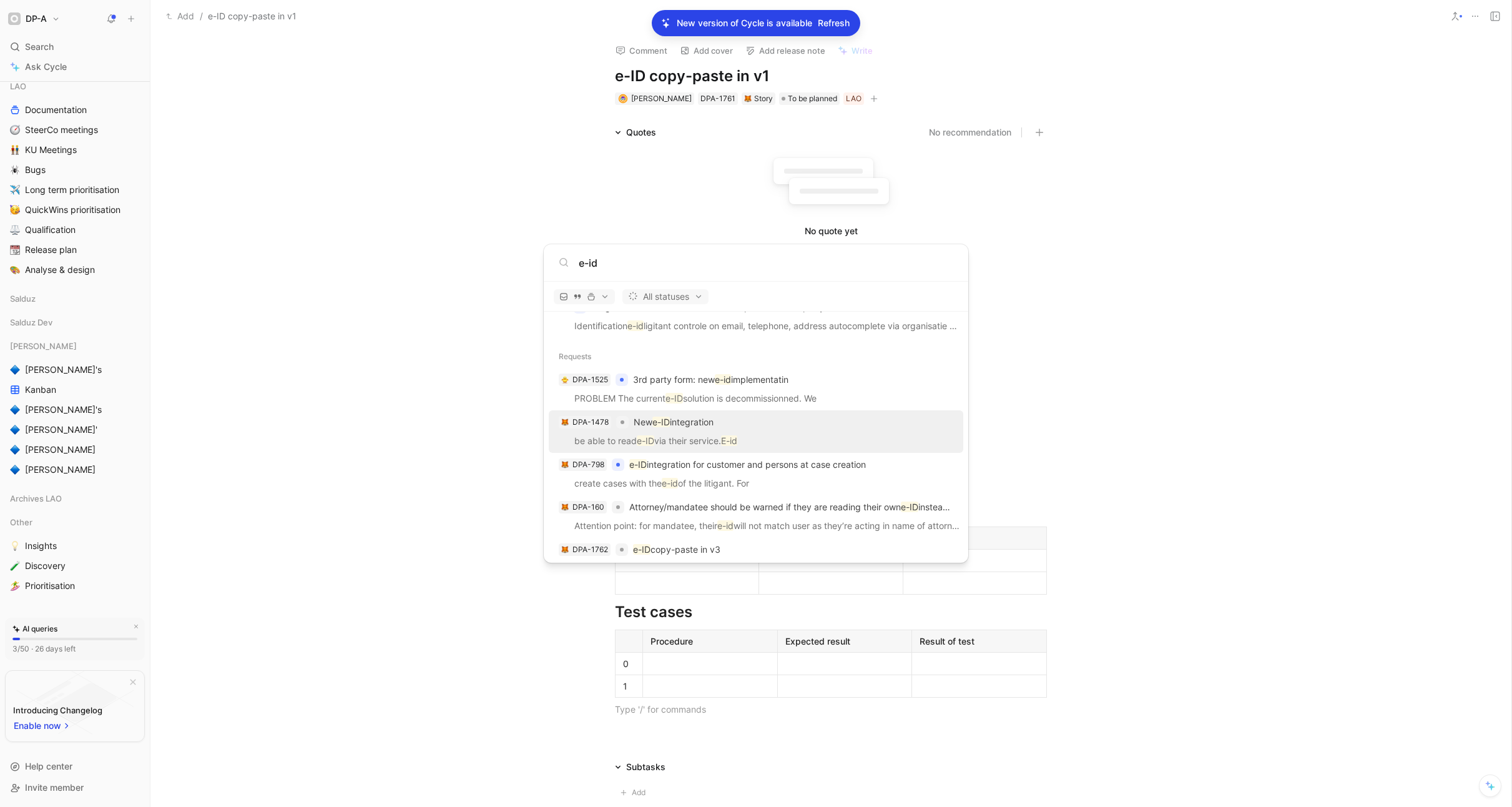
scroll to position [545, 0]
type input "e-id"
click at [730, 428] on div "DPA-1478 New e-ID integration" at bounding box center [756, 420] width 407 height 22
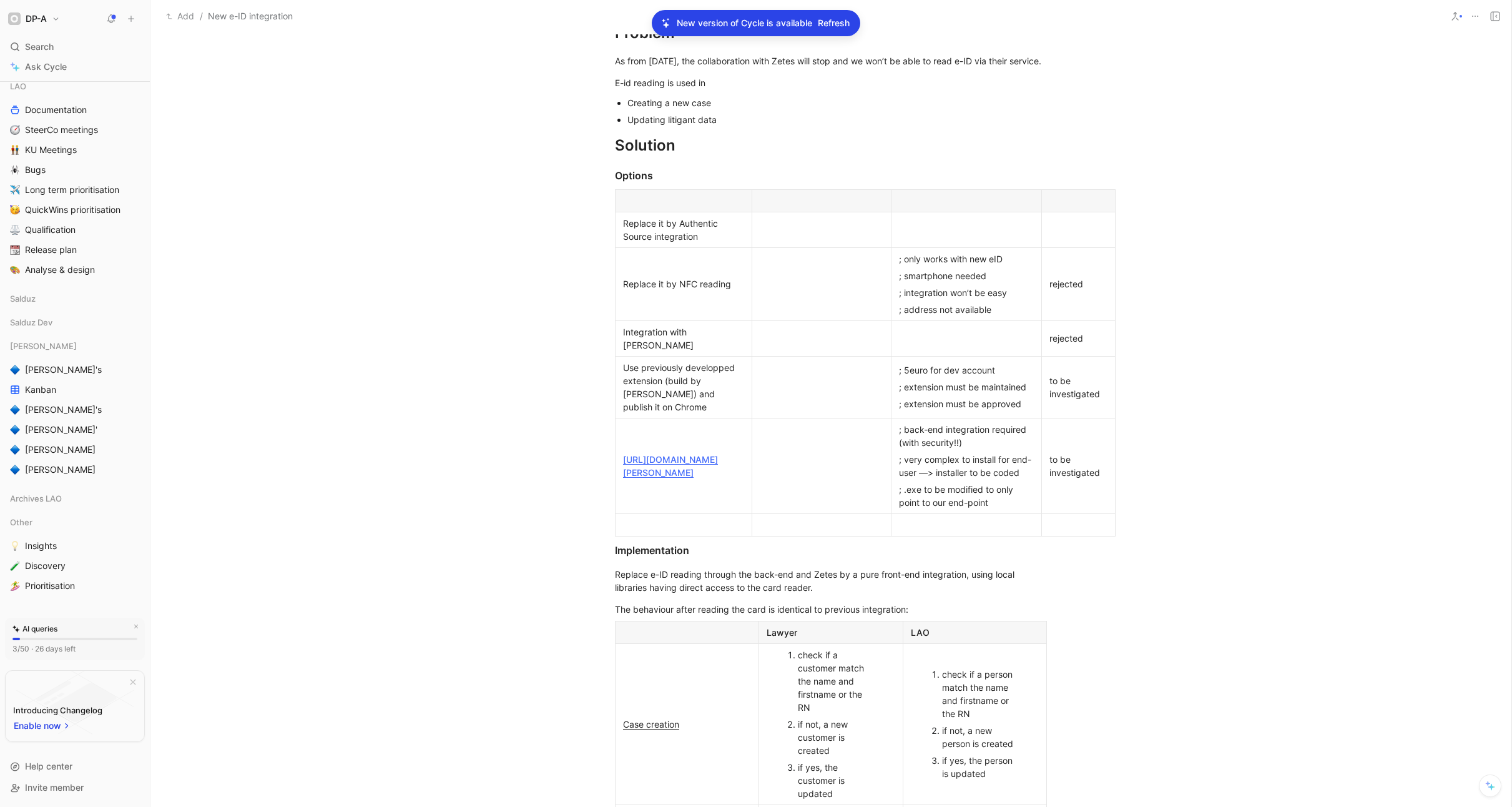
scroll to position [296, 0]
click at [710, 526] on div at bounding box center [683, 526] width 121 height 13
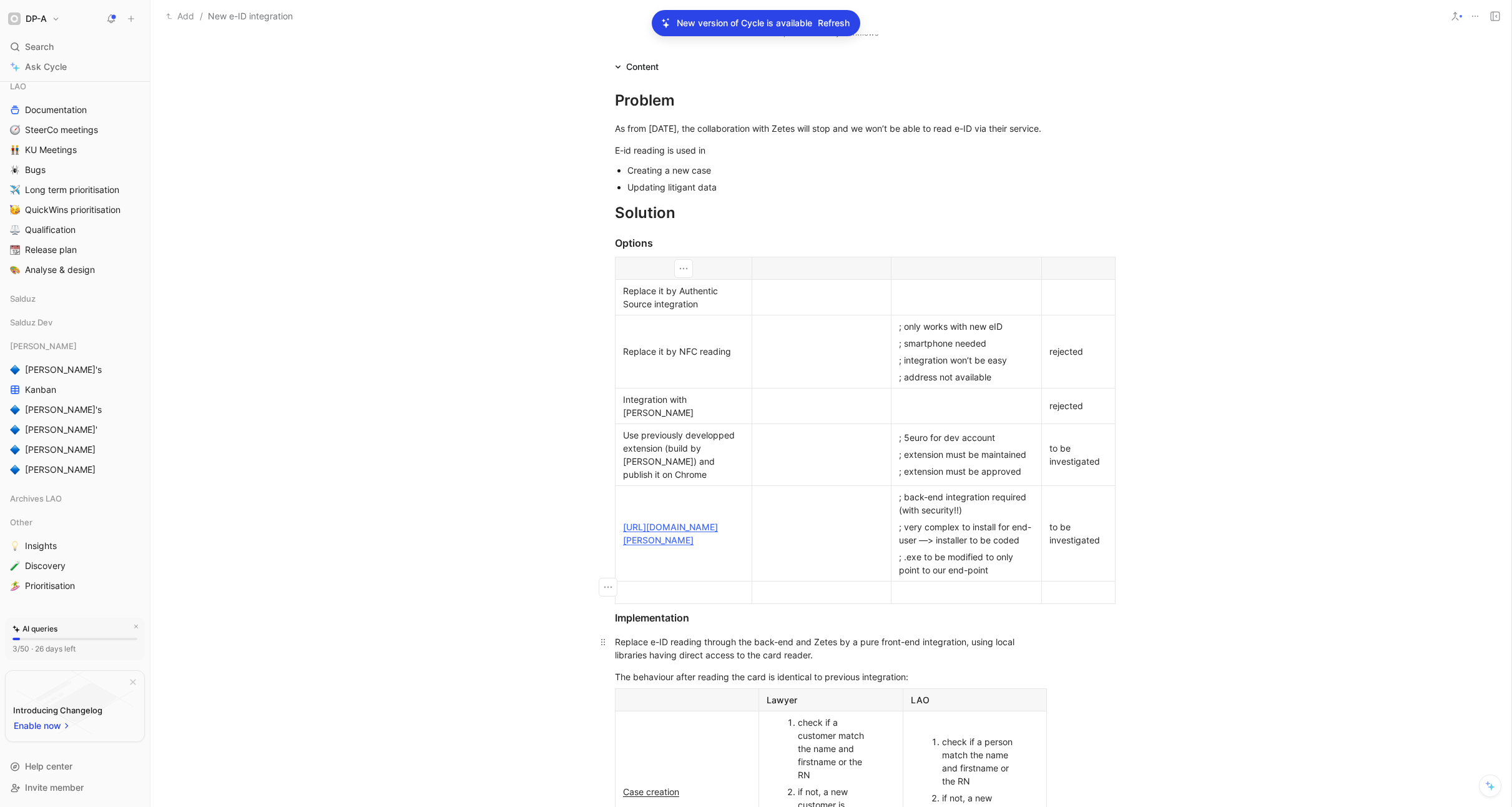
scroll to position [228, 0]
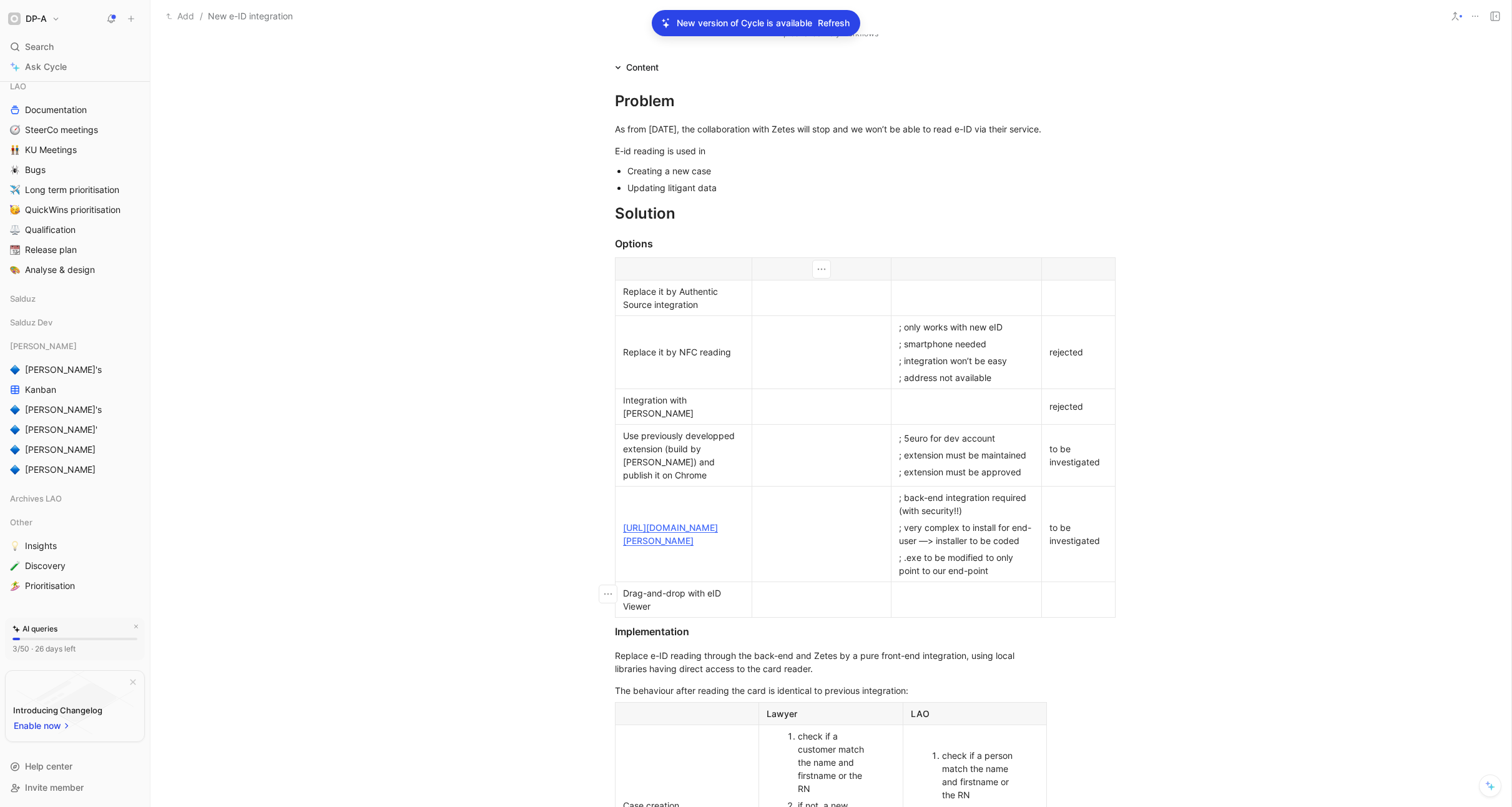
click at [836, 275] on div at bounding box center [821, 269] width 123 height 13
click at [996, 275] on div at bounding box center [966, 269] width 135 height 13
click at [865, 358] on div at bounding box center [821, 352] width 123 height 13
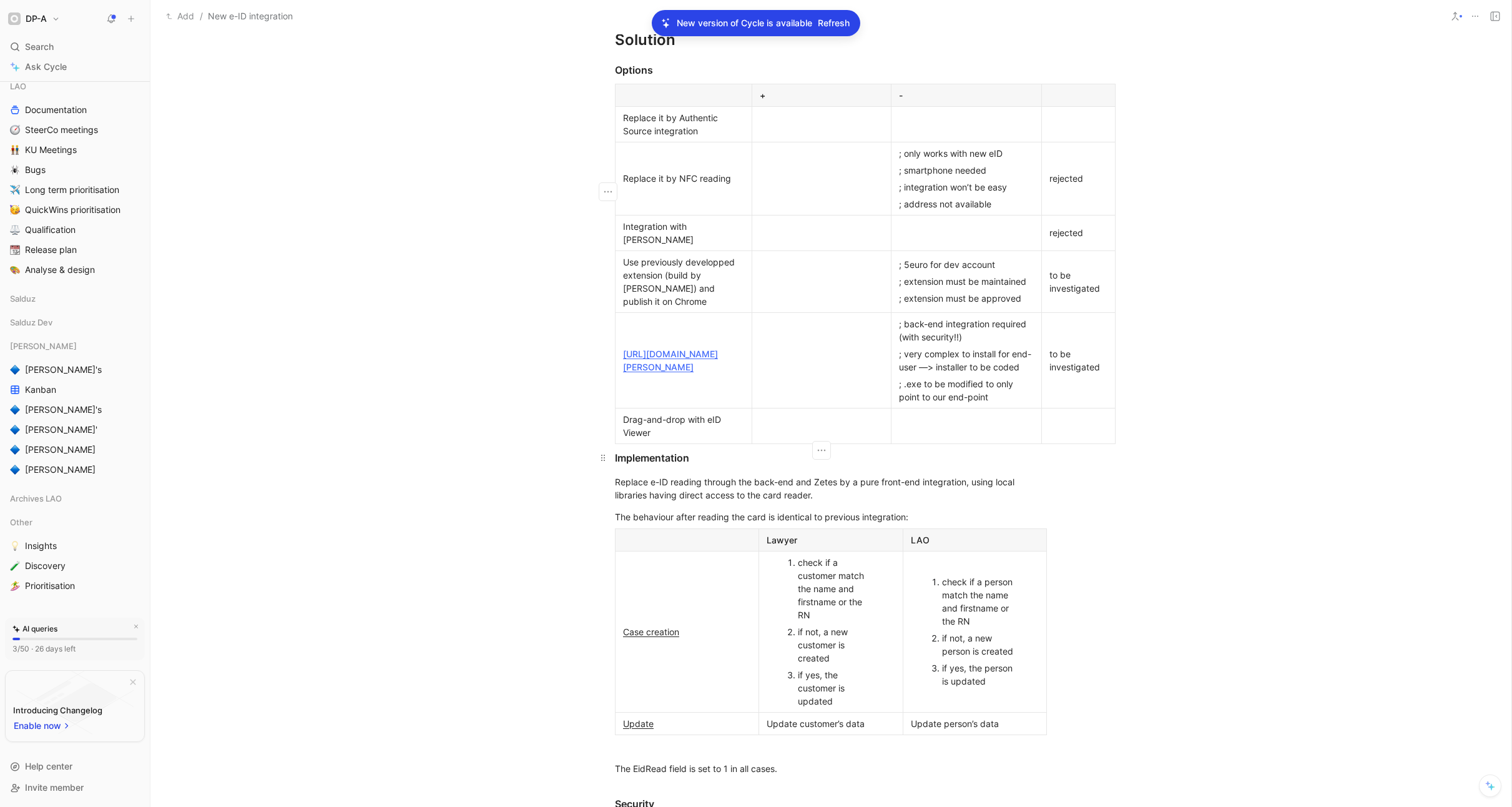
scroll to position [508, 0]
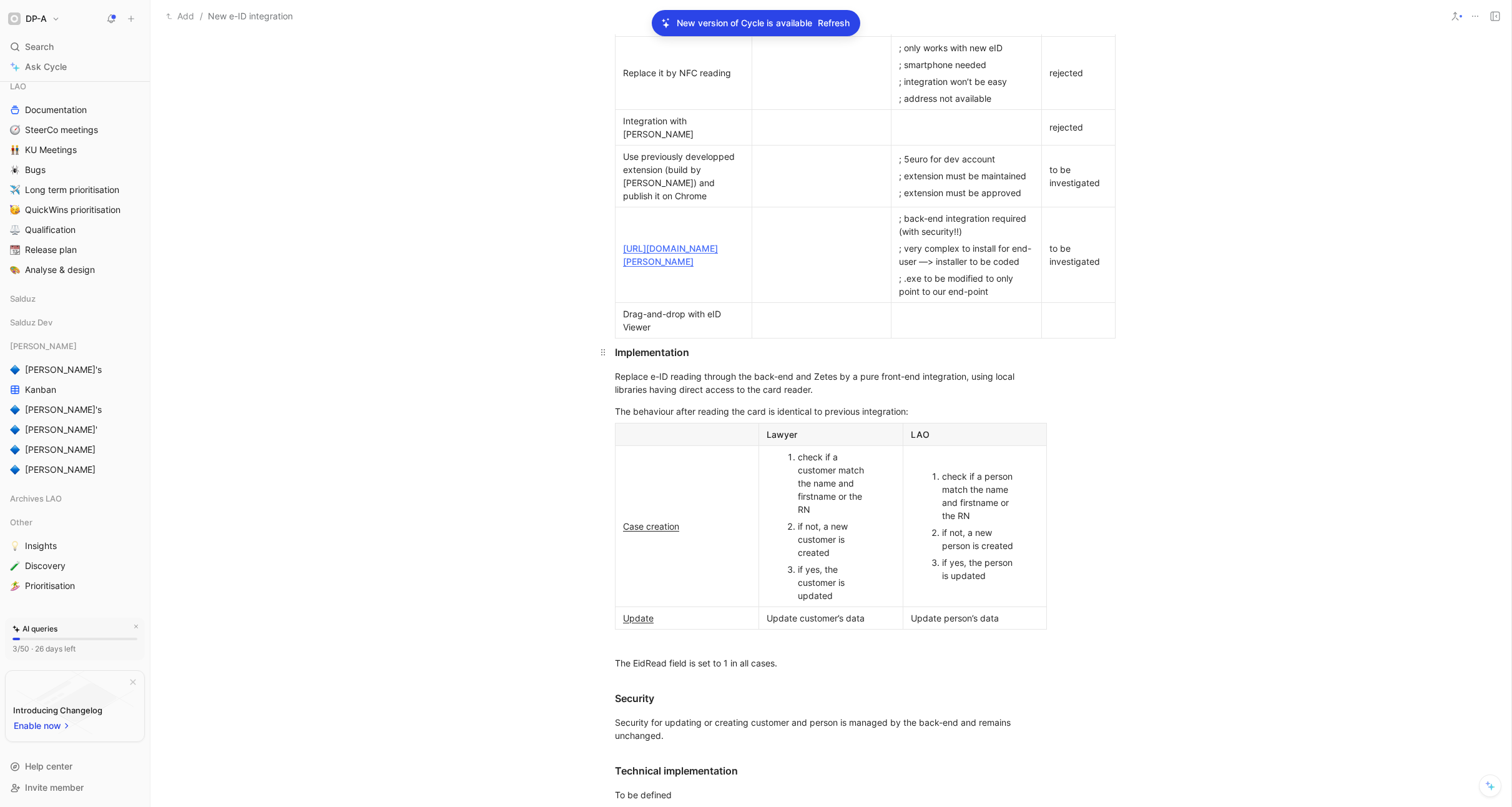
click at [614, 351] on h3 "Implementation" at bounding box center [831, 352] width 480 height 25
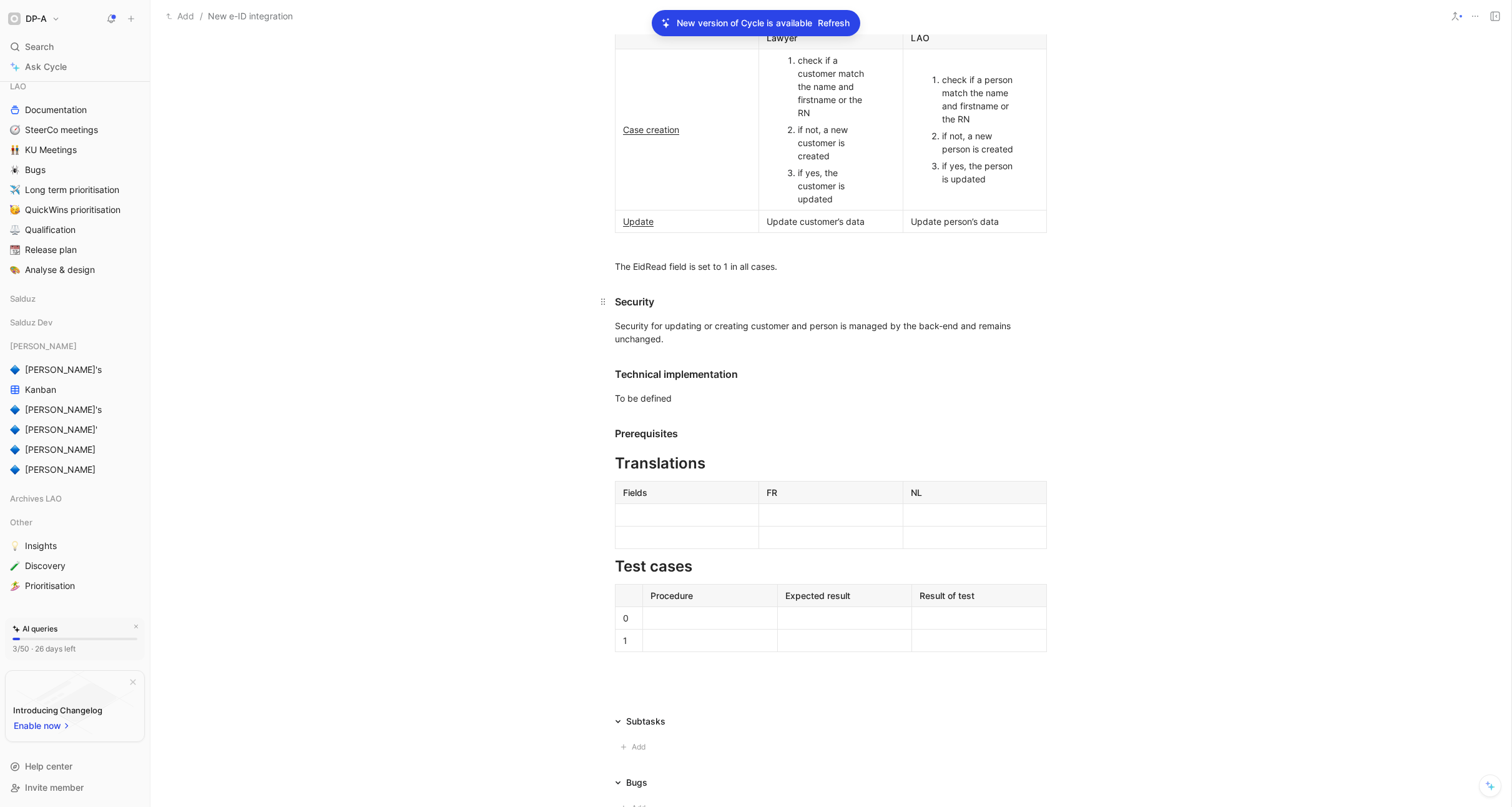
scroll to position [1066, 0]
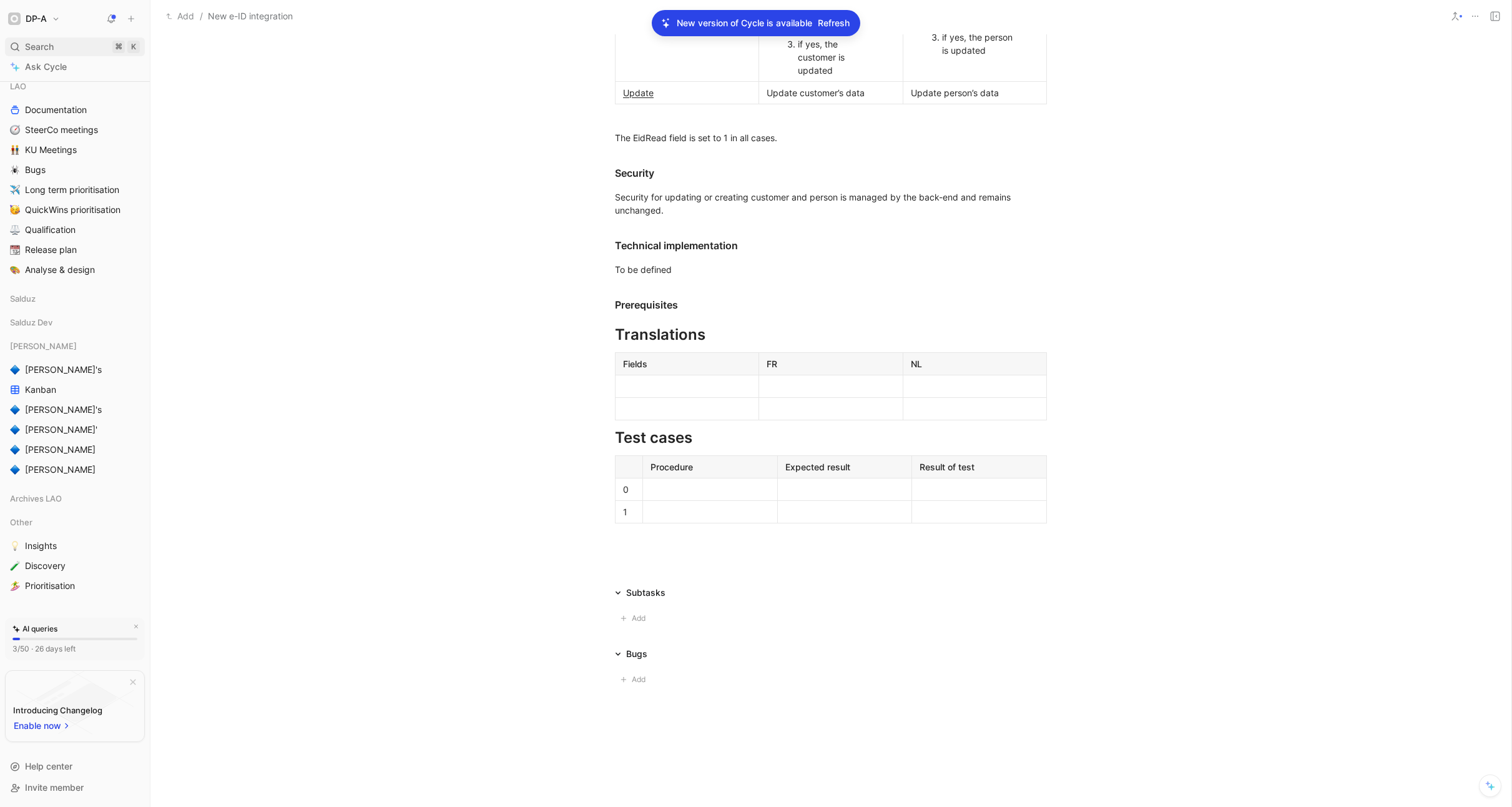
click at [40, 49] on span "Search" at bounding box center [39, 46] width 29 height 15
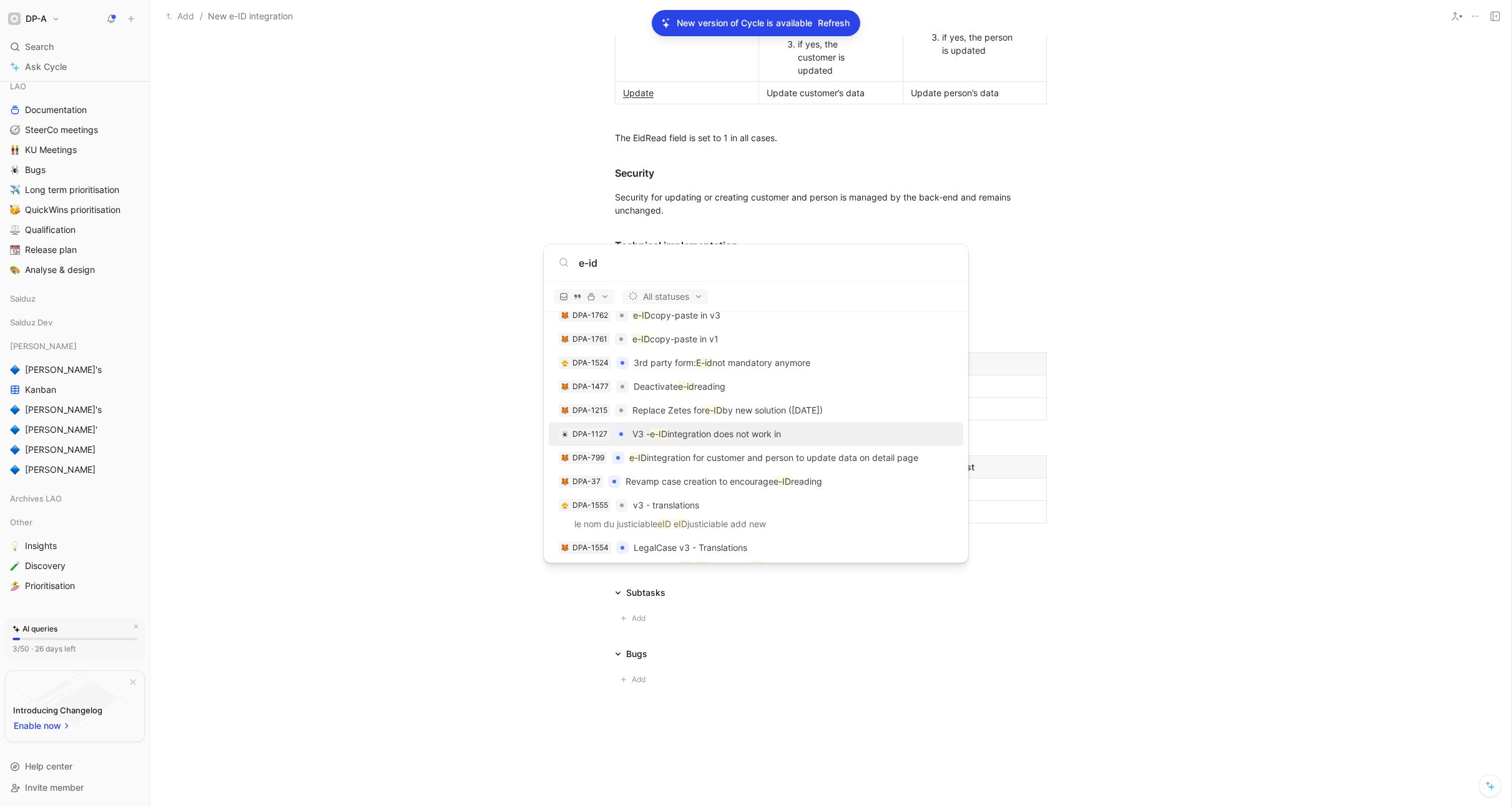
scroll to position [776, 0]
type input "e-id"
click at [710, 411] on mark "e-ID" at bounding box center [713, 411] width 17 height 11
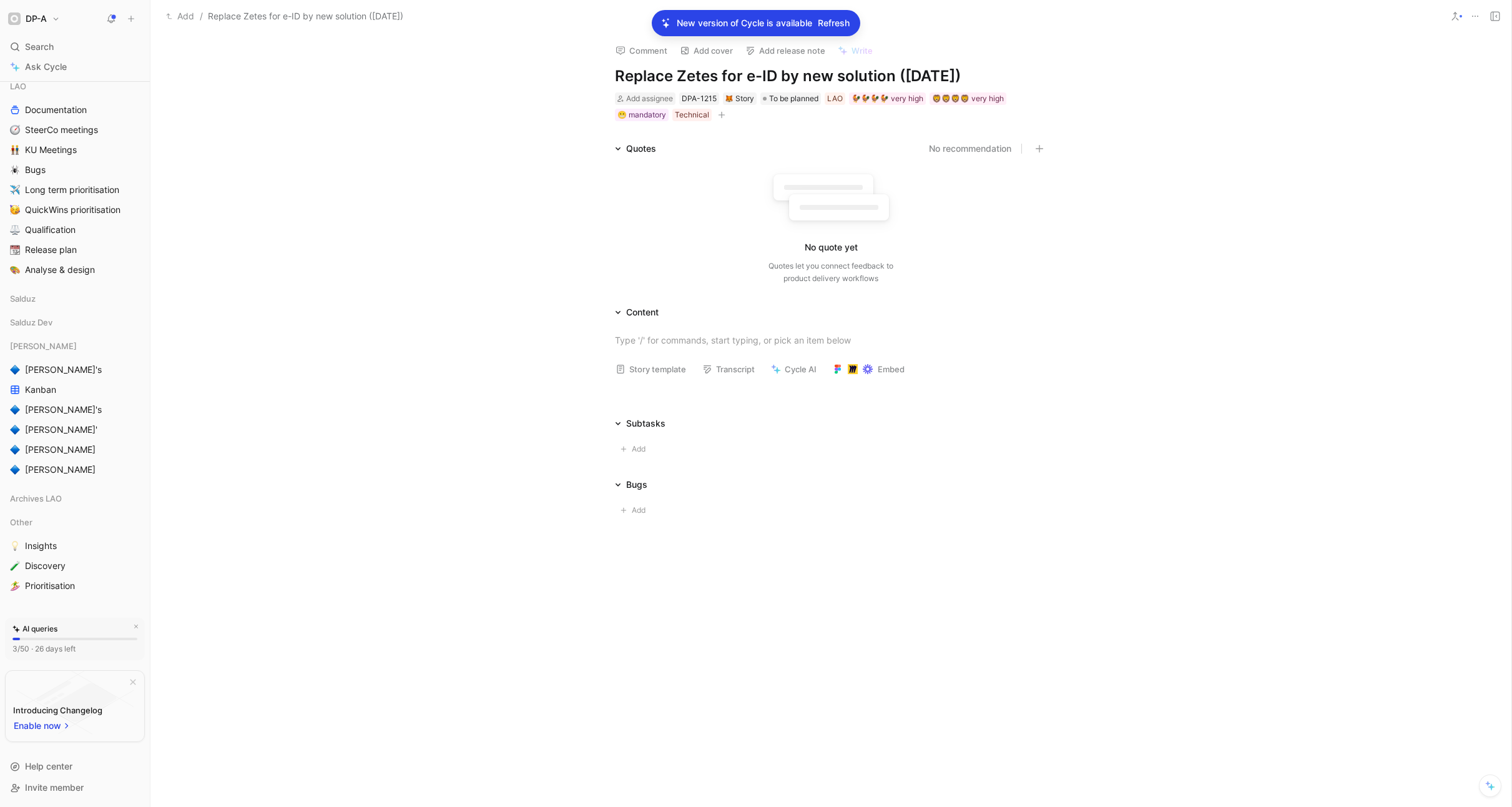
click at [1480, 17] on button at bounding box center [1475, 16] width 17 height 17
click at [1391, 99] on div "Delete" at bounding box center [1422, 99] width 114 height 15
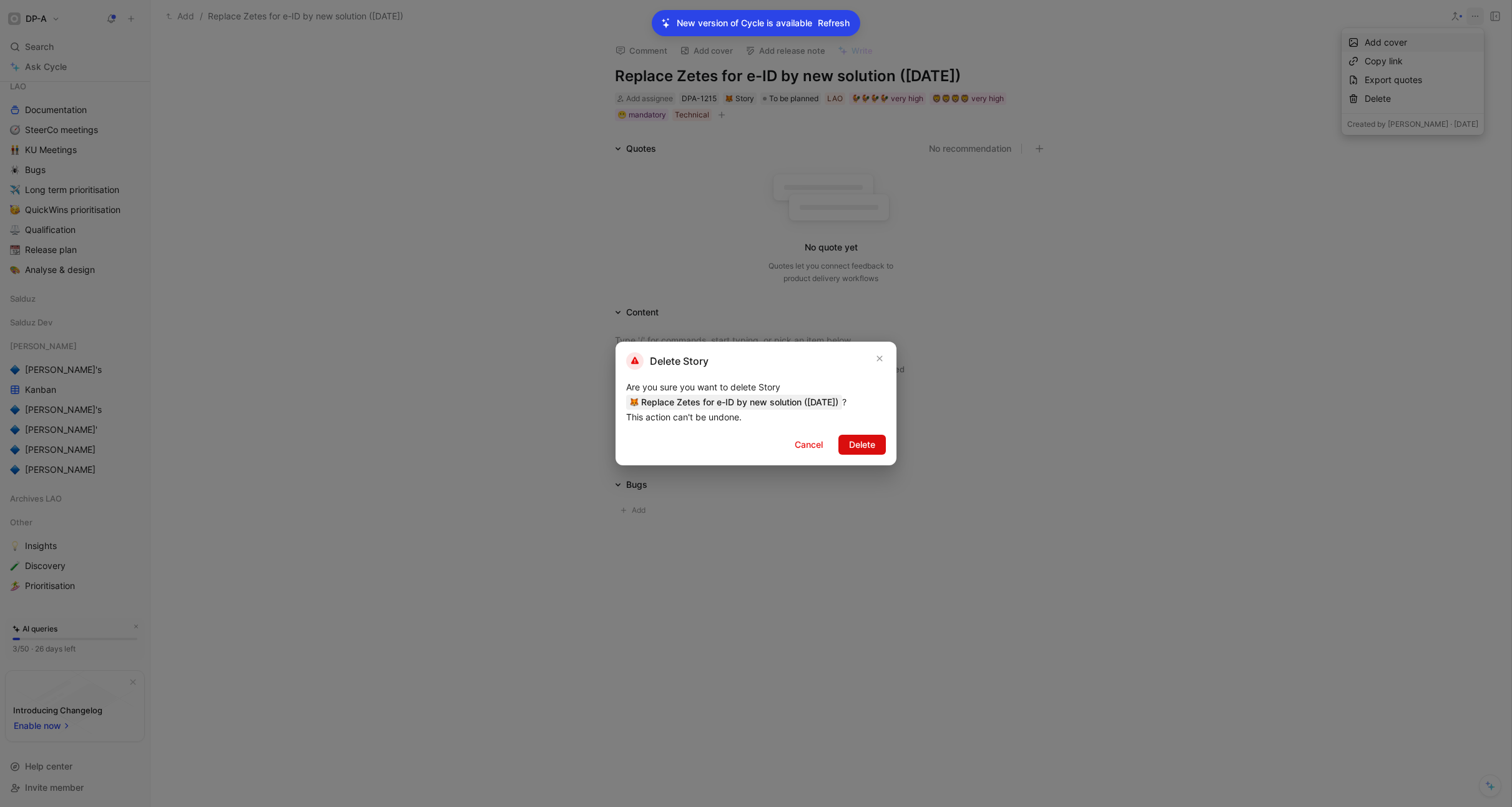
click at [871, 449] on span "Delete" at bounding box center [862, 444] width 26 height 15
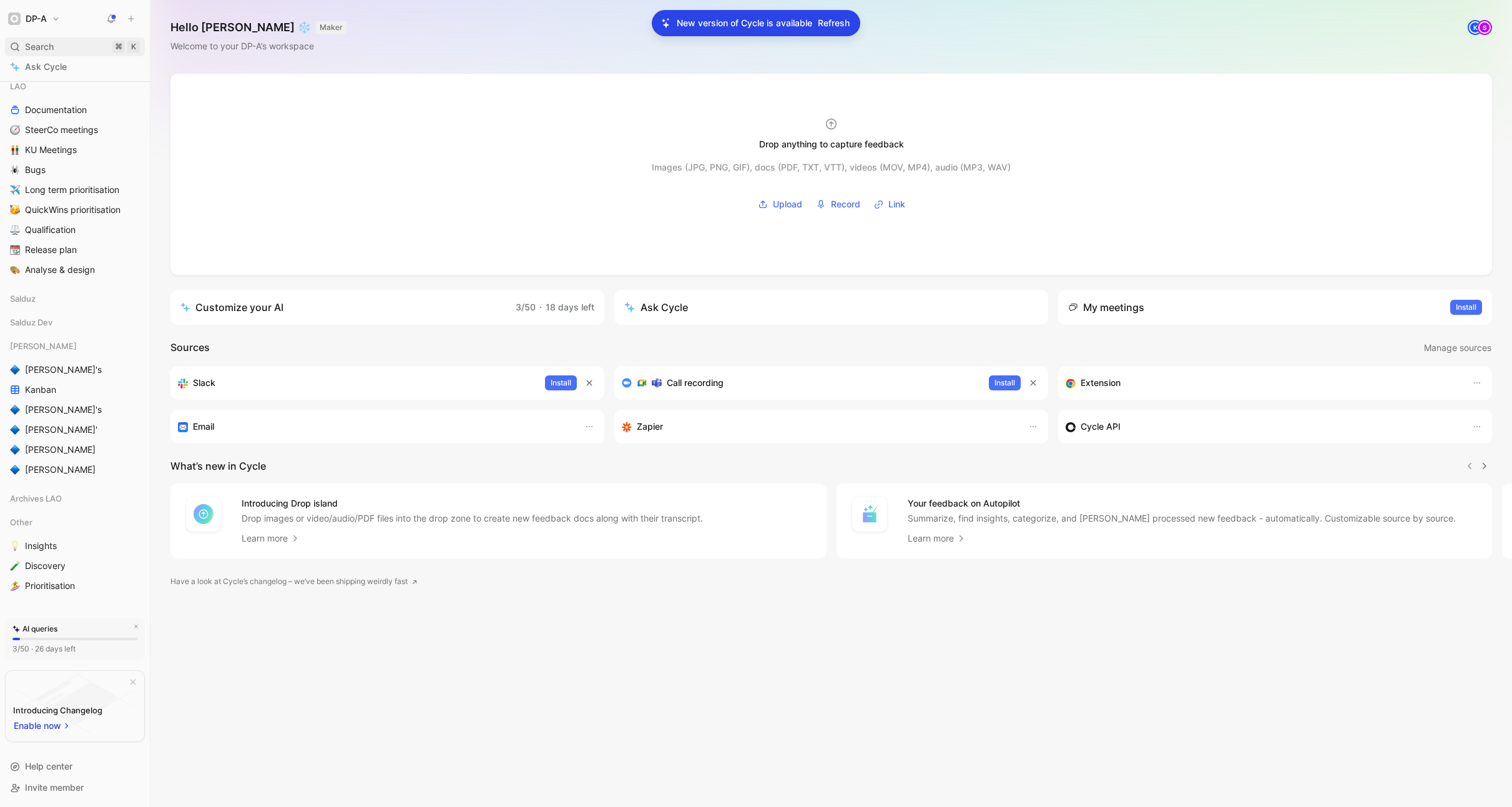
click at [47, 49] on span "Search" at bounding box center [39, 46] width 29 height 15
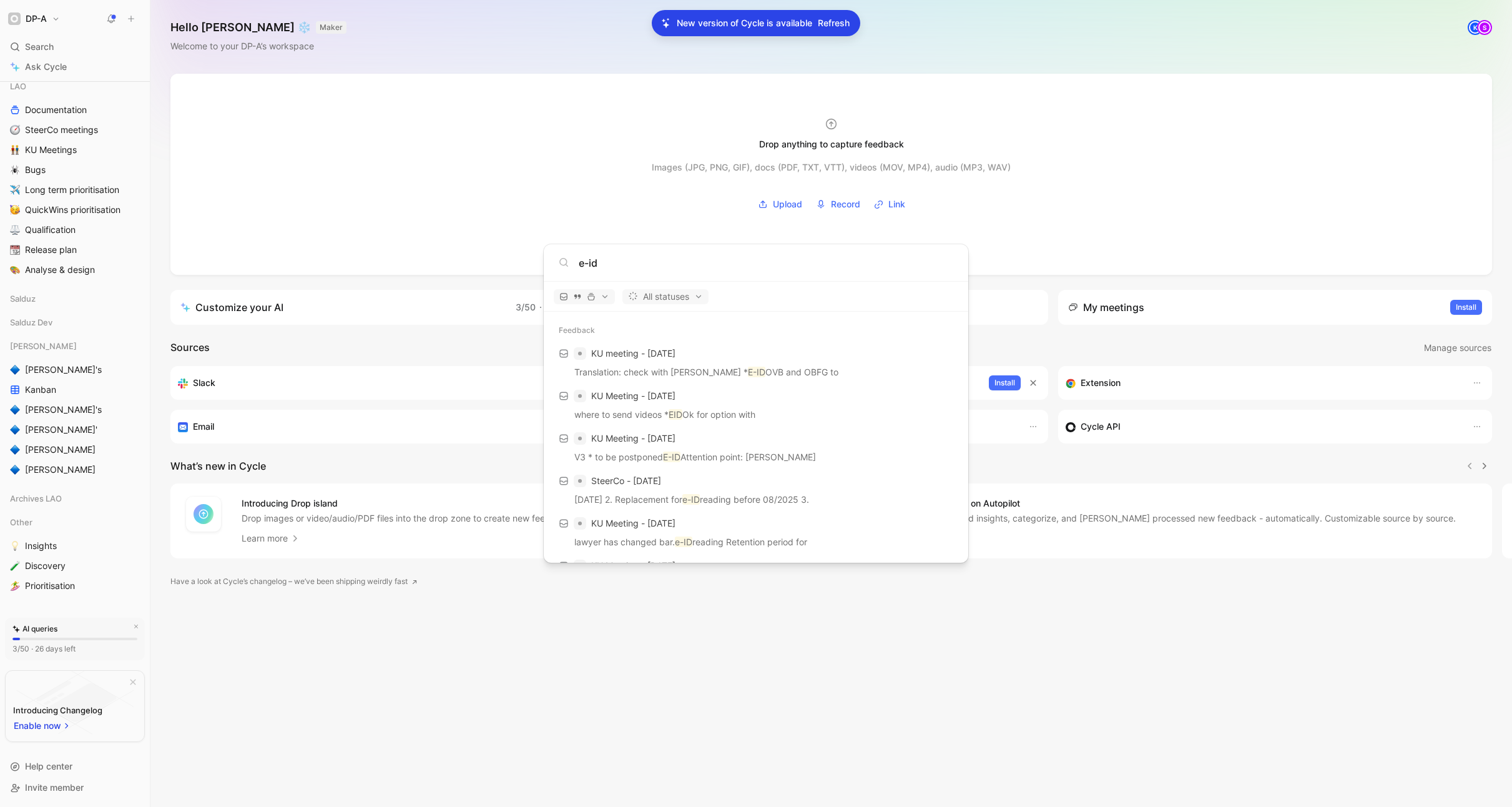
type input "e-id"
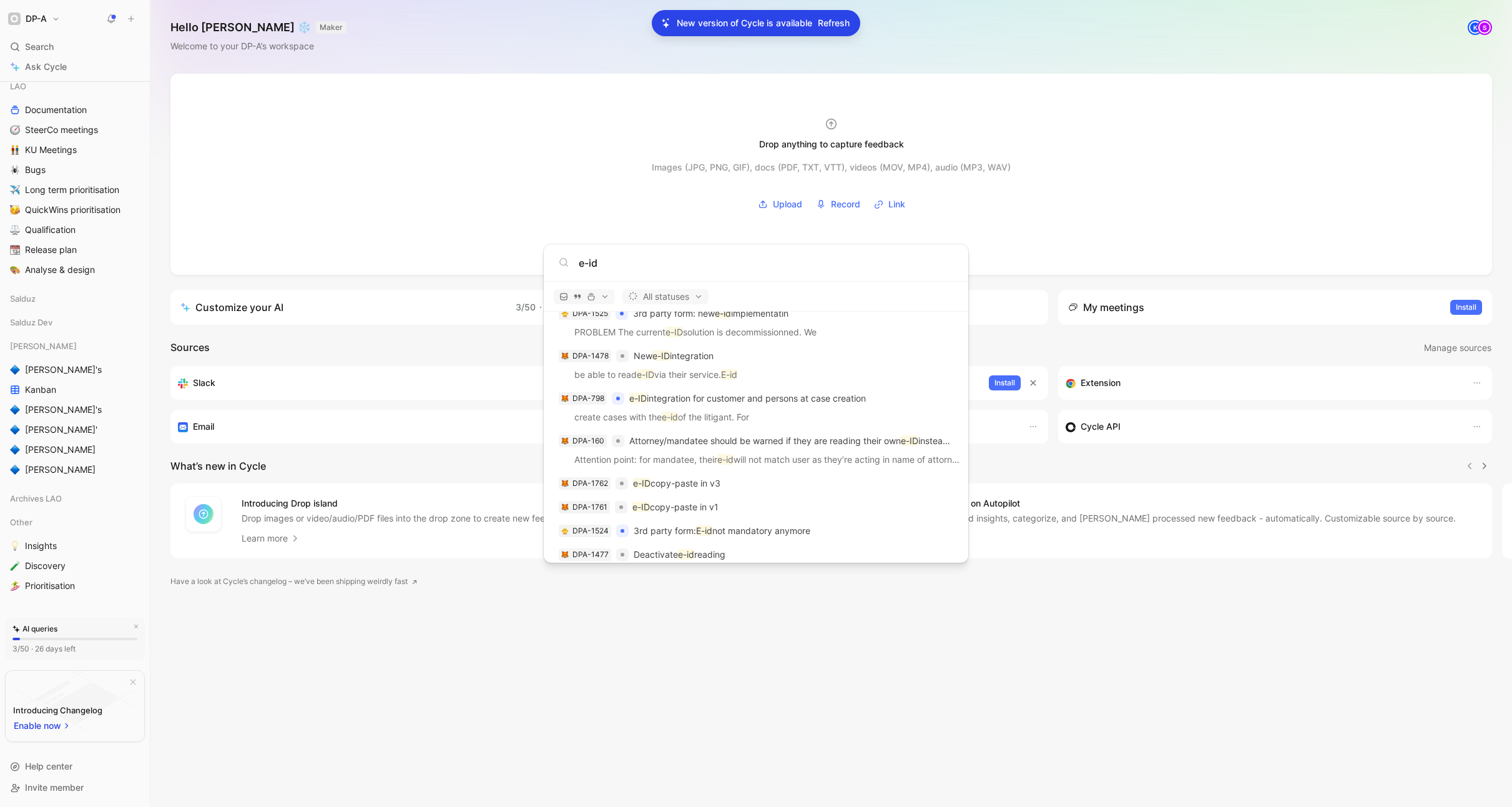
scroll to position [614, 0]
click at [686, 481] on p "e-ID copy-paste in v3" at bounding box center [677, 479] width 88 height 15
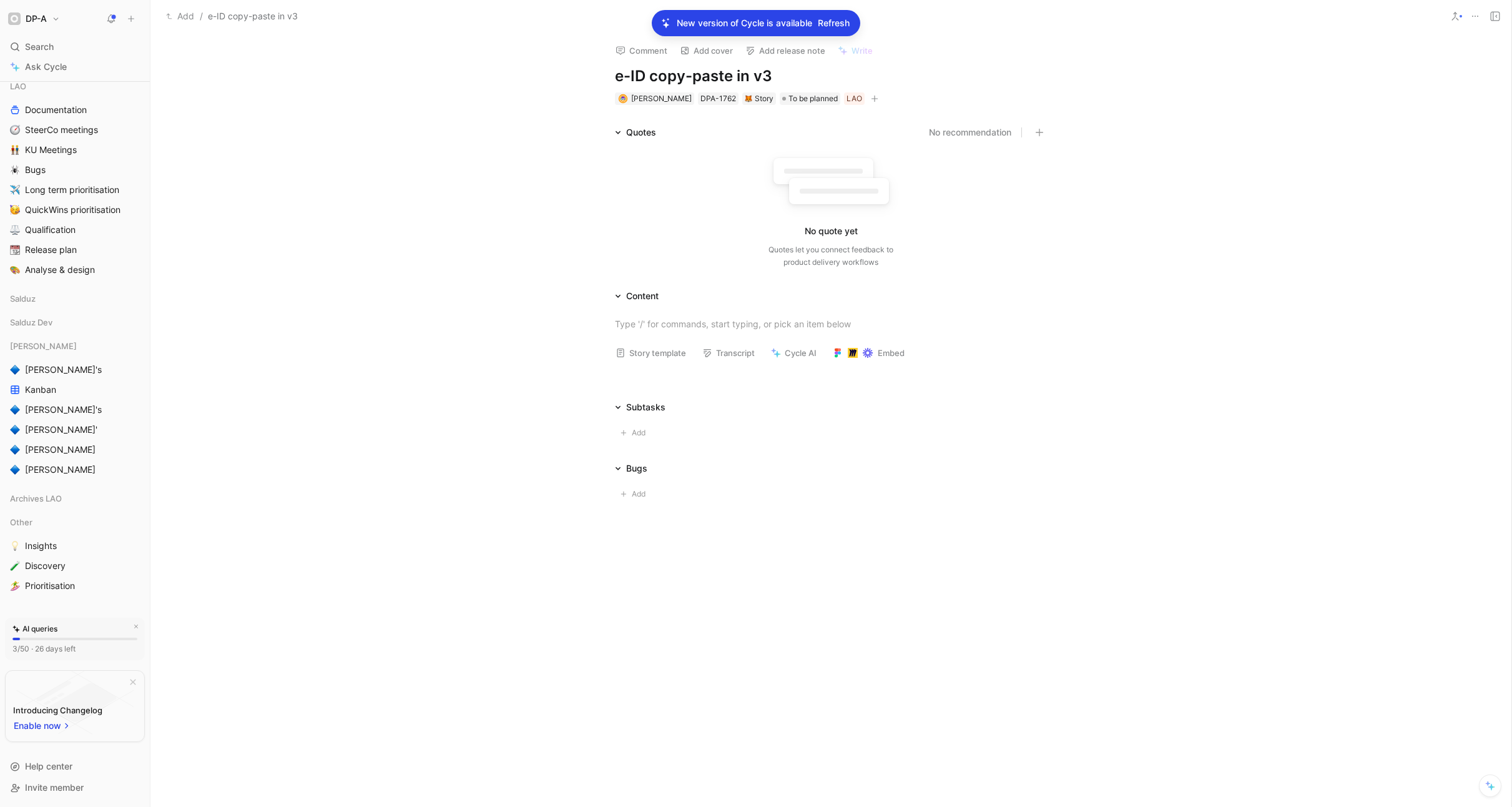
click at [650, 75] on h1 "e-ID copy-paste in v3" at bounding box center [830, 76] width 432 height 20
click at [762, 99] on div "Story" at bounding box center [759, 99] width 29 height 13
click at [748, 260] on span "Subtask" at bounding box center [734, 259] width 34 height 11
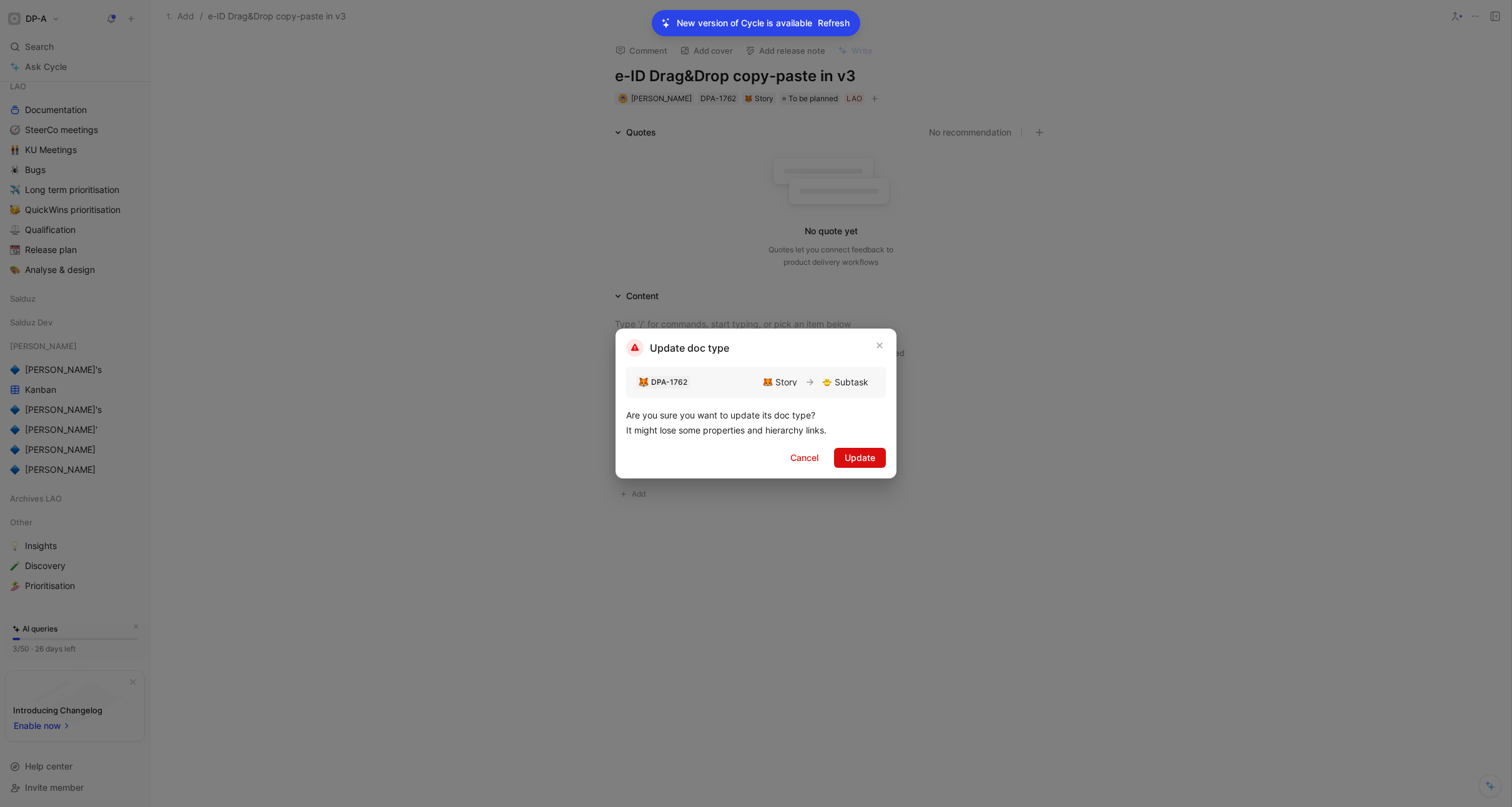
click at [859, 452] on span "Update" at bounding box center [860, 458] width 31 height 15
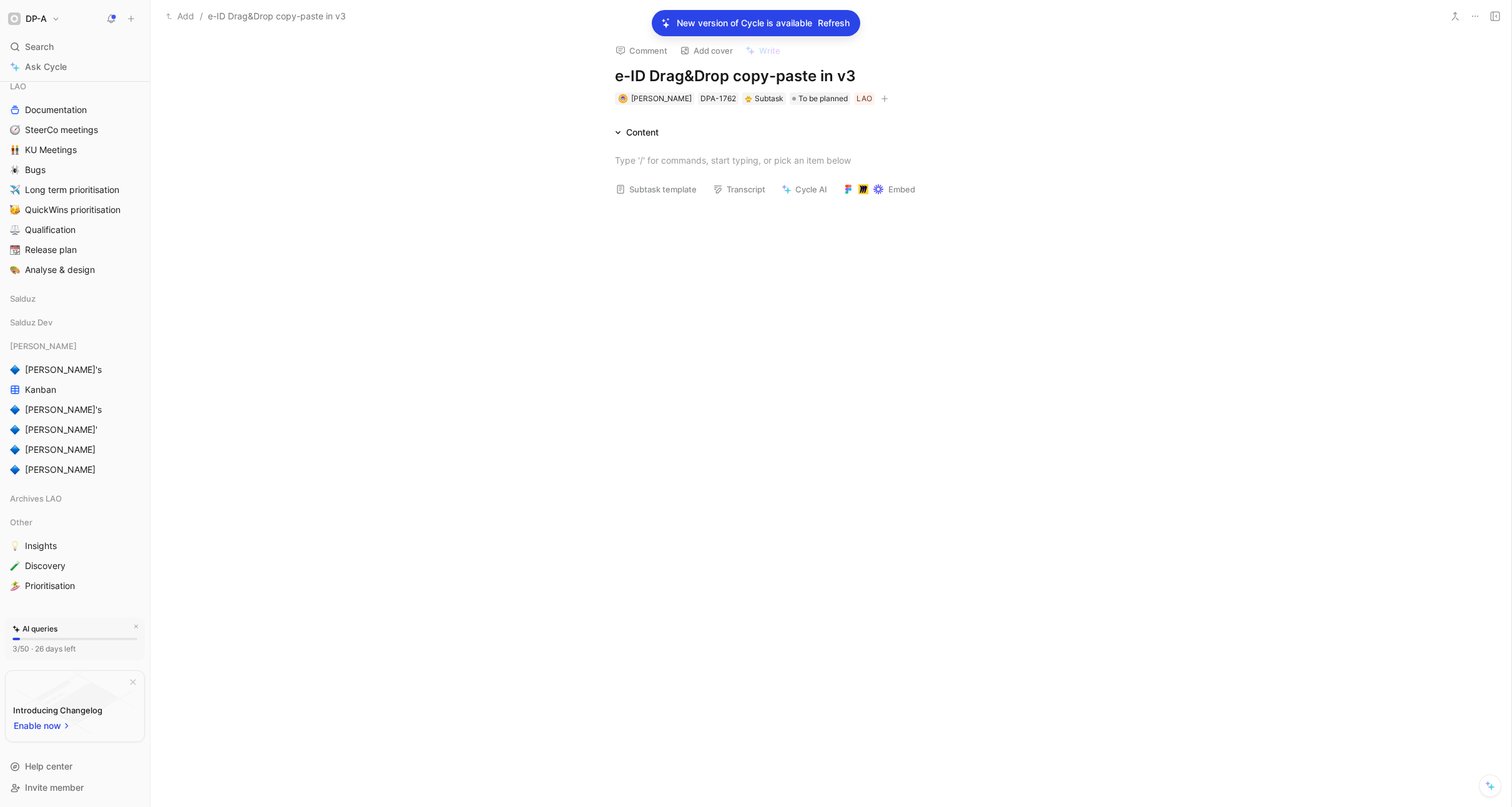
click at [187, 19] on button "Add" at bounding box center [180, 16] width 35 height 15
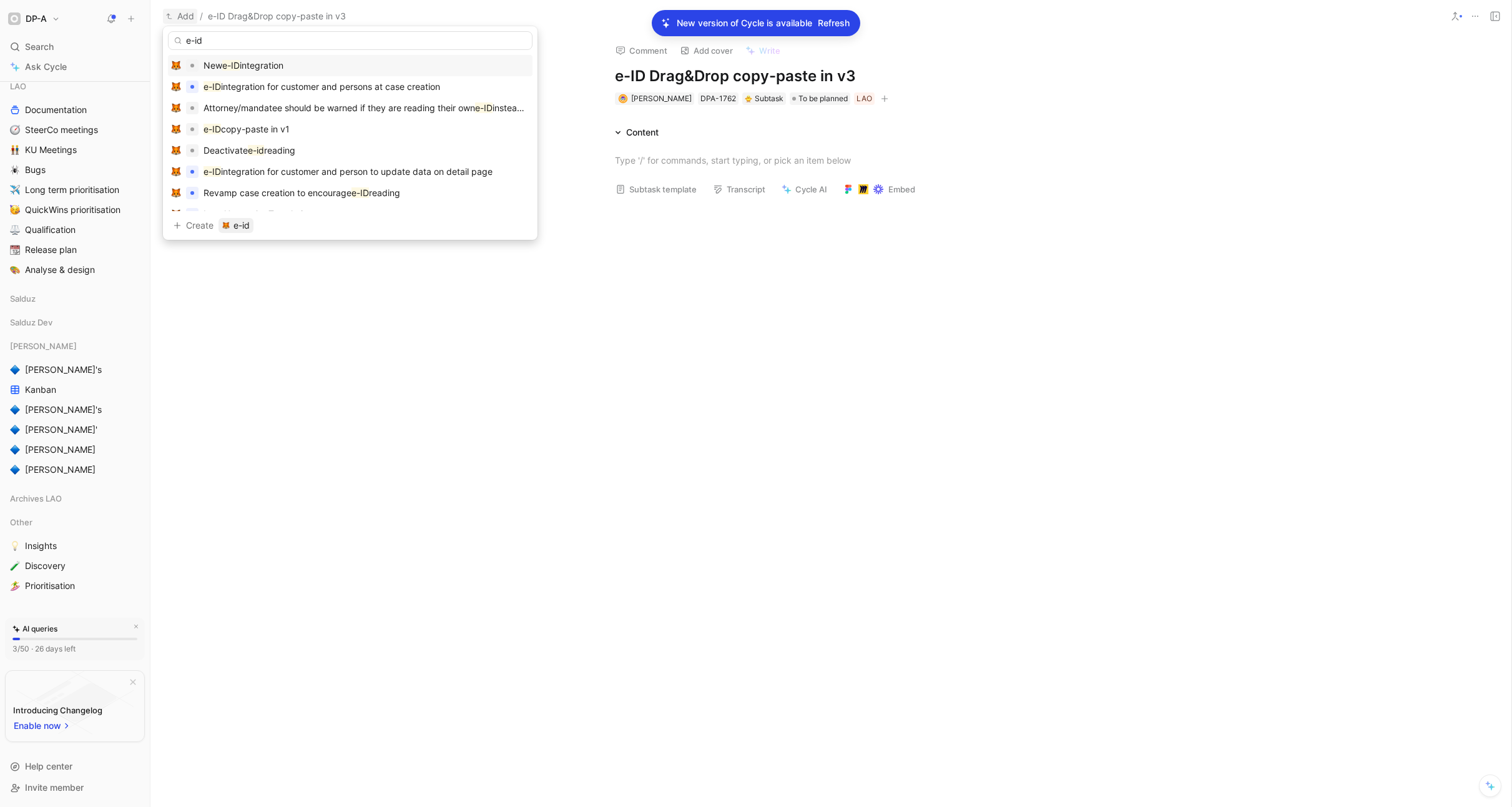
type input "e-id"
click at [278, 63] on span "integration" at bounding box center [262, 65] width 43 height 11
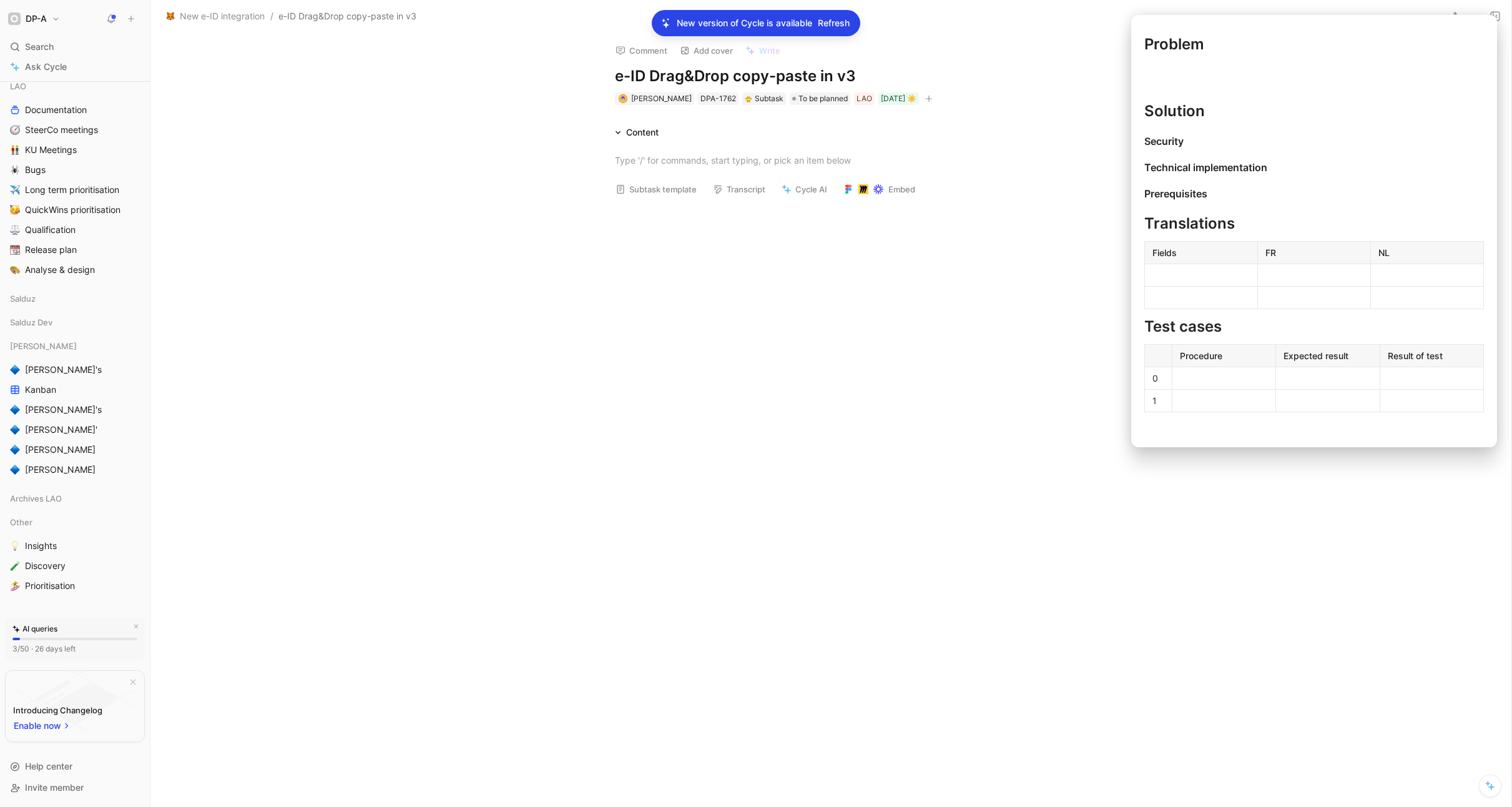
click at [656, 190] on button "Subtask template" at bounding box center [656, 189] width 92 height 17
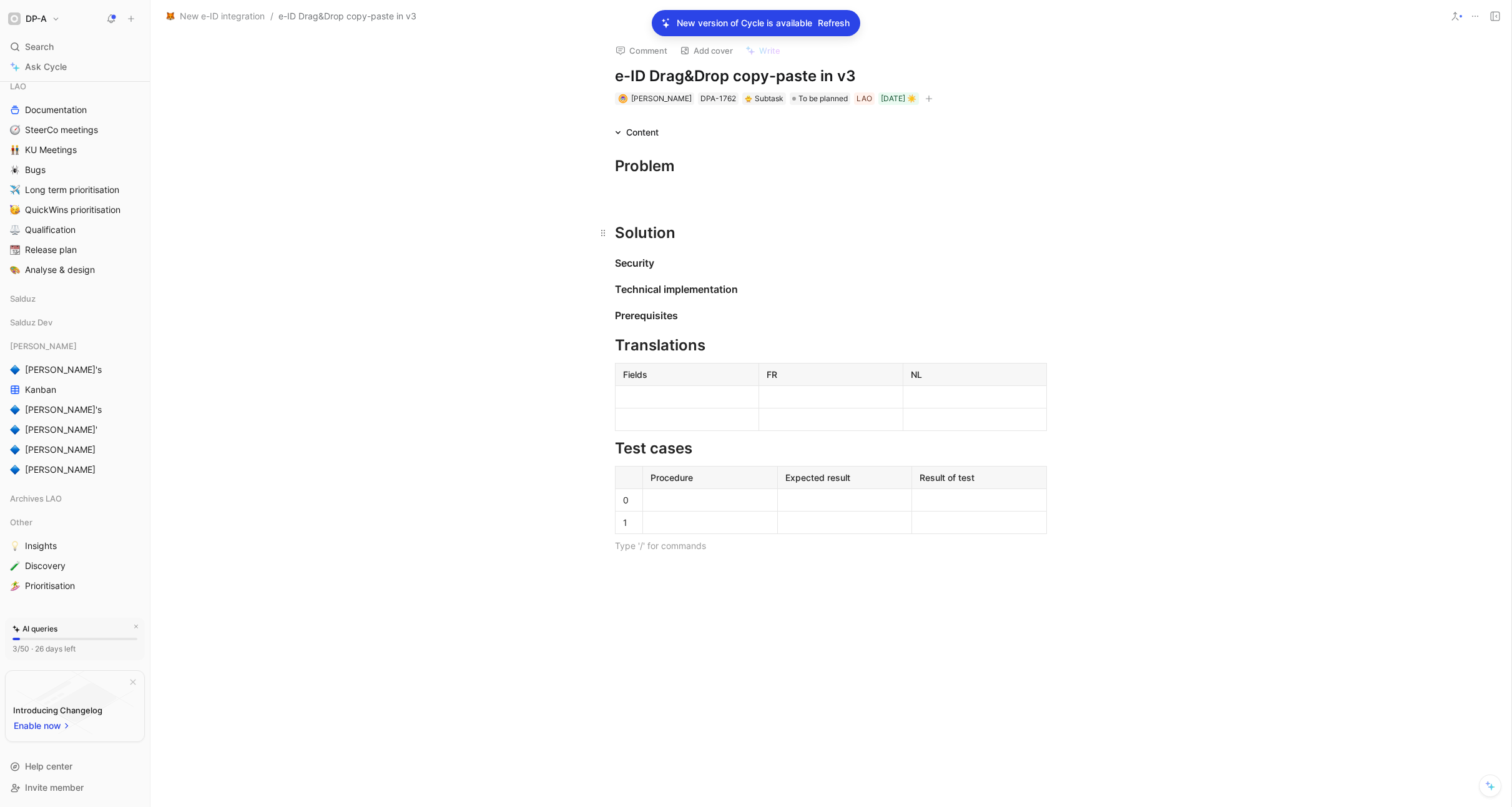
click at [689, 229] on div "Solution" at bounding box center [830, 233] width 432 height 22
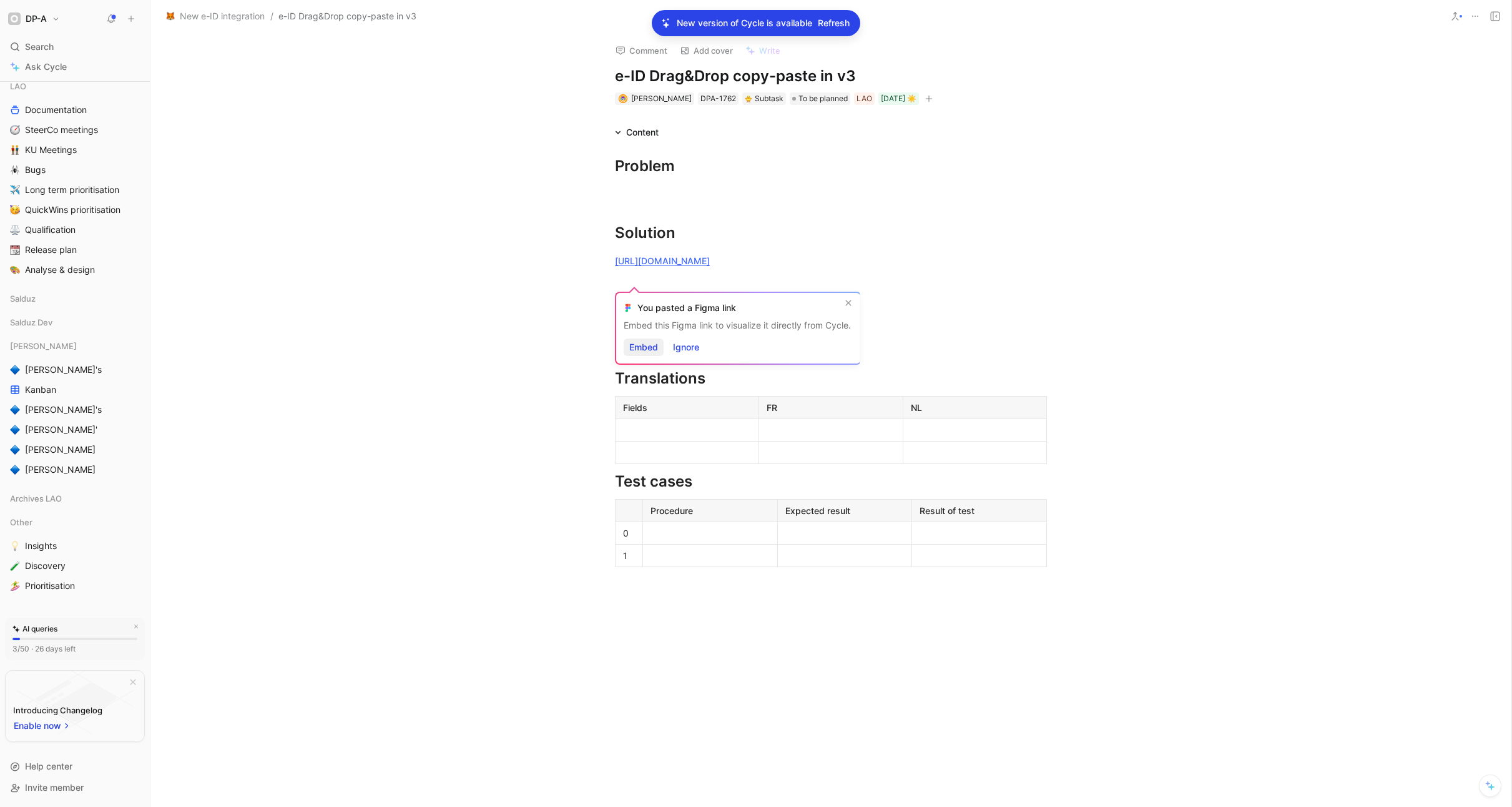
click at [647, 349] on span "Embed" at bounding box center [643, 347] width 29 height 15
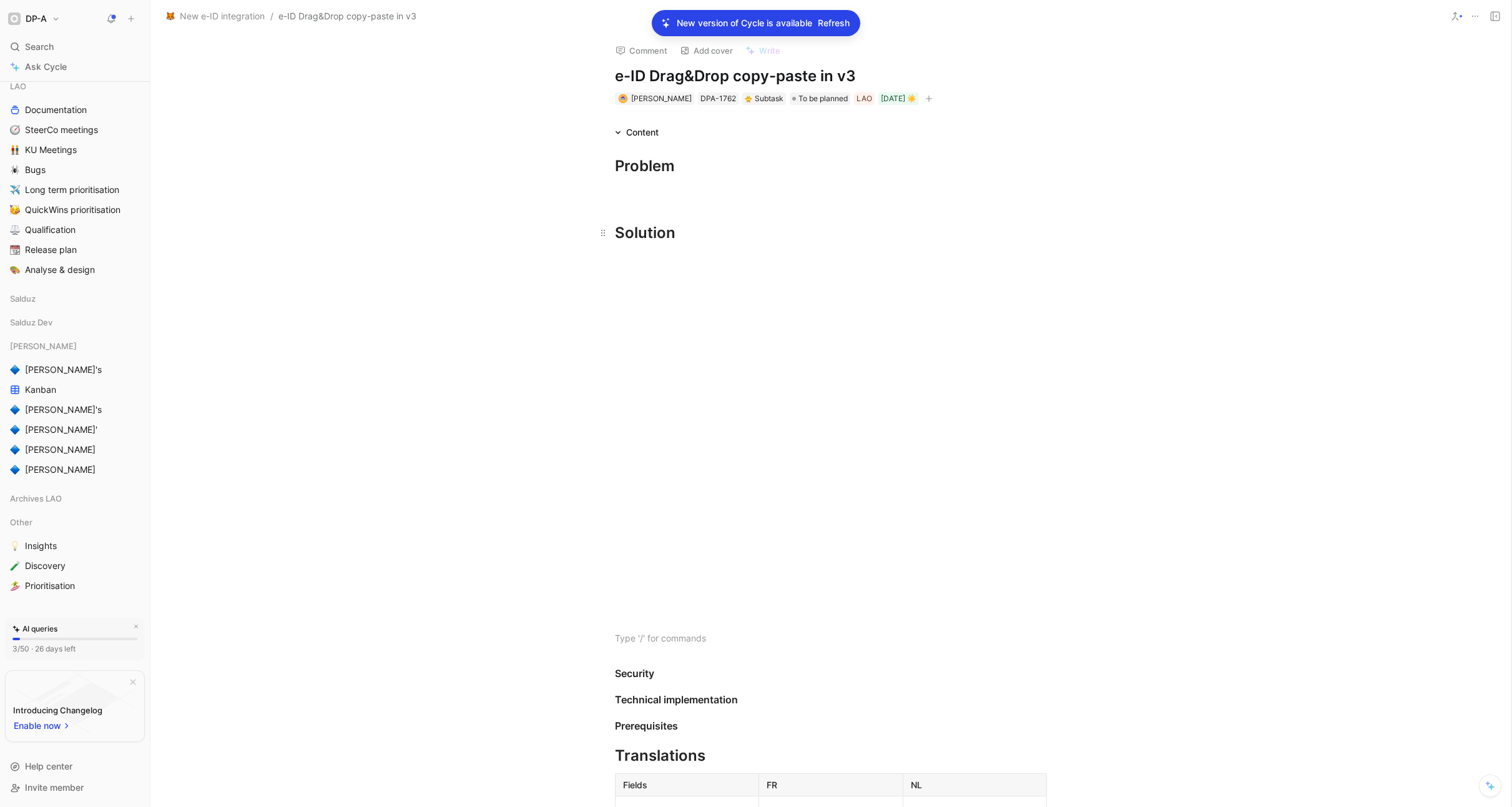
click at [698, 236] on div "Solution" at bounding box center [830, 233] width 432 height 22
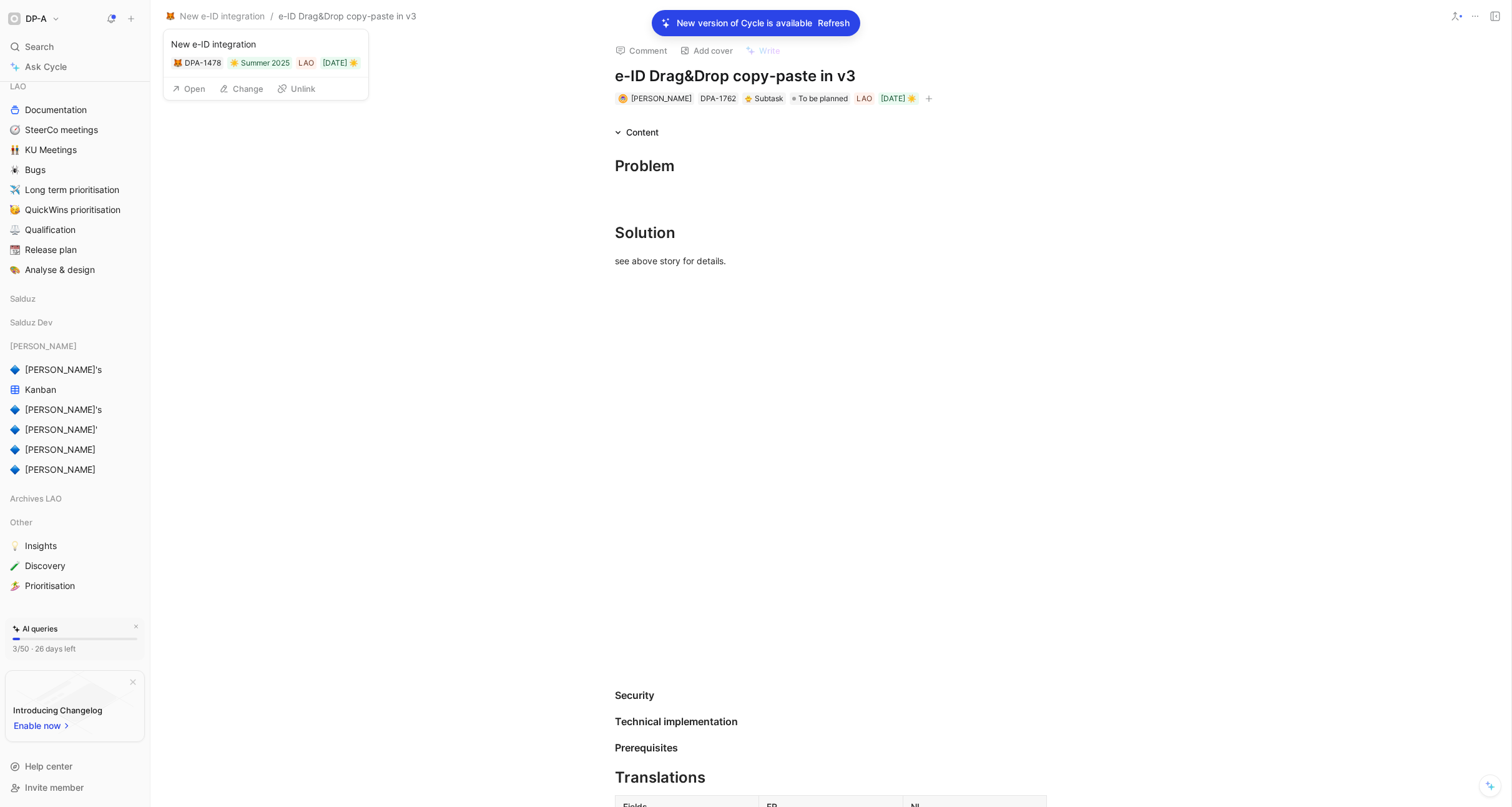
click at [193, 89] on button "Open" at bounding box center [189, 88] width 45 height 17
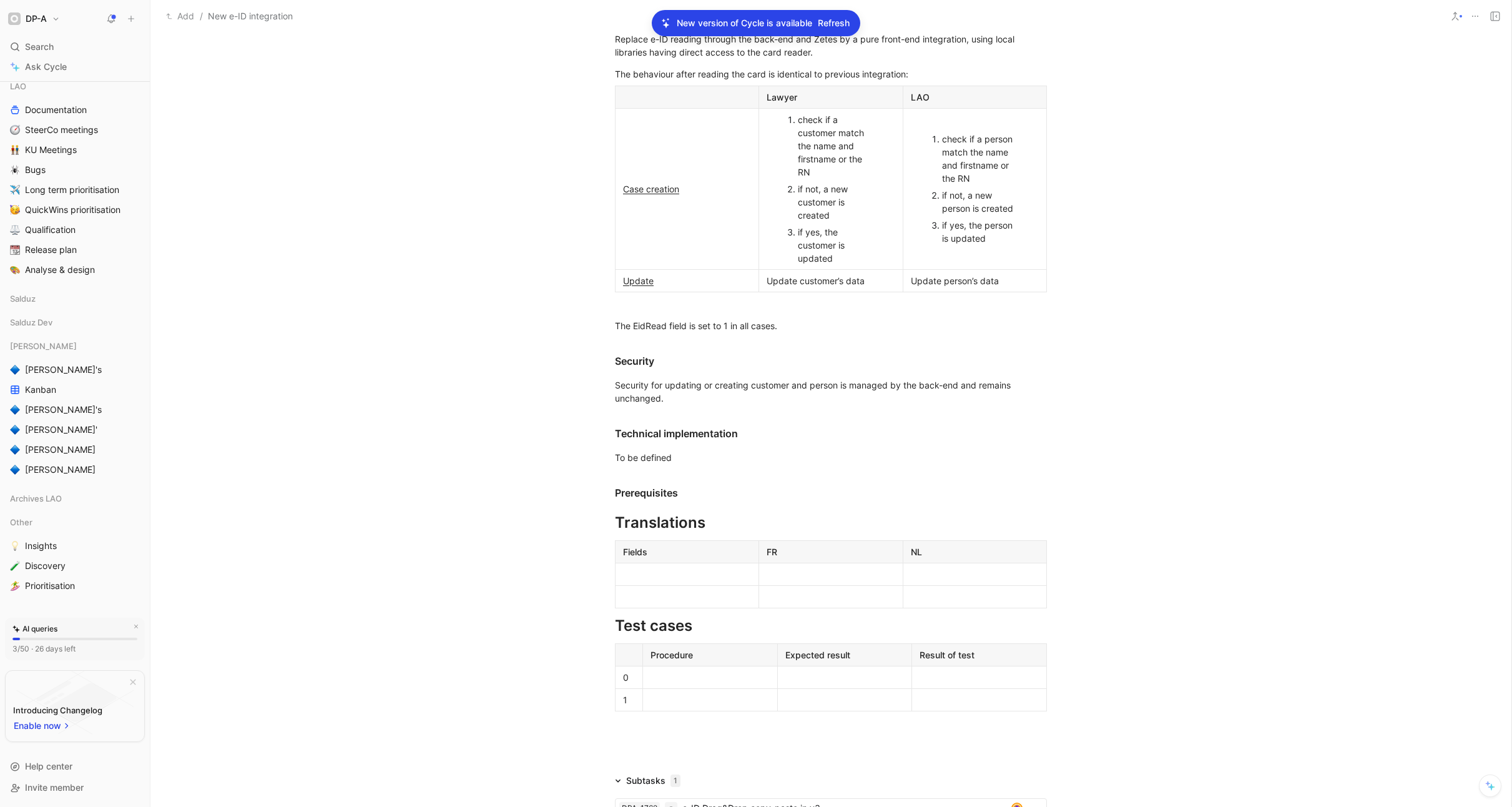
scroll to position [1091, 0]
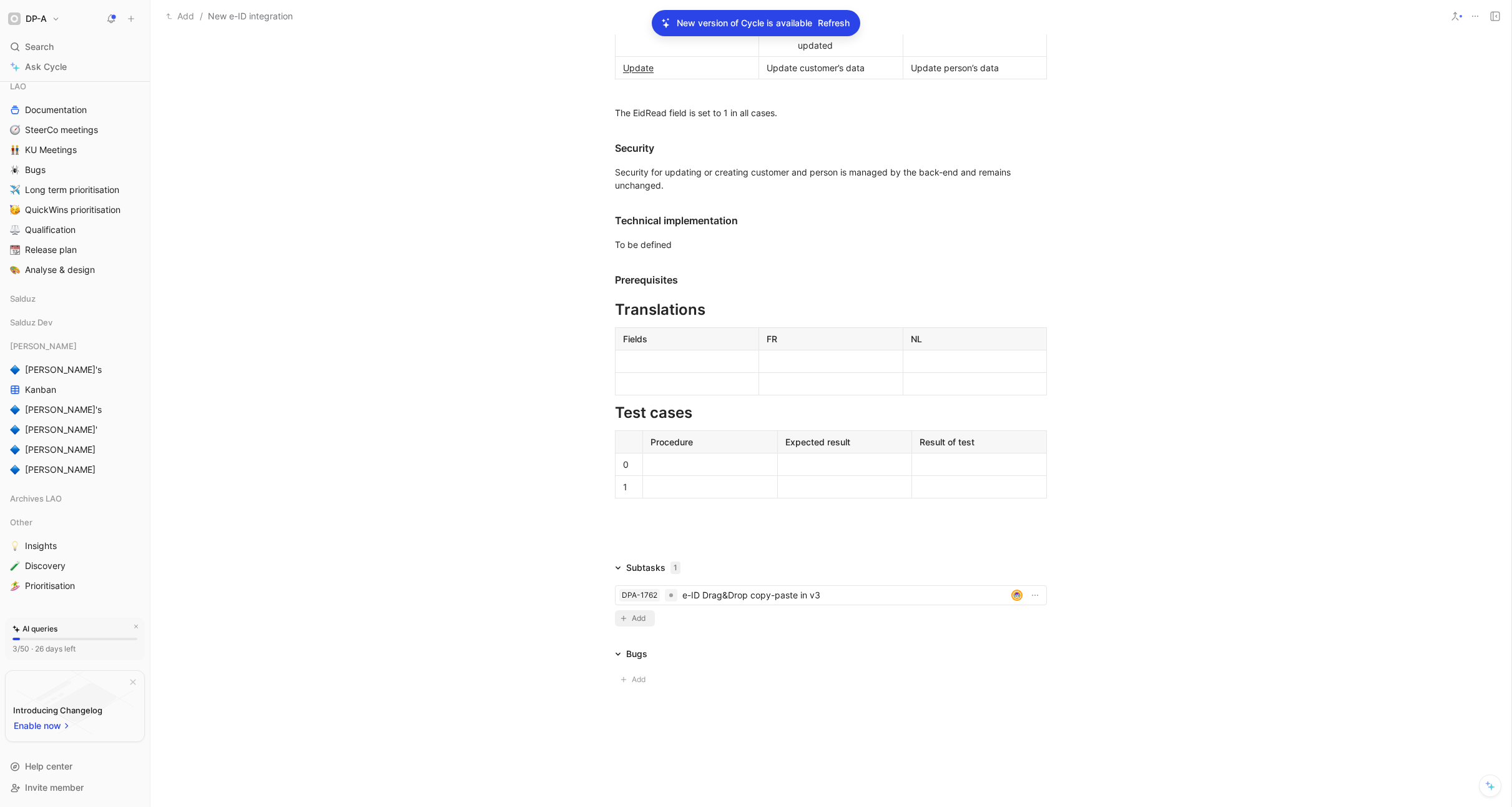
click at [637, 616] on span "Add" at bounding box center [640, 619] width 17 height 13
type input "e"
type input "e-id"
click at [41, 51] on span "Search" at bounding box center [39, 46] width 29 height 15
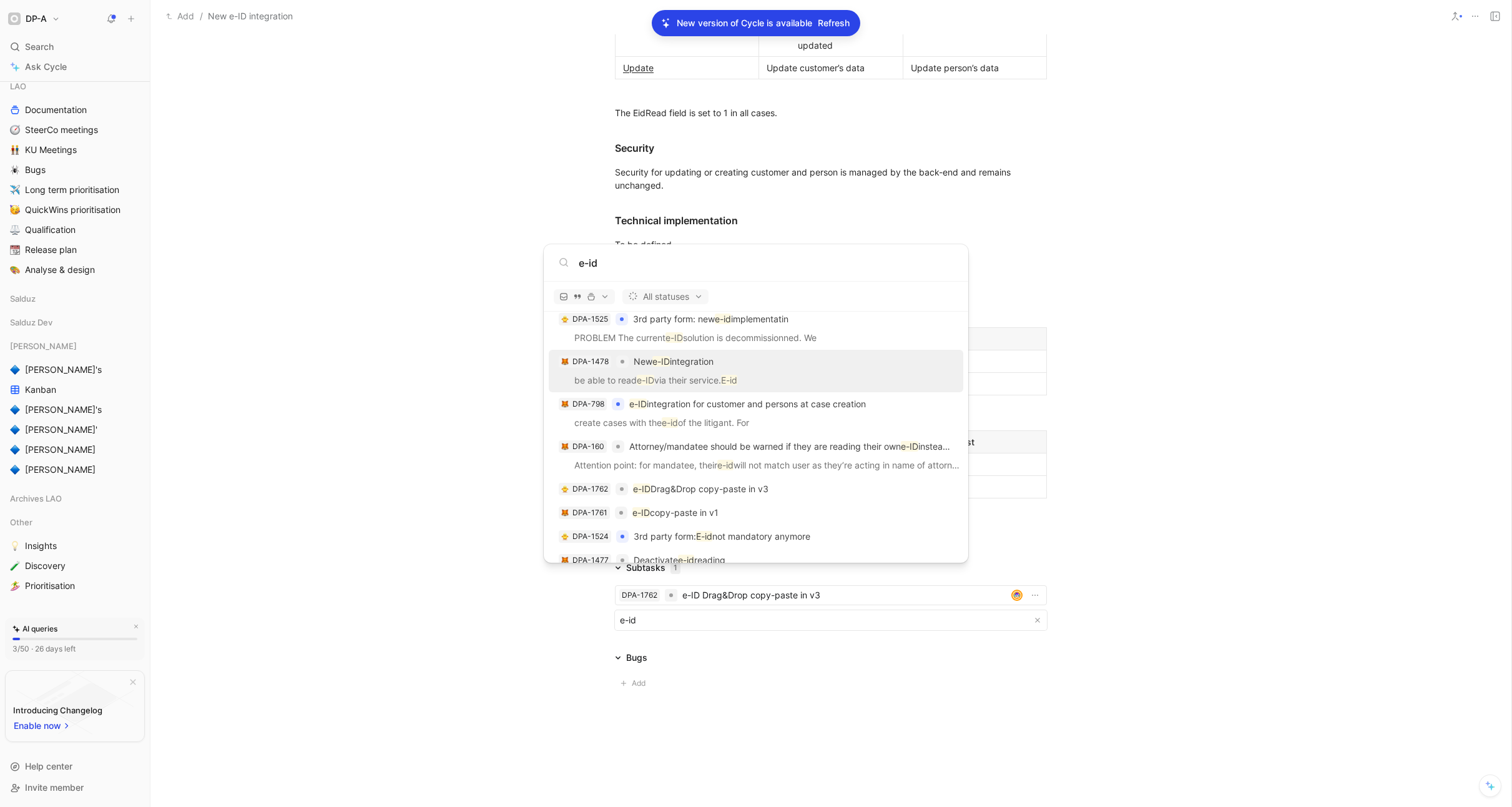
scroll to position [616, 0]
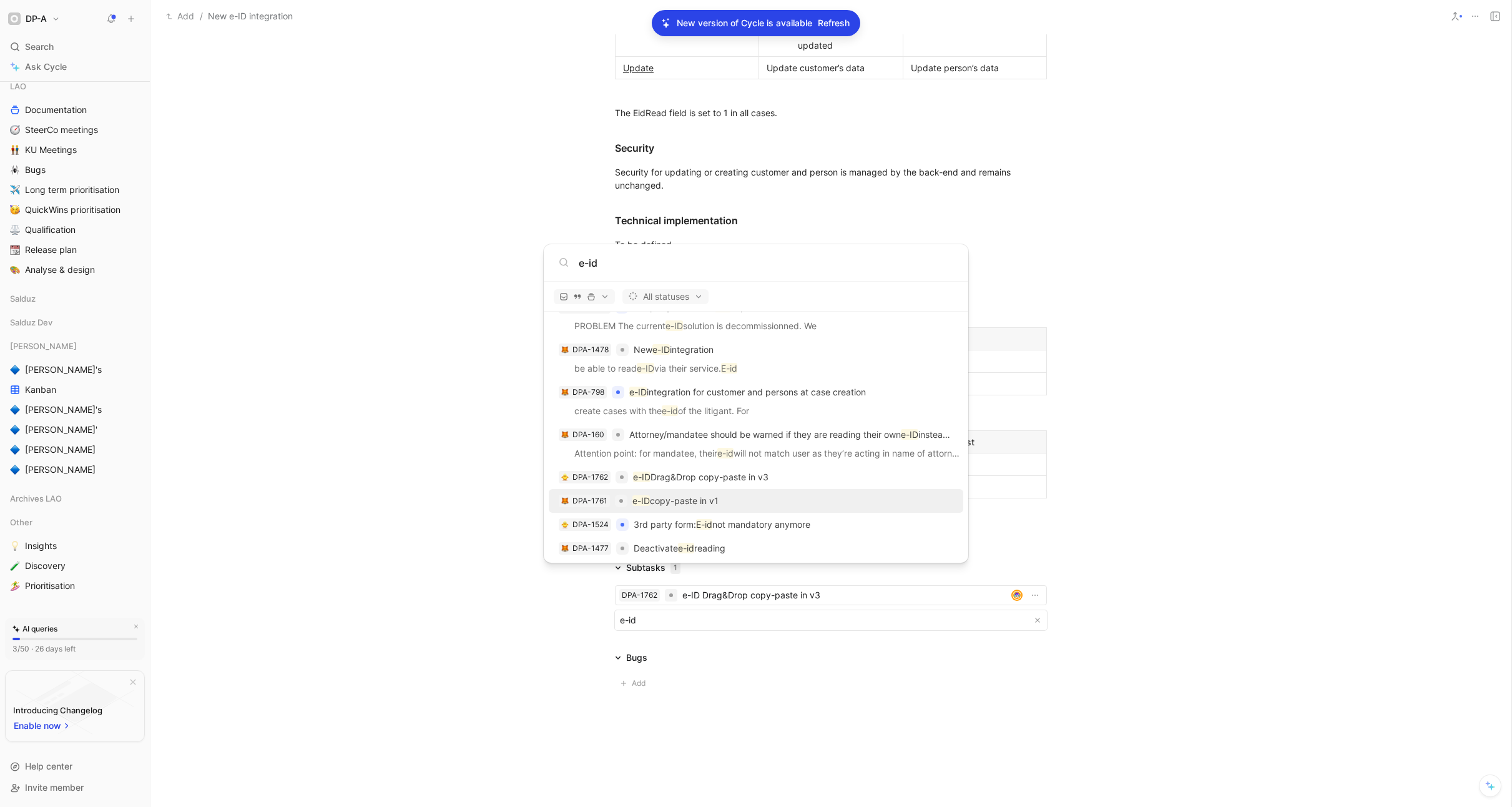
type input "e-id"
click at [693, 506] on p "e-ID copy-paste in v1" at bounding box center [675, 500] width 86 height 15
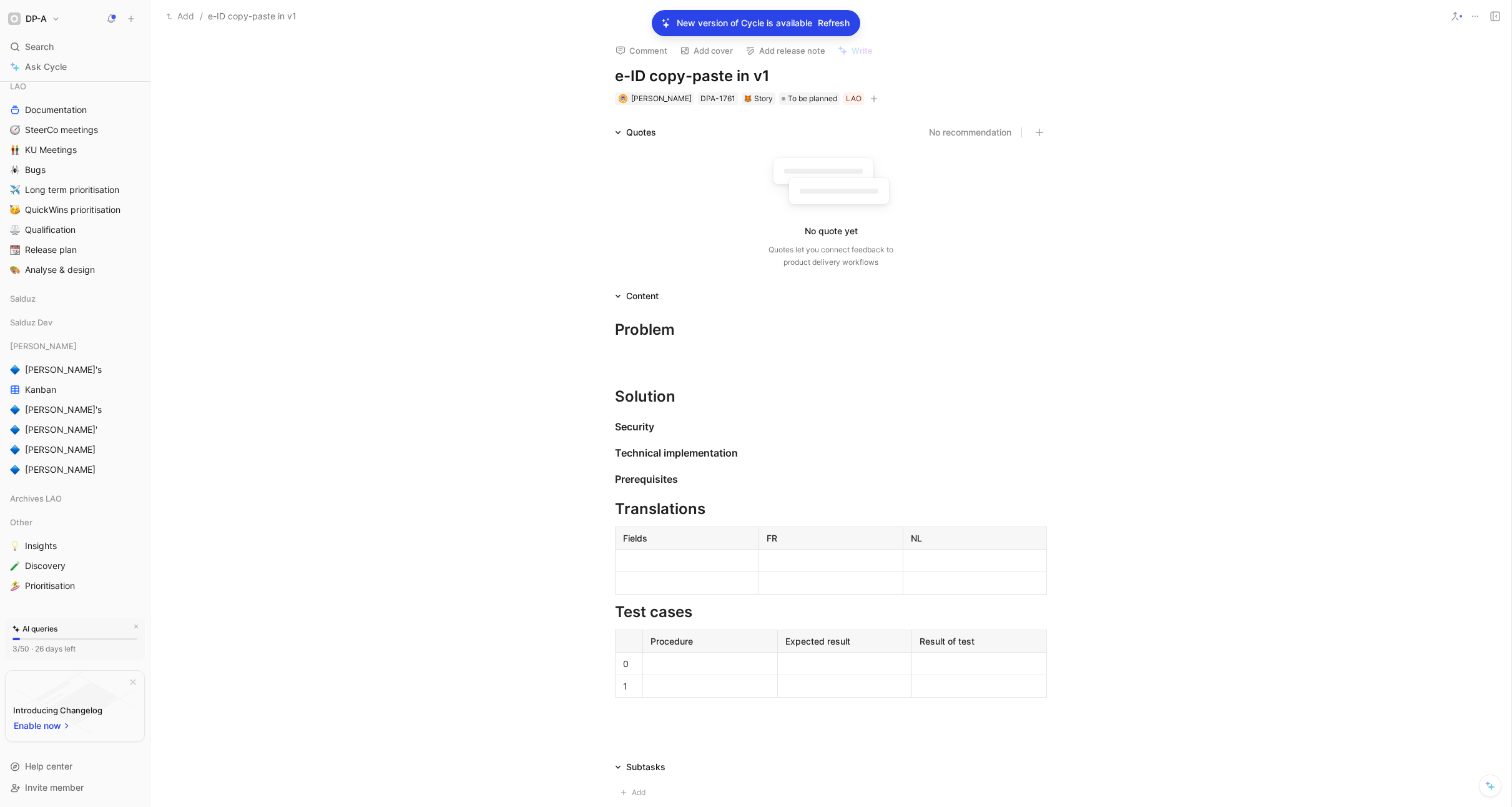
click at [652, 77] on h1 "e-ID copy-paste in v1" at bounding box center [830, 76] width 432 height 20
click at [773, 100] on div "Story" at bounding box center [759, 99] width 29 height 13
click at [746, 258] on span "Subtask" at bounding box center [734, 259] width 34 height 11
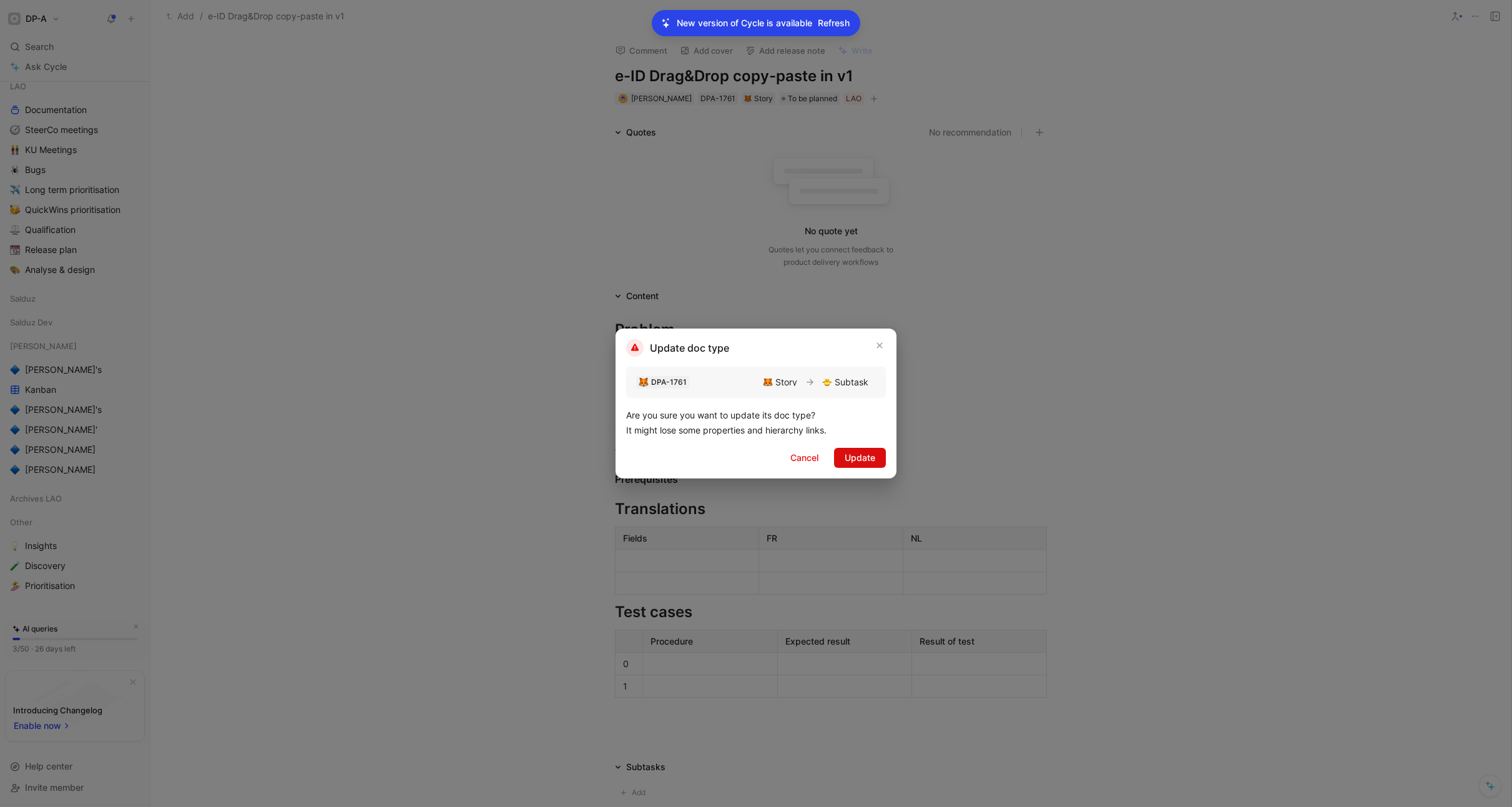
click at [864, 456] on span "Update" at bounding box center [860, 458] width 31 height 15
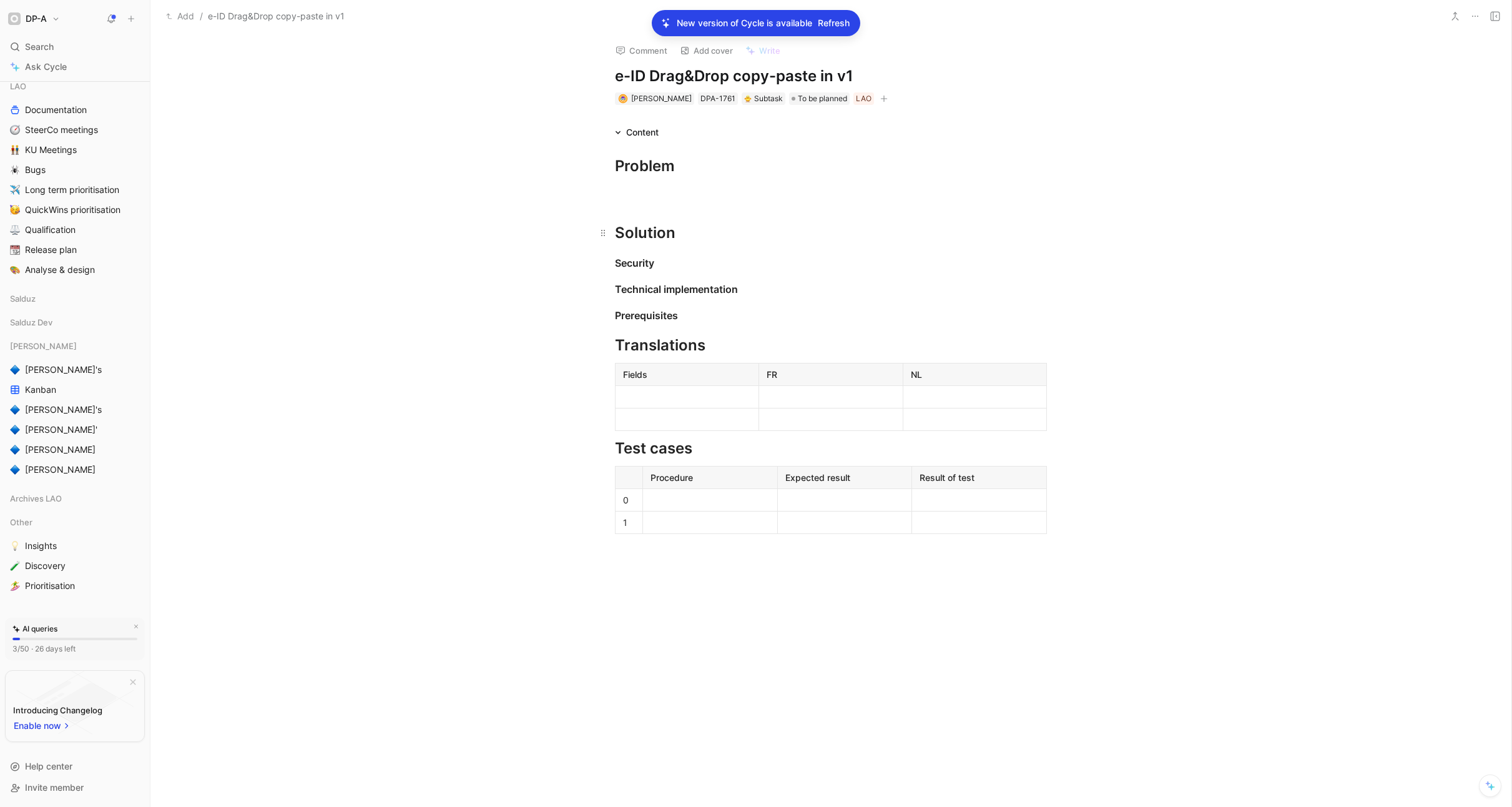
click at [686, 234] on div "Solution" at bounding box center [830, 233] width 432 height 22
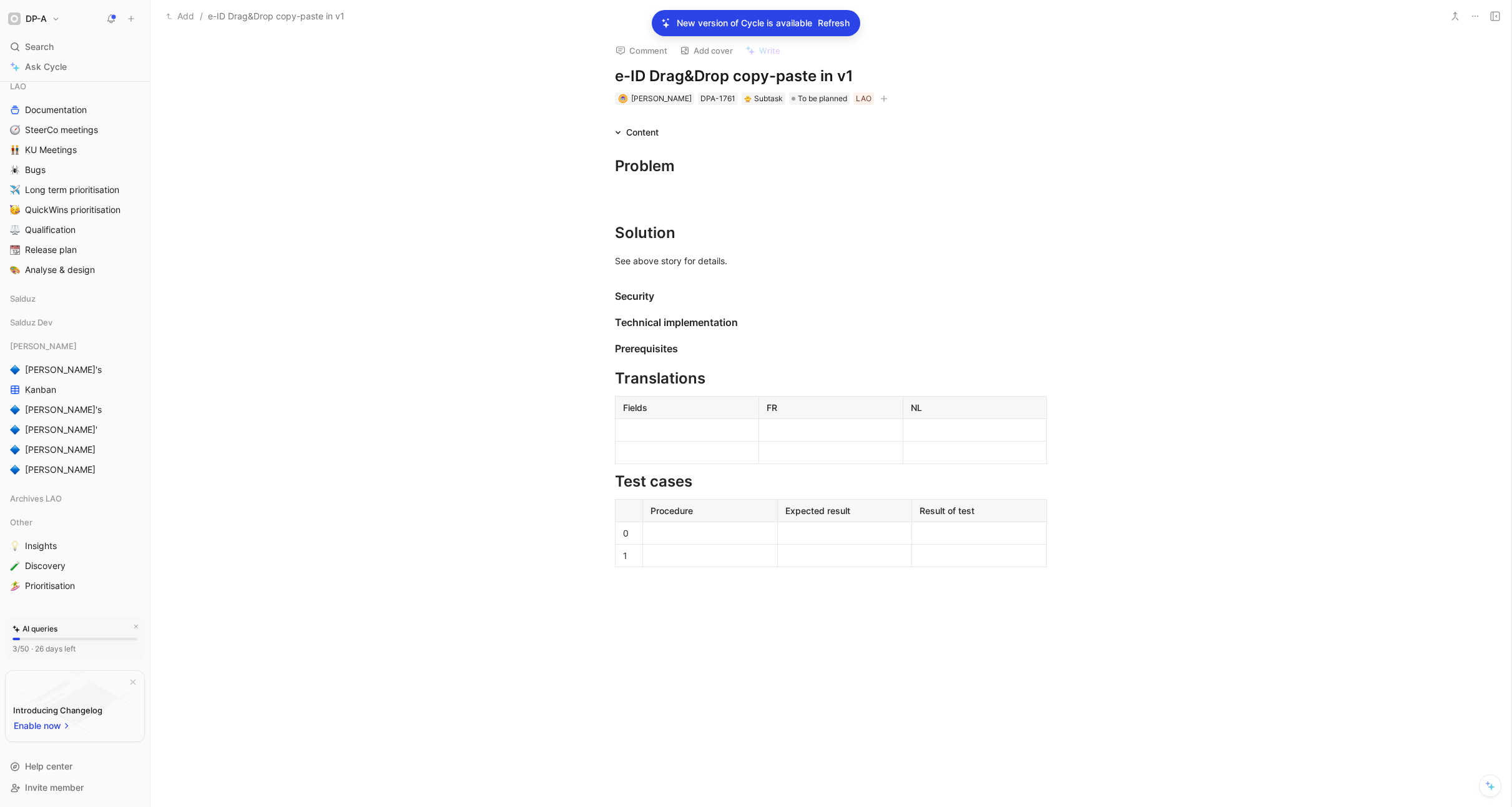
click at [187, 16] on button "Add" at bounding box center [180, 16] width 35 height 15
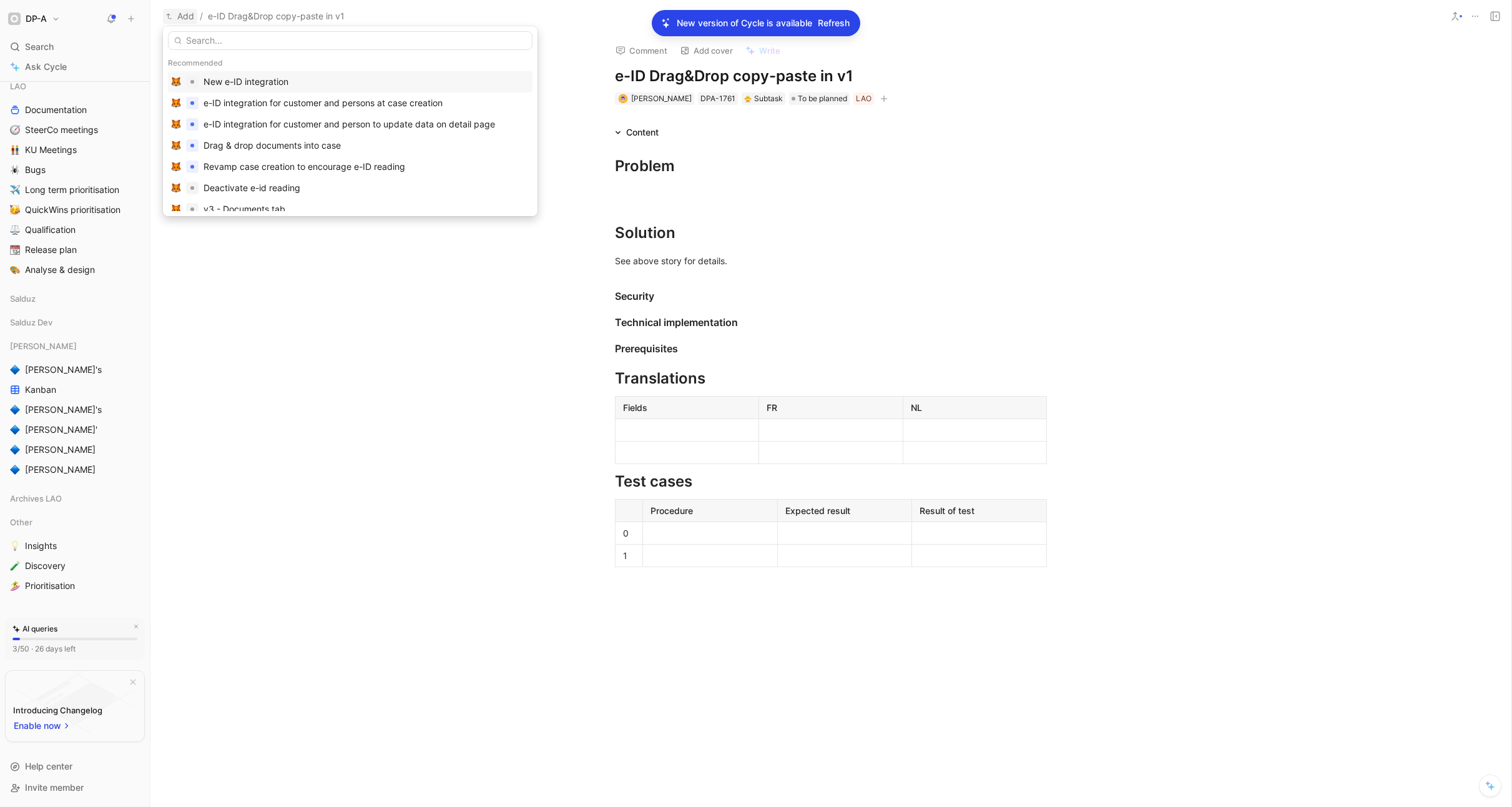
click at [256, 83] on div "New e-ID integration" at bounding box center [246, 81] width 85 height 15
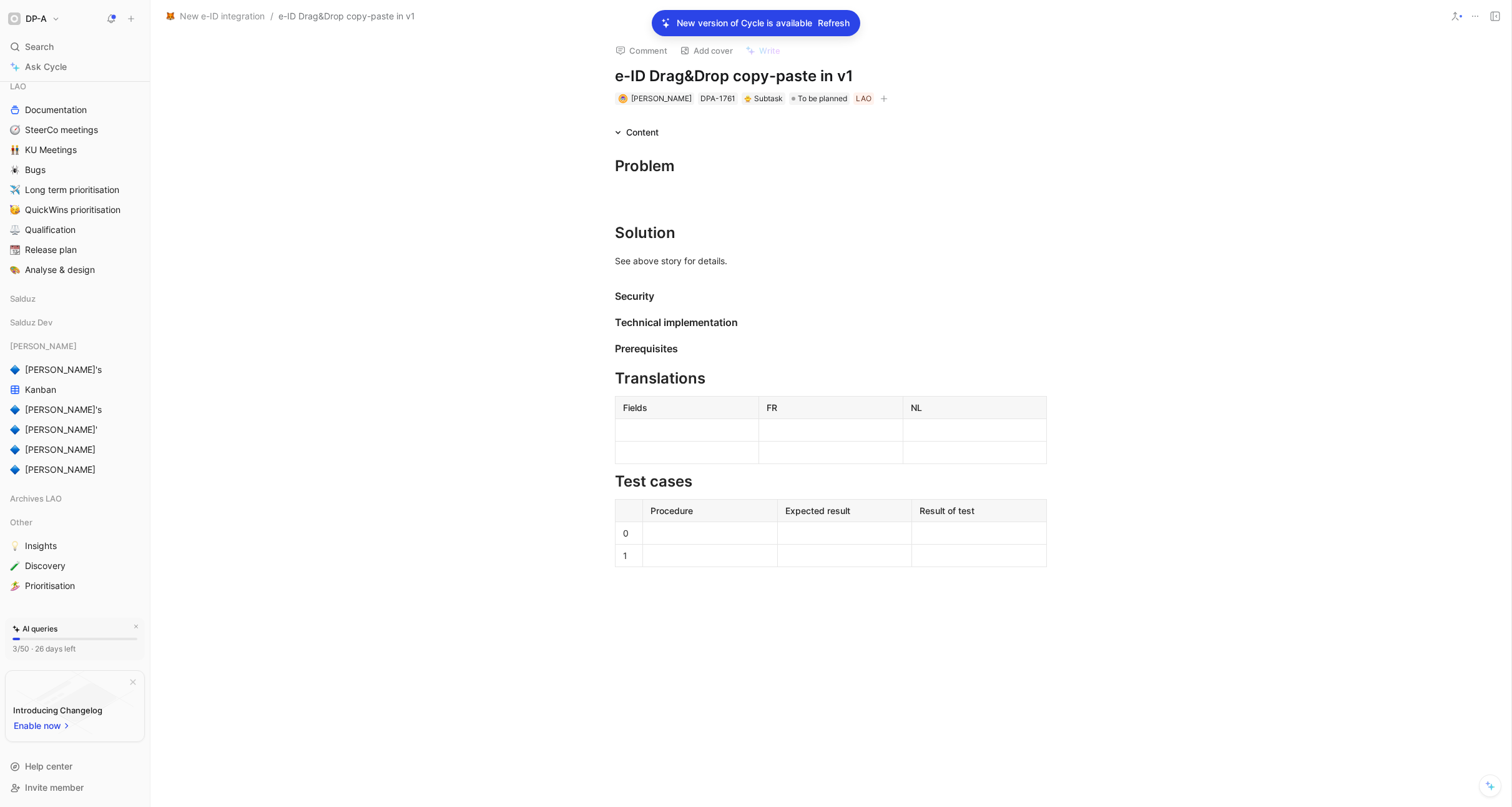
click at [222, 17] on span "New e-ID integration" at bounding box center [222, 16] width 85 height 15
click at [191, 89] on button "Open" at bounding box center [189, 88] width 45 height 17
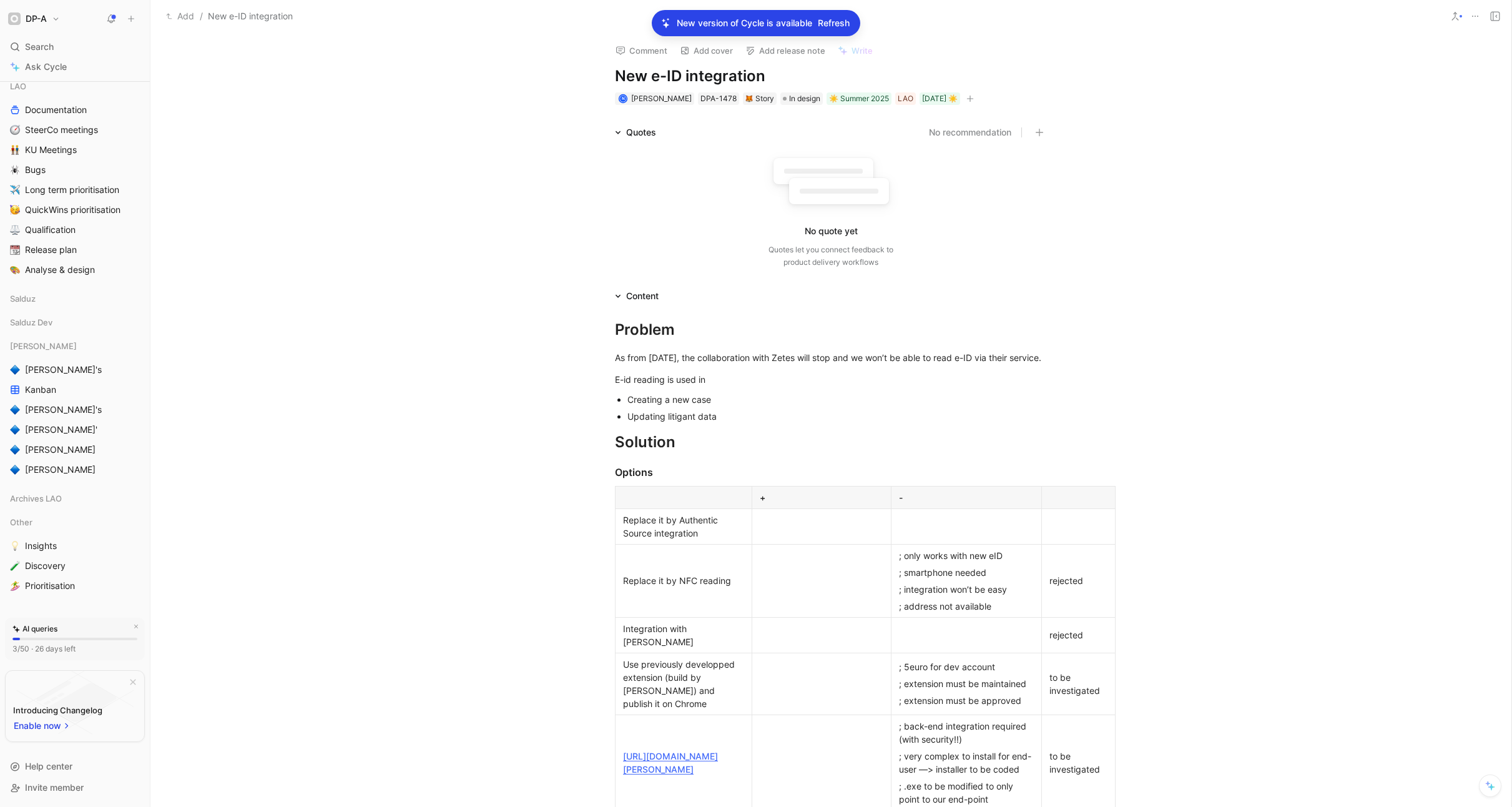
click at [762, 423] on div "Updating litigant data" at bounding box center [837, 416] width 420 height 13
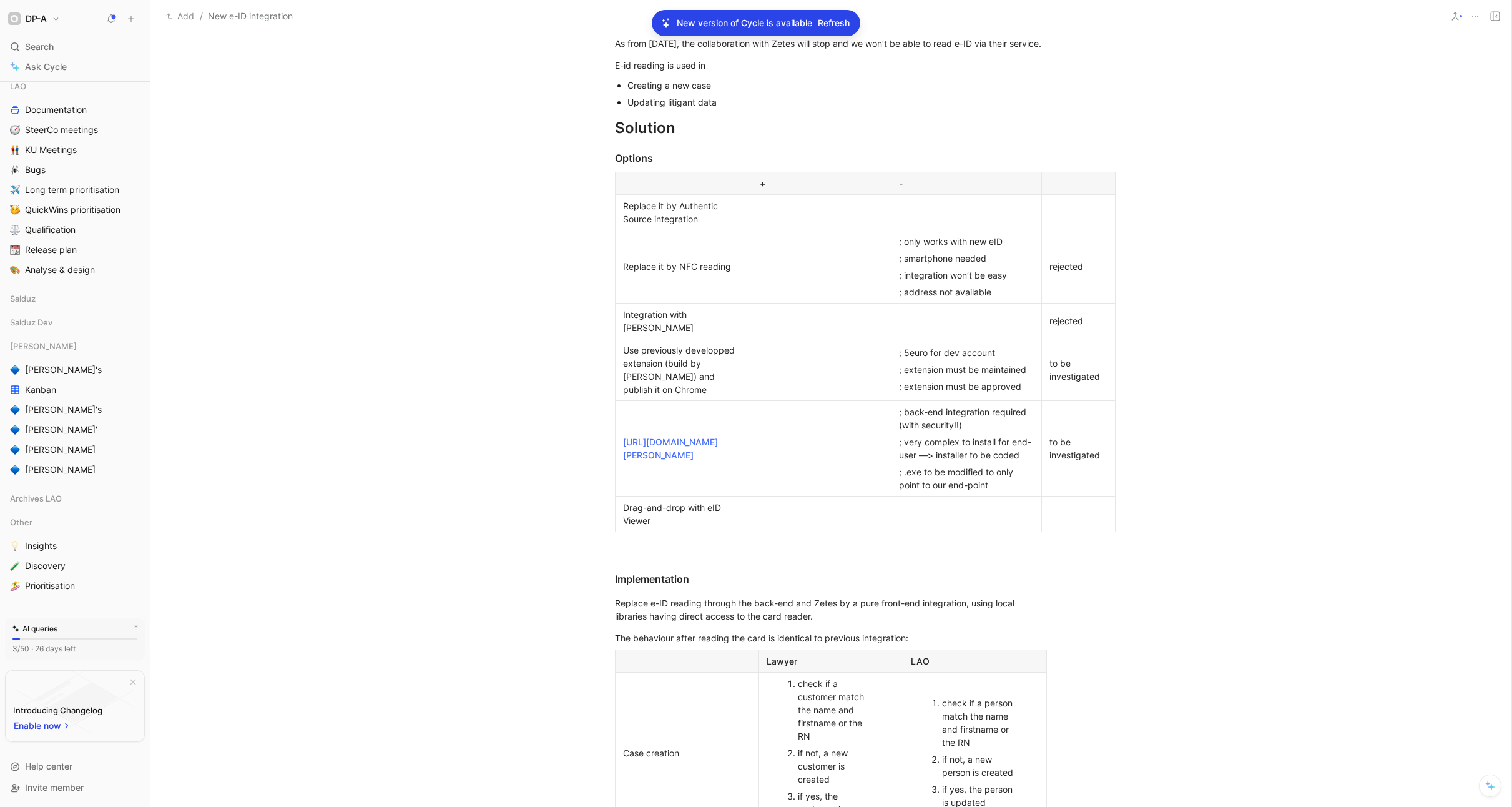
scroll to position [312, 0]
click at [777, 275] on div at bounding box center [821, 269] width 123 height 13
click at [998, 301] on div "; address not available" at bounding box center [966, 294] width 135 height 13
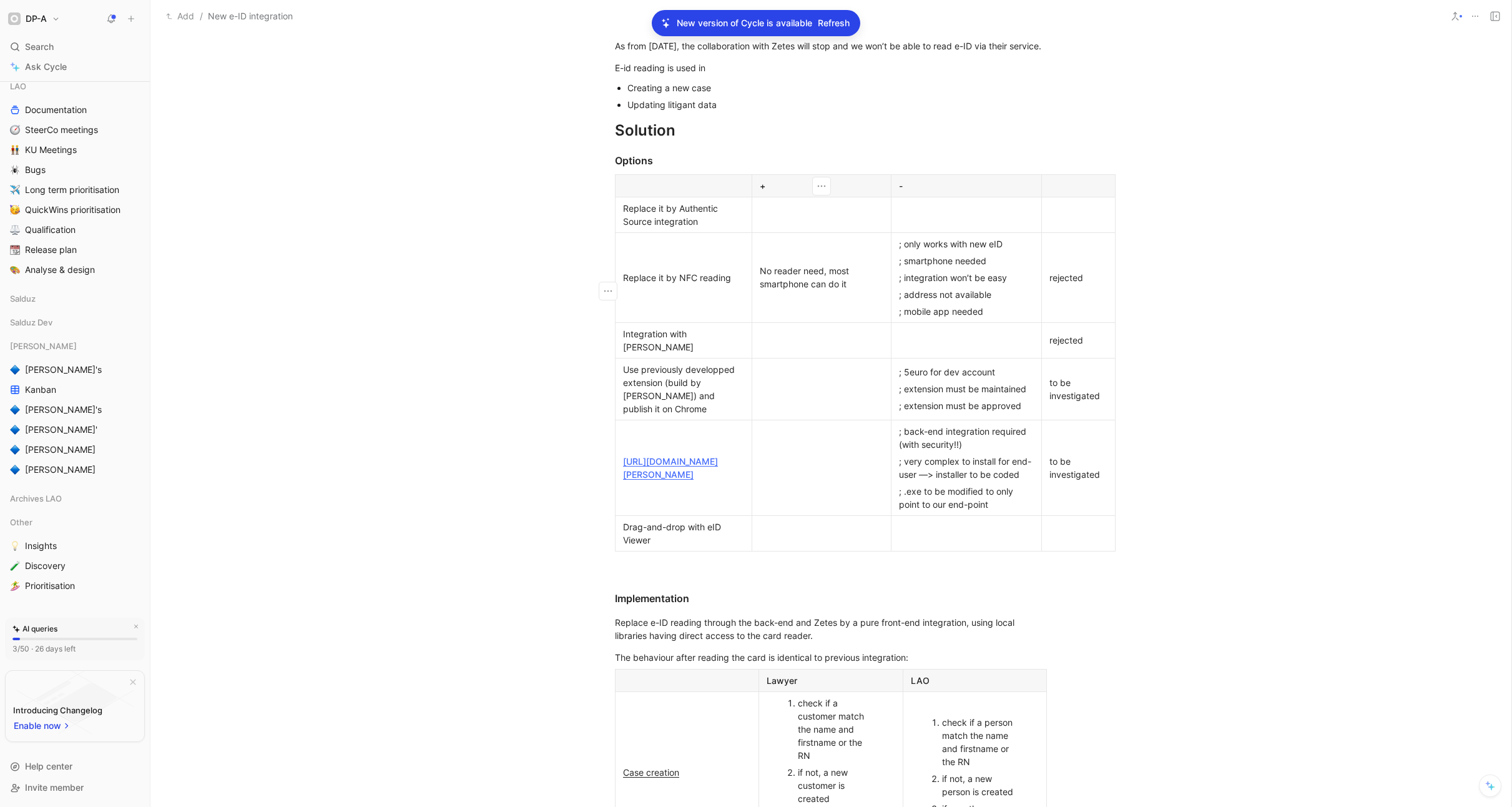
click at [867, 292] on p "No reader need, most smartphone can do it" at bounding box center [821, 277] width 134 height 30
click at [835, 27] on span "Refresh" at bounding box center [834, 22] width 32 height 15
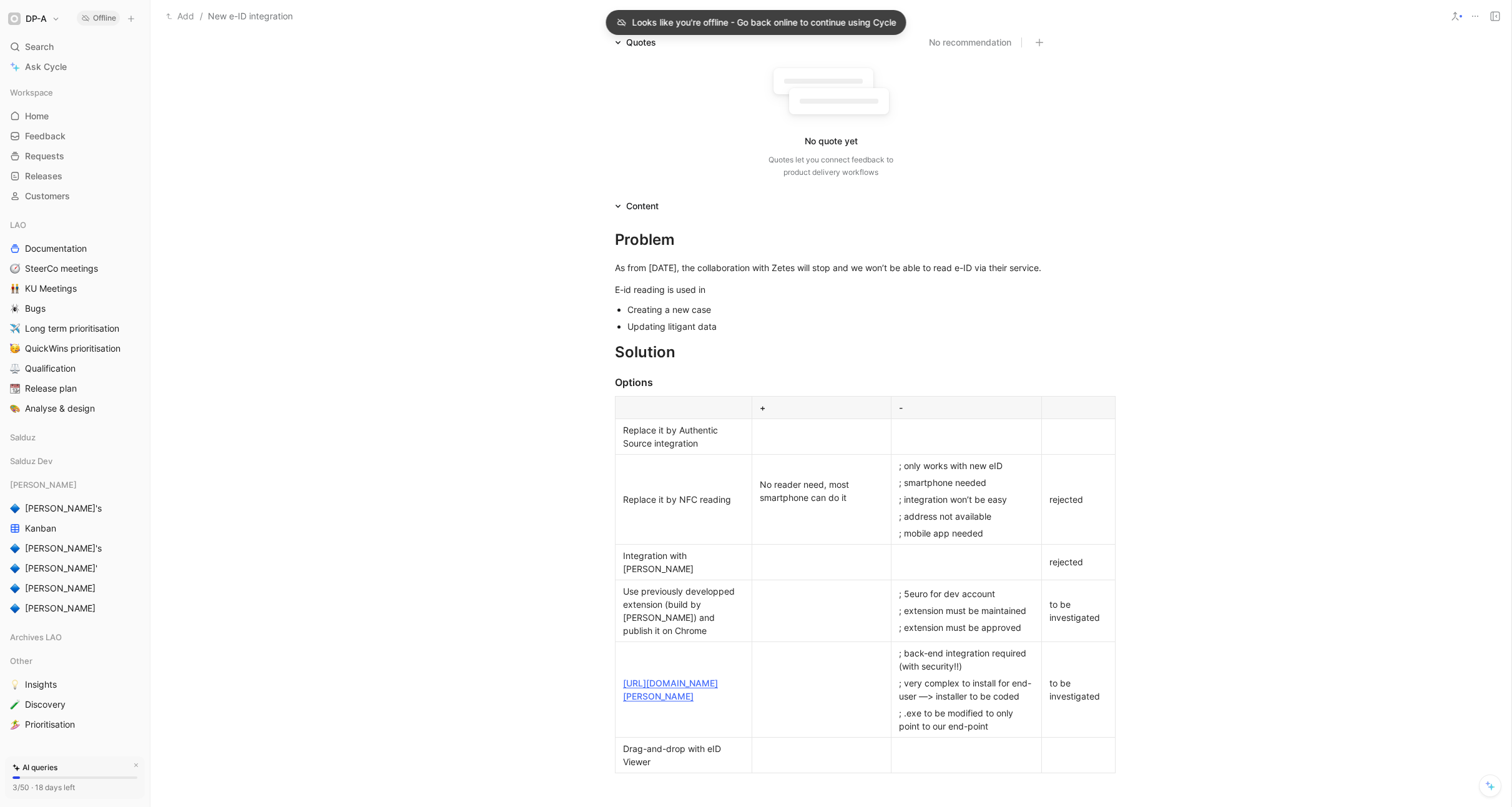
scroll to position [97, 0]
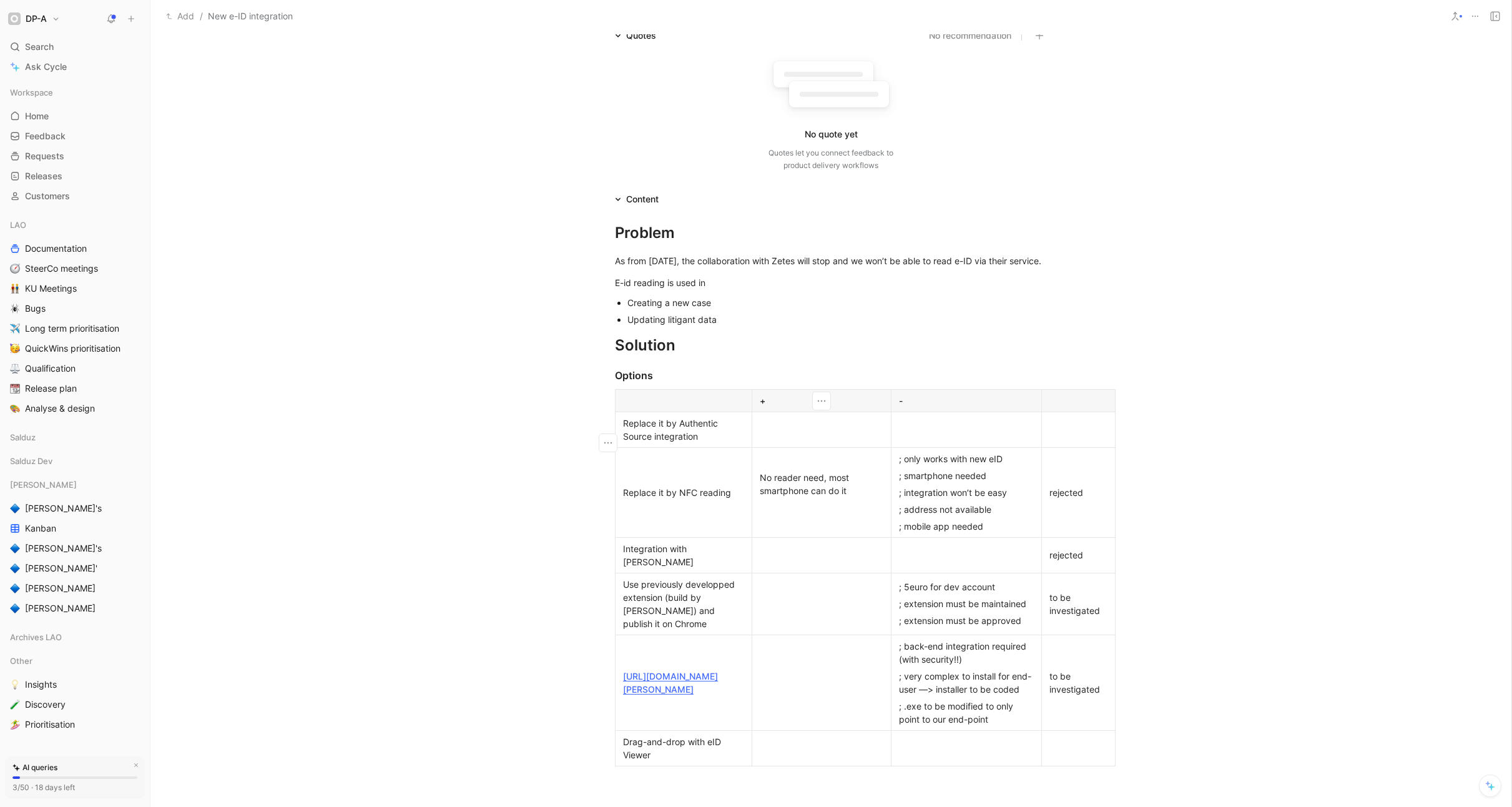
click at [803, 436] on div at bounding box center [821, 429] width 123 height 13
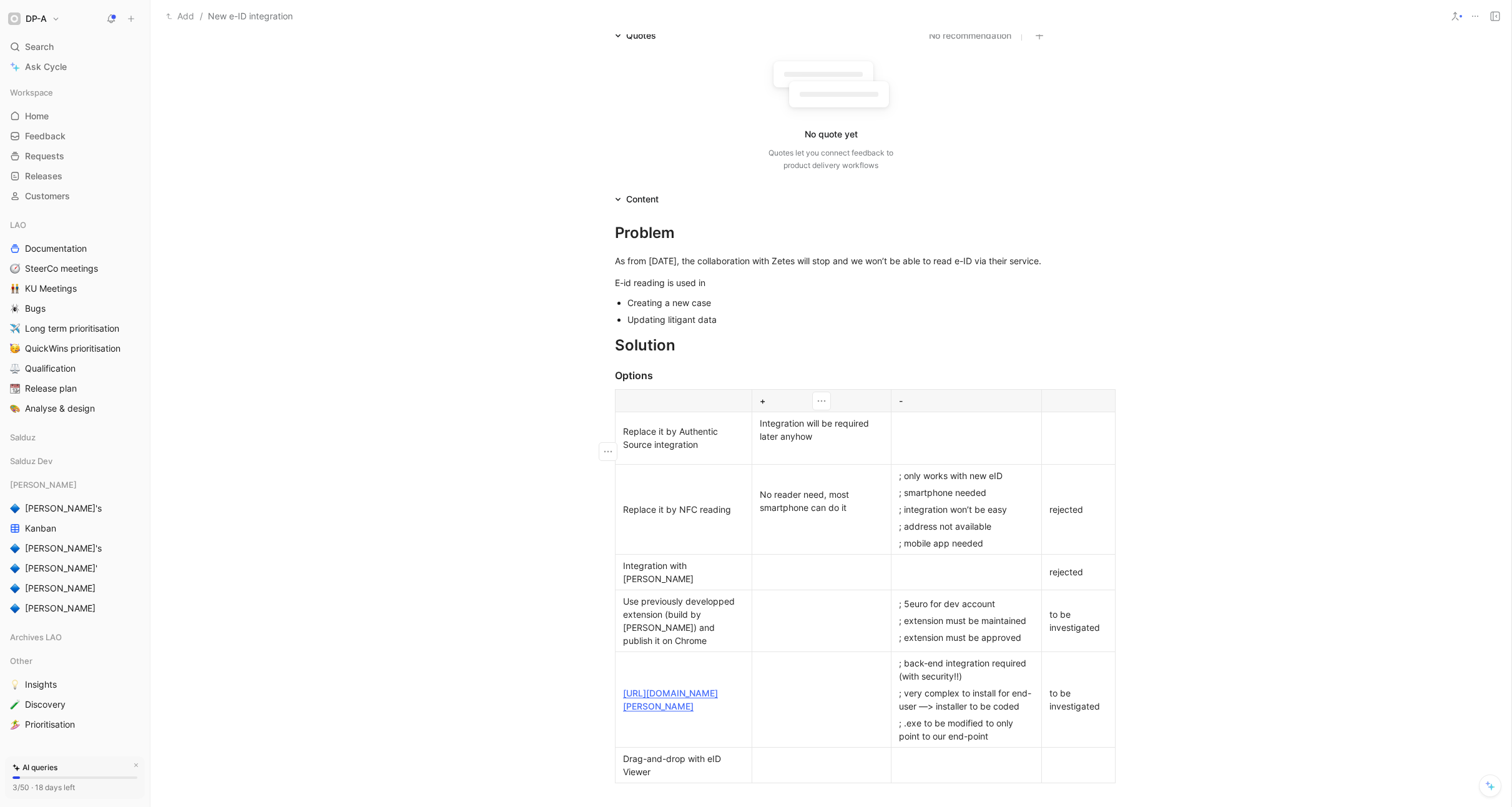
click at [939, 445] on div at bounding box center [966, 438] width 135 height 13
click at [807, 459] on div at bounding box center [821, 453] width 123 height 13
click at [916, 453] on div at bounding box center [966, 446] width 135 height 13
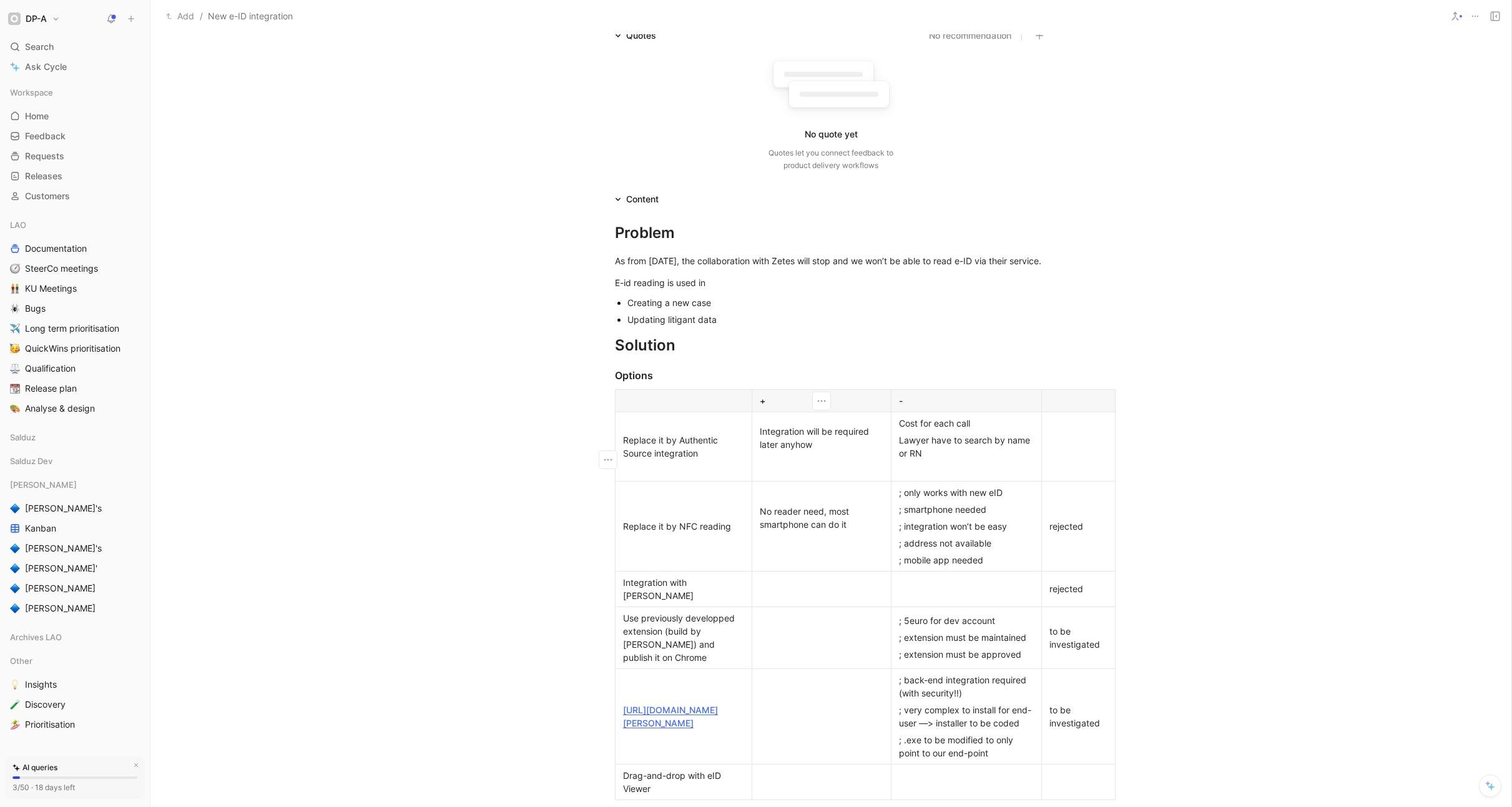
click at [768, 468] on div at bounding box center [821, 461] width 123 height 13
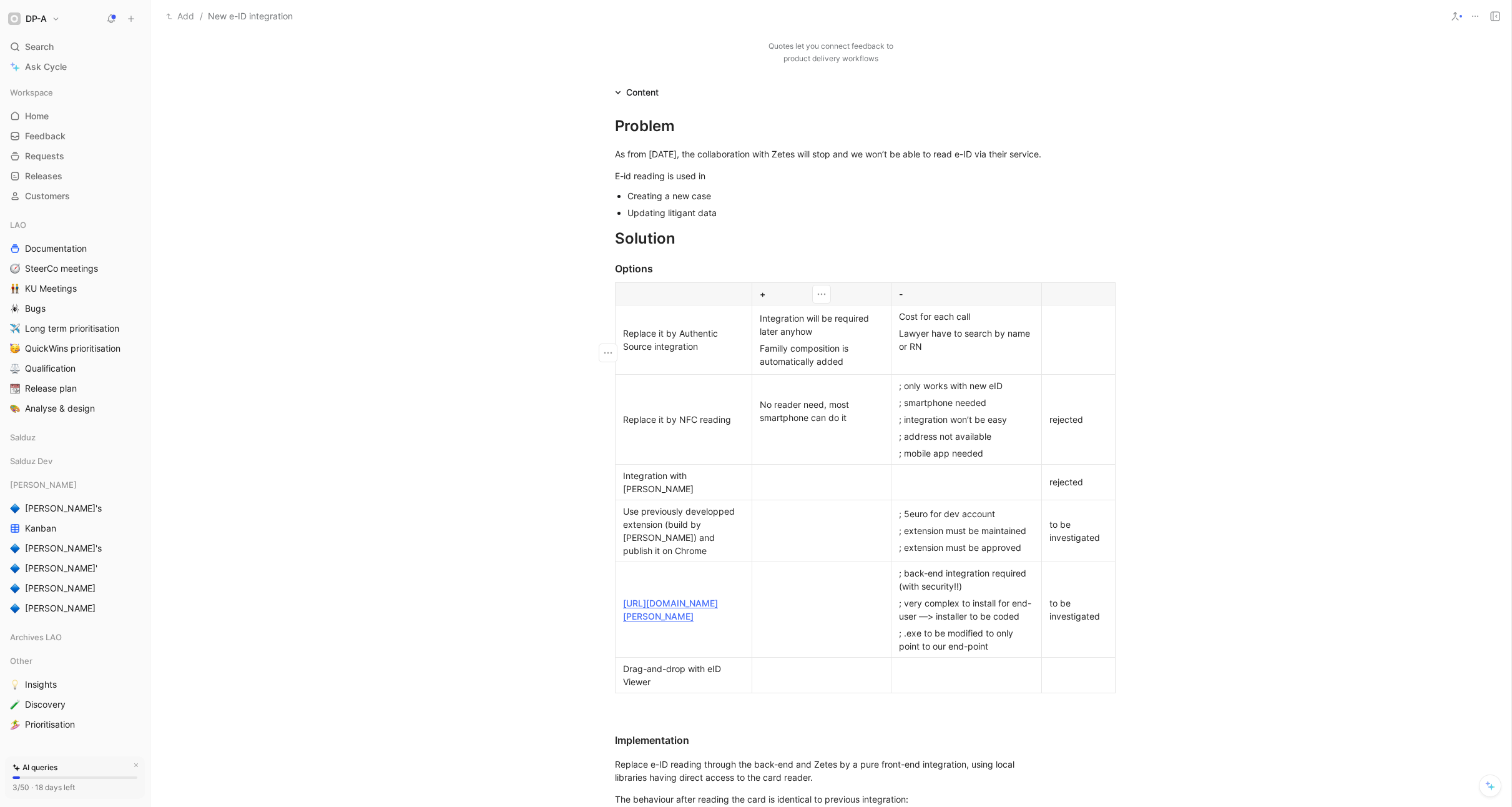
scroll to position [211, 0]
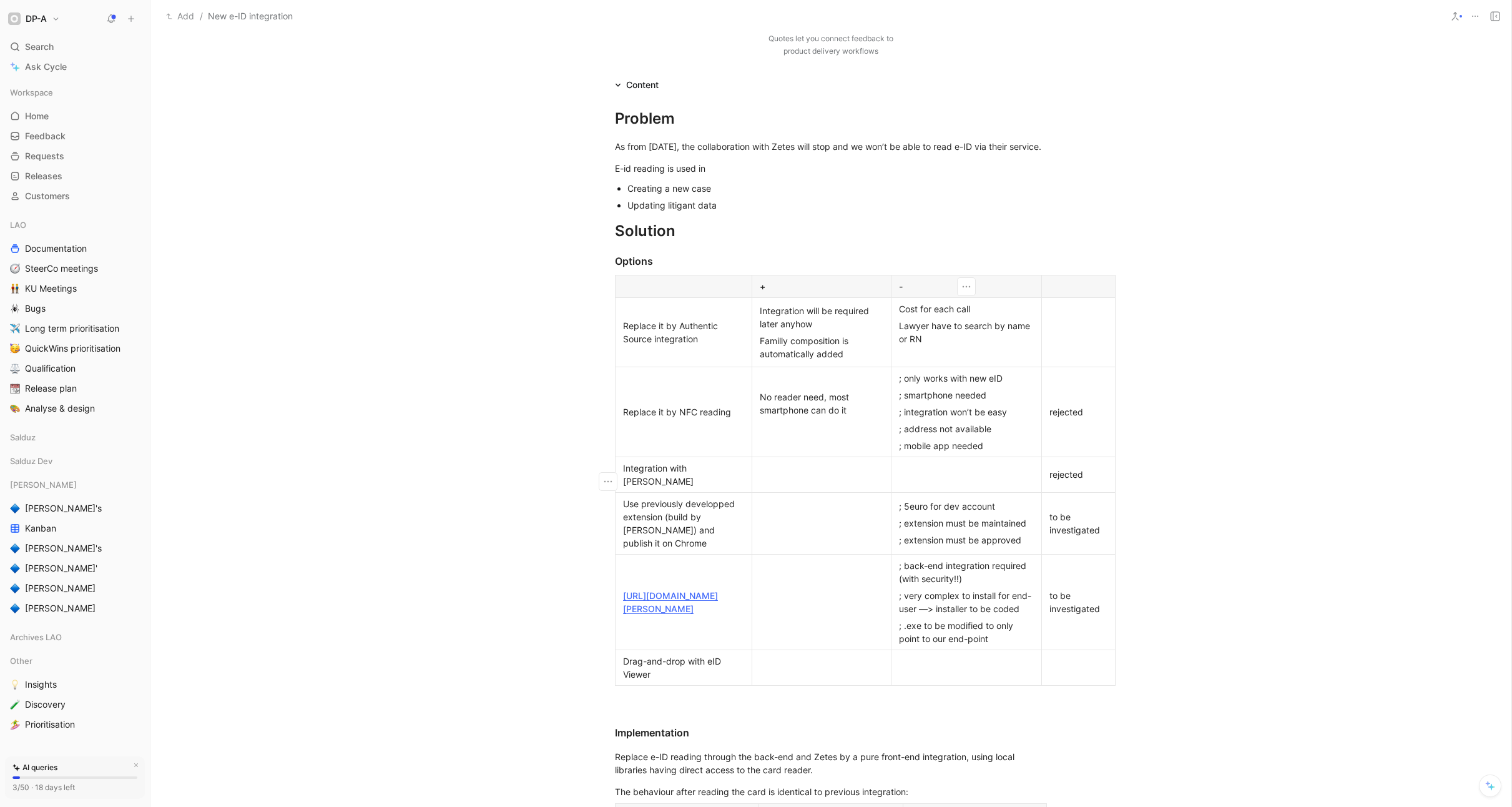
click at [925, 481] on div at bounding box center [966, 474] width 135 height 13
click at [808, 515] on p at bounding box center [821, 523] width 134 height 17
click at [1029, 536] on div "; extension must be approved" at bounding box center [966, 540] width 135 height 13
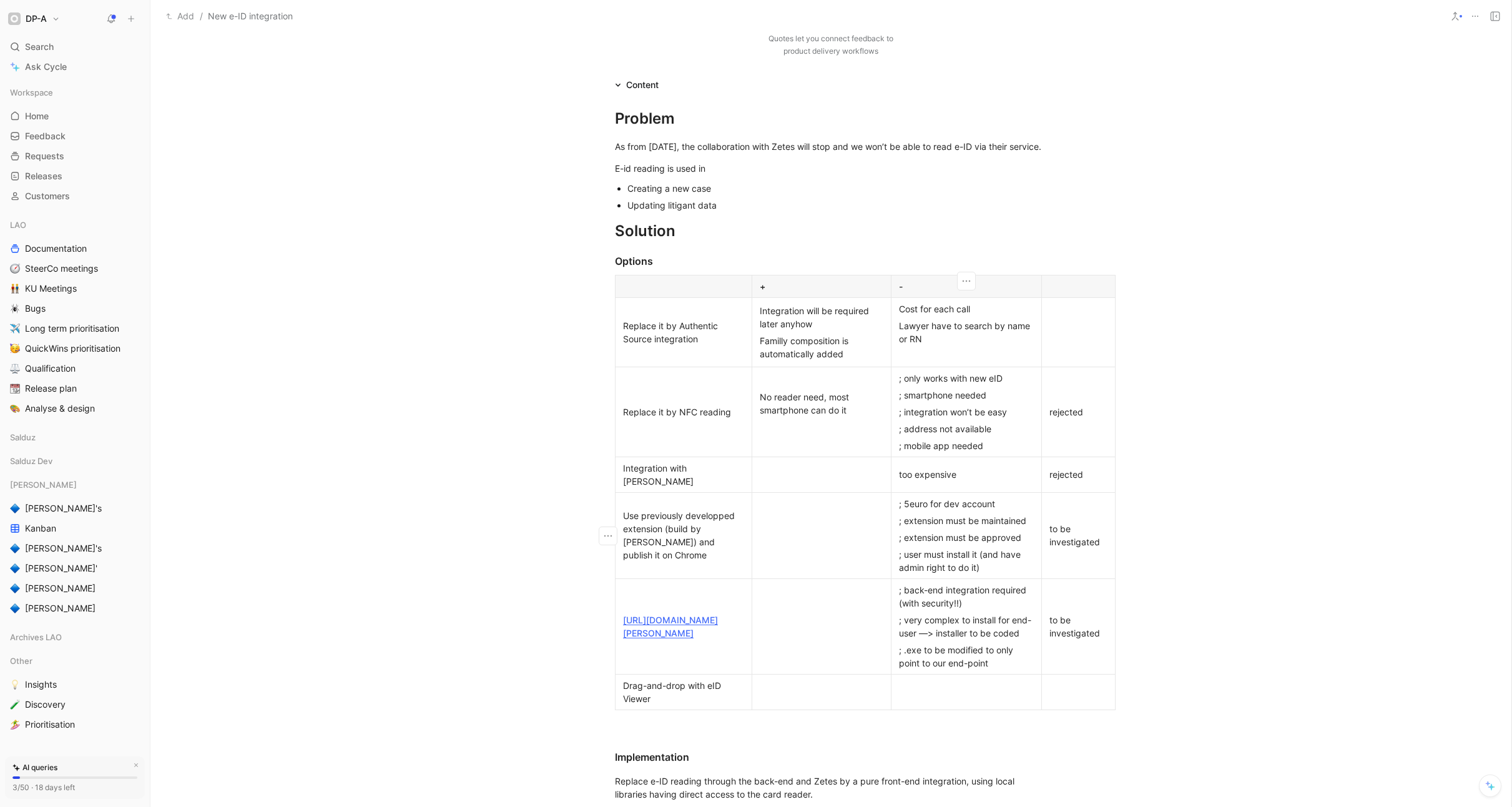
click at [803, 531] on div at bounding box center [821, 536] width 123 height 13
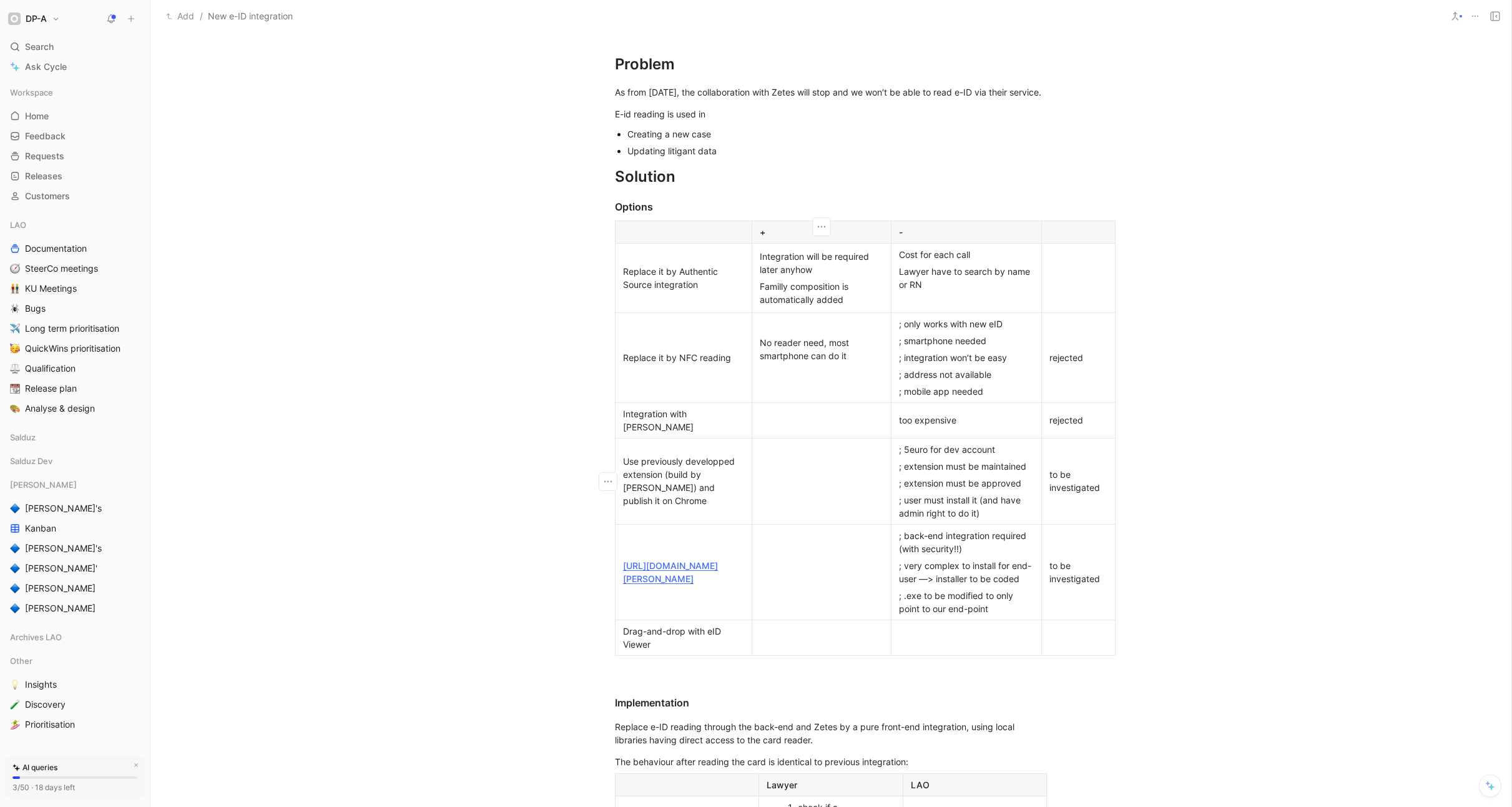
scroll to position [267, 0]
click at [790, 638] on div at bounding box center [821, 636] width 123 height 13
click at [851, 634] on div "Easy development" at bounding box center [821, 636] width 123 height 13
click at [759, 644] on p "No maintenance" at bounding box center [821, 647] width 134 height 17
click at [876, 648] on div "Barely any maintenance" at bounding box center [821, 647] width 123 height 13
